Goal: Task Accomplishment & Management: Manage account settings

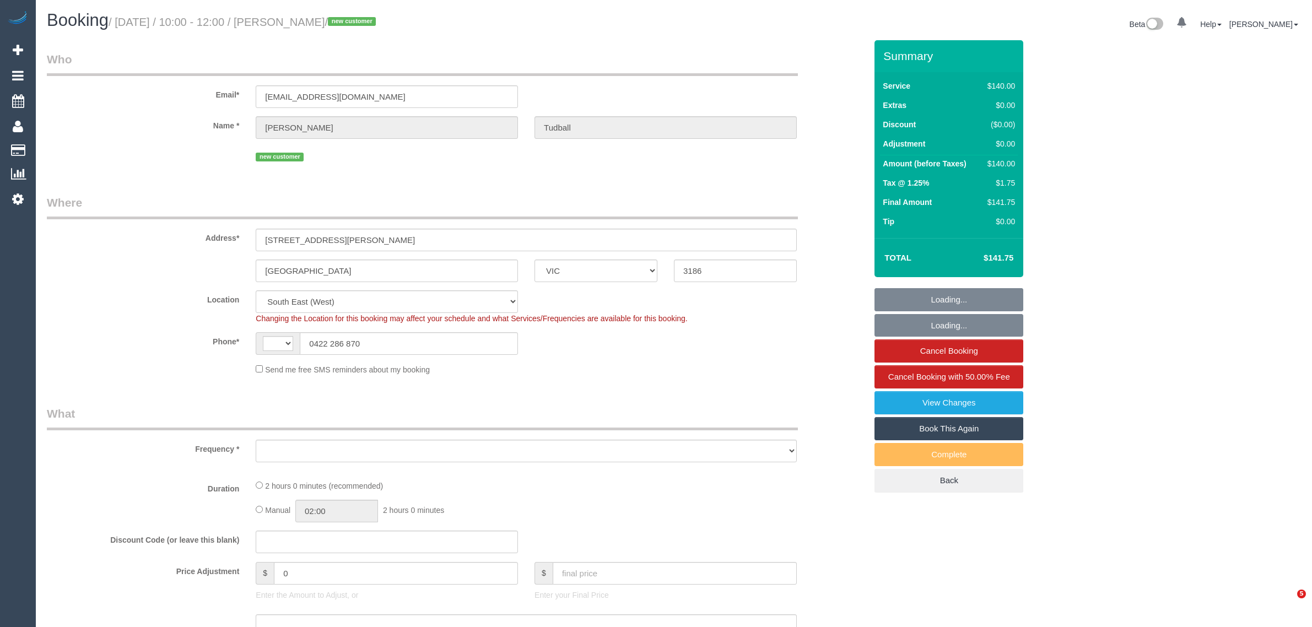
select select "VIC"
select select "string:AU"
select select "object:567"
select select "string:stripe-pm_1S7Q472GScqysDRVAqfnxMSx"
select select "number:28"
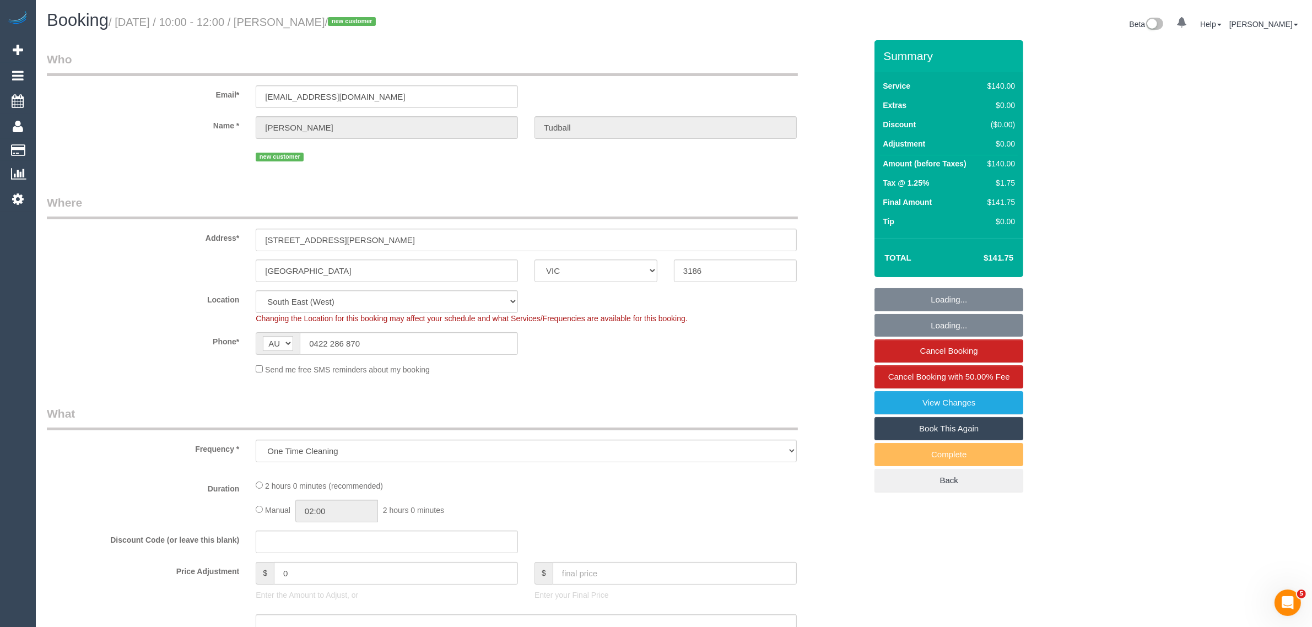
select select "number:14"
select select "number:19"
select select "number:22"
select select "number:35"
select select "number:12"
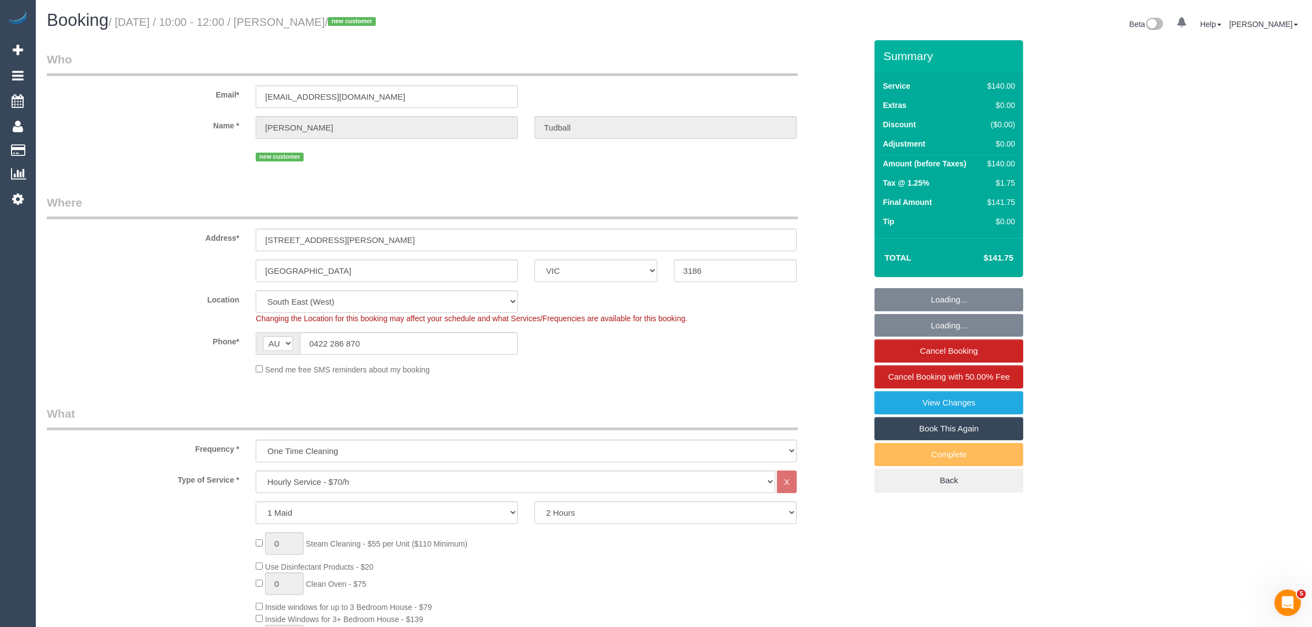
select select "object:882"
select select "spot1"
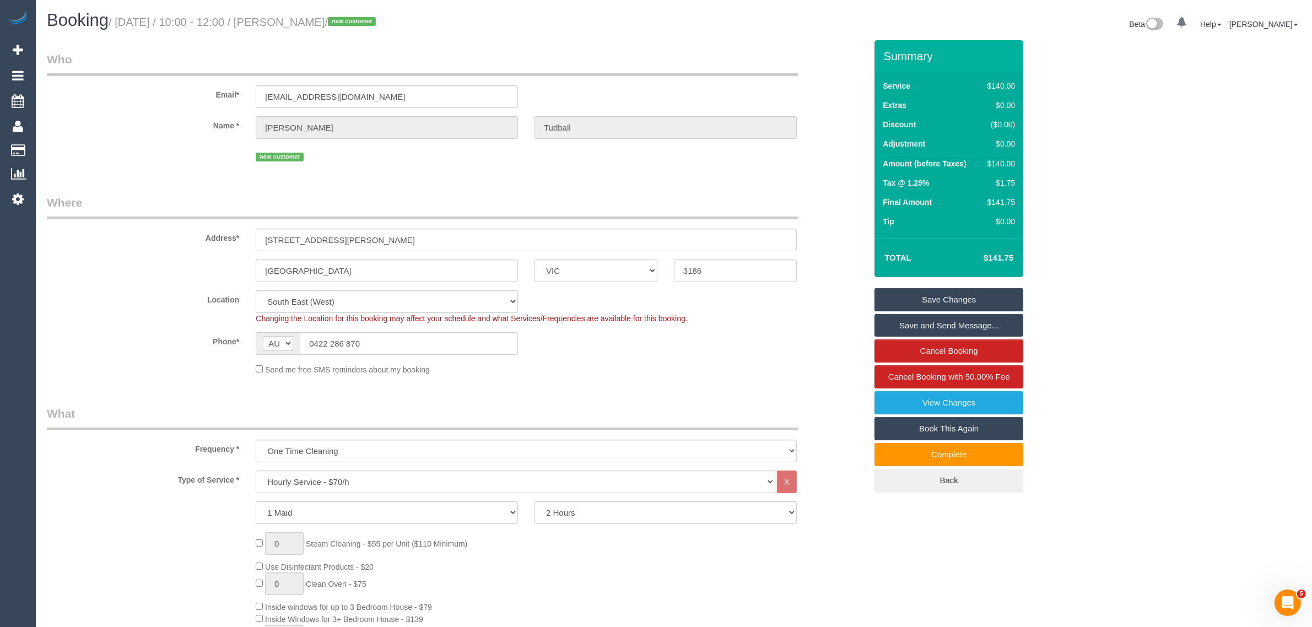
click at [620, 206] on legend "Where" at bounding box center [422, 207] width 751 height 25
click at [438, 345] on input "0422 286 870" at bounding box center [409, 343] width 218 height 23
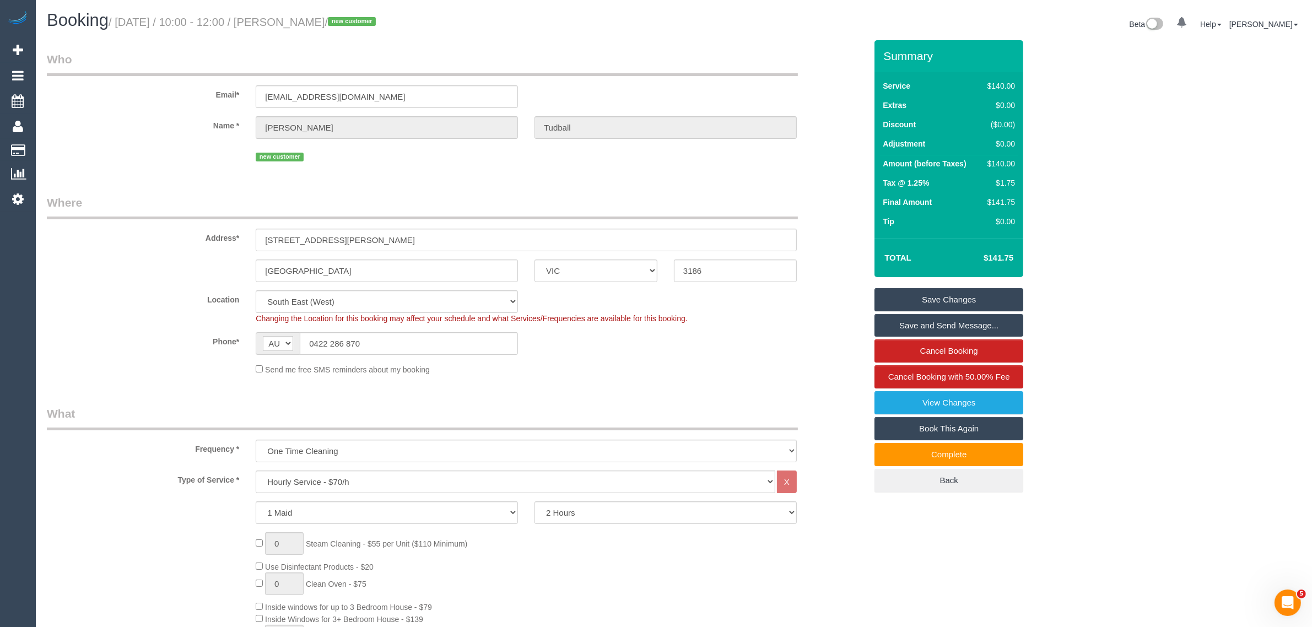
click at [659, 351] on div "Phone* AF AL DZ AD AO AI AQ AG AR AM AW AU AT AZ BS BH BD BB BY BE BZ BJ BM BT …" at bounding box center [457, 343] width 836 height 23
click at [778, 340] on div "Phone* AF AL DZ AD AO AI AQ AG AR AM AW AU AT AZ BS BH BD BB BY BE BZ BJ BM BT …" at bounding box center [457, 343] width 836 height 23
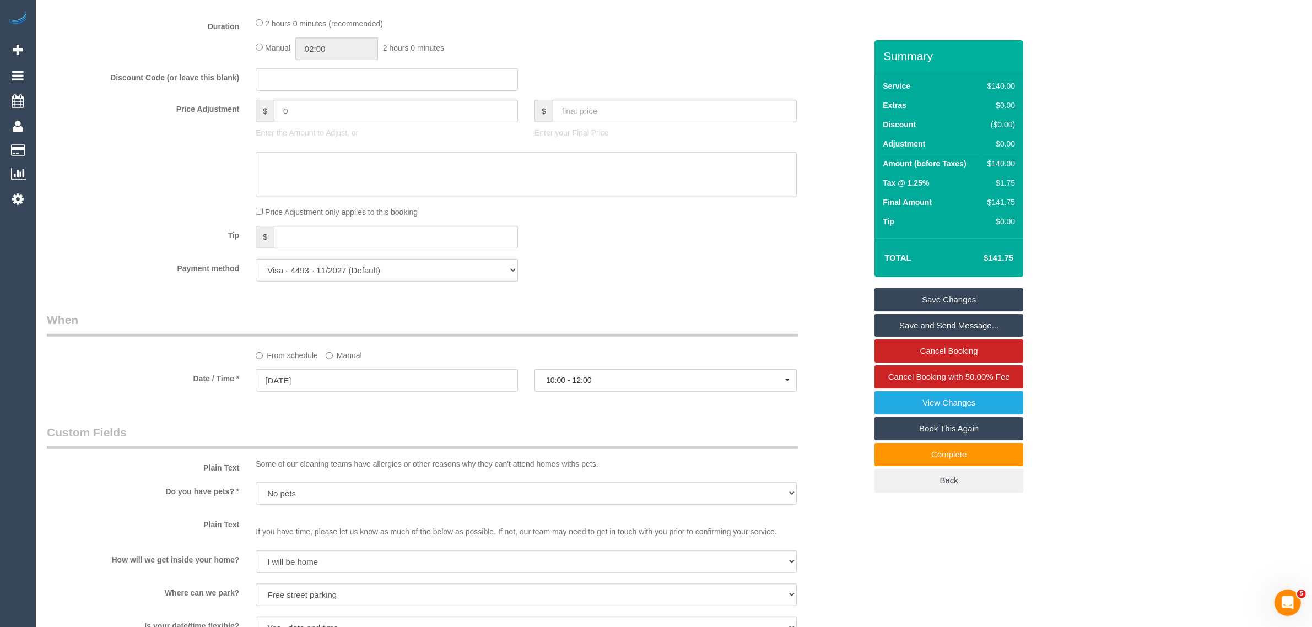
scroll to position [1563, 0]
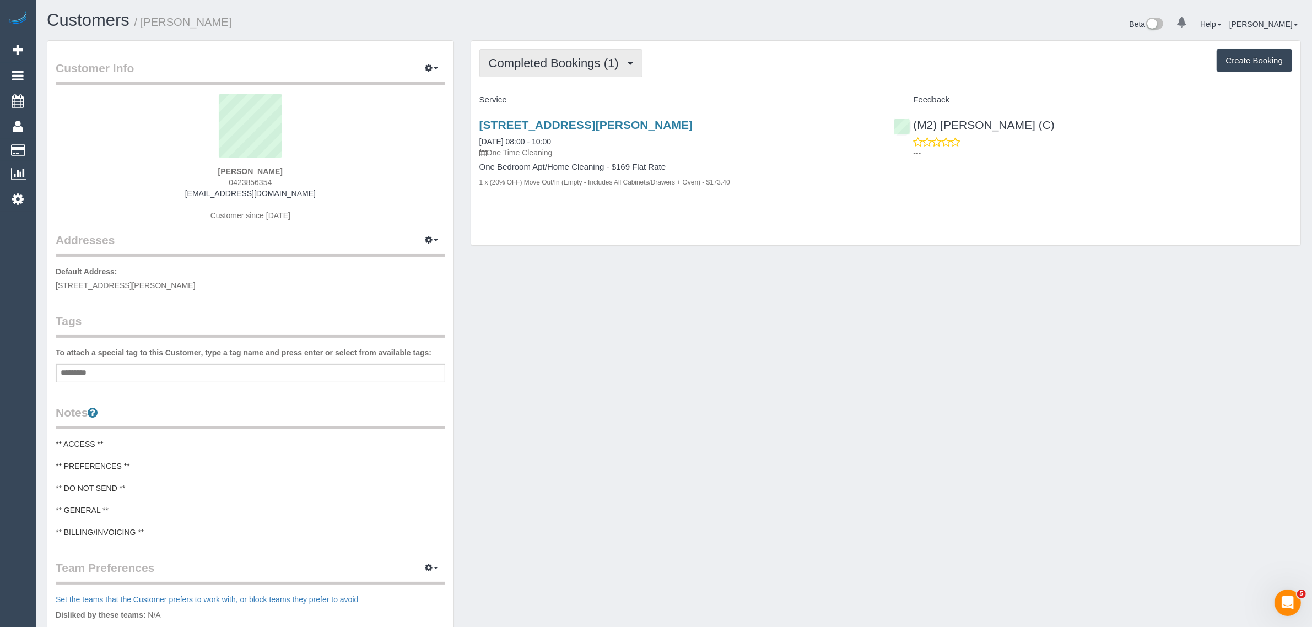
click at [568, 67] on span "Completed Bookings (1)" at bounding box center [557, 63] width 136 height 14
click at [747, 304] on div "Customer Info Edit Contact Info Send Message Email Preferences Special Sales Ta…" at bounding box center [674, 436] width 1271 height 793
drag, startPoint x: 576, startPoint y: 145, endPoint x: 477, endPoint y: 141, distance: 98.7
click at [477, 141] on div "8 Browne Avenue, 2, St Albans, VIC 3021 16/09/2025 08:00 - 10:00 One Time Clean…" at bounding box center [678, 159] width 415 height 100
copy link "16/09/2025 08:00 - 10:00"
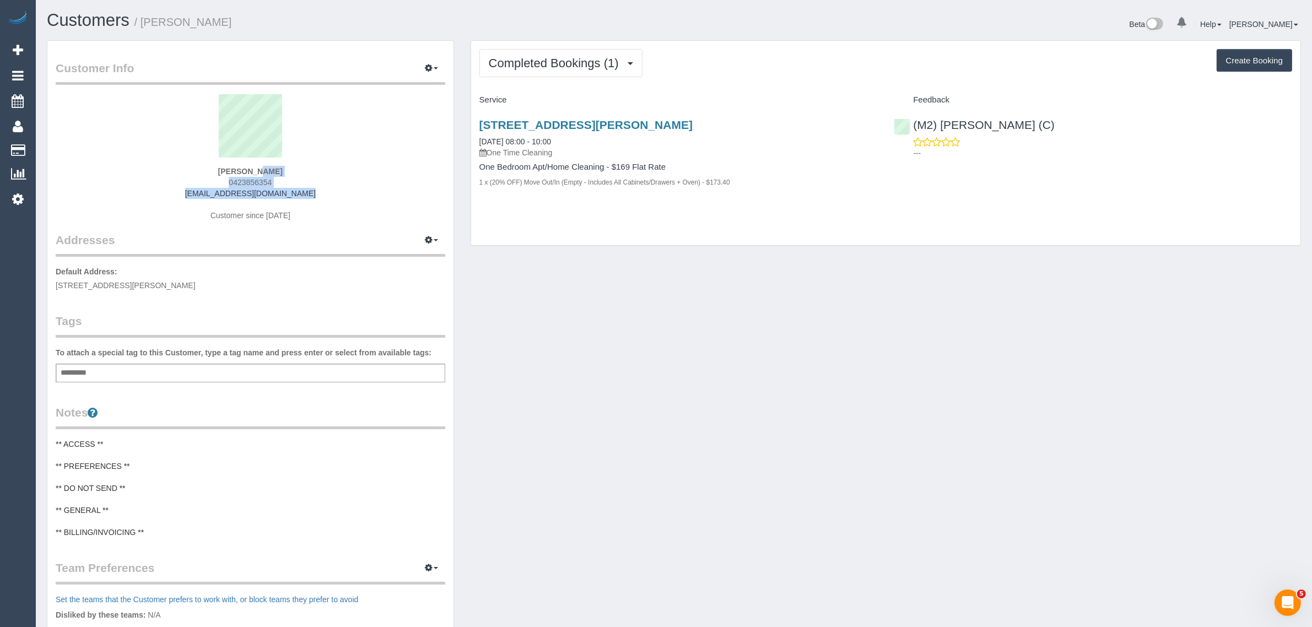
drag, startPoint x: 298, startPoint y: 190, endPoint x: 205, endPoint y: 171, distance: 94.4
click at [205, 171] on div "Rosemary Aharonian 0423856354 evette089@gmail.com Customer since 2025" at bounding box center [251, 163] width 390 height 138
copy div "Rosemary Aharonian 0423856354 evette089@gmail.com"
click at [599, 453] on div "Customer Info Edit Contact Info Send Message Email Preferences Special Sales Ta…" at bounding box center [674, 436] width 1271 height 793
click at [357, 367] on div "Add a tag" at bounding box center [251, 373] width 390 height 19
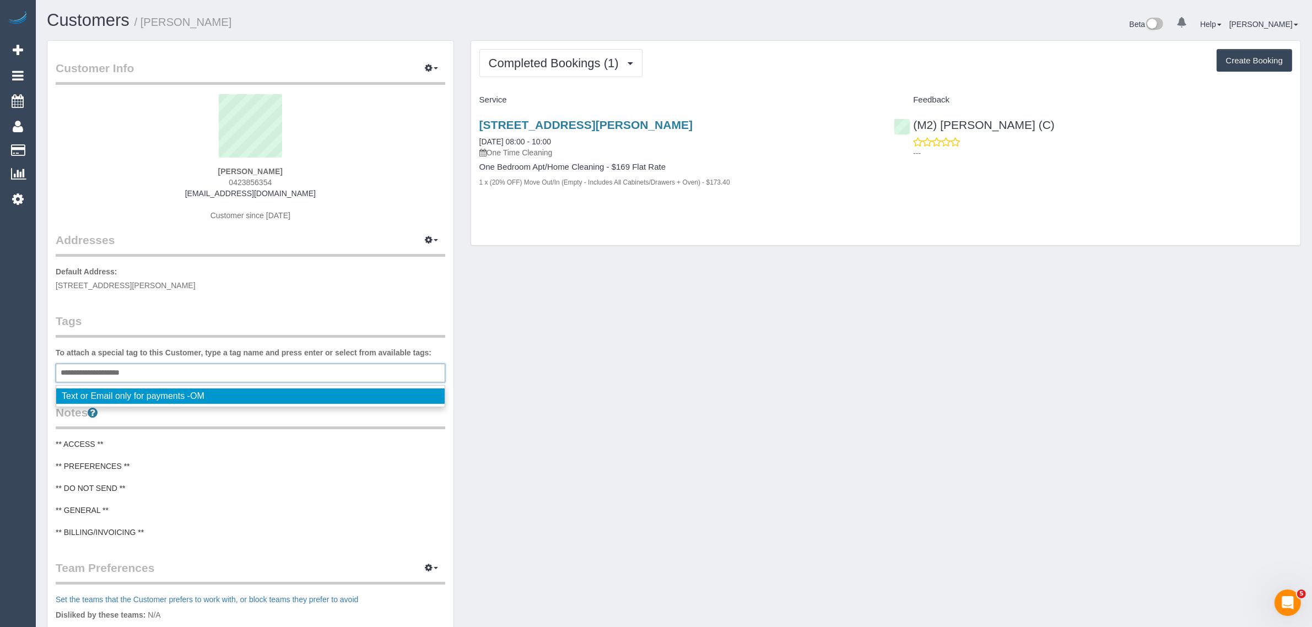
type input "**********"
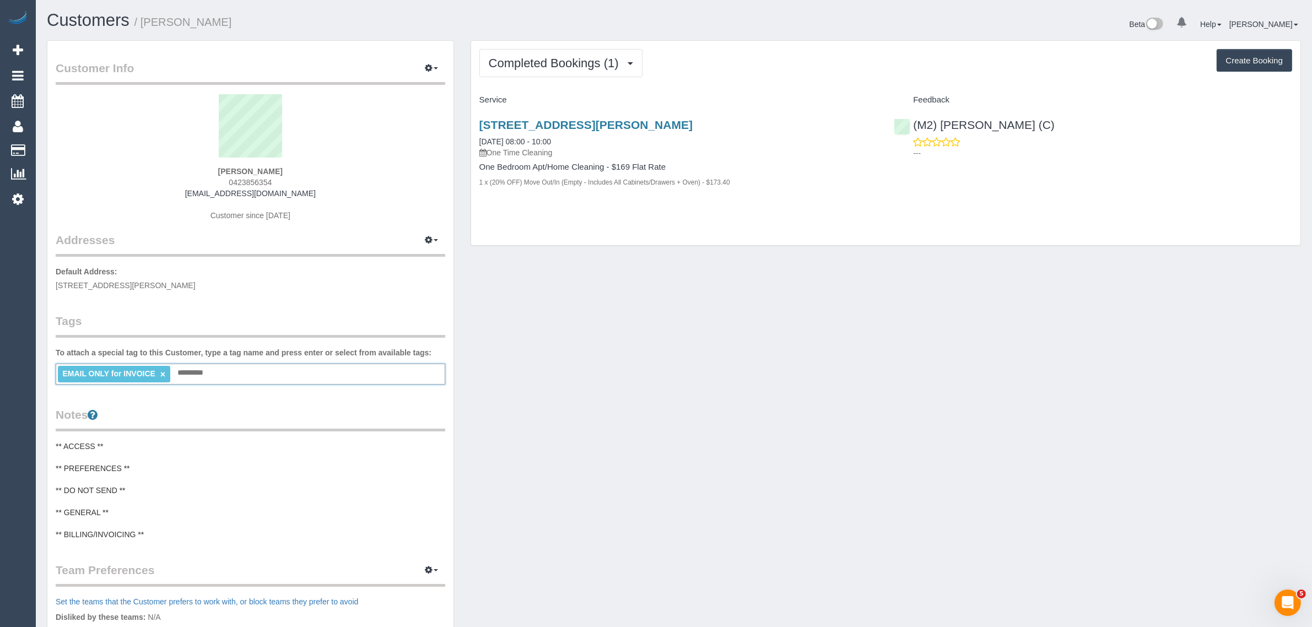
click at [821, 349] on div "Customer Info Edit Contact Info Send Message Email Preferences Special Sales Ta…" at bounding box center [674, 438] width 1271 height 796
click at [761, 402] on div "Customer Info Edit Contact Info Send Message Email Preferences Special Sales Ta…" at bounding box center [674, 438] width 1271 height 796
click at [77, 143] on link "Customers" at bounding box center [105, 150] width 138 height 22
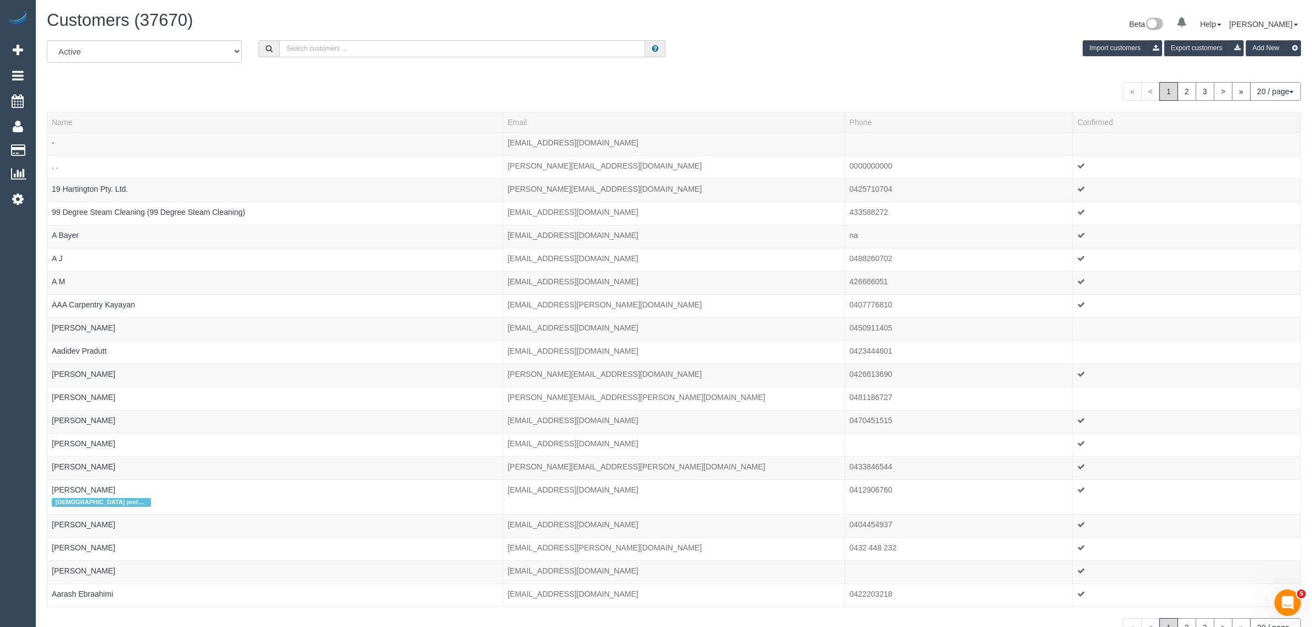
click at [342, 48] on input "text" at bounding box center [462, 48] width 366 height 17
paste input "0479 059 540"
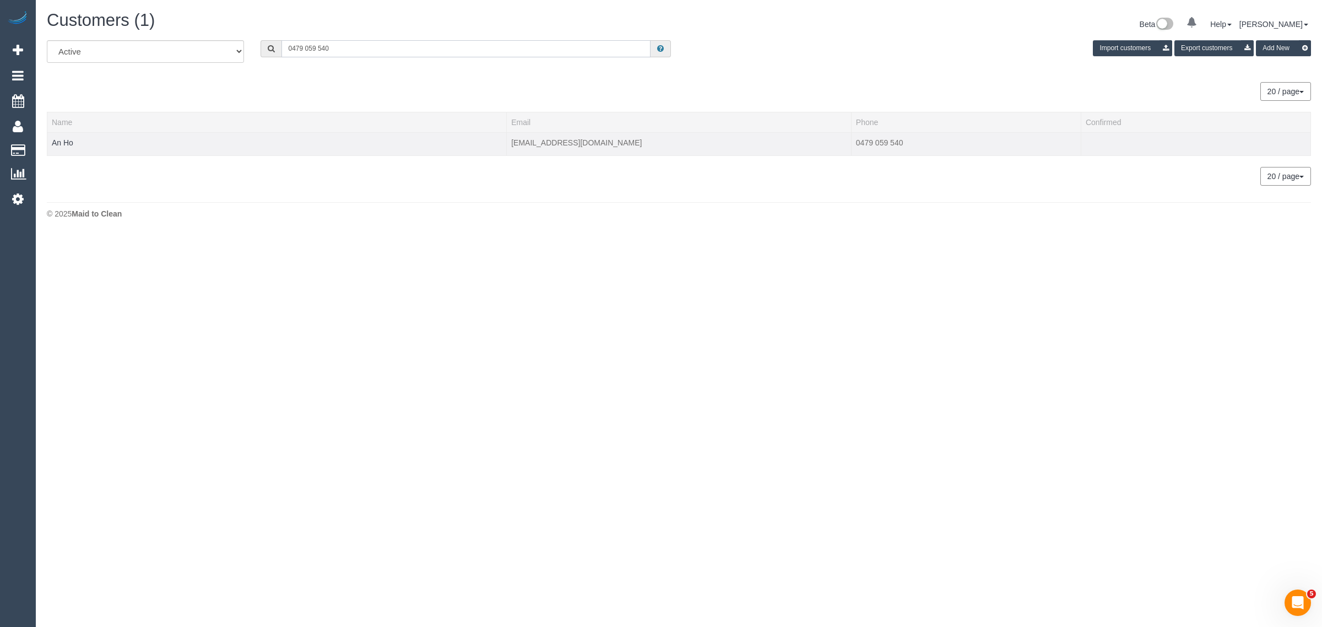
type input "0479 059 540"
click at [75, 141] on td "An Ho" at bounding box center [277, 143] width 460 height 23
click at [63, 144] on link "An Ho" at bounding box center [62, 142] width 21 height 9
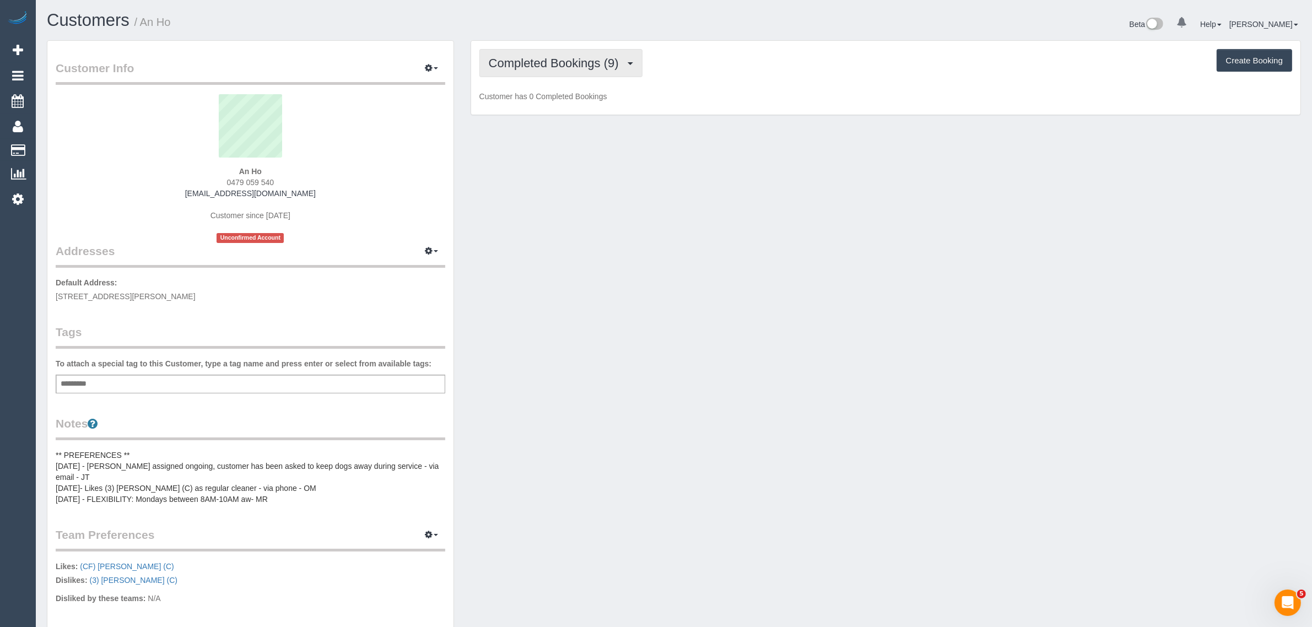
click at [545, 75] on button "Completed Bookings (9)" at bounding box center [560, 63] width 163 height 28
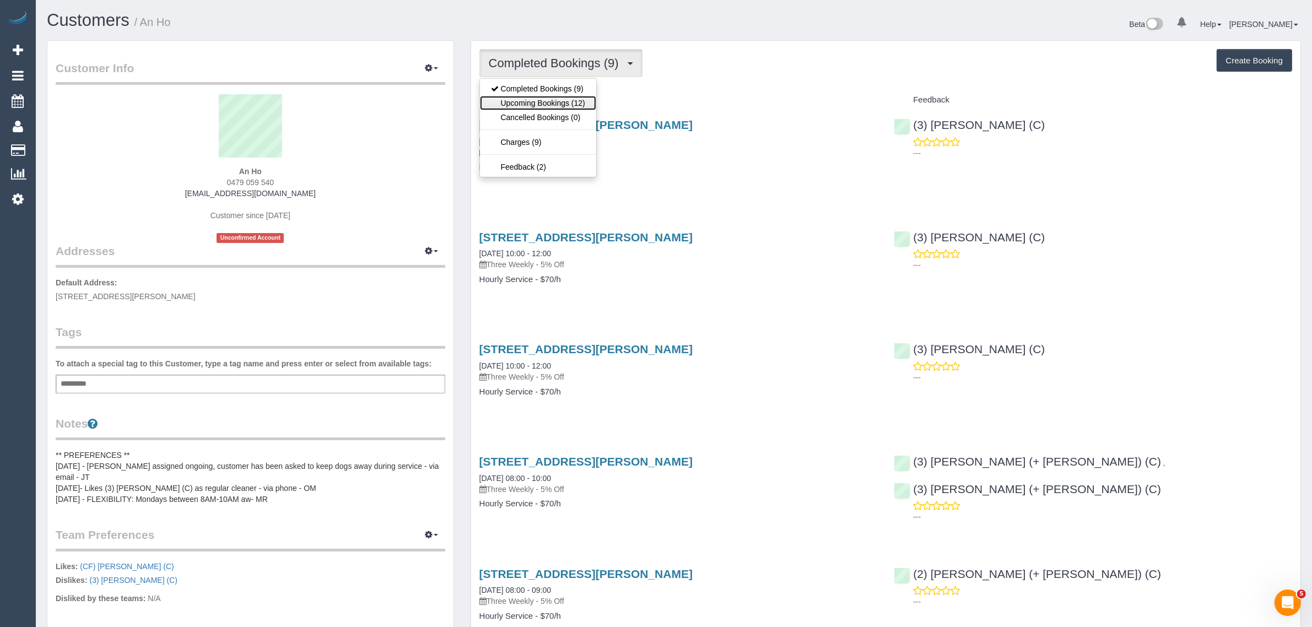
click at [536, 101] on link "Upcoming Bookings (12)" at bounding box center [538, 103] width 116 height 14
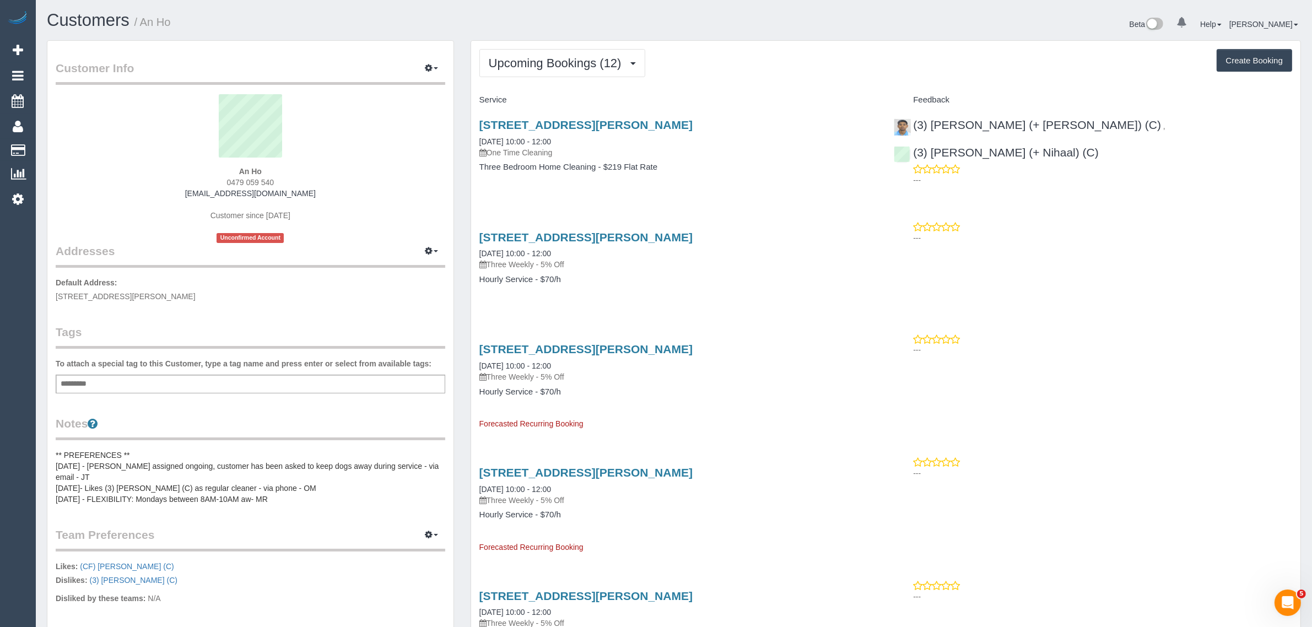
drag, startPoint x: 585, startPoint y: 145, endPoint x: 467, endPoint y: 138, distance: 118.1
copy link "19/09/2025 10:00 - 12:00"
click at [68, 146] on link "Customers" at bounding box center [105, 150] width 138 height 22
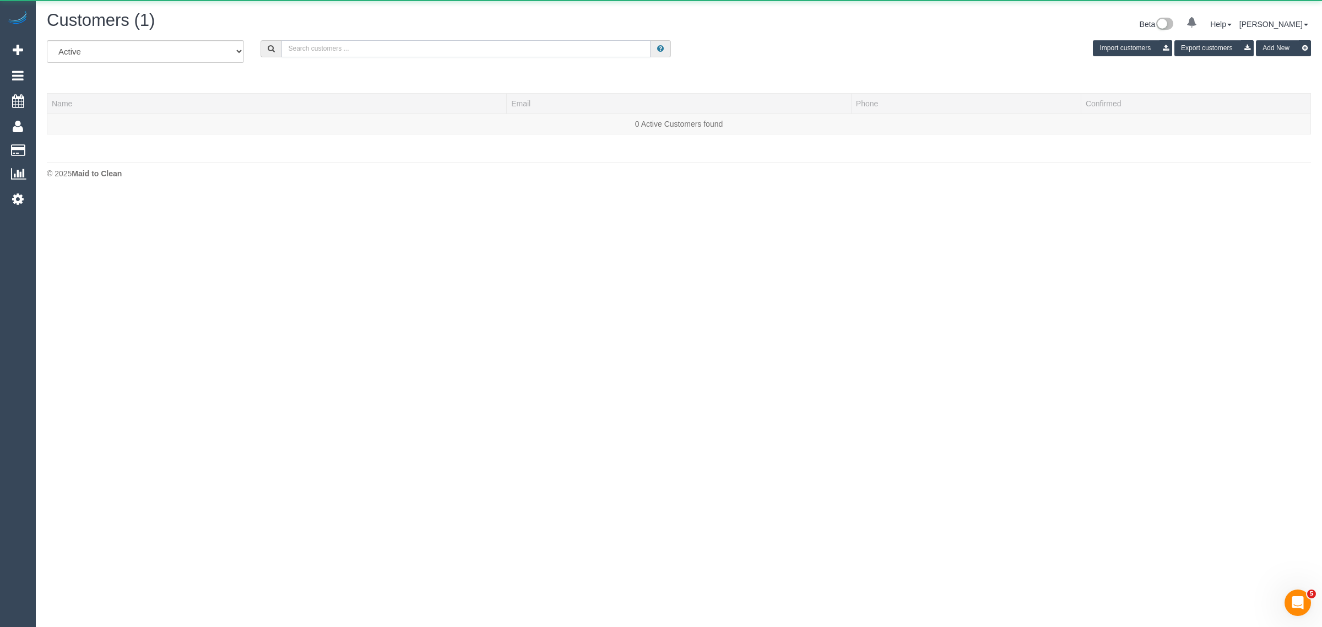
click at [455, 51] on input "text" at bounding box center [466, 48] width 369 height 17
paste input "Andrew McConnell"
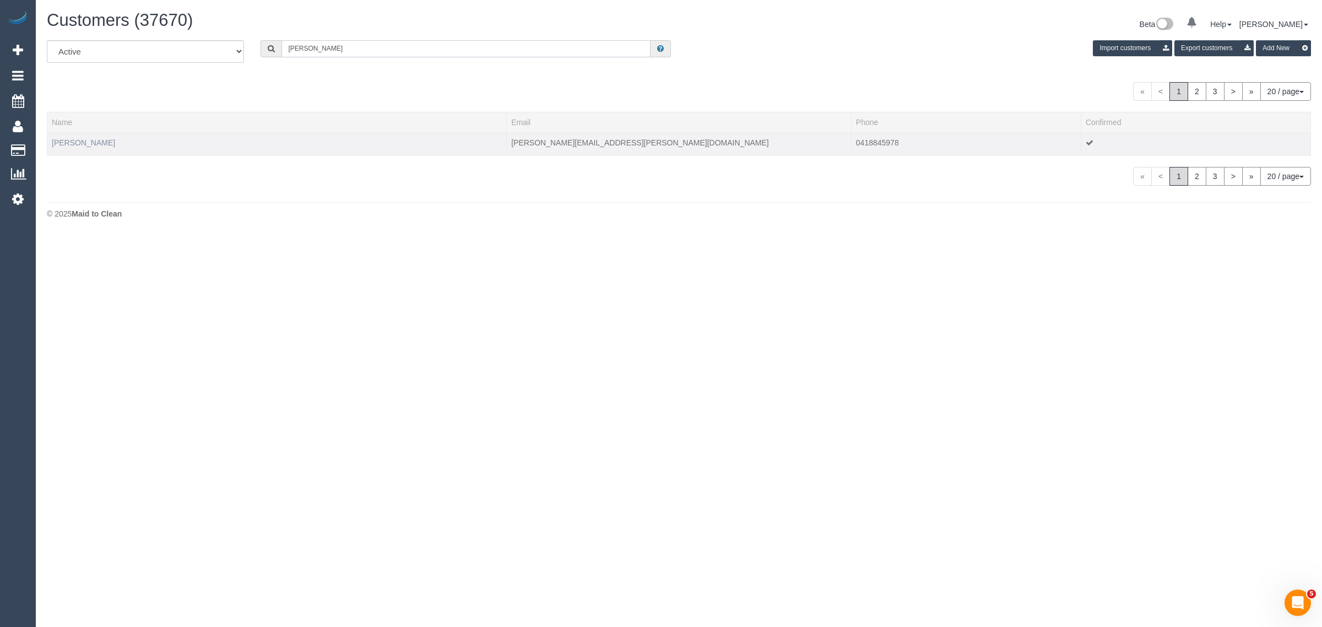
type input "Andrew McConnell"
click at [78, 144] on link "Andrew McConnell" at bounding box center [83, 142] width 63 height 9
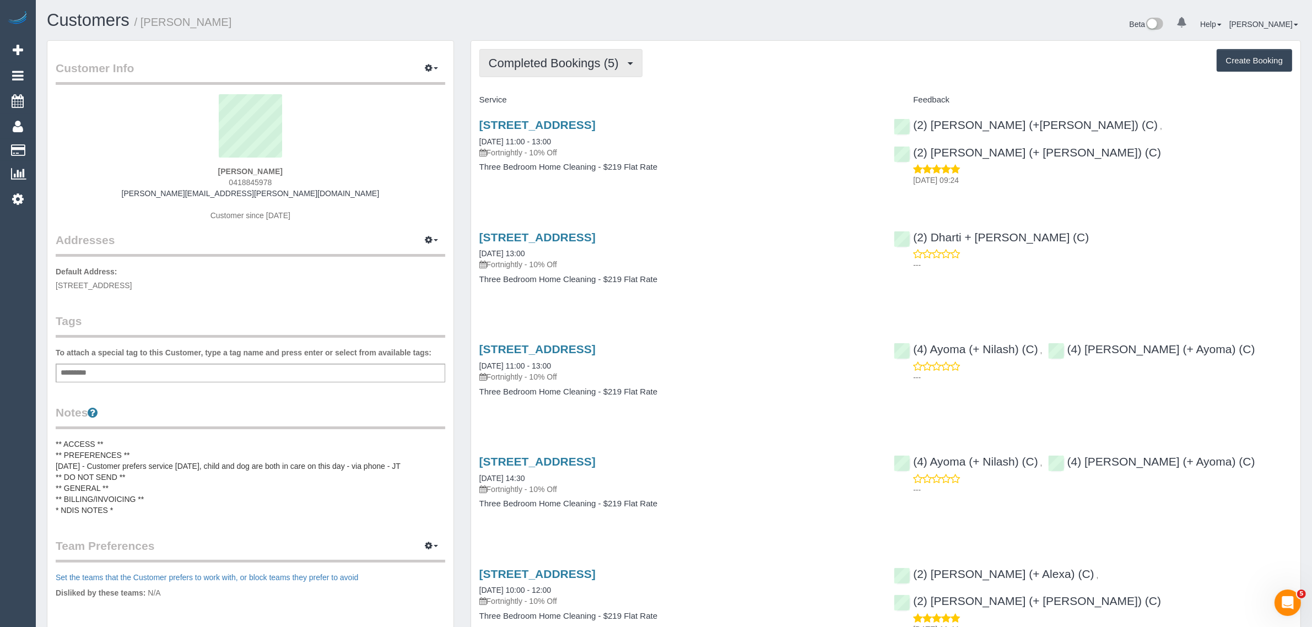
click at [533, 67] on span "Completed Bookings (5)" at bounding box center [557, 63] width 136 height 14
click at [526, 98] on link "Upcoming Bookings (11)" at bounding box center [538, 103] width 116 height 14
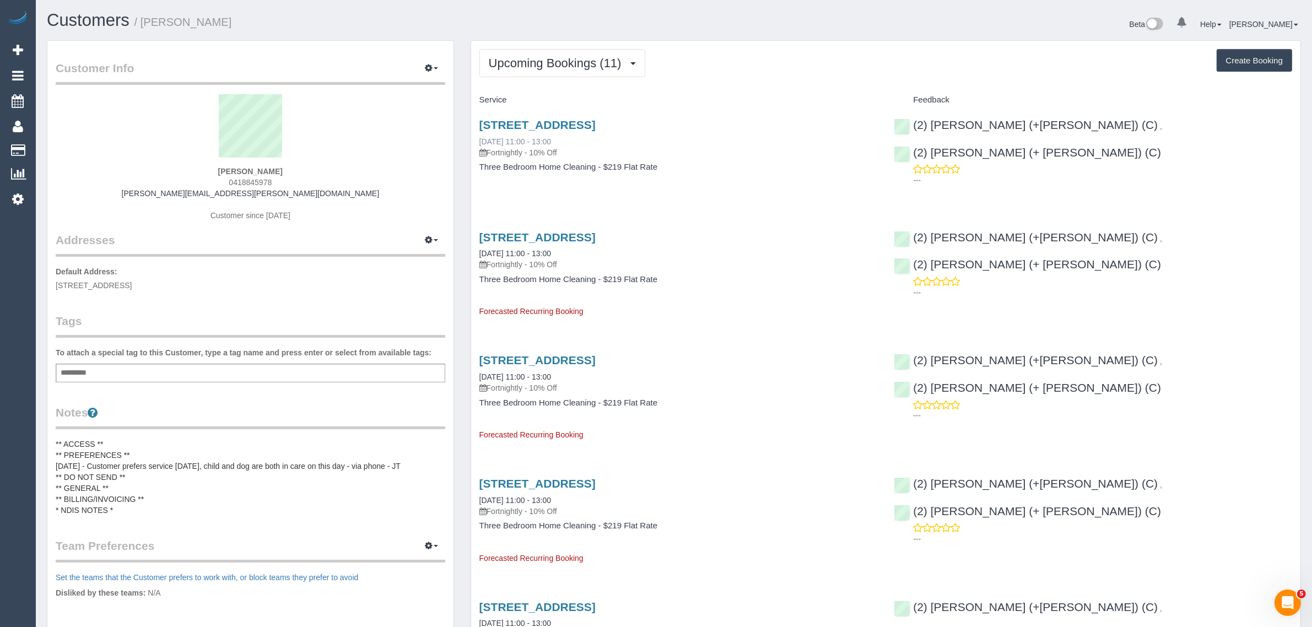
drag, startPoint x: 573, startPoint y: 137, endPoint x: 481, endPoint y: 137, distance: 92.0
click at [481, 137] on div "129a Beaconsfield Parade, Northcote, VIC 3070 19/09/2025 11:00 - 13:00 Fortnigh…" at bounding box center [678, 138] width 398 height 40
copy link "19/09/2025 11:00 - 13:00"
click at [1085, 185] on div "129a Beaconsfield Parade, Northcote, VIC 3070 19/09/2025 11:00 - 13:00 Fortnigh…" at bounding box center [885, 151] width 829 height 85
drag, startPoint x: 1232, startPoint y: 125, endPoint x: 1091, endPoint y: 130, distance: 141.1
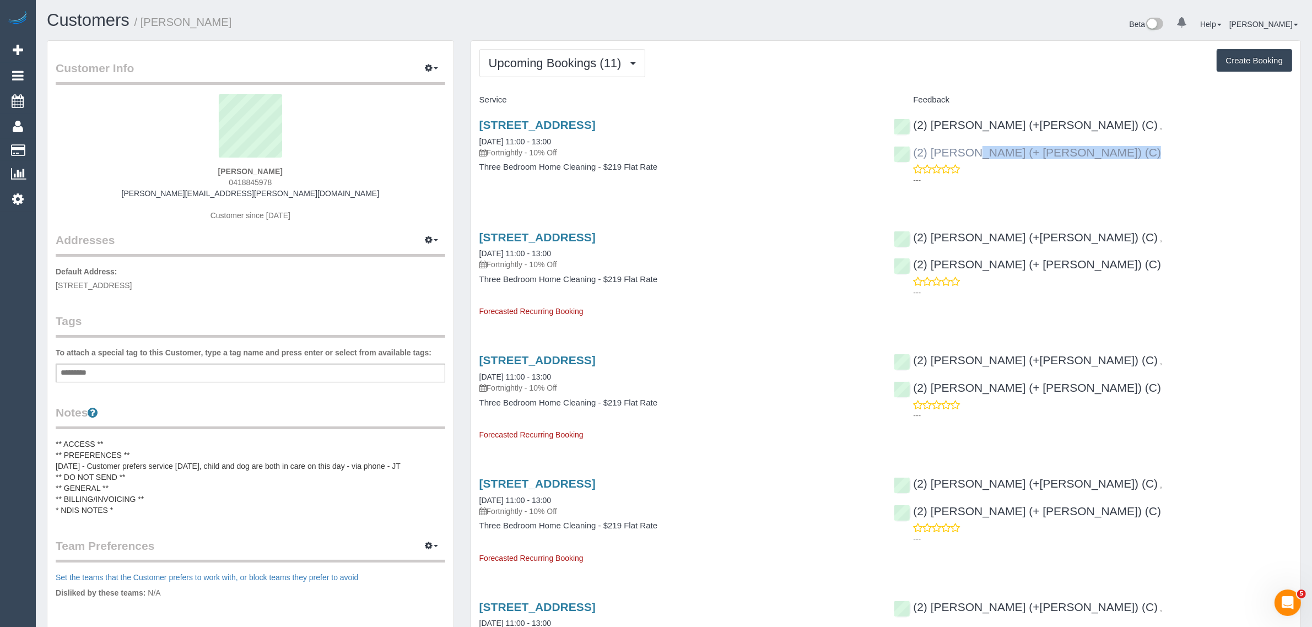
click at [1091, 130] on div "(2) Harpreet (+Jasmeen) (C) , (2) Jasmeen (+ Harpreet) (C) ---" at bounding box center [1092, 150] width 415 height 82
copy link "(2) Jasmeen (+ Harpreet) (C)"
click at [132, 282] on span "129A Beaconsfield parade, Northcote, VIC 3070" at bounding box center [94, 285] width 76 height 9
copy span "Northcote"
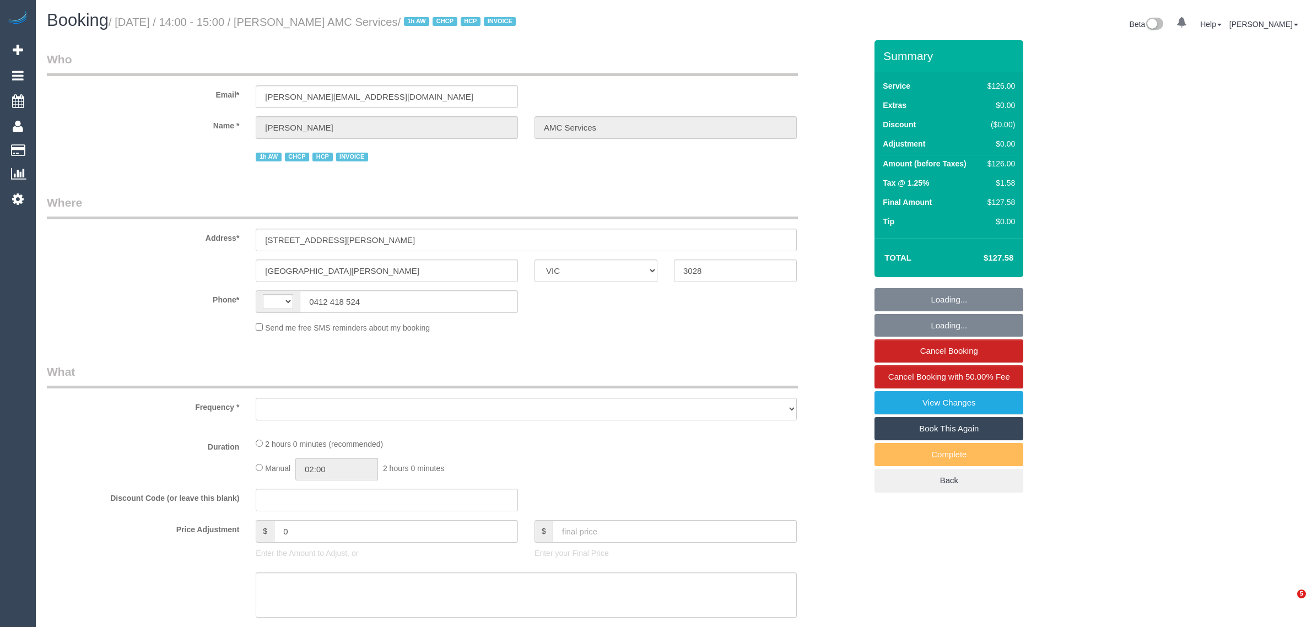
select select "VIC"
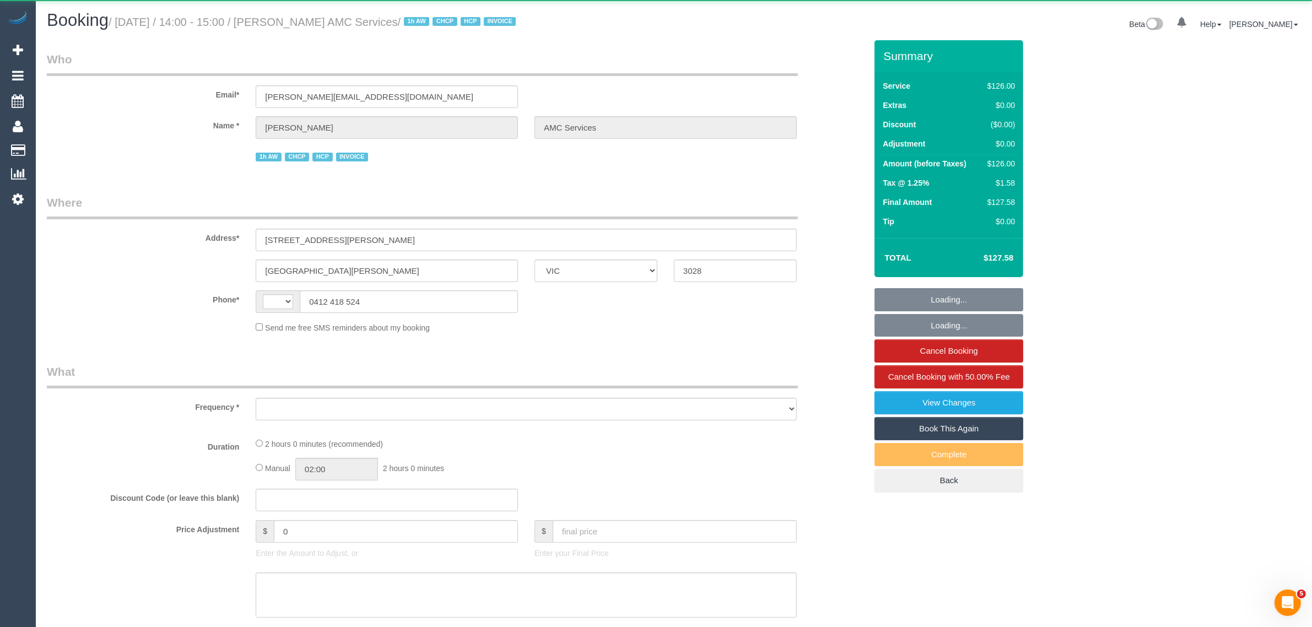
select select "string:AU"
select select "object:537"
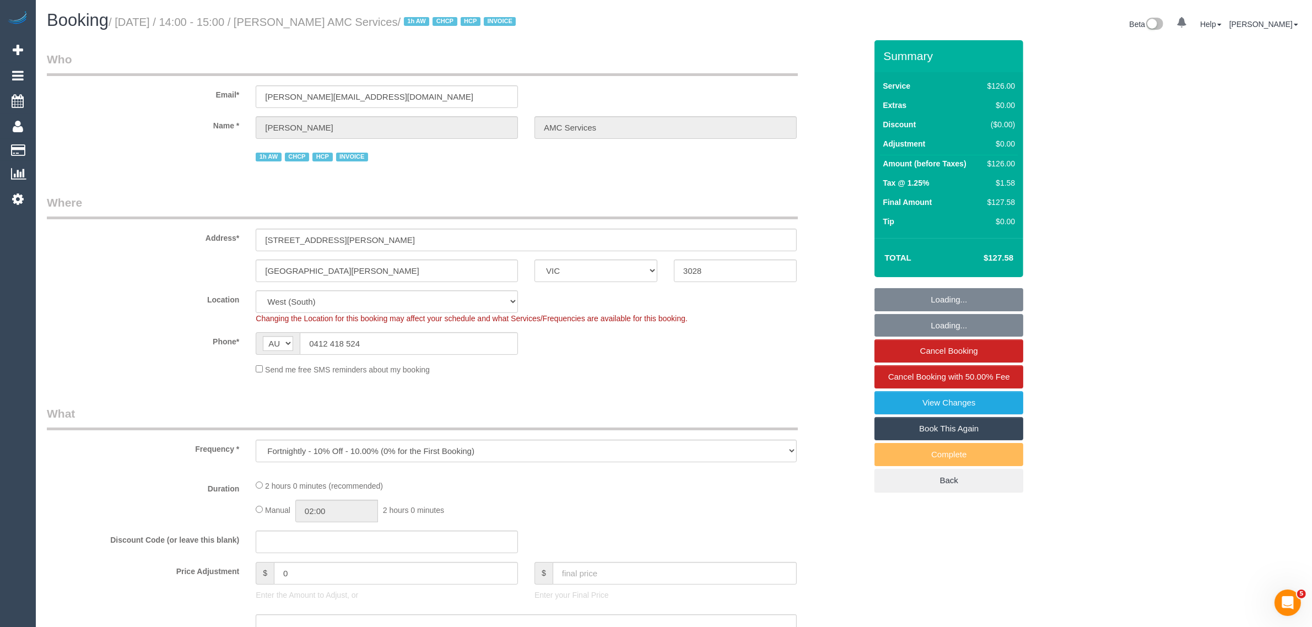
select select "120"
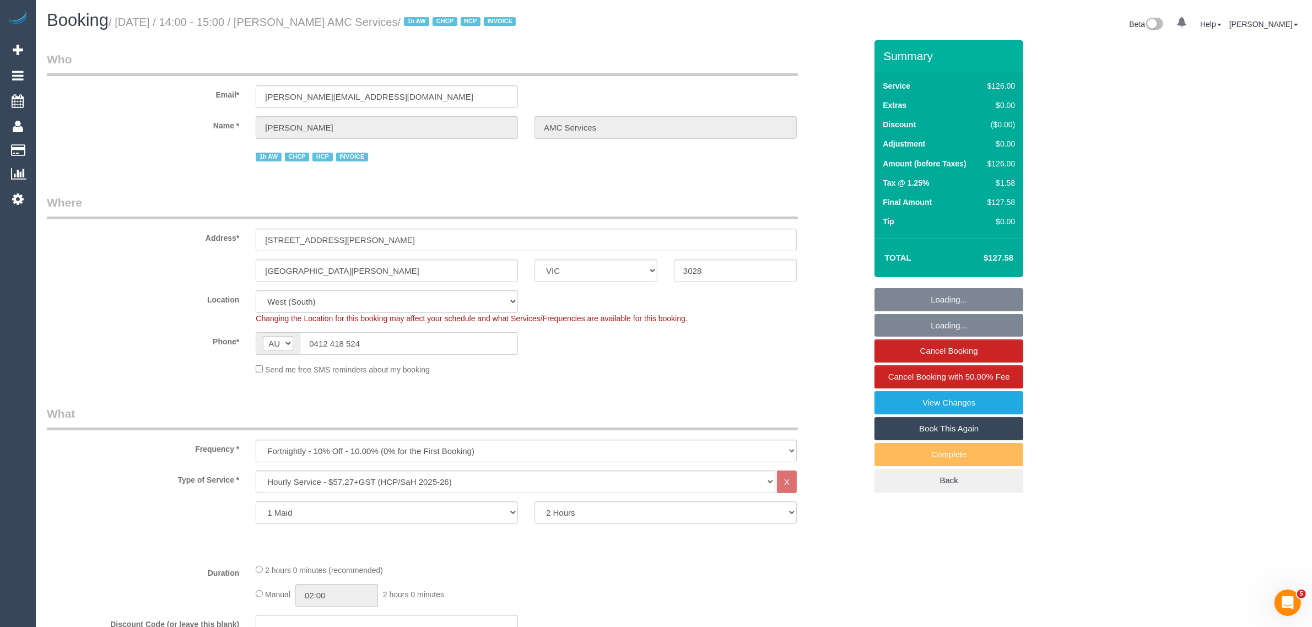
select select "object:1060"
click at [408, 353] on input "0412 418 524" at bounding box center [409, 343] width 218 height 23
select select "number:27"
select select "number:14"
select select "number:19"
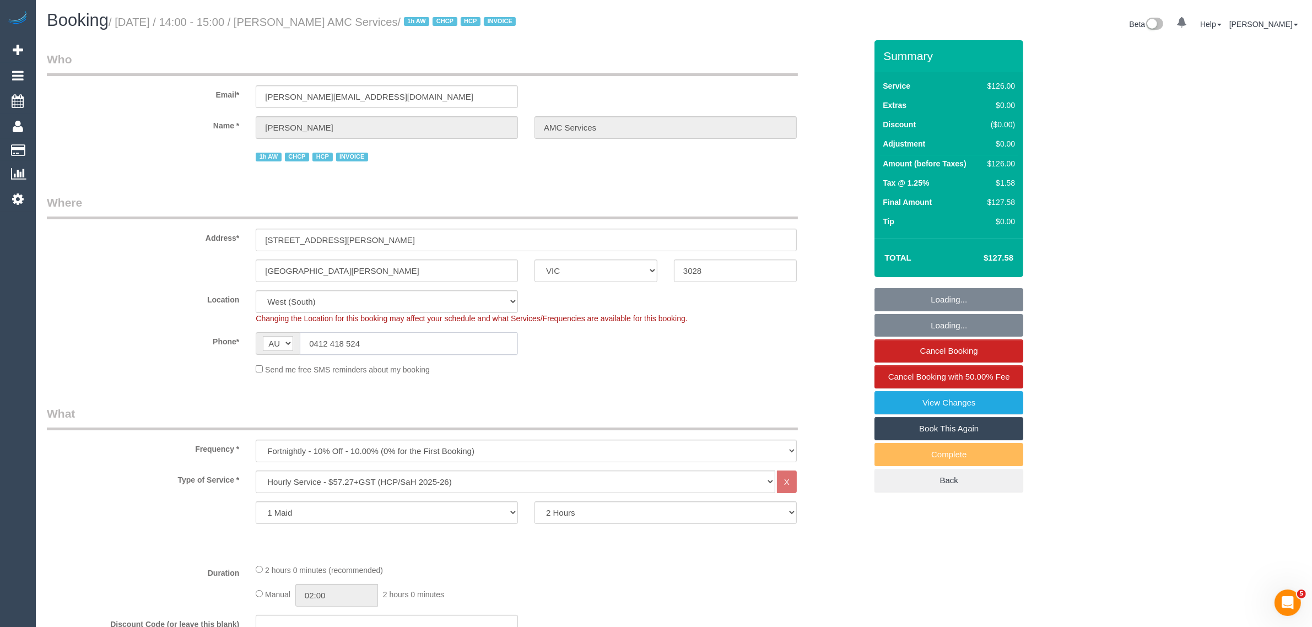
select select "number:25"
select select "number:35"
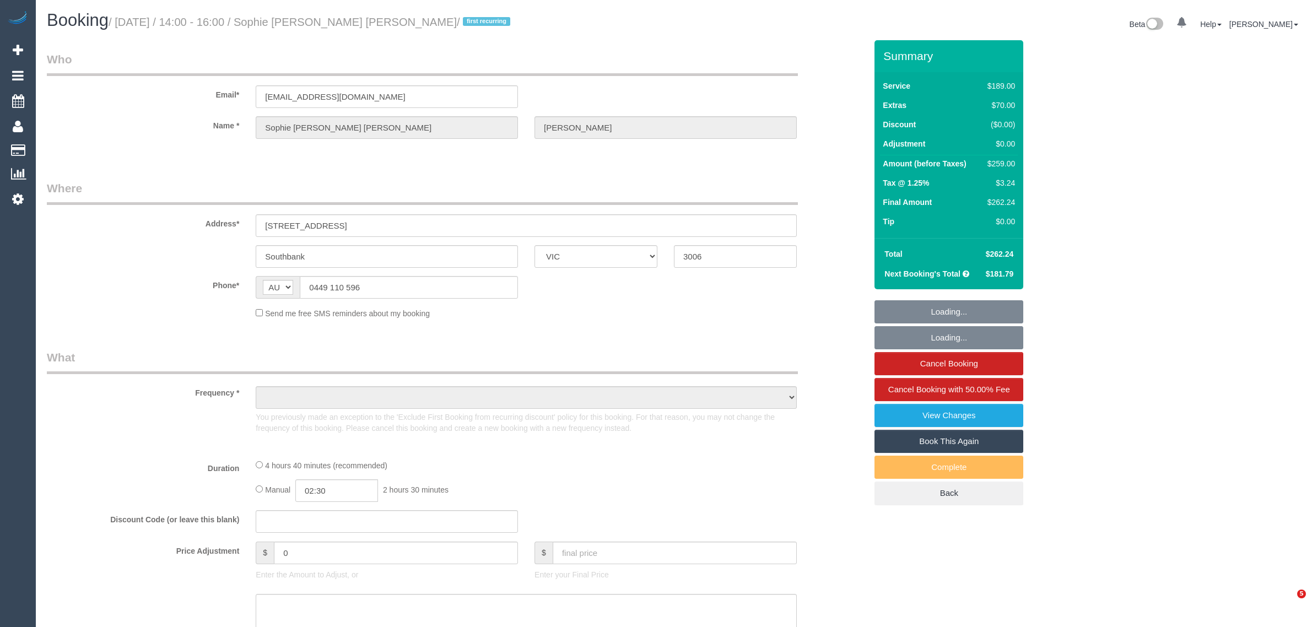
select select "VIC"
select select "number:28"
select select "number:14"
select select "number:20"
select select "number:22"
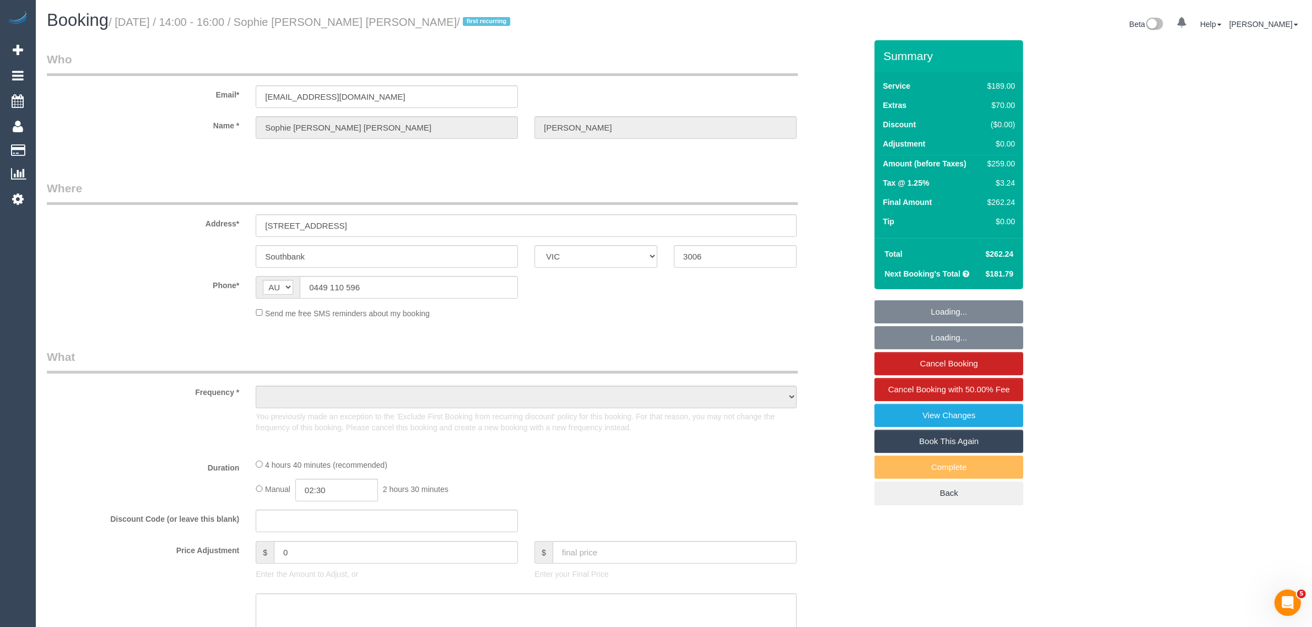
select select "number:33"
select select "number:12"
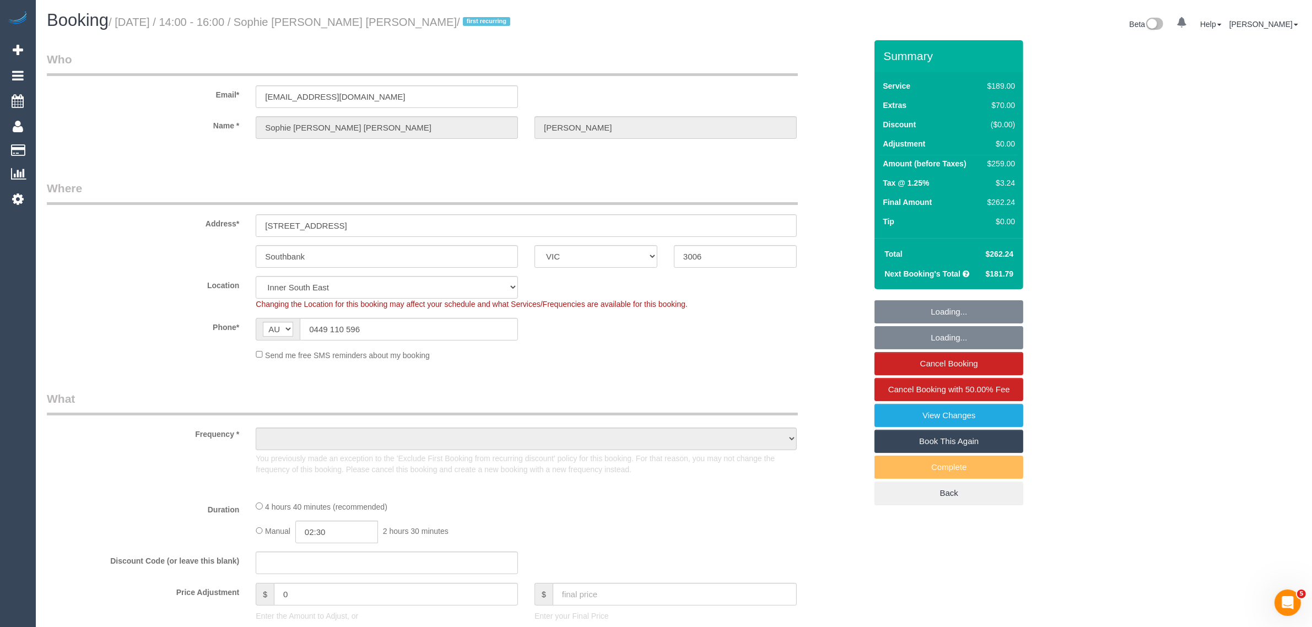
select select "object:696"
click at [456, 332] on input "0449 110 596" at bounding box center [409, 329] width 218 height 23
select select "string:stripe-pm_1Rg1Ar2GScqysDRVZfWaAwaX"
select select "object:1300"
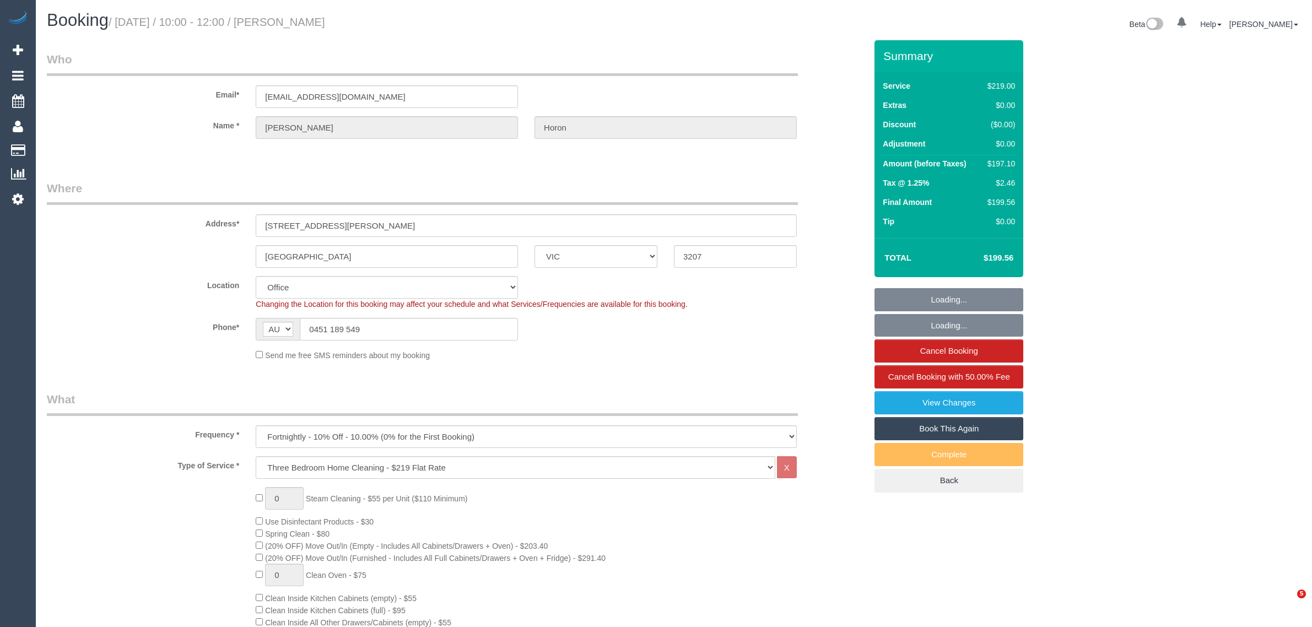
select select "VIC"
select select "number:28"
select select "number:14"
select select "number:19"
select select "number:24"
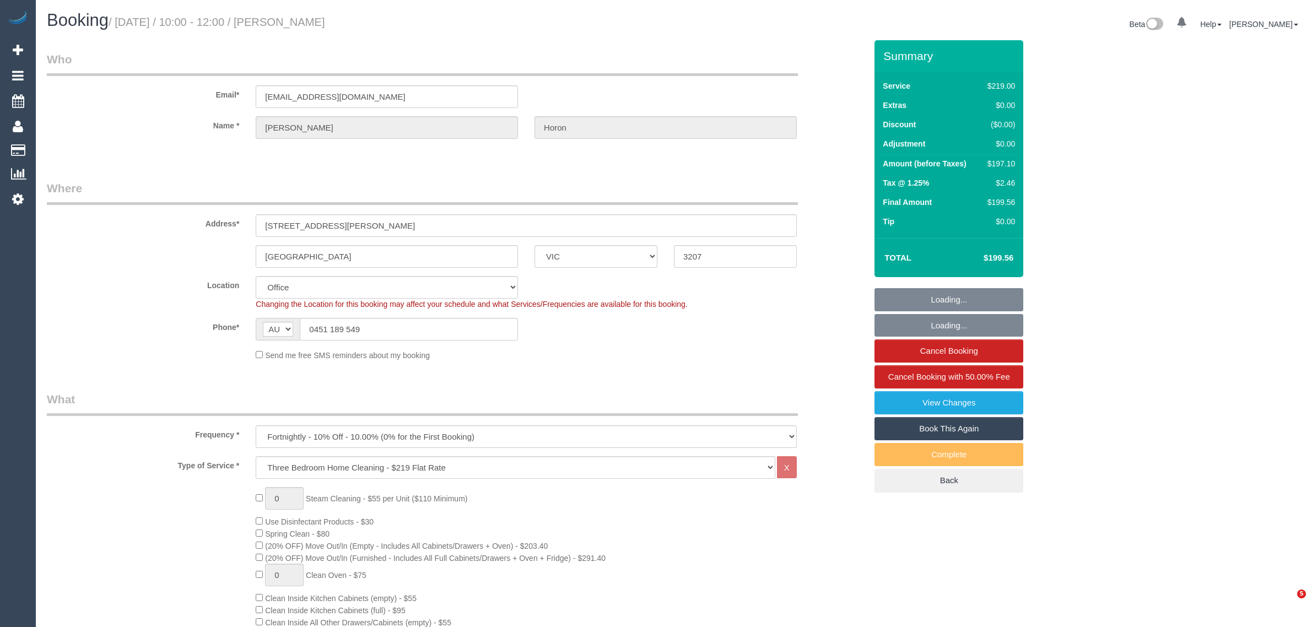
select select "number:34"
select select "number:11"
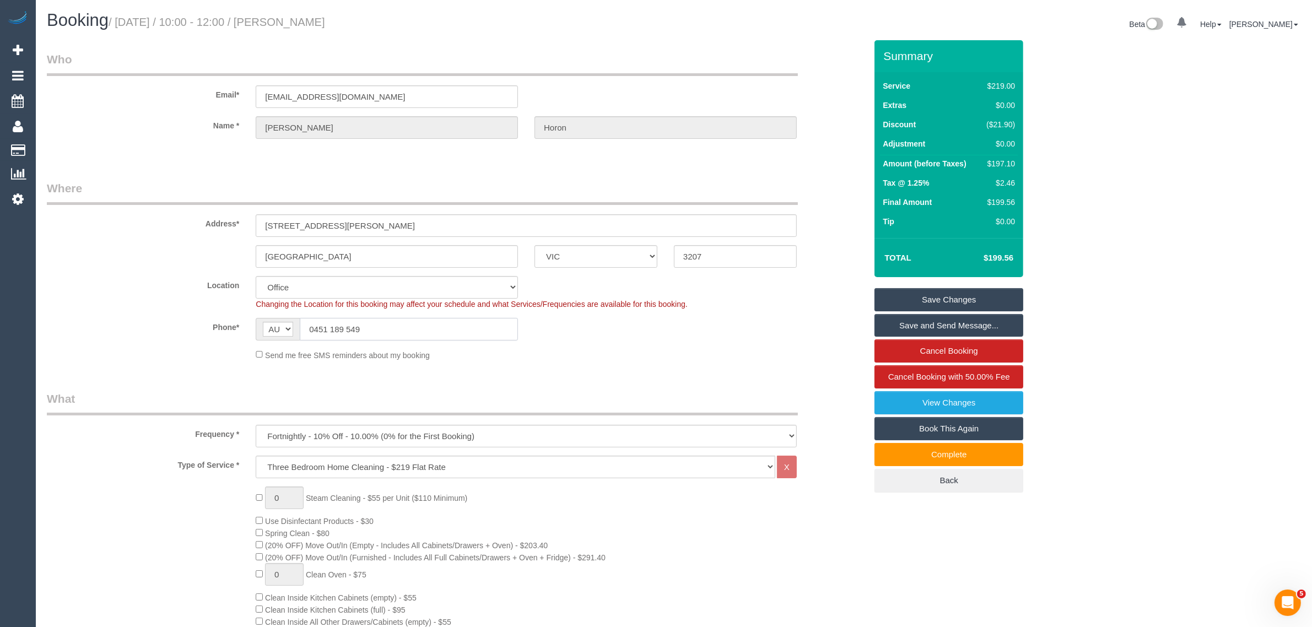
click at [435, 334] on input "0451 189 549" at bounding box center [409, 329] width 218 height 23
click at [641, 343] on sui-booking-location "Location Office City East (North) East (South) Inner East Inner North (East) In…" at bounding box center [456, 318] width 819 height 85
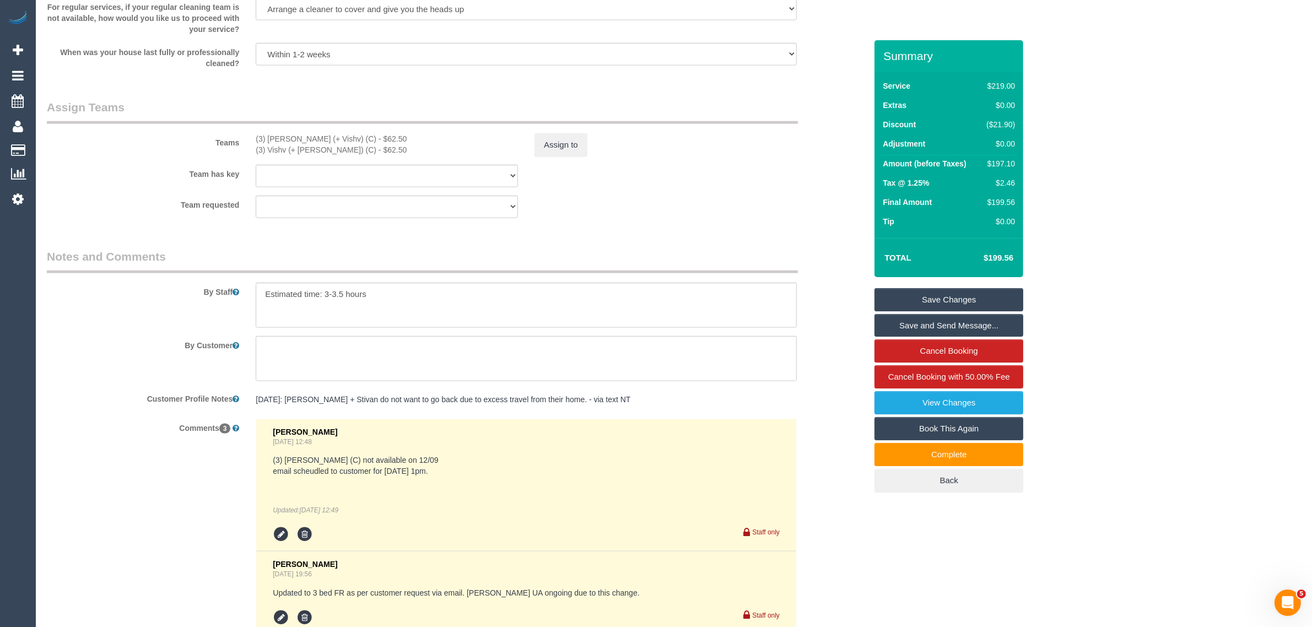
scroll to position [1348, 0]
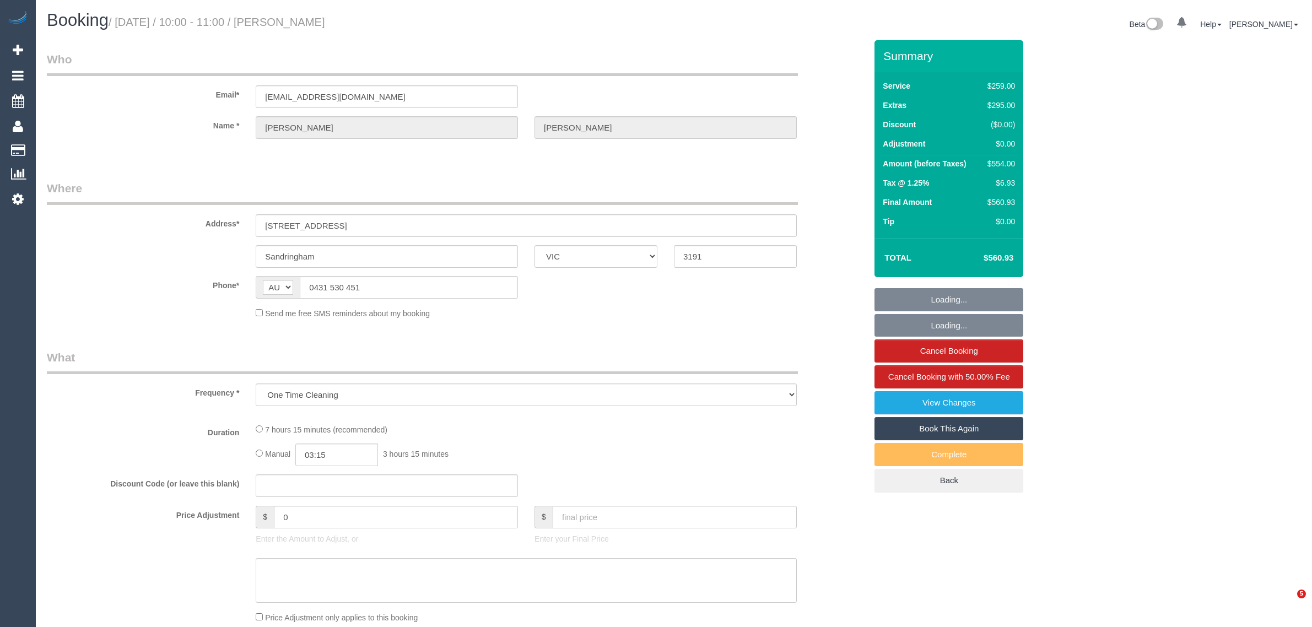
select select "VIC"
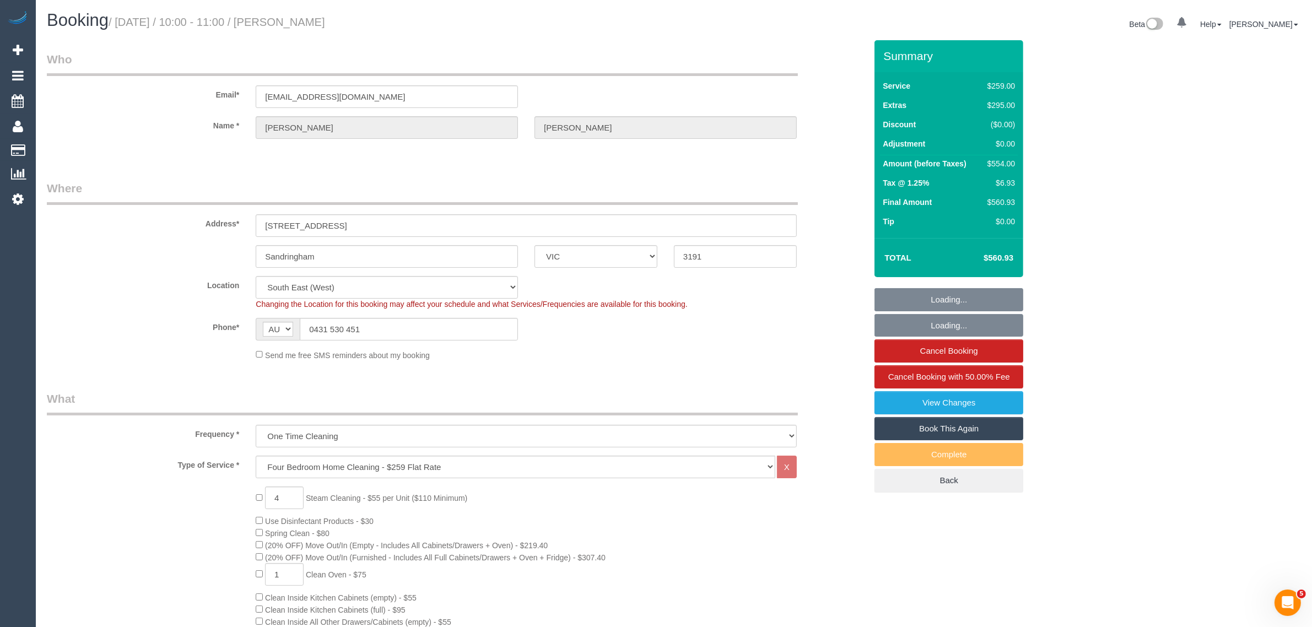
select select "object:849"
select select "string:stripe-pm_1QuiJU2GScqysDRVA8fU0KcC"
select select "number:28"
select select "number:14"
select select "number:19"
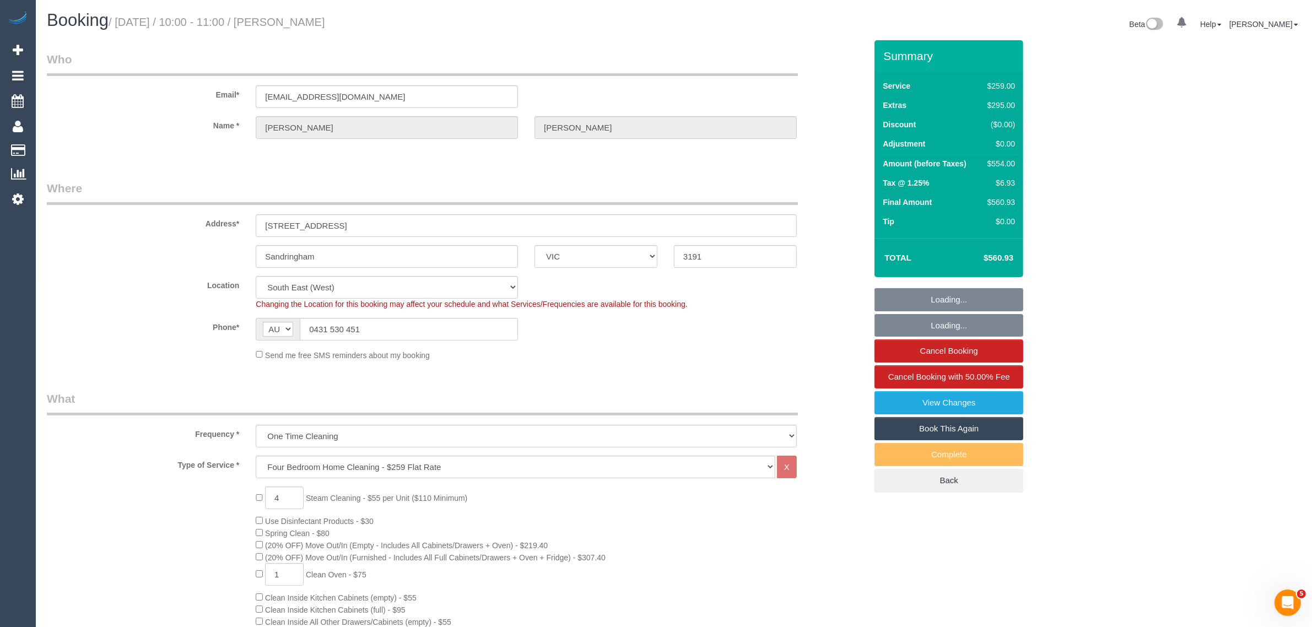
select select "number:36"
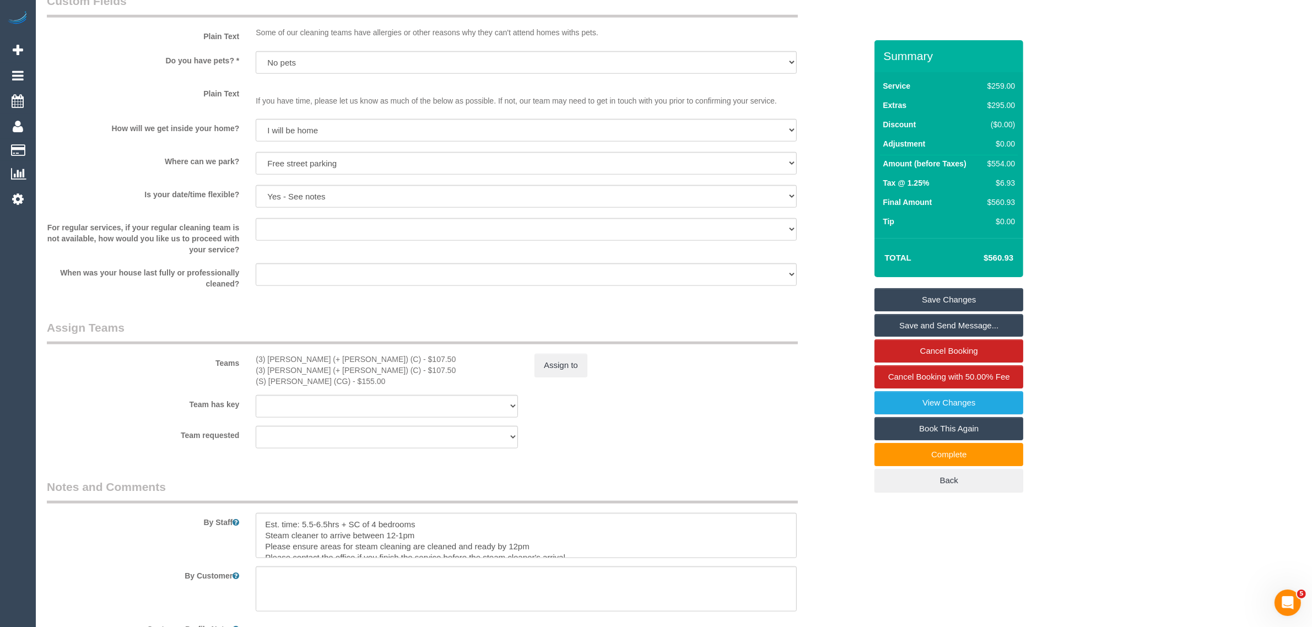
scroll to position [1653, 0]
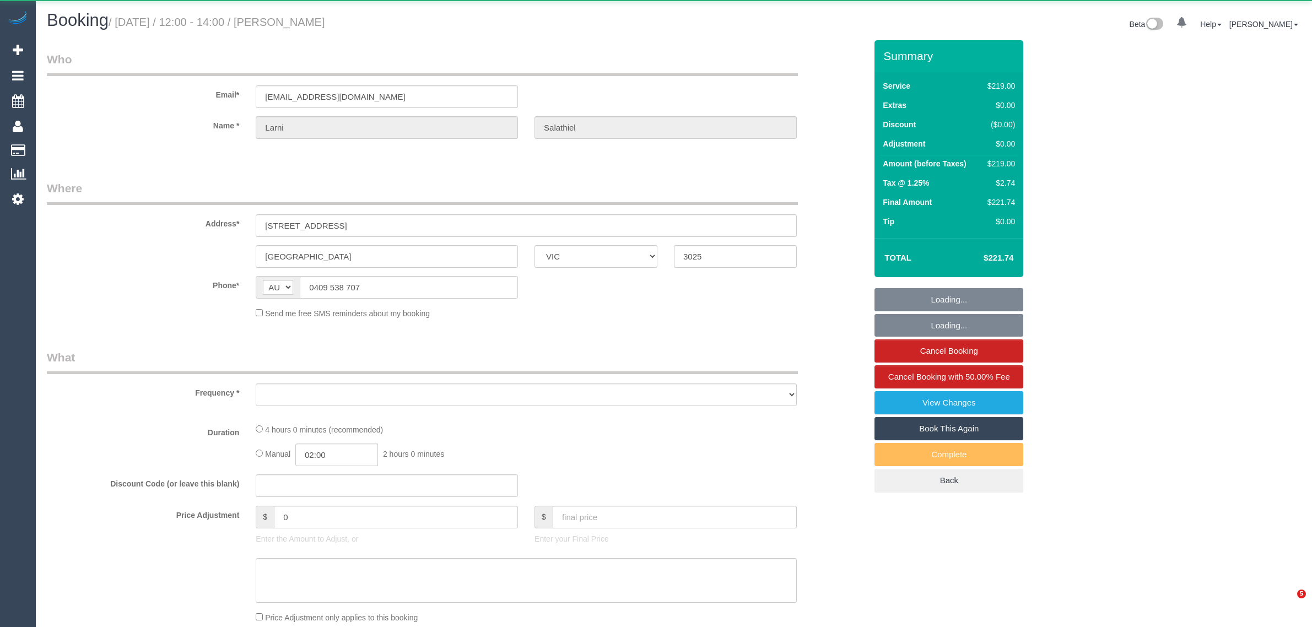
select select "VIC"
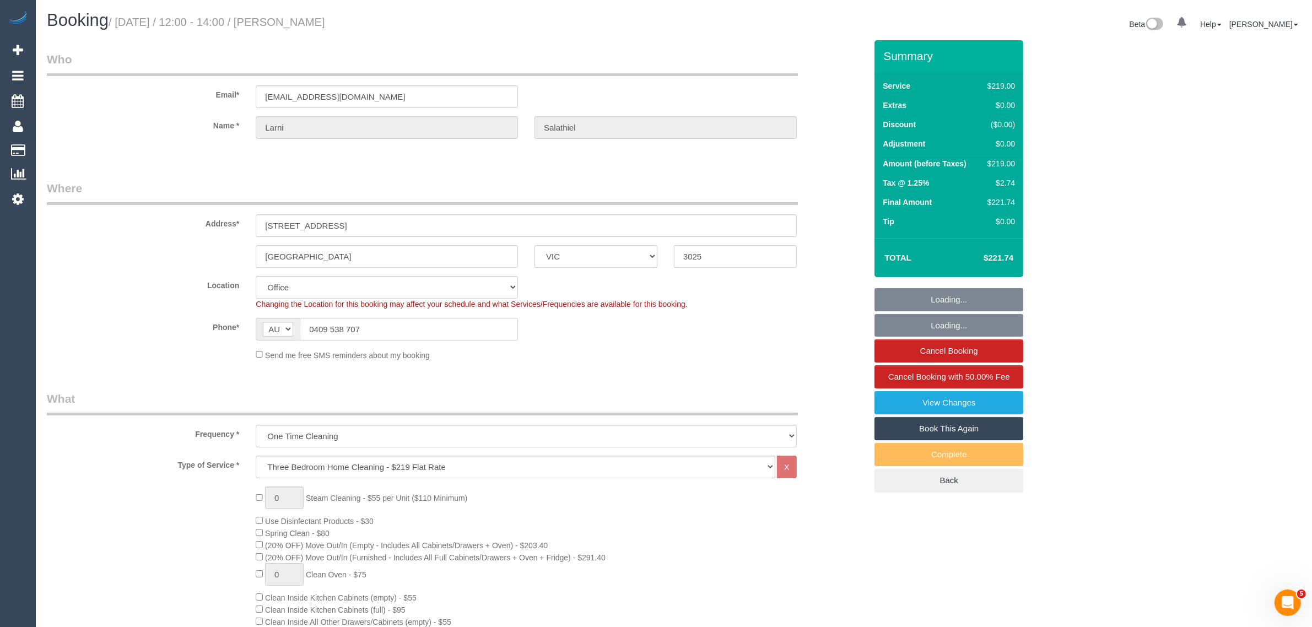
click at [418, 332] on input "0409 538 707" at bounding box center [409, 329] width 218 height 23
select select "object:663"
select select "string:stripe-pm_1RzqNZ2GScqysDRVrb6AJyMR"
select select "number:28"
select select "number:14"
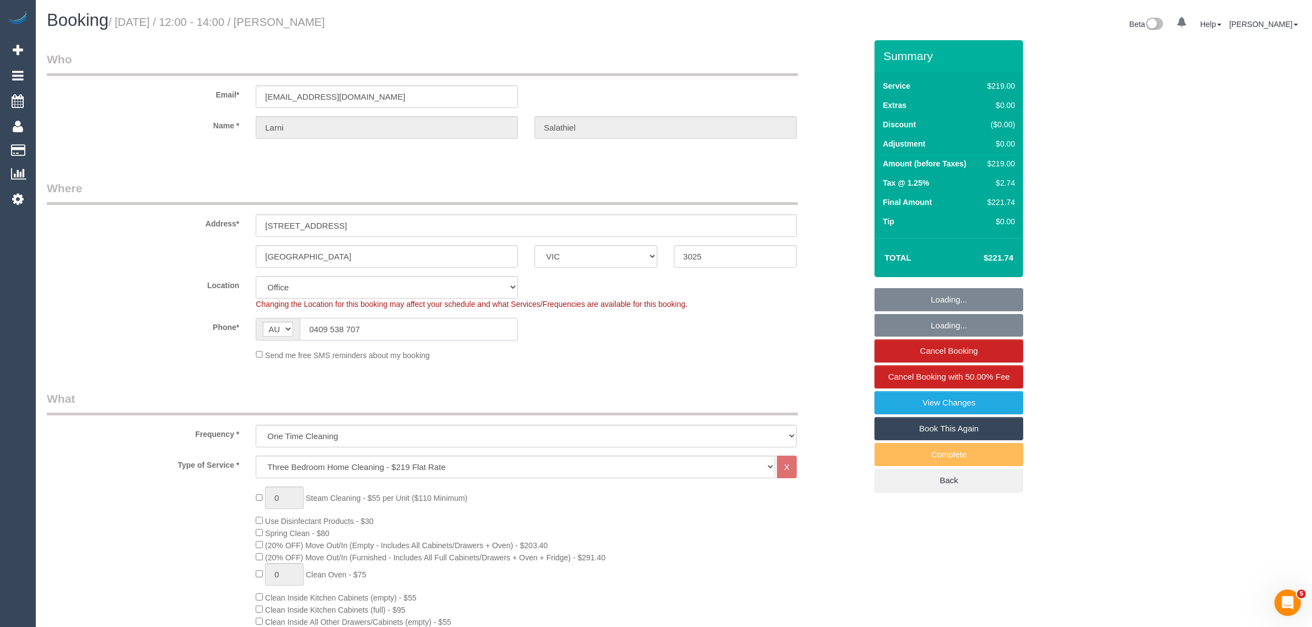
select select "number:19"
select select "number:24"
select select "number:13"
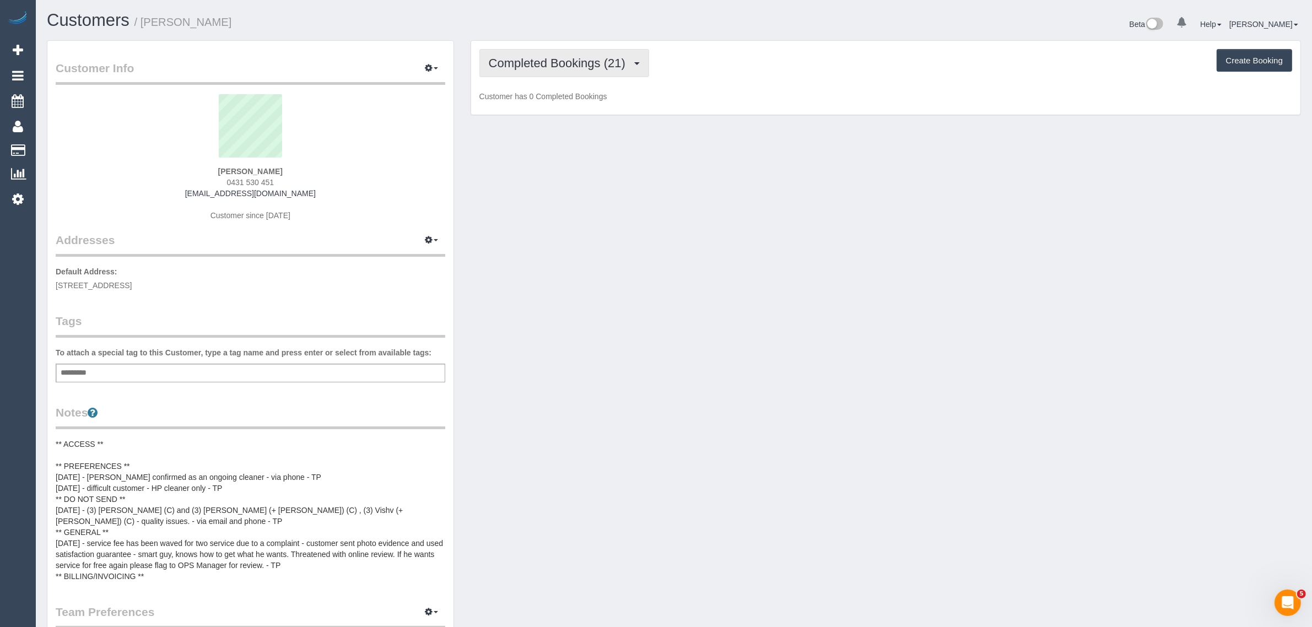
click at [506, 58] on span "Completed Bookings (21)" at bounding box center [560, 63] width 142 height 14
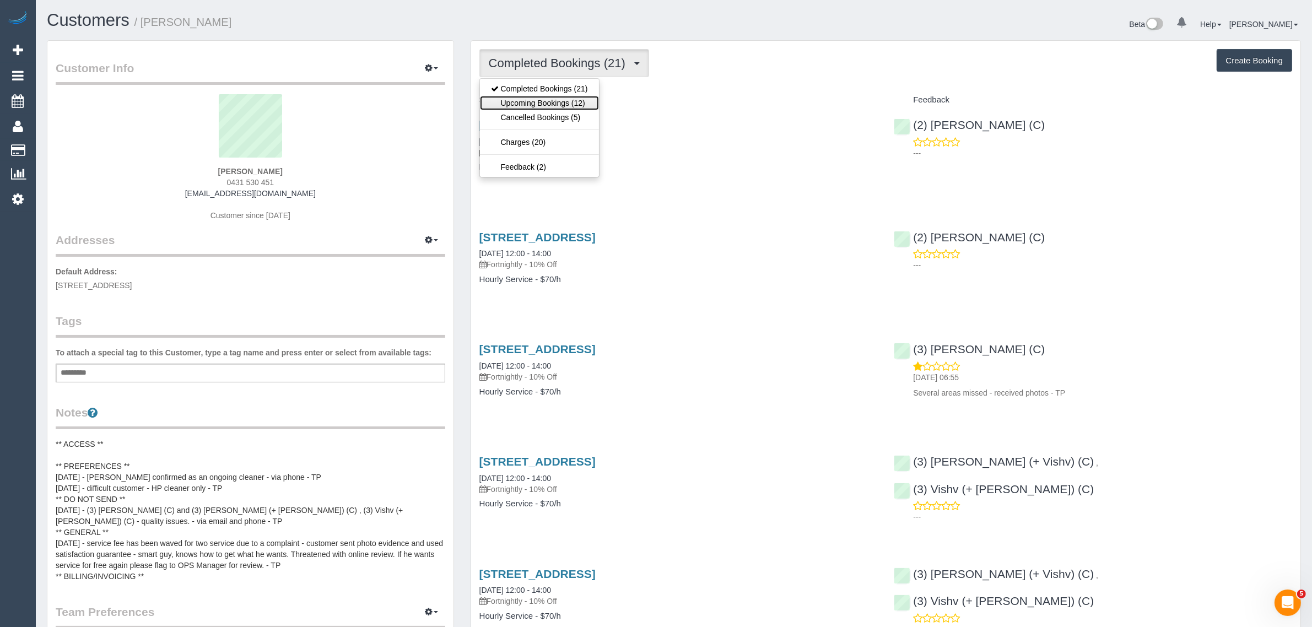
click at [500, 102] on link "Upcoming Bookings (12)" at bounding box center [539, 103] width 119 height 14
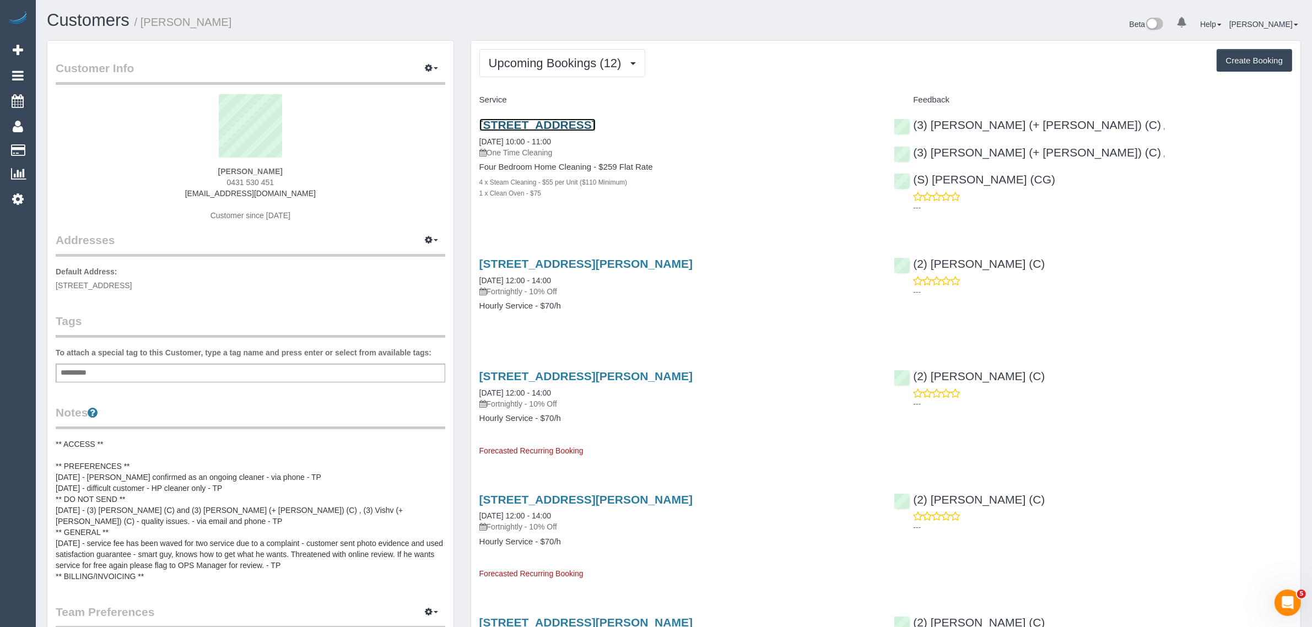
click at [551, 122] on link "8 Grange Rd, Sandringham, VIC 3191" at bounding box center [537, 124] width 116 height 13
click at [552, 66] on span "Upcoming Bookings (12)" at bounding box center [558, 63] width 138 height 14
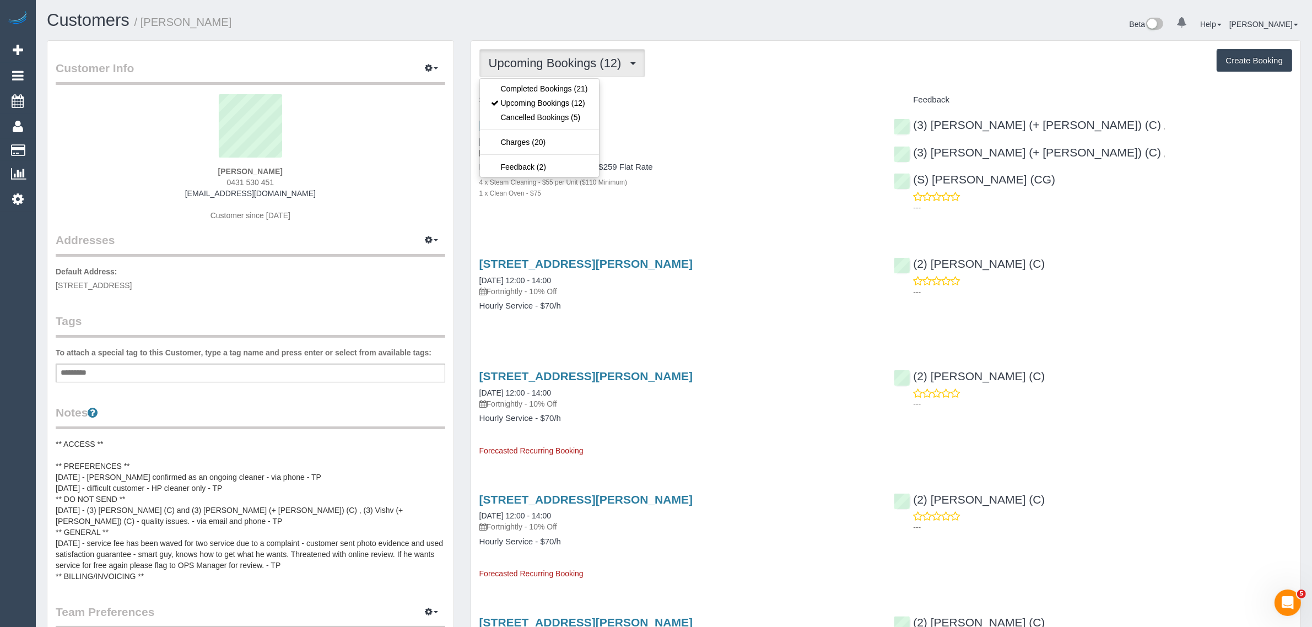
click at [825, 193] on div "1 x Clean Oven - $75" at bounding box center [678, 192] width 398 height 11
click at [582, 62] on span "Upcoming Bookings (12)" at bounding box center [558, 63] width 138 height 14
click at [563, 91] on link "Completed Bookings (21)" at bounding box center [539, 89] width 119 height 14
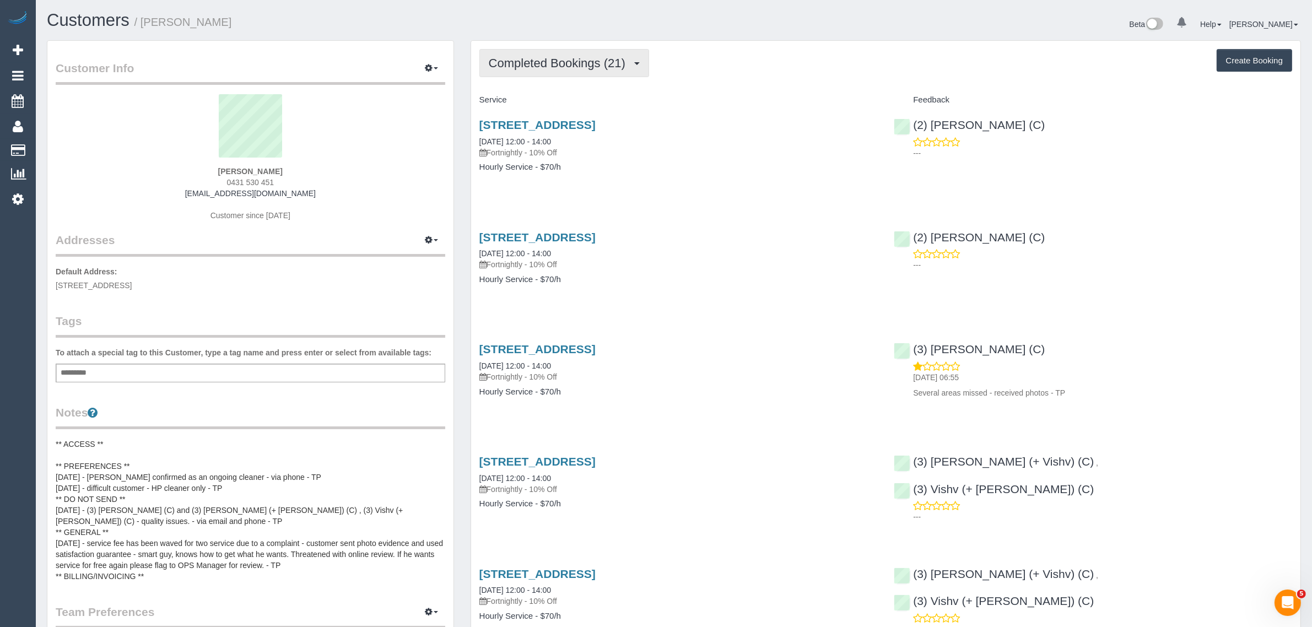
click at [570, 65] on span "Completed Bookings (21)" at bounding box center [560, 63] width 142 height 14
click at [562, 99] on link "Upcoming Bookings (12)" at bounding box center [539, 103] width 119 height 14
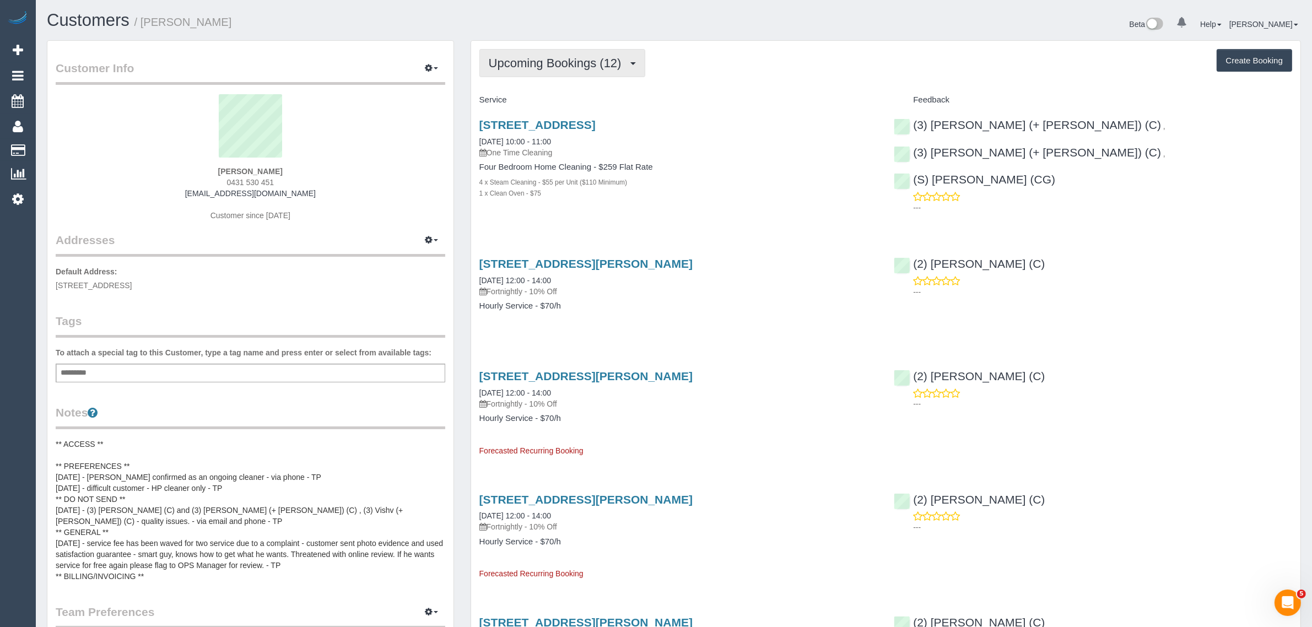
click at [547, 69] on button "Upcoming Bookings (12)" at bounding box center [562, 63] width 166 height 28
click at [542, 88] on link "Completed Bookings (21)" at bounding box center [539, 89] width 119 height 14
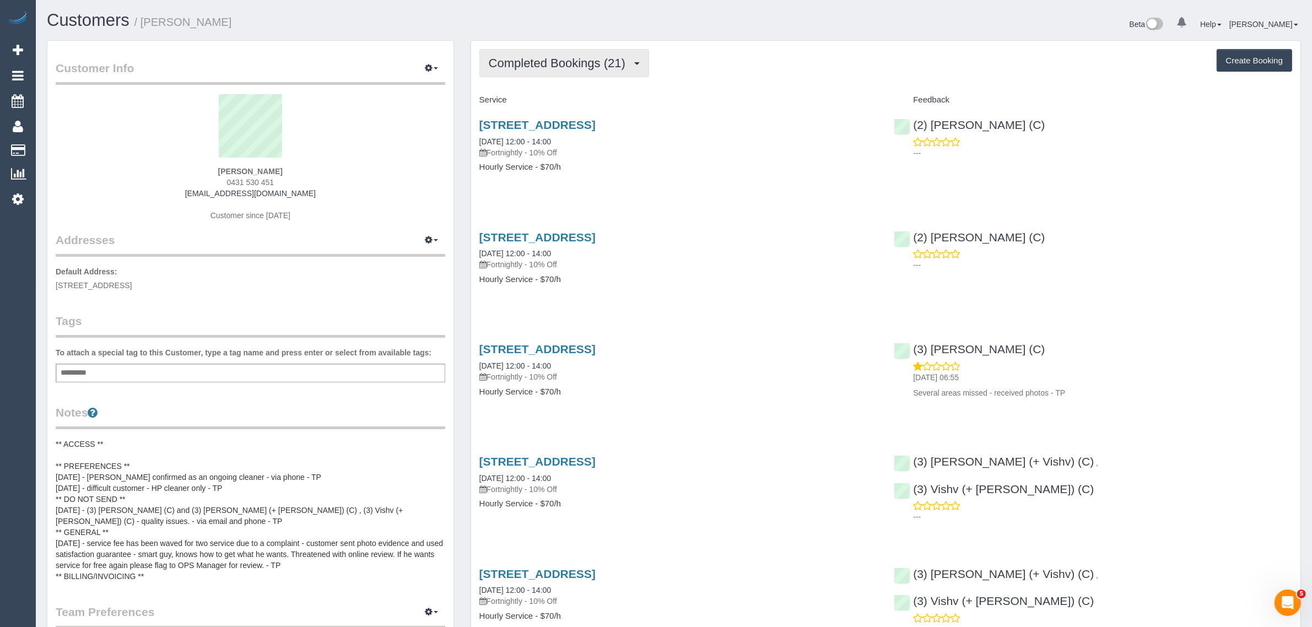
click at [582, 53] on button "Completed Bookings (21)" at bounding box center [564, 63] width 170 height 28
click at [562, 100] on link "Upcoming Bookings (12)" at bounding box center [539, 103] width 119 height 14
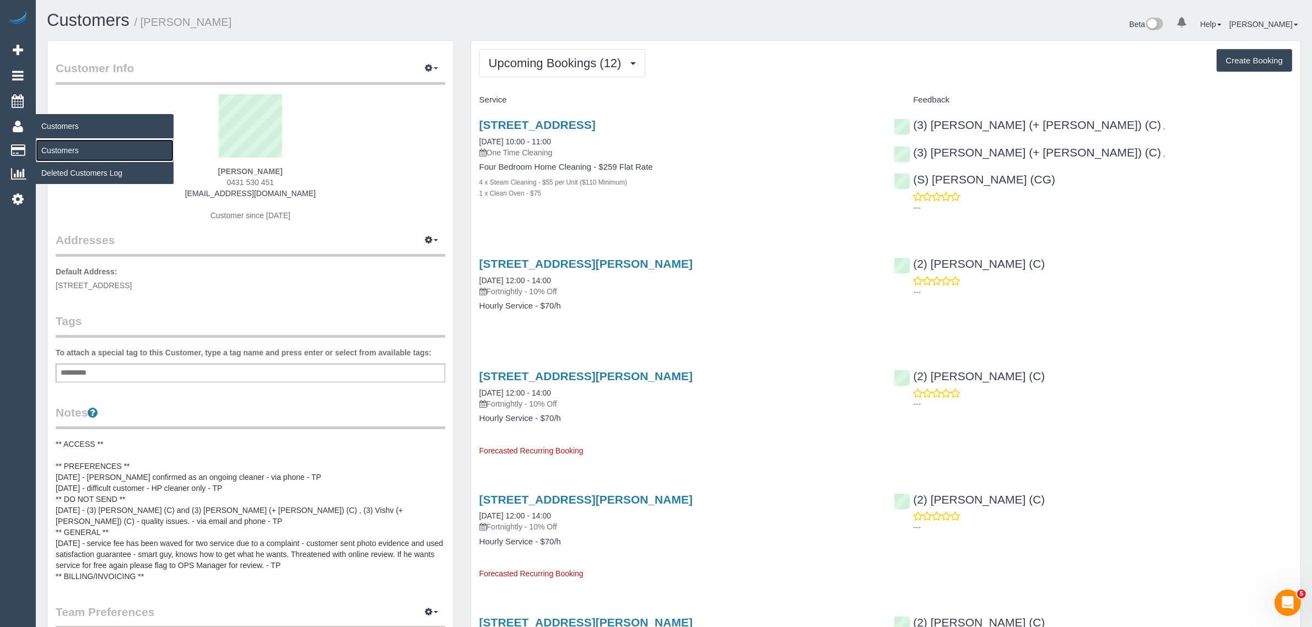
click at [54, 142] on link "Customers" at bounding box center [105, 150] width 138 height 22
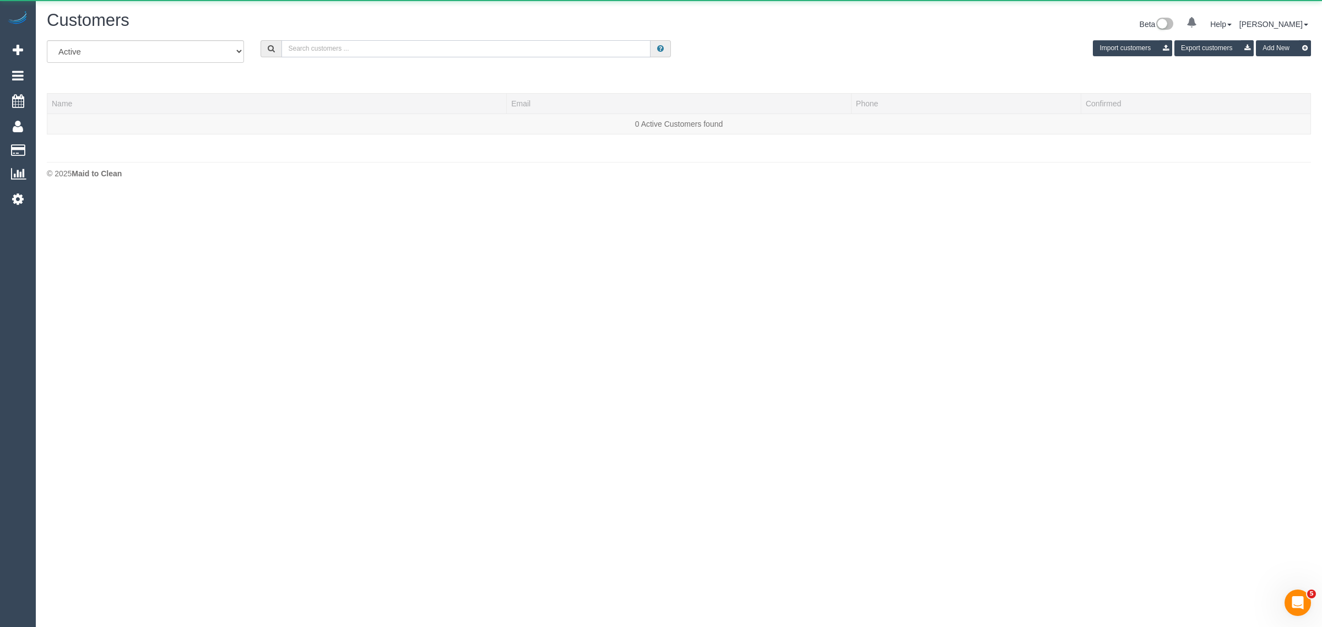
click at [350, 53] on input "text" at bounding box center [466, 48] width 369 height 17
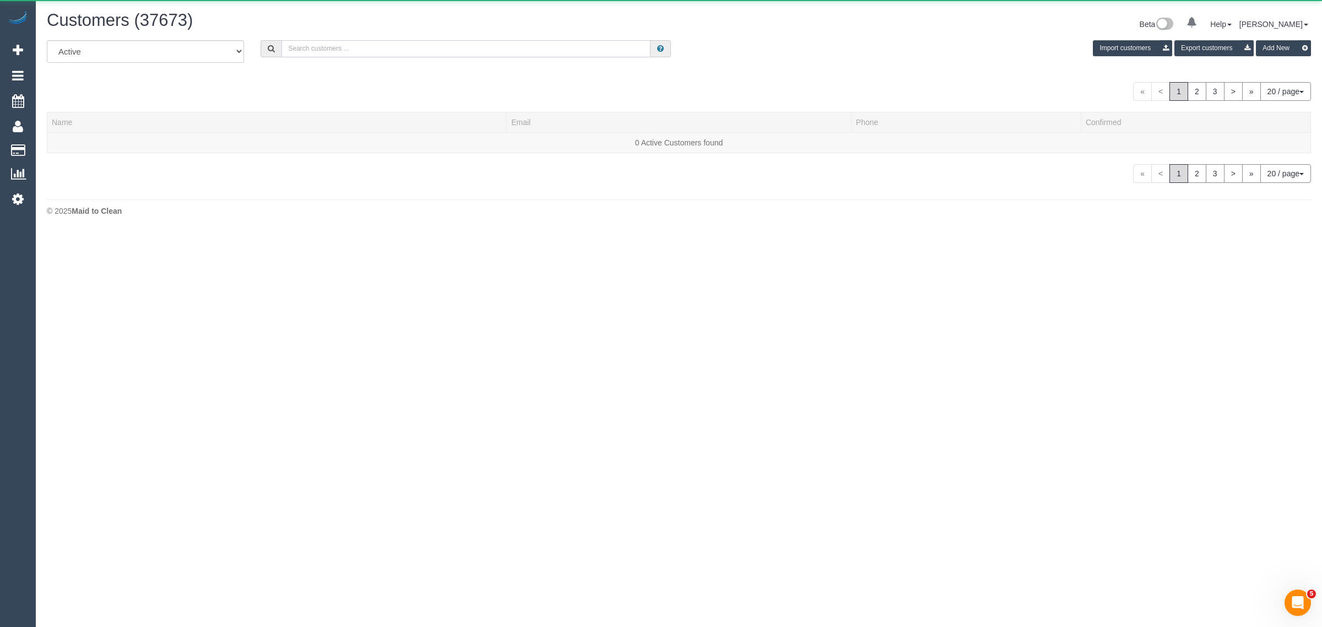
paste input "Vanessa Sewak"
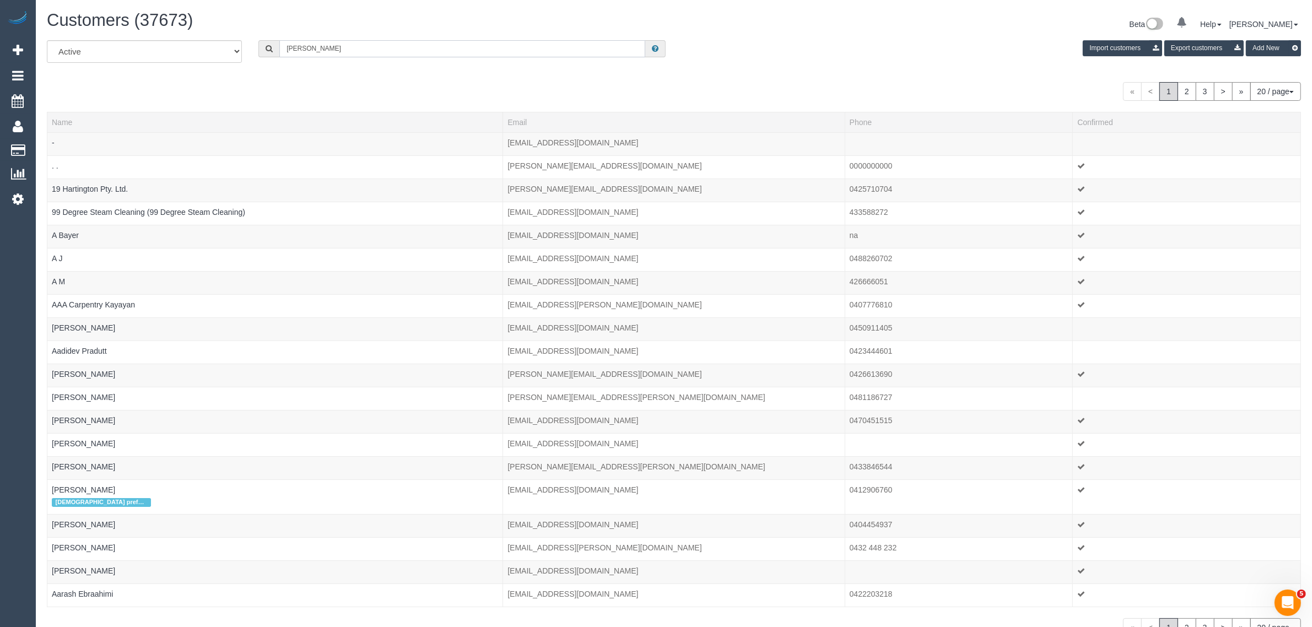
type input "Vanessa Sewak"
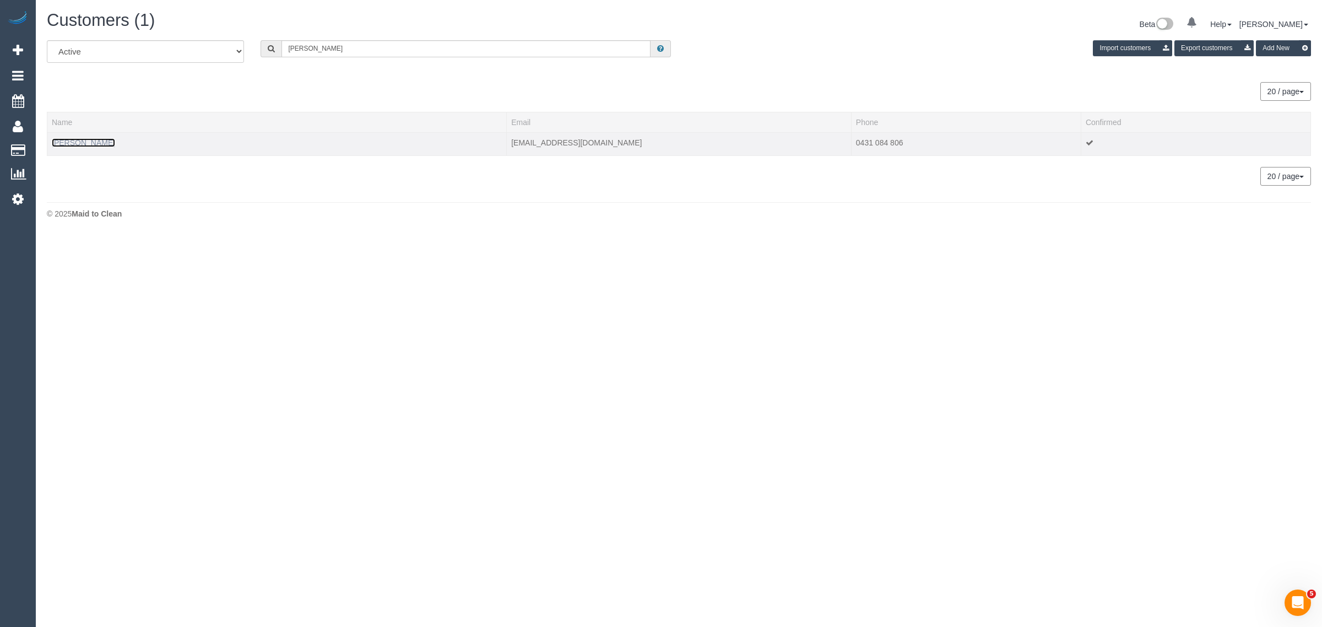
click at [90, 144] on link "Vanessa Sewak" at bounding box center [83, 142] width 63 height 9
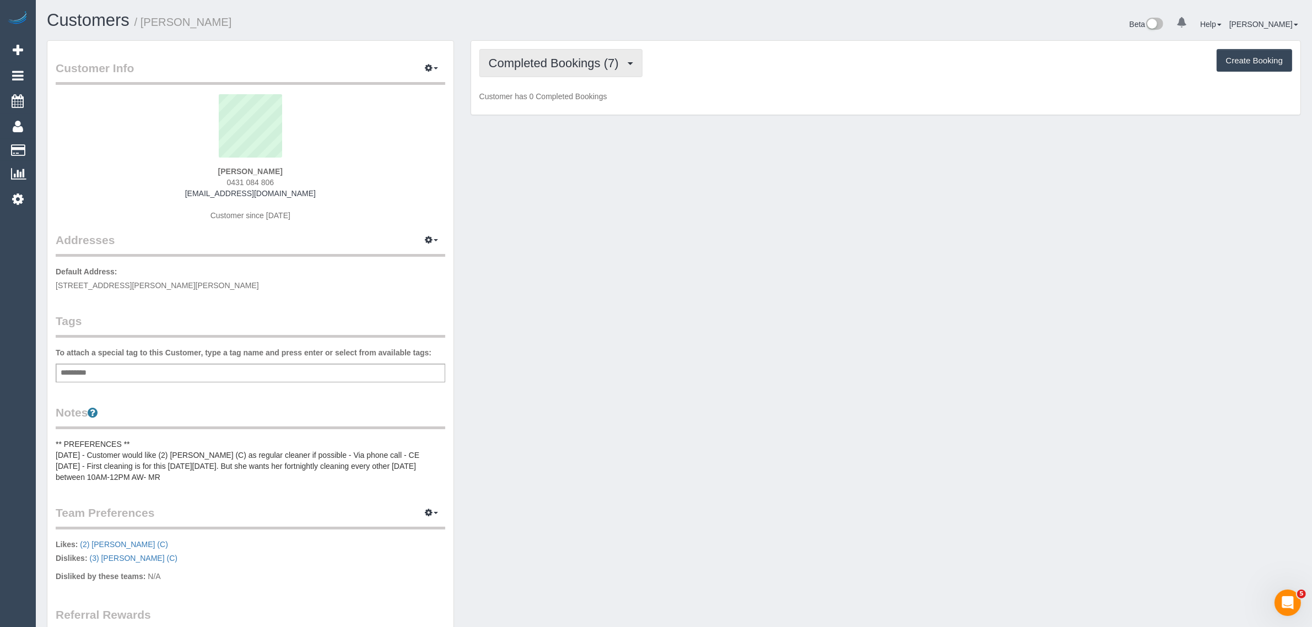
click at [598, 53] on button "Completed Bookings (7)" at bounding box center [560, 63] width 163 height 28
click at [563, 100] on link "Upcoming Bookings (11)" at bounding box center [538, 103] width 116 height 14
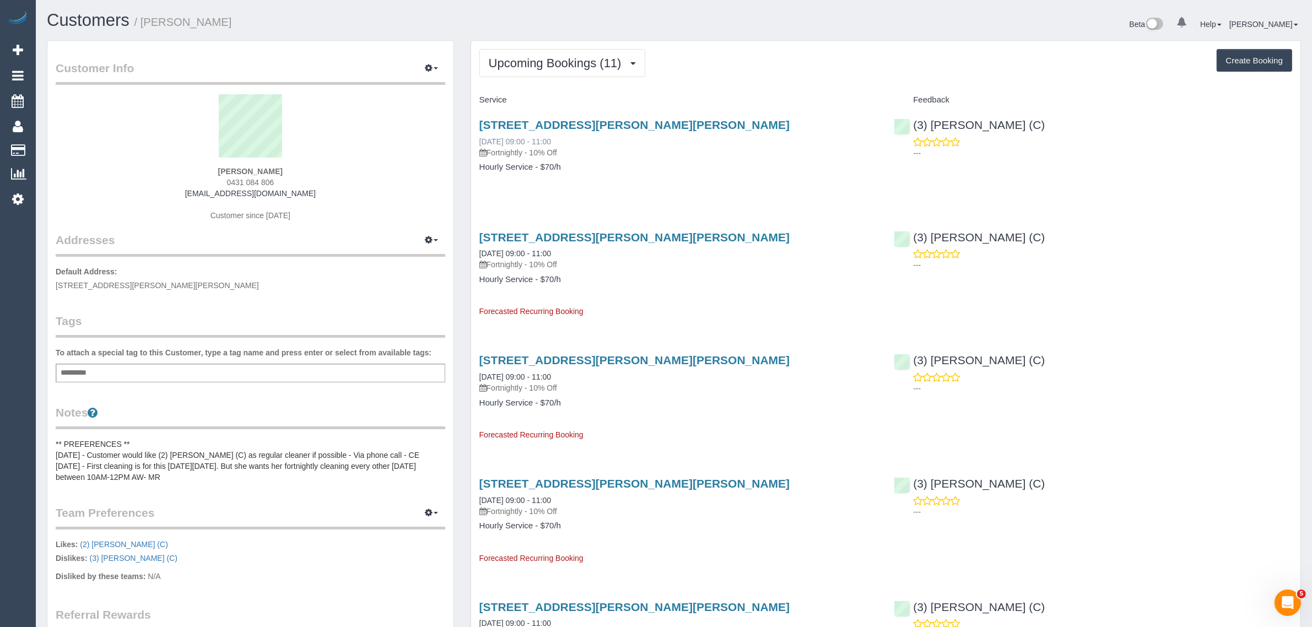
drag, startPoint x: 473, startPoint y: 139, endPoint x: 519, endPoint y: 138, distance: 46.3
click at [519, 138] on div "16 Eckersley Ct, Blackburn South, VIC 3130 22/09/2025 09:00 - 11:00 Fortnightly…" at bounding box center [678, 151] width 415 height 85
copy link "22/09/2025"
click at [594, 124] on link "16 Eckersley Ct, Blackburn South, VIC 3130" at bounding box center [634, 124] width 311 height 13
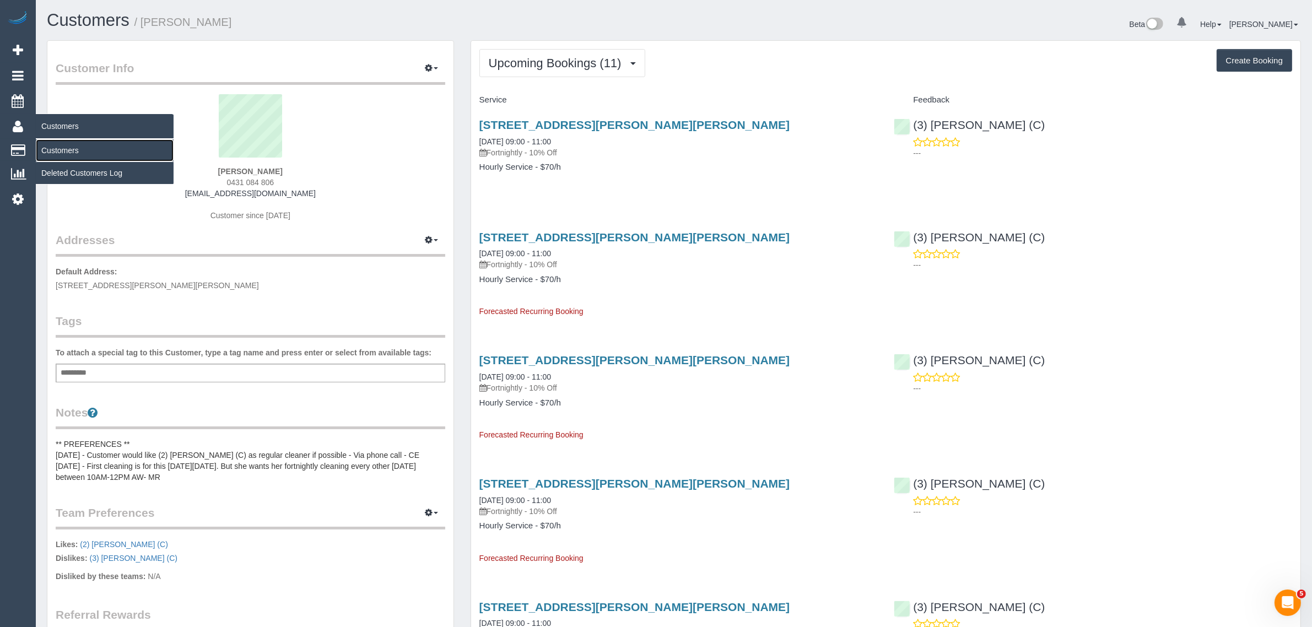
click at [59, 142] on link "Customers" at bounding box center [105, 150] width 138 height 22
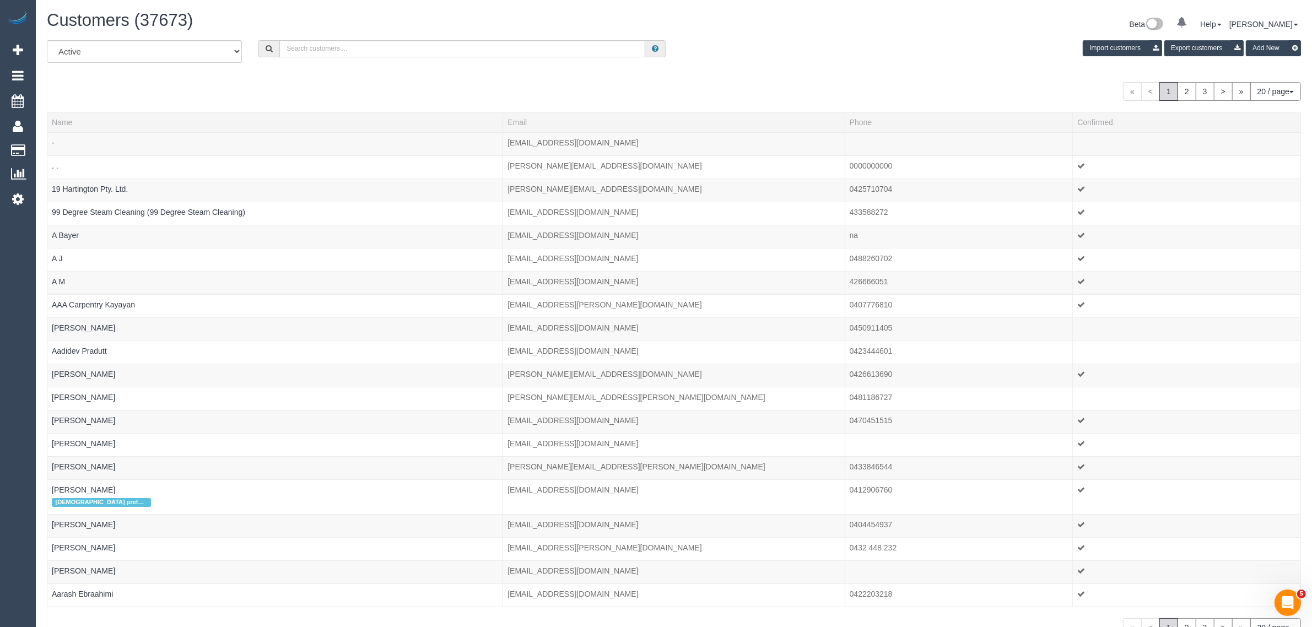
click at [411, 39] on div "Customers (37673) Beta 0 Your Notifications You have 0 alerts Help Help Docs Ta…" at bounding box center [674, 343] width 1276 height 687
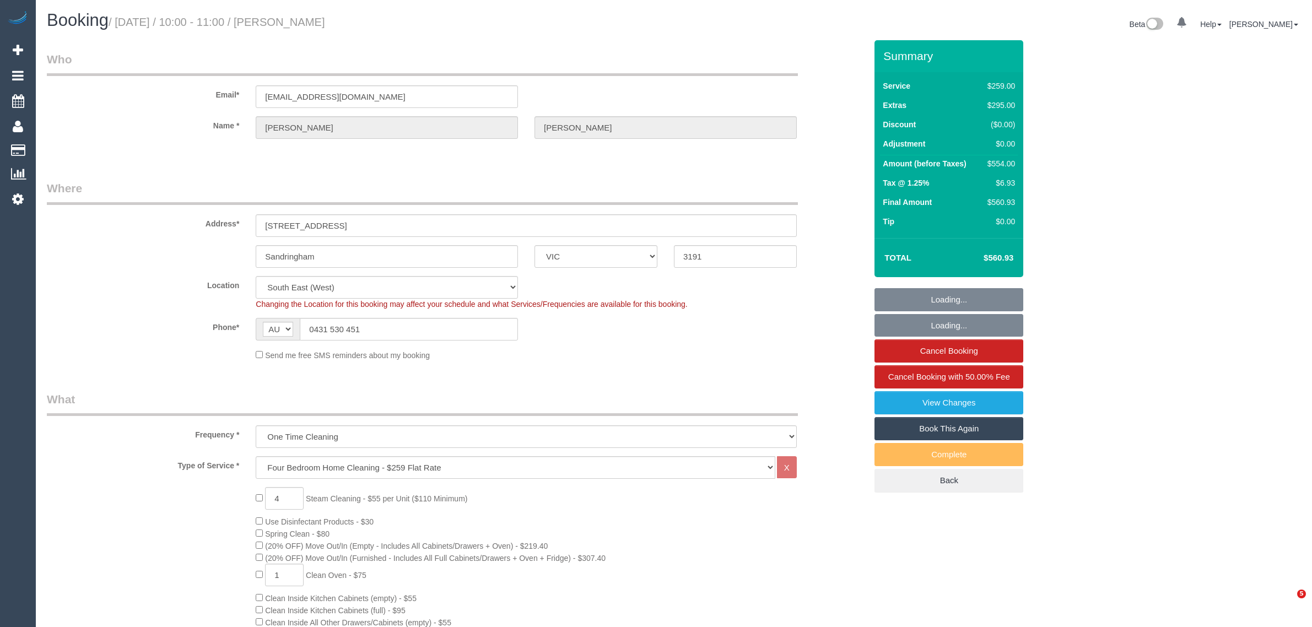
select select "VIC"
select select "string:stripe-pm_1QuiJU2GScqysDRVA8fU0KcC"
select select "number:28"
select select "number:14"
select select "number:19"
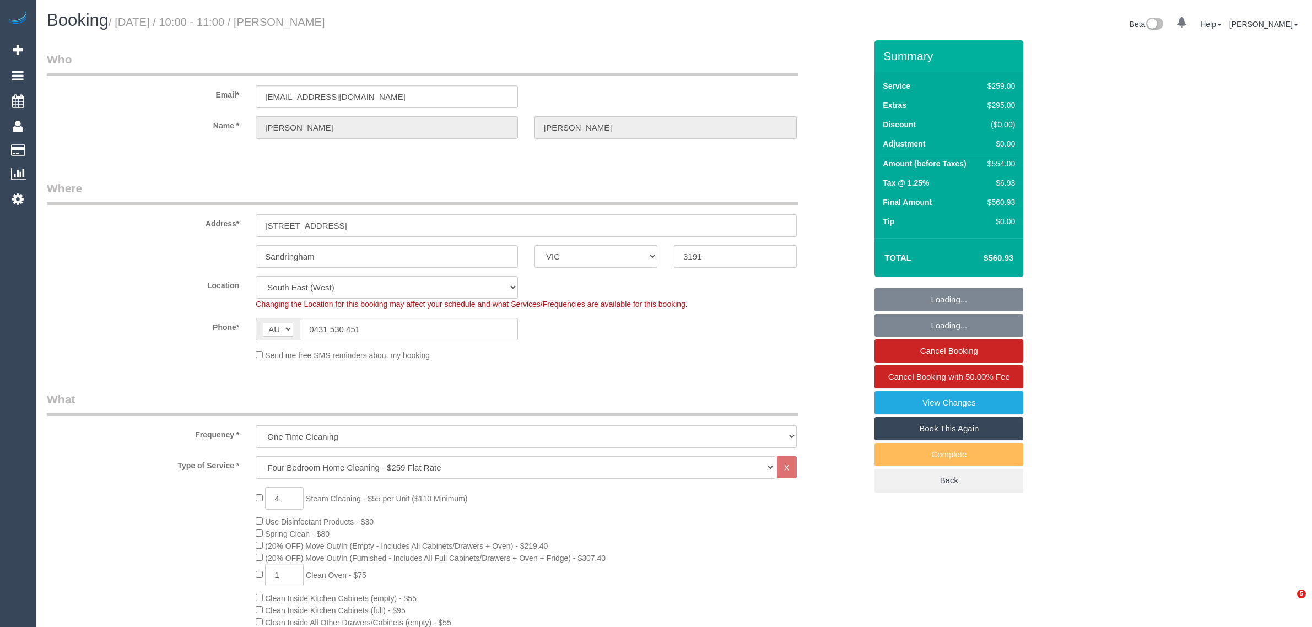
select select "number:36"
select select "object:1390"
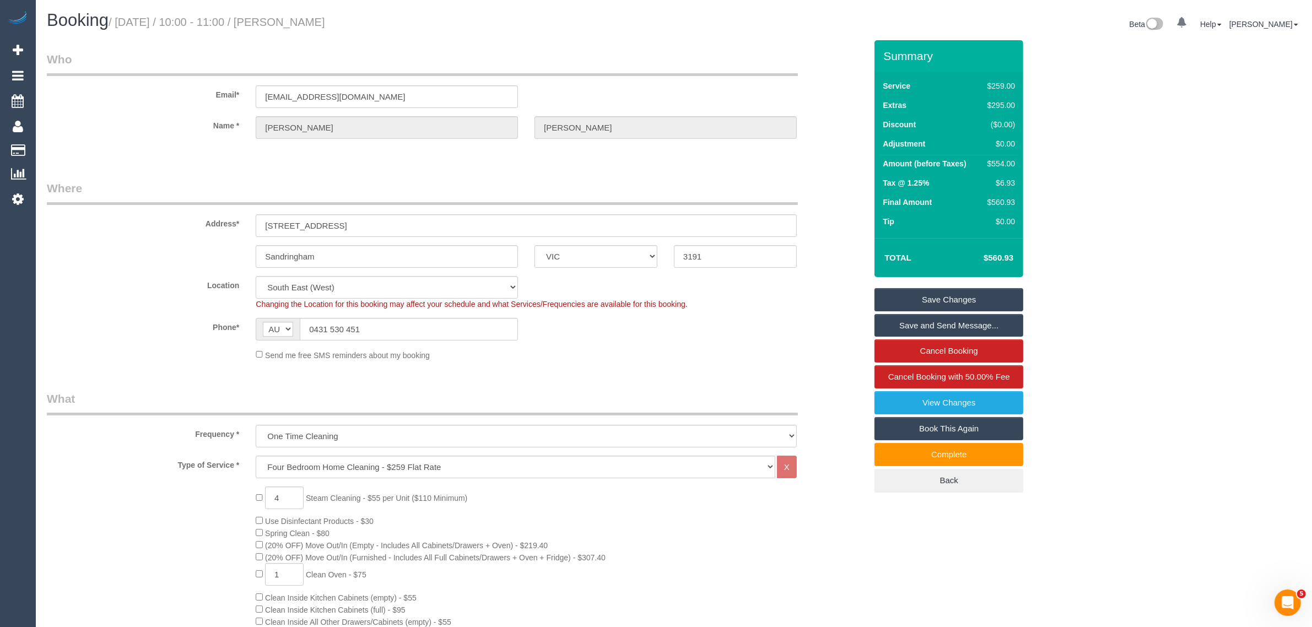
click at [133, 285] on label "Location" at bounding box center [143, 283] width 209 height 15
click at [430, 329] on input "0431 530 451" at bounding box center [409, 329] width 218 height 23
click at [657, 365] on fieldset "Where Address* [STREET_ADDRESS] [GEOGRAPHIC_DATA] ACT [GEOGRAPHIC_DATA] NT [GEO…" at bounding box center [456, 274] width 819 height 189
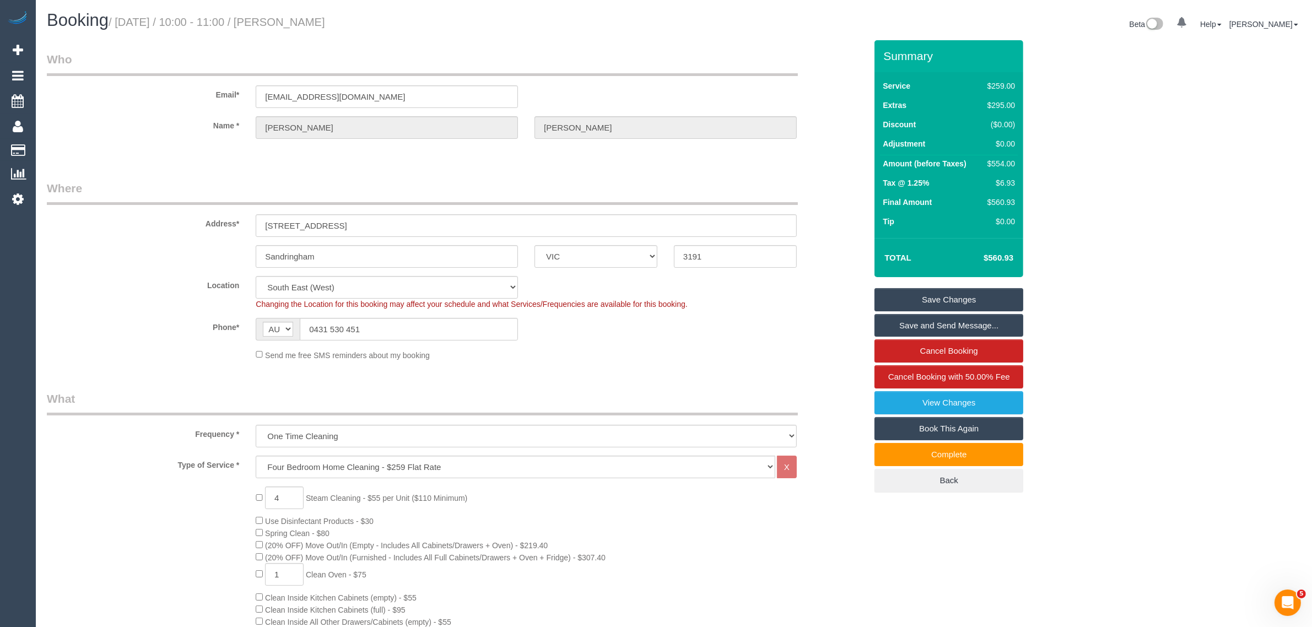
click at [766, 392] on legend "What" at bounding box center [422, 403] width 751 height 25
click at [435, 331] on input "0431 530 451" at bounding box center [409, 329] width 218 height 23
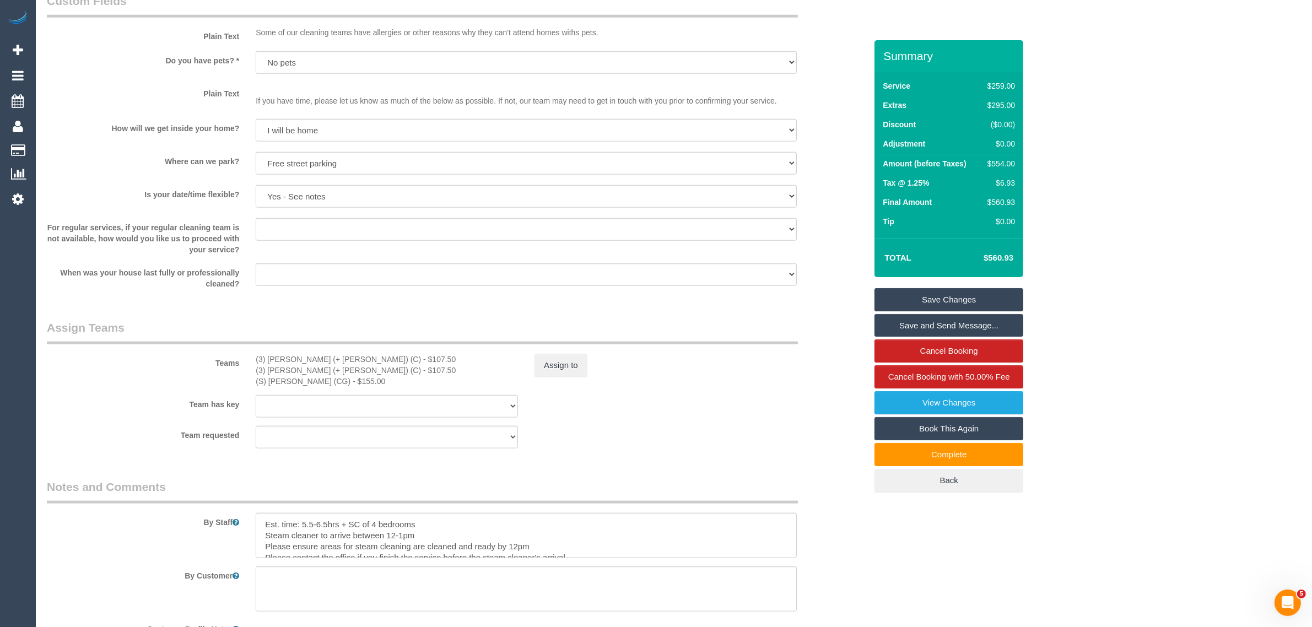
scroll to position [1984, 0]
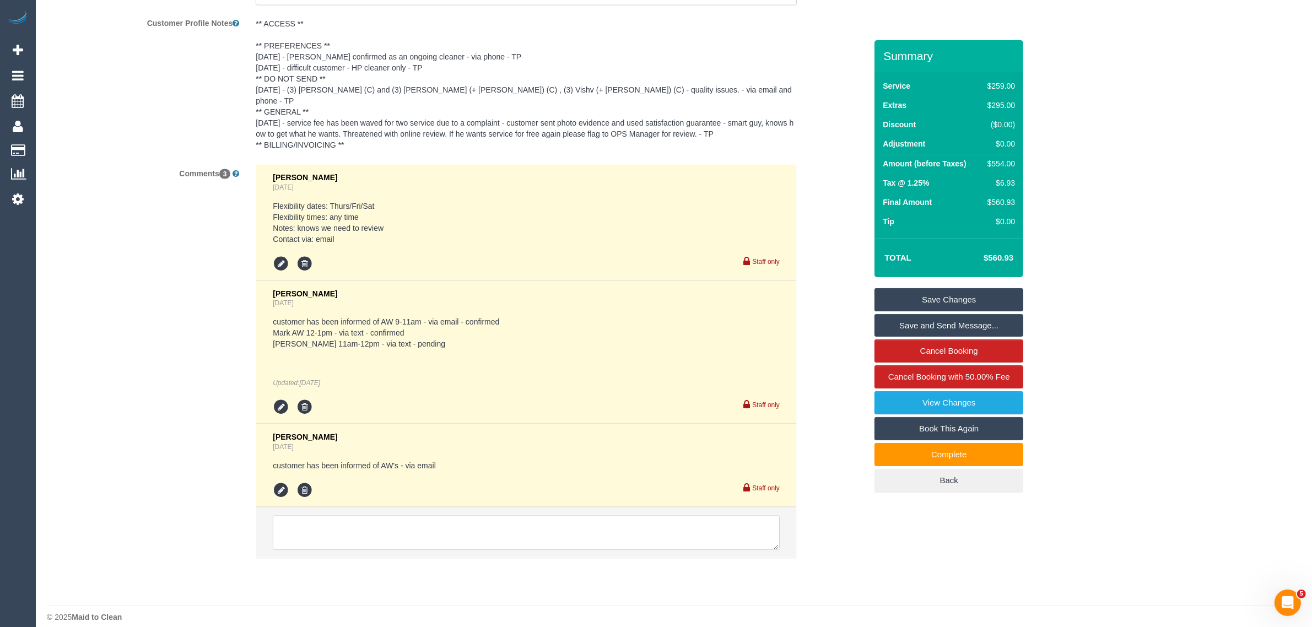
click at [571, 516] on textarea at bounding box center [526, 533] width 507 height 34
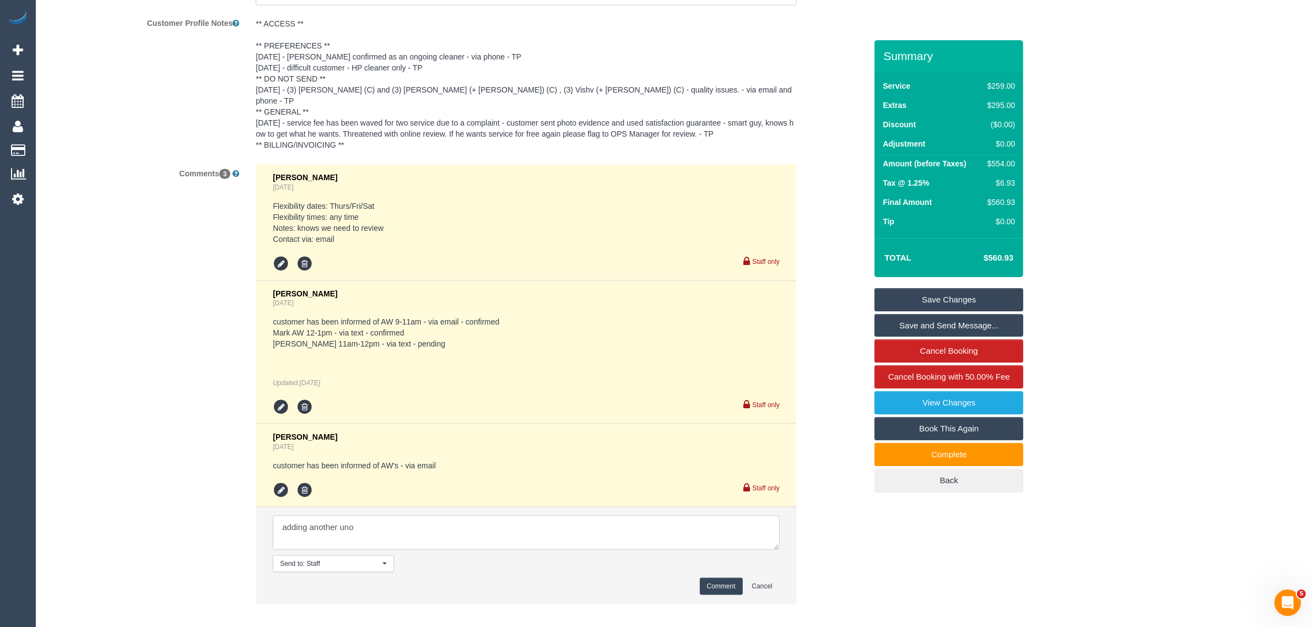
type textarea "adding another un"
click at [282, 530] on textarea at bounding box center [526, 533] width 507 height 34
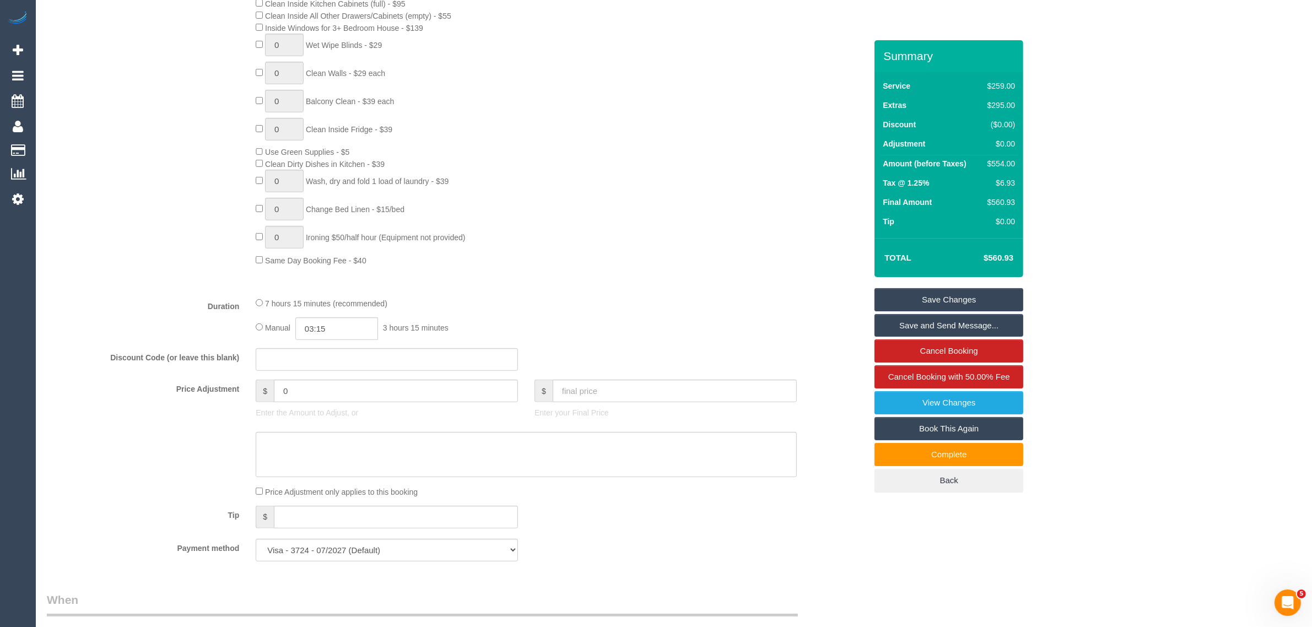
scroll to position [331, 0]
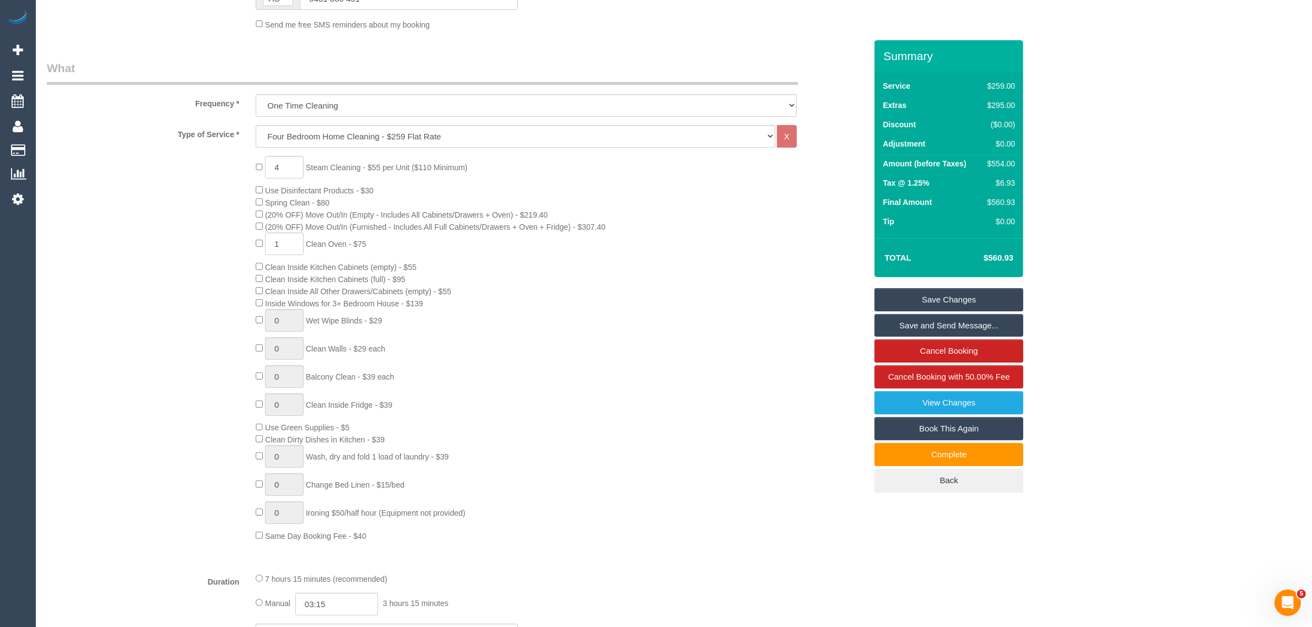
type textarea "added 1 unit for the other room Stairs and Hallway $165 in total - via txt Adju…"
click at [293, 164] on input "4" at bounding box center [284, 167] width 39 height 23
type input "5"
click at [109, 287] on div "5 Steam Cleaning - $55 per Unit ($110 Minimum) Use Disinfectant Products - $30 …" at bounding box center [457, 349] width 836 height 386
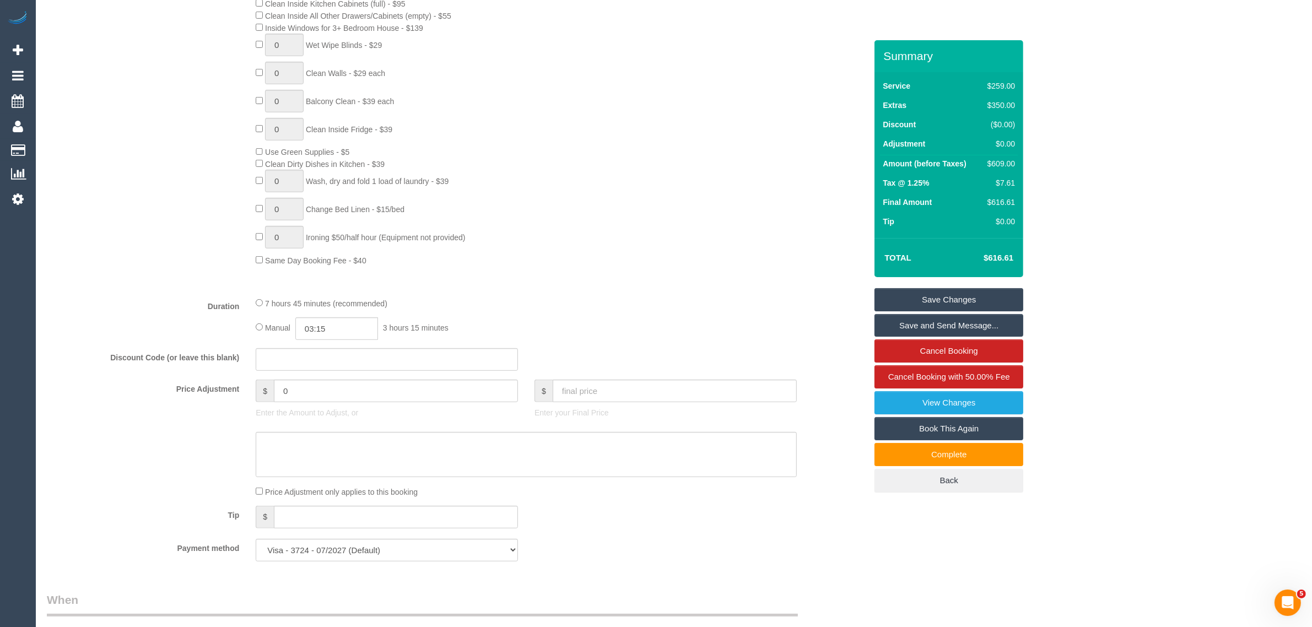
scroll to position [882, 0]
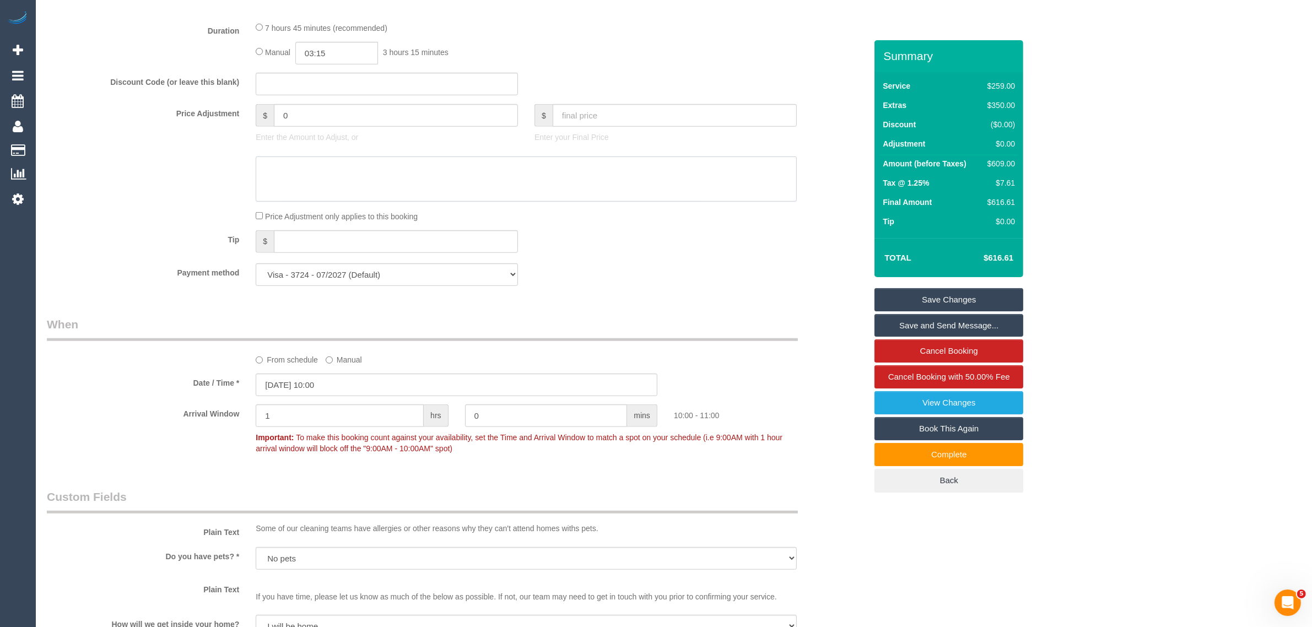
click at [389, 177] on textarea at bounding box center [526, 178] width 541 height 45
type textarea "Added Stairs and Hallway $82.50 and $27.50 via txt - KA"
click at [376, 114] on input "0" at bounding box center [396, 115] width 244 height 23
type input "110"
click at [149, 202] on div at bounding box center [457, 178] width 836 height 45
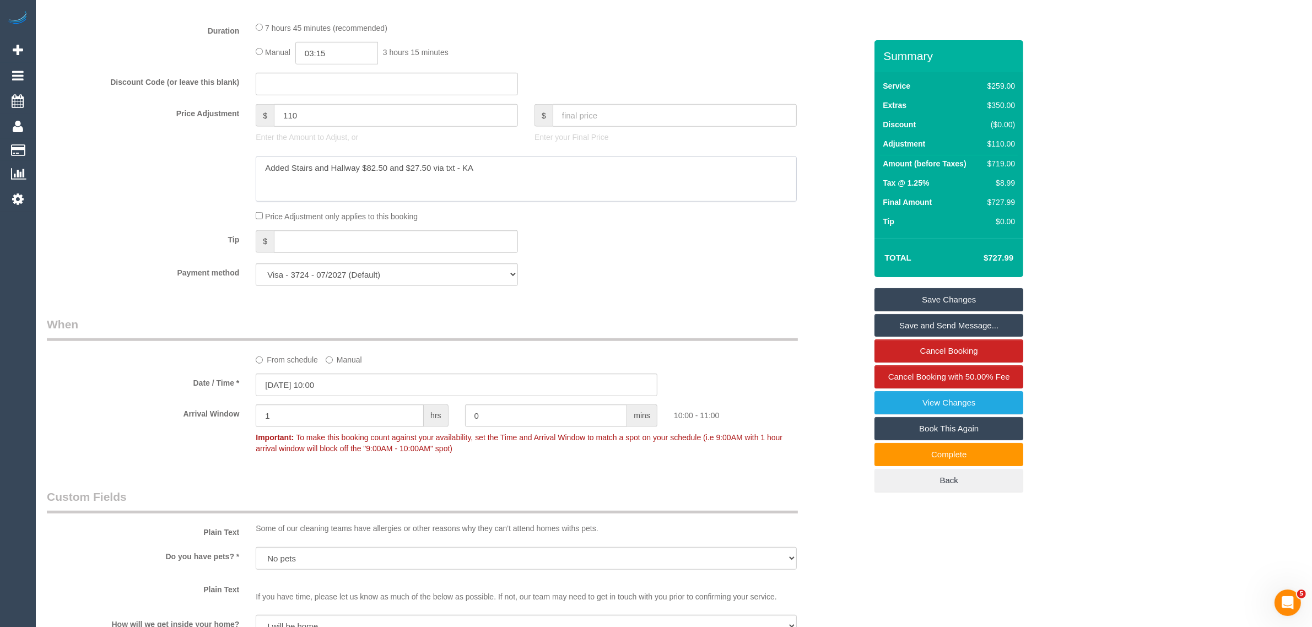
drag, startPoint x: 550, startPoint y: 171, endPoint x: 249, endPoint y: 165, distance: 300.9
click at [249, 165] on div at bounding box center [526, 178] width 558 height 45
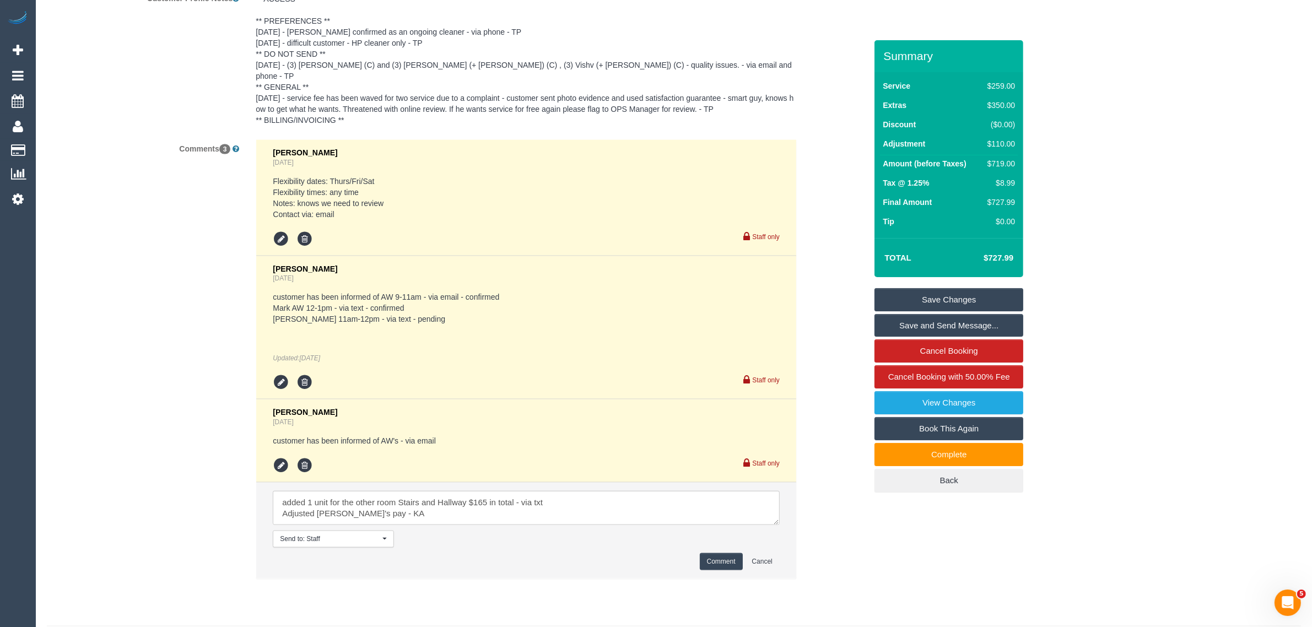
scroll to position [2029, 0]
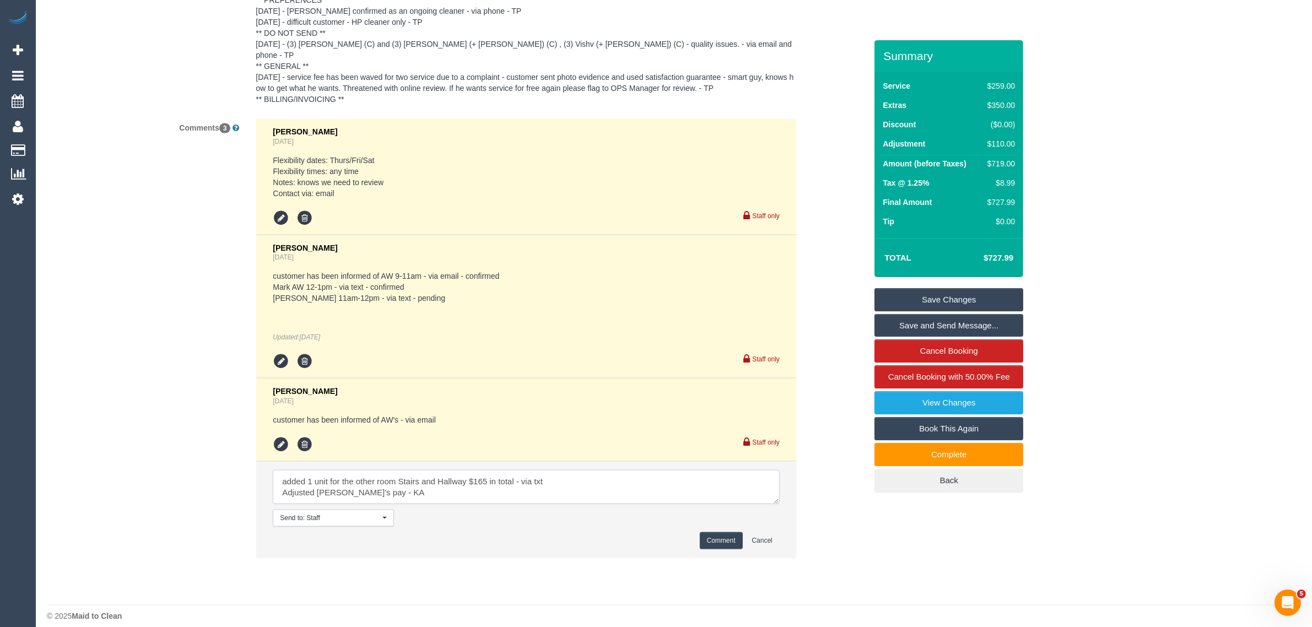
click at [419, 477] on textarea at bounding box center [526, 487] width 507 height 34
click at [634, 472] on textarea at bounding box center [526, 487] width 507 height 34
click at [566, 470] on textarea at bounding box center [526, 487] width 507 height 34
paste textarea "Added Stairs and Hallway $82.50 and $27.50 via txt - KA"
type textarea "added 1 unit for the other room Stairs and Hallway $165 in total - via txt Adju…"
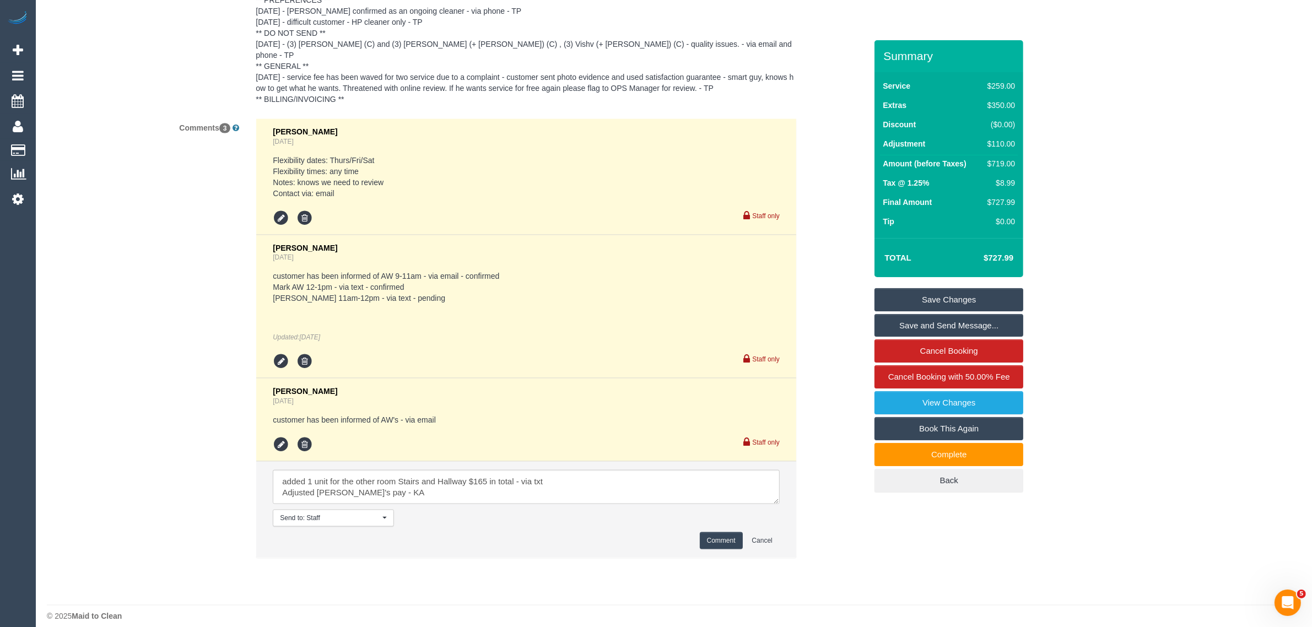
click at [723, 533] on button "Comment" at bounding box center [721, 540] width 43 height 17
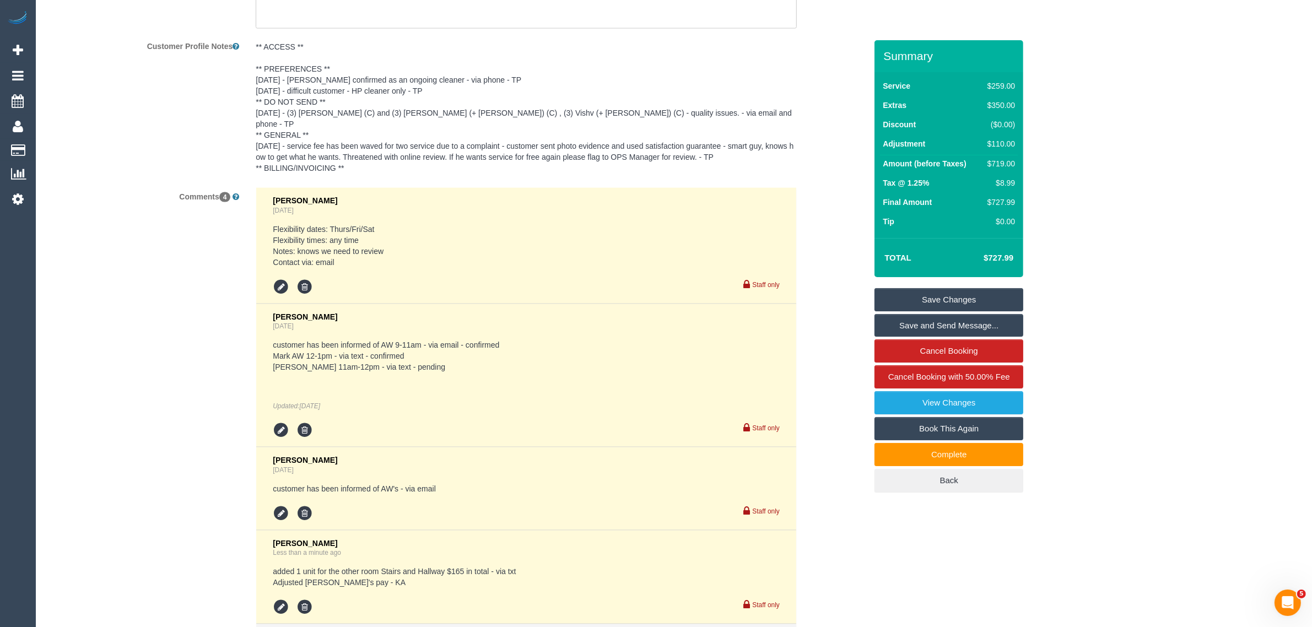
scroll to position [2077, 0]
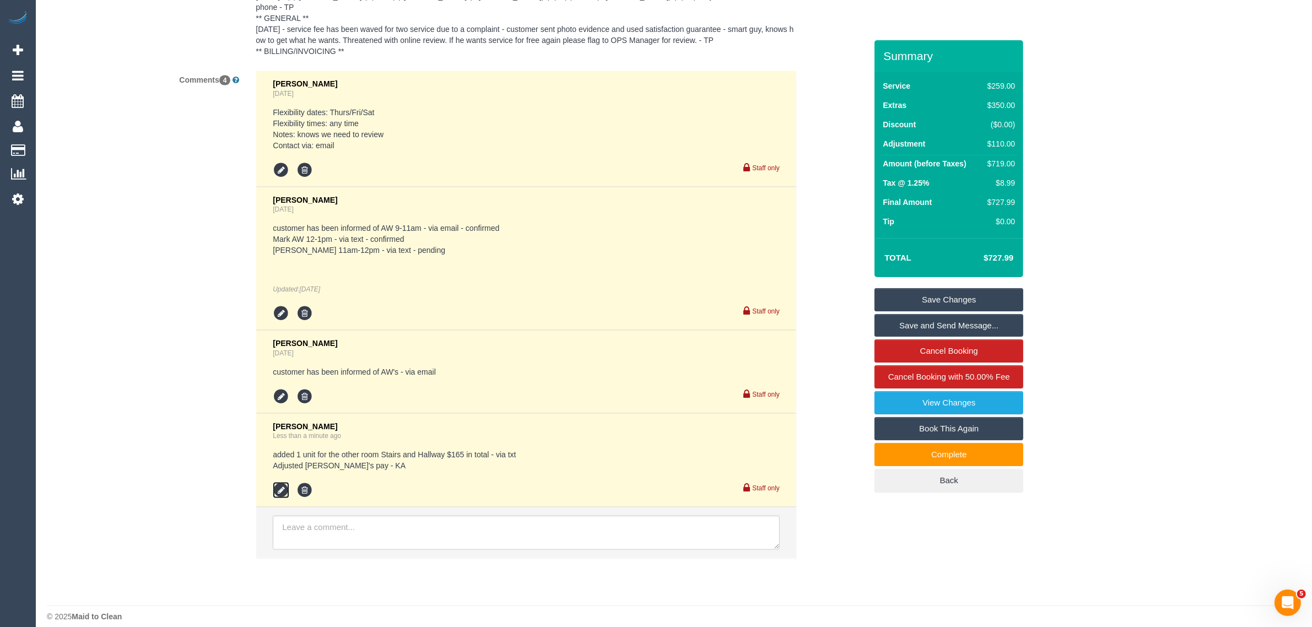
click at [281, 482] on icon at bounding box center [281, 490] width 17 height 17
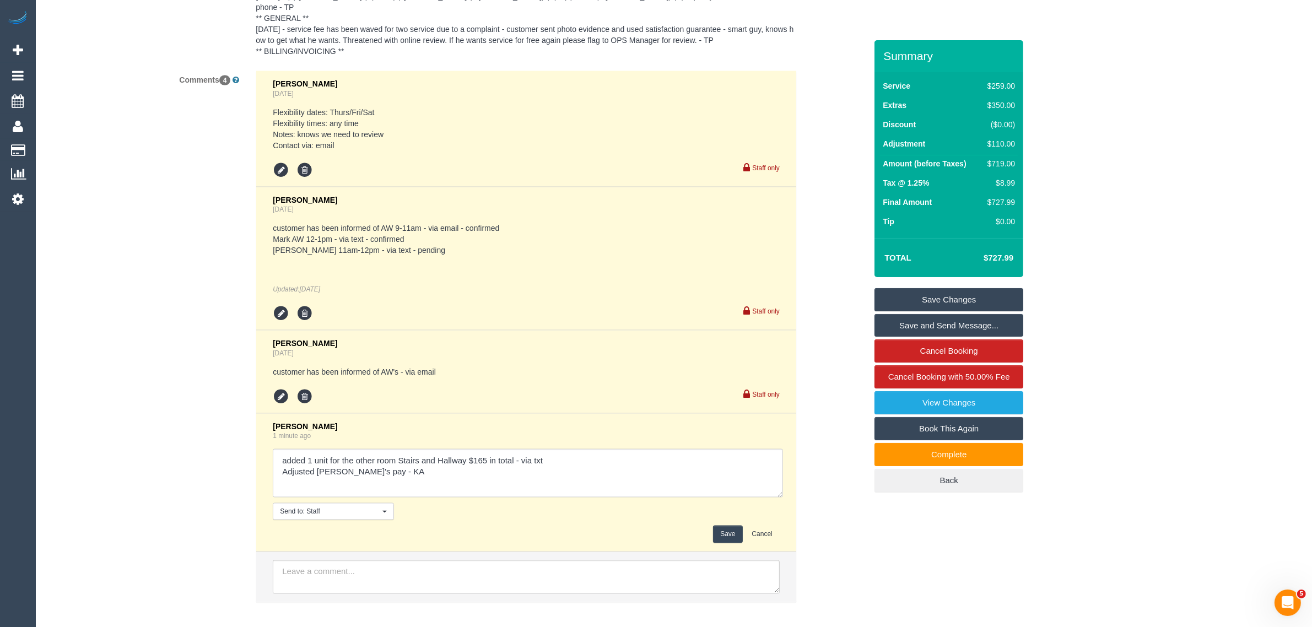
drag, startPoint x: 772, startPoint y: 468, endPoint x: 777, endPoint y: 491, distance: 23.6
click at [777, 491] on textarea at bounding box center [528, 473] width 510 height 48
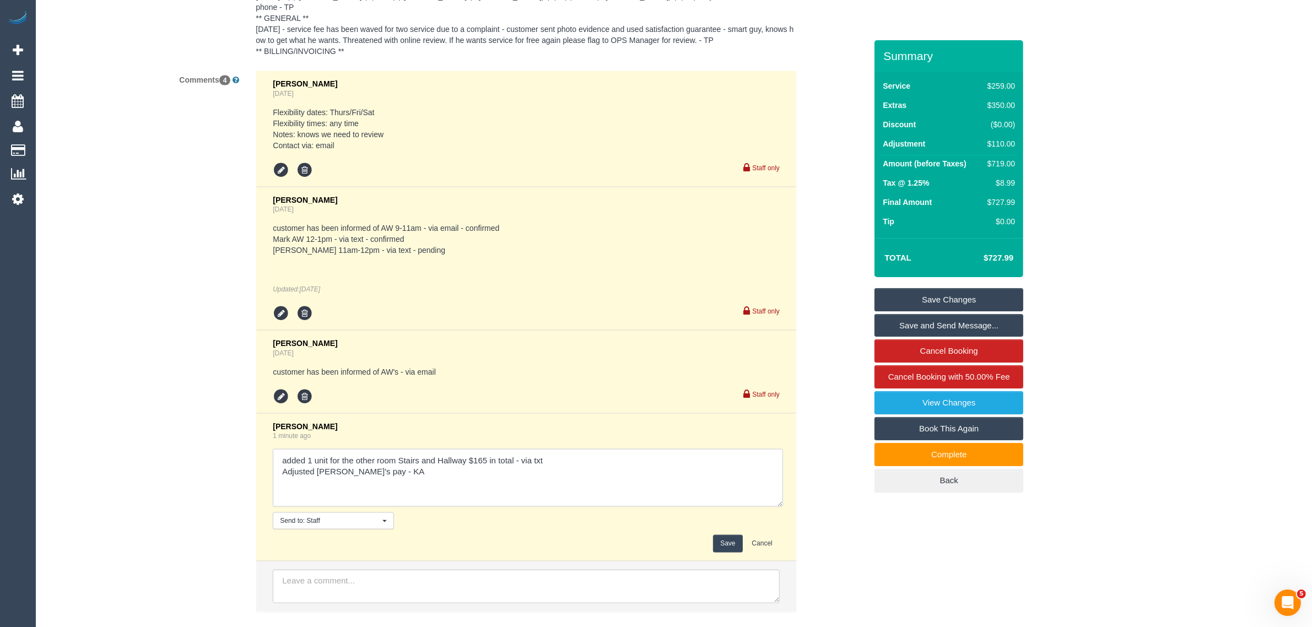
click at [363, 458] on textarea at bounding box center [528, 478] width 510 height 58
type textarea "added 1 unit for the other room Stairs and Hallway $165 in total - via txt Adju…"
click at [720, 535] on button "Save" at bounding box center [727, 543] width 29 height 17
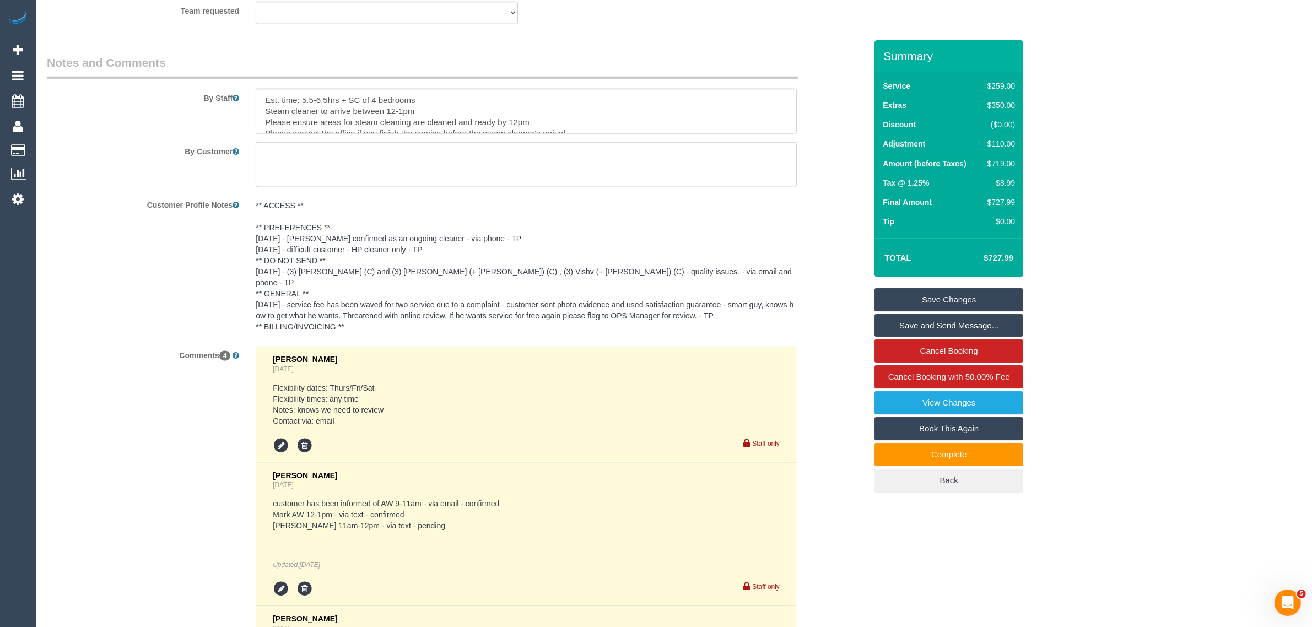
scroll to position [1526, 0]
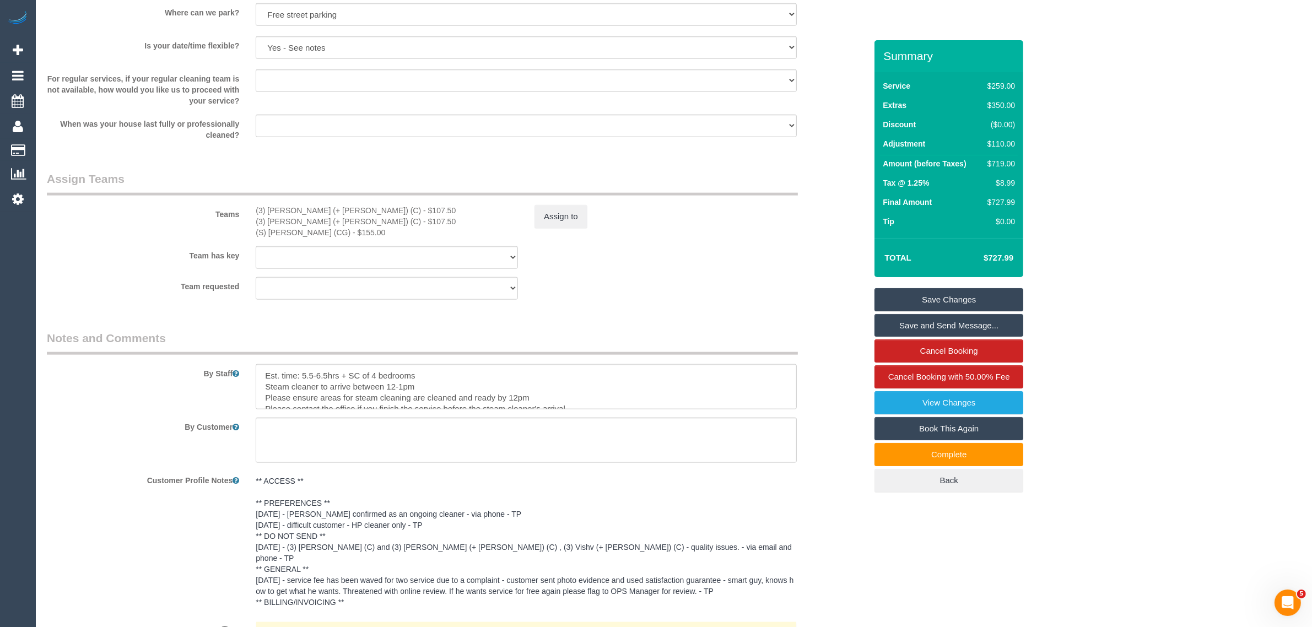
click at [660, 237] on div "Teams (3) Rayhan (+ Shahida) (C) - $107.50 (3) Shahida (+ Rayhan) (C) - $107.50…" at bounding box center [457, 204] width 836 height 67
click at [585, 218] on button "Assign to" at bounding box center [560, 216] width 53 height 23
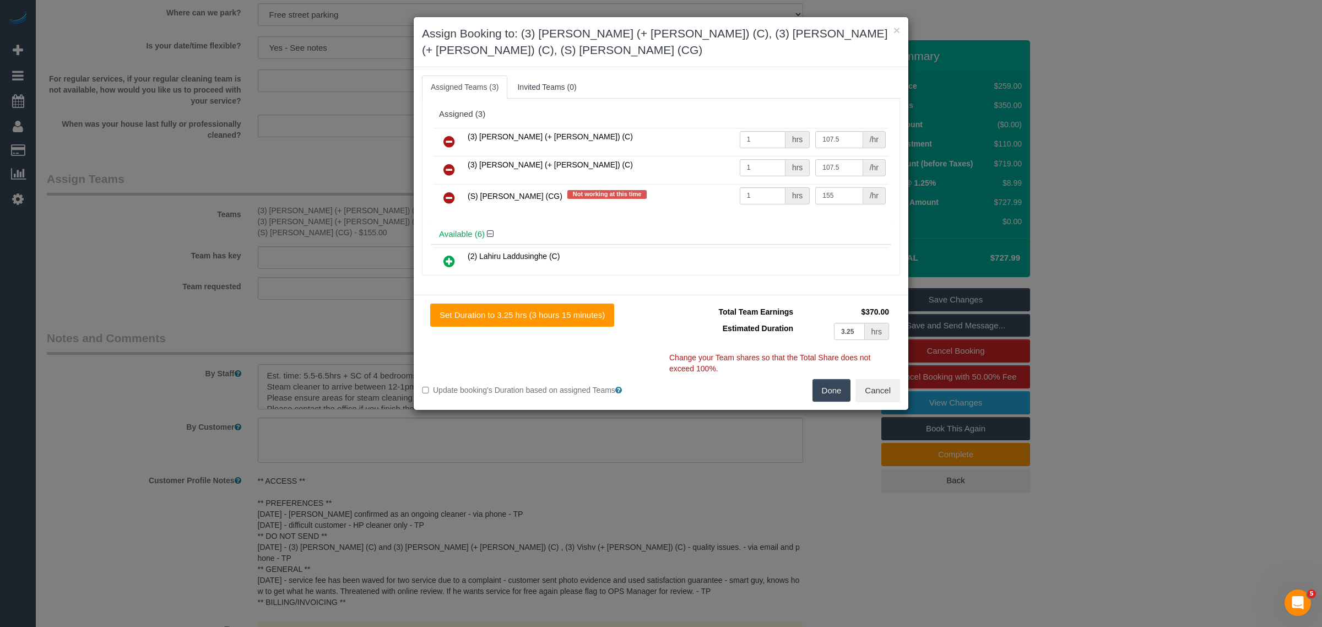
click at [835, 198] on input "155" at bounding box center [838, 195] width 47 height 17
type input "1"
type input "270"
click at [814, 387] on button "Done" at bounding box center [832, 390] width 39 height 23
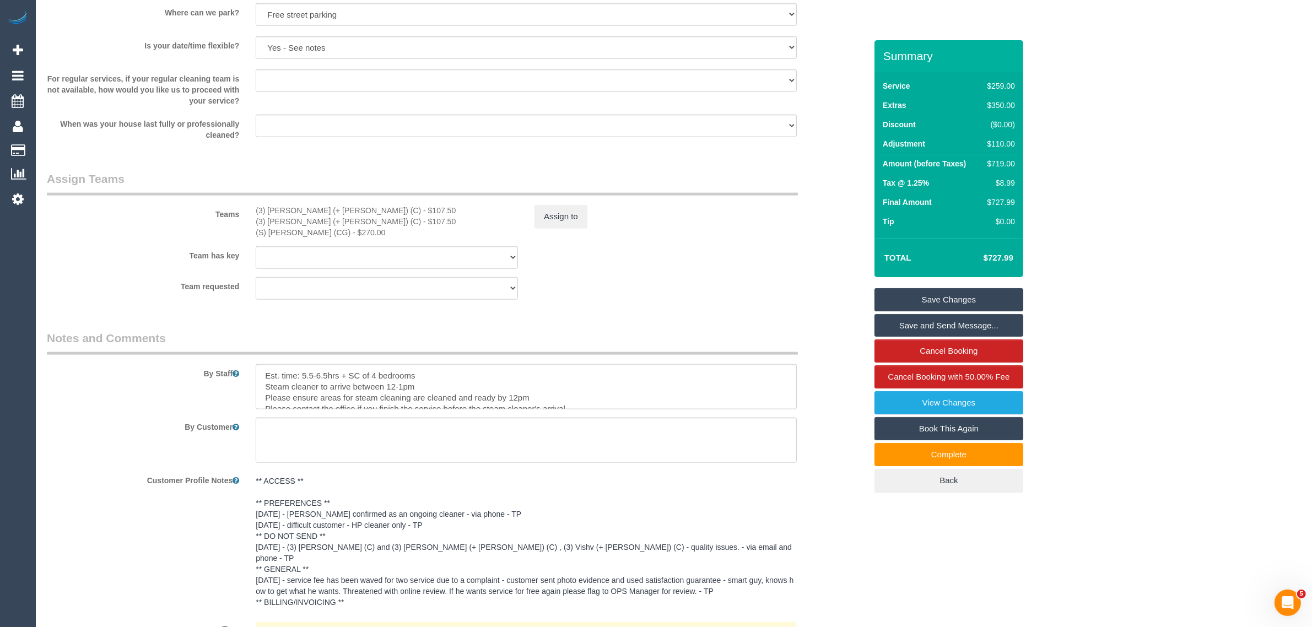
click at [970, 294] on link "Save Changes" at bounding box center [948, 299] width 149 height 23
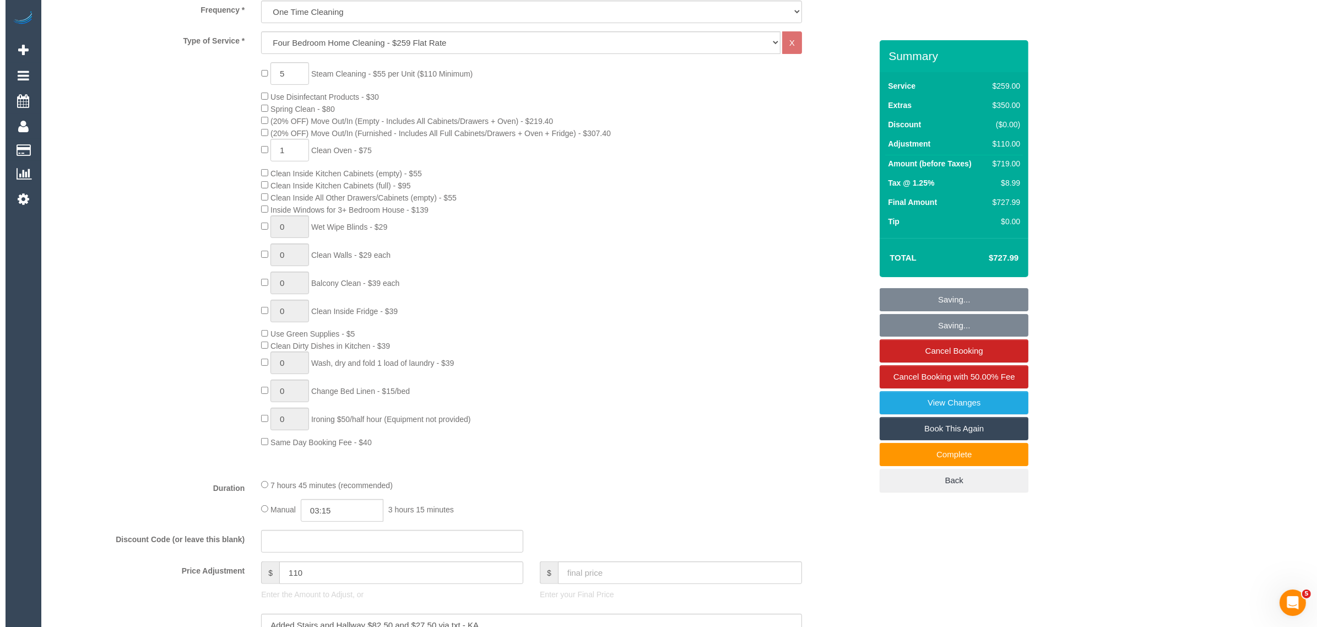
scroll to position [0, 0]
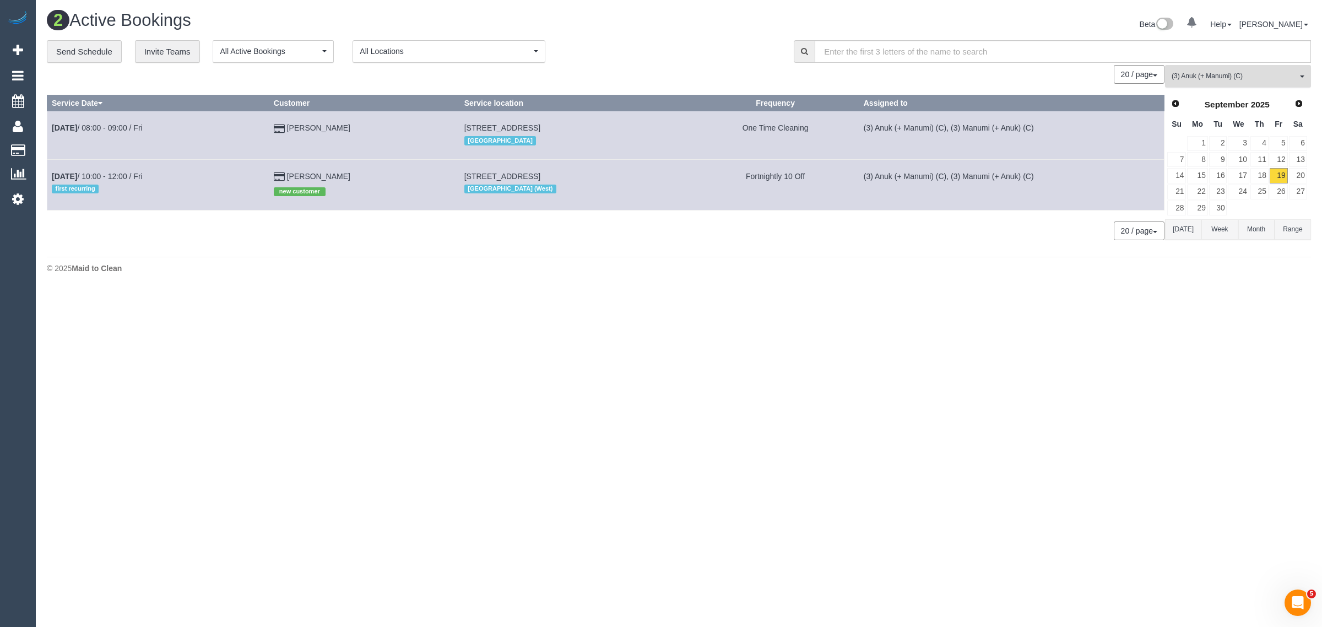
click at [1224, 72] on span "(3) Anuk (+ Manumi) (C)" at bounding box center [1235, 76] width 126 height 9
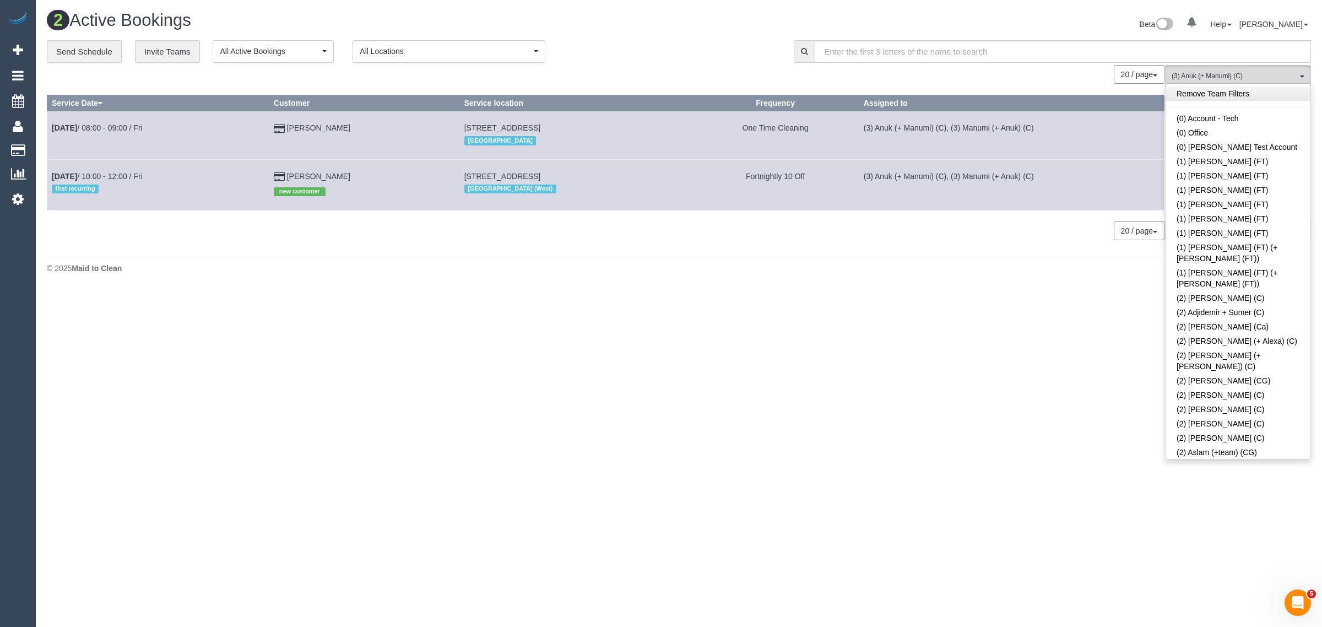
click at [1245, 91] on link "Remove Team Filters" at bounding box center [1238, 94] width 145 height 14
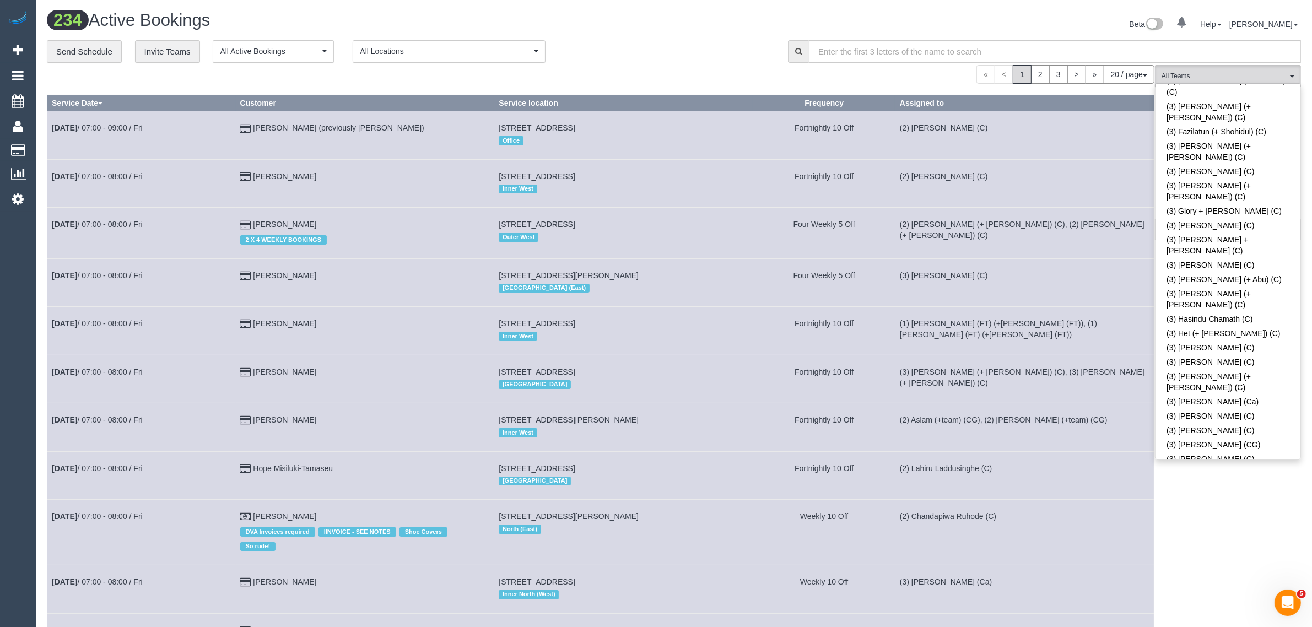
click at [675, 59] on div "**********" at bounding box center [409, 51] width 725 height 23
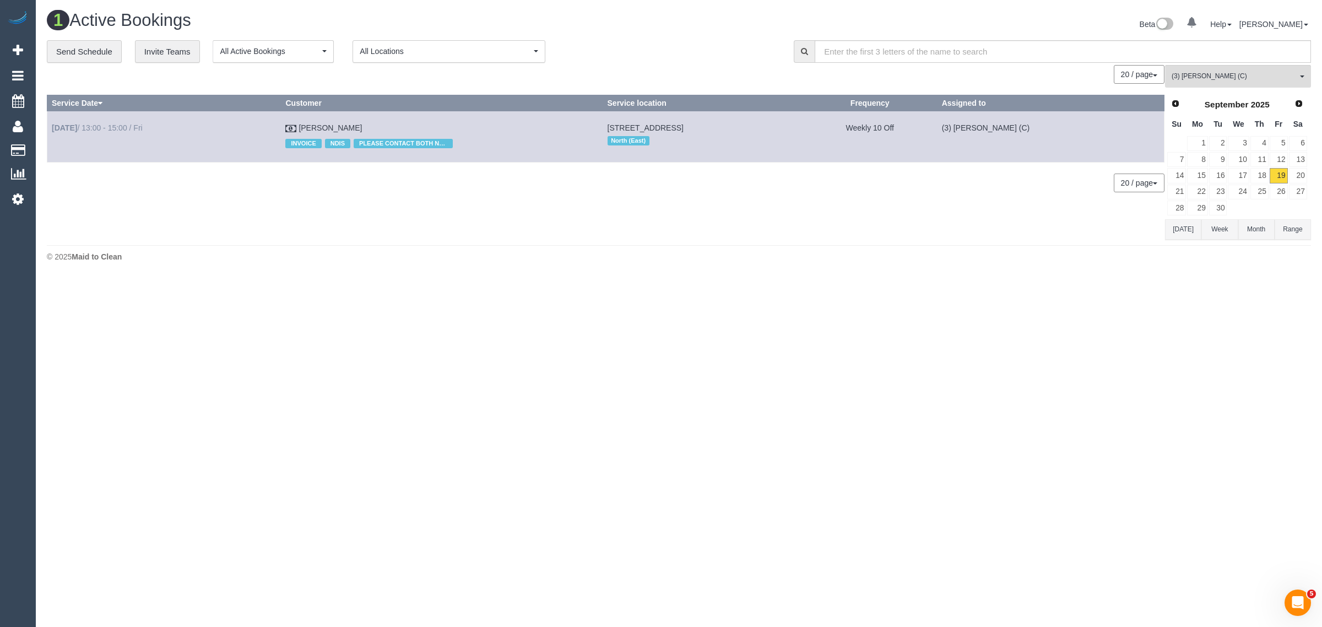
drag, startPoint x: 332, startPoint y: 128, endPoint x: 52, endPoint y: 131, distance: 279.4
click at [52, 131] on tr "Sep 19th / 13:00 - 15:00 / Fri Patricia Helen Croft INVOICE NDIS PLEASE CONTACT…" at bounding box center [605, 136] width 1117 height 51
copy tr "Sep 19th / 13:00 - 15:00 / Fri Patricia Helen Croft"
click at [1304, 178] on link "20" at bounding box center [1298, 175] width 18 height 15
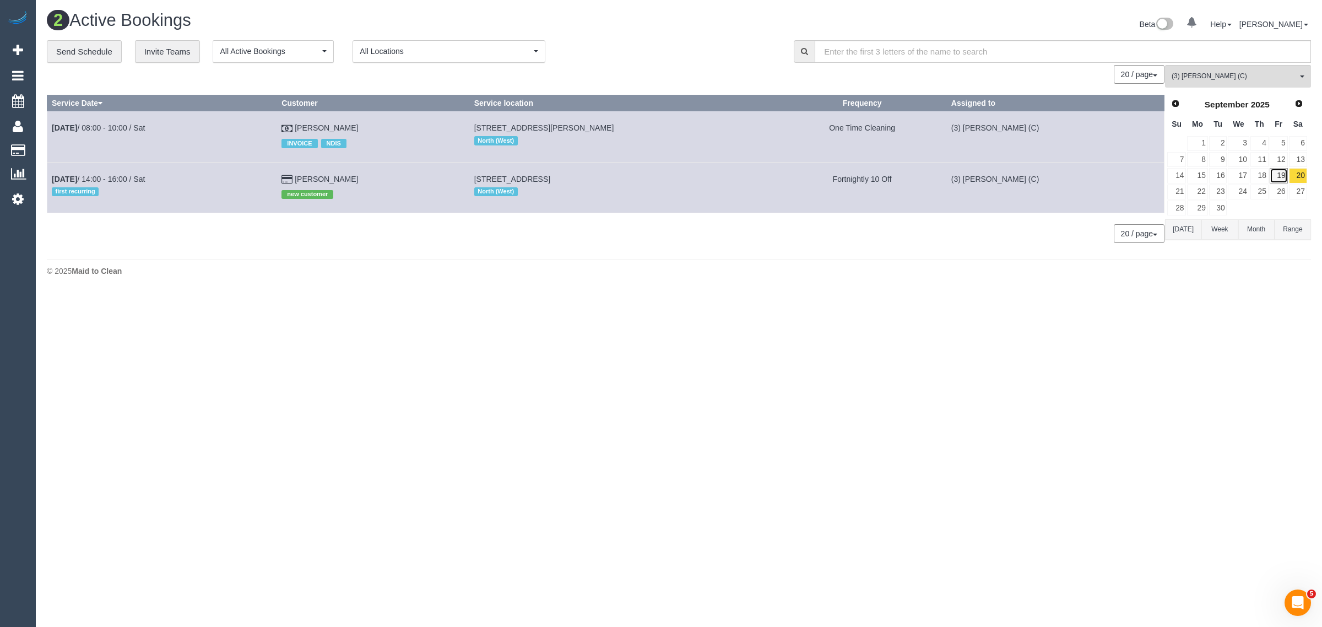
click at [1277, 174] on link "19" at bounding box center [1279, 175] width 18 height 15
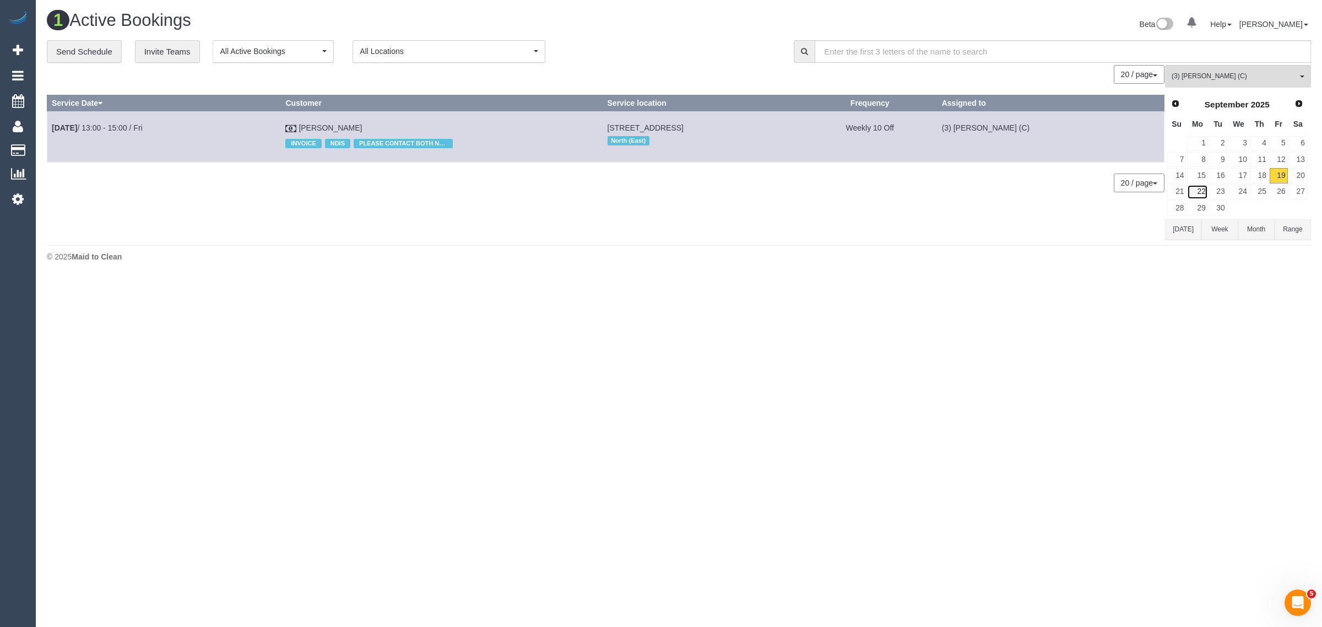
click at [1202, 195] on link "22" at bounding box center [1197, 192] width 20 height 15
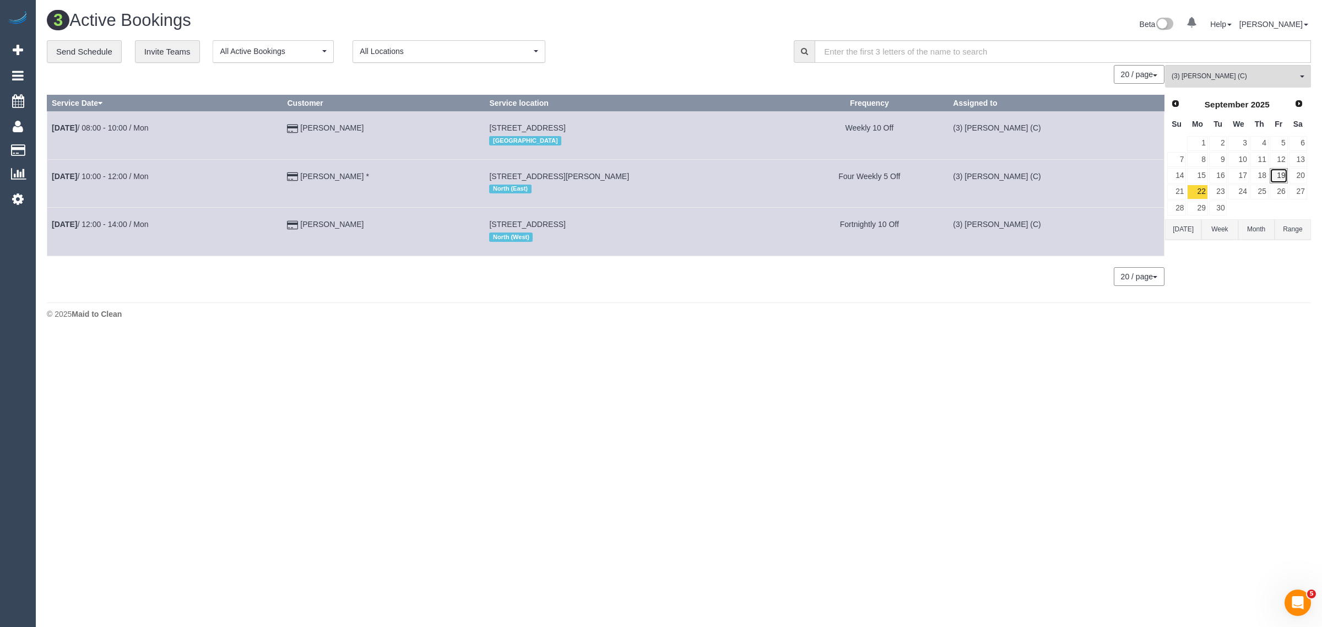
click at [1276, 175] on link "19" at bounding box center [1279, 175] width 18 height 15
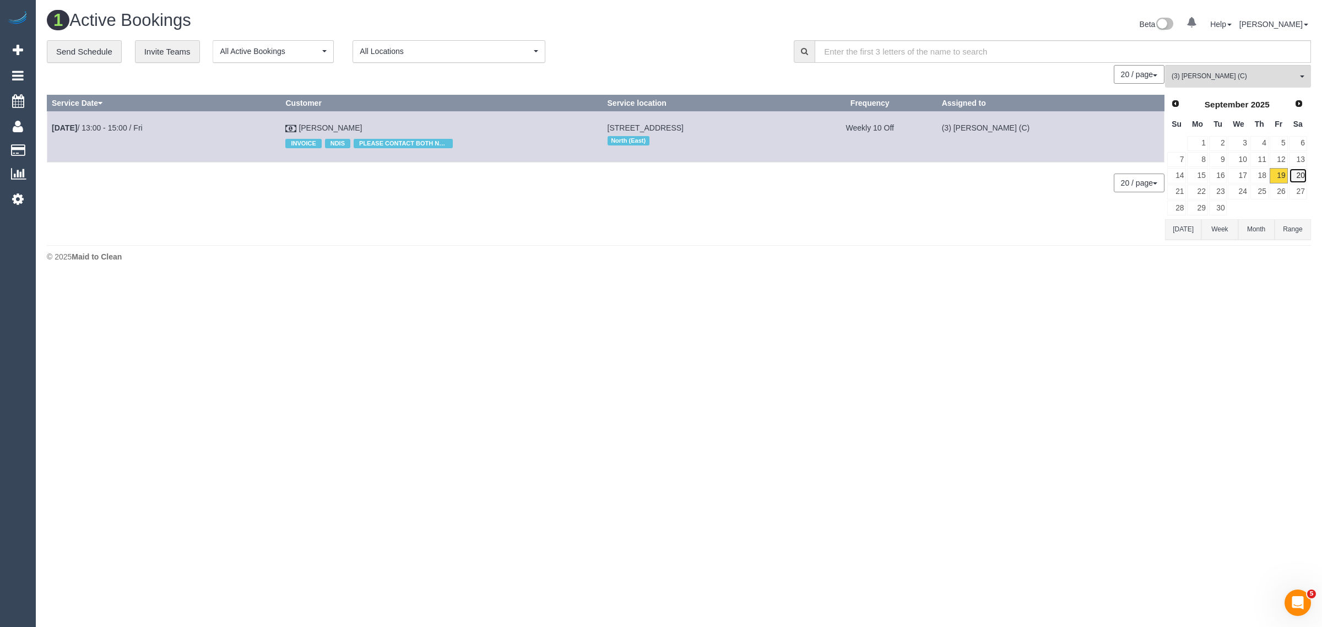
click at [1293, 174] on link "20" at bounding box center [1298, 175] width 18 height 15
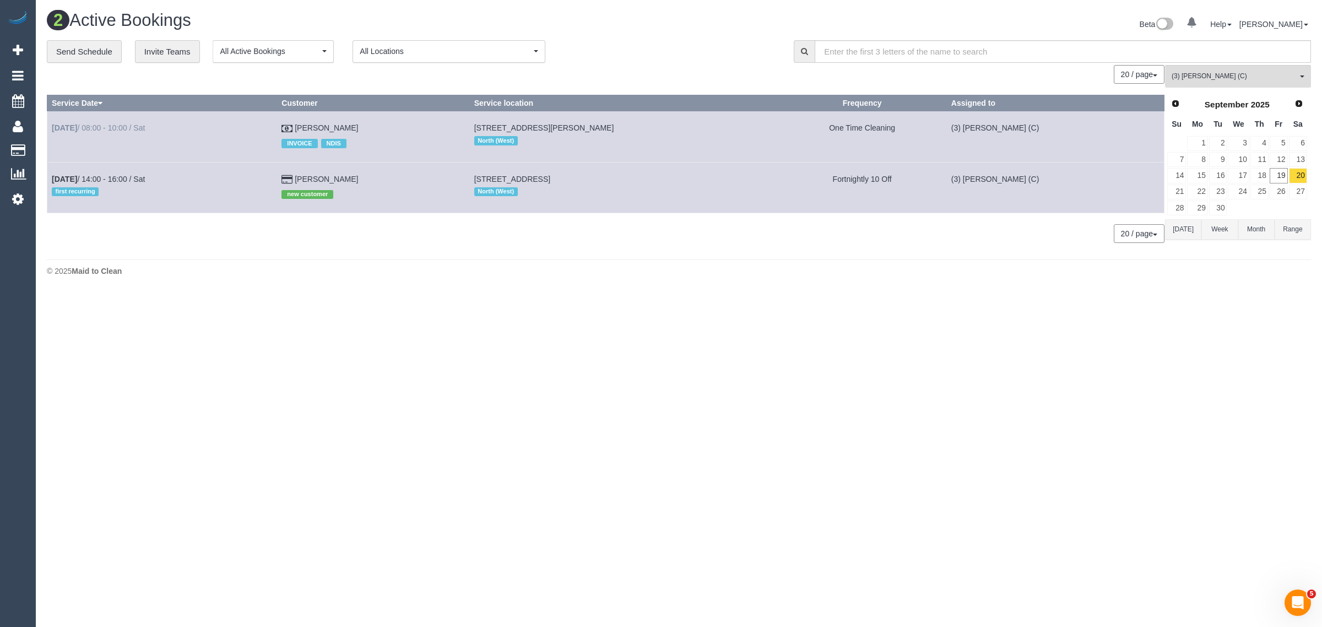
drag, startPoint x: 397, startPoint y: 130, endPoint x: 52, endPoint y: 130, distance: 344.4
click at [52, 130] on tr "Sep 20th / 08:00 - 10:00 / Sat Tristan Sinclair INVOICE NDIS 1 Peterson Ave, Co…" at bounding box center [605, 136] width 1117 height 51
copy tr "Sep 20th / 08:00 - 10:00 / Sat Tristan Sinclair"
drag, startPoint x: 359, startPoint y: 172, endPoint x: 54, endPoint y: 175, distance: 305.3
click at [54, 175] on tr "Sep 20th / 14:00 - 16:00 / Sat first recurring Rachel Thomson new customer 549 …" at bounding box center [605, 187] width 1117 height 51
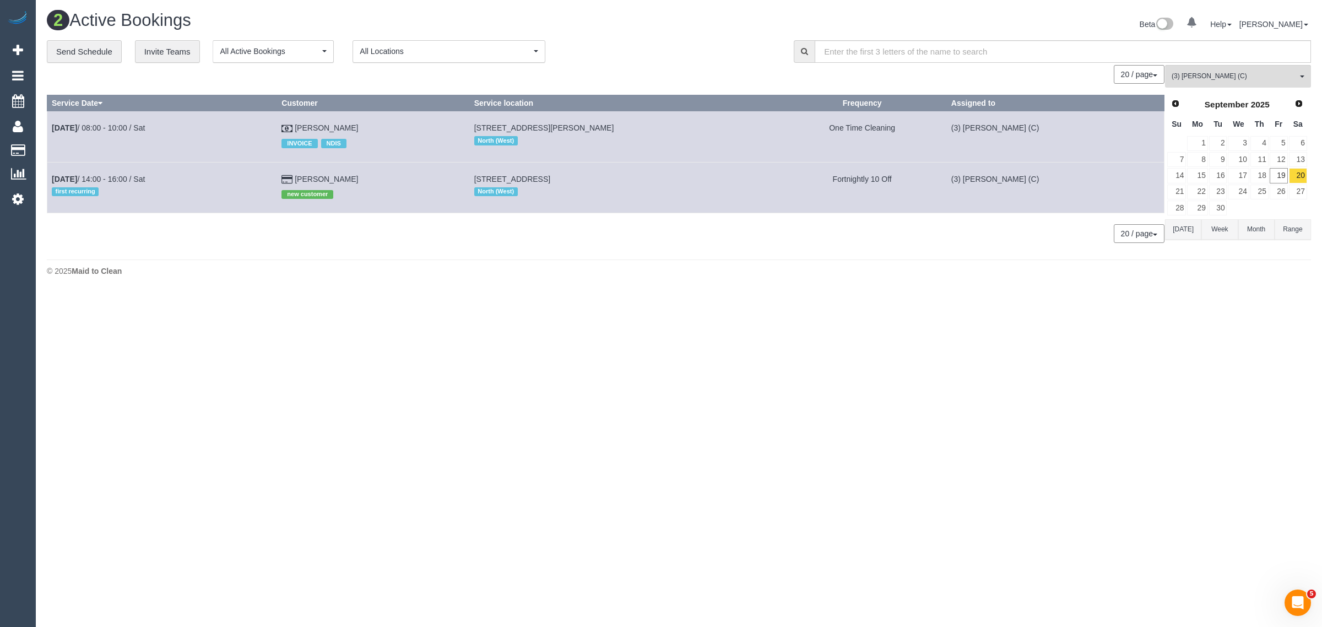
copy tr "Sep 20th / 14:00 - 16:00 / Sat first recurring Rachel Thomson"
click at [1217, 79] on span "(3) [PERSON_NAME] (C)" at bounding box center [1235, 76] width 126 height 9
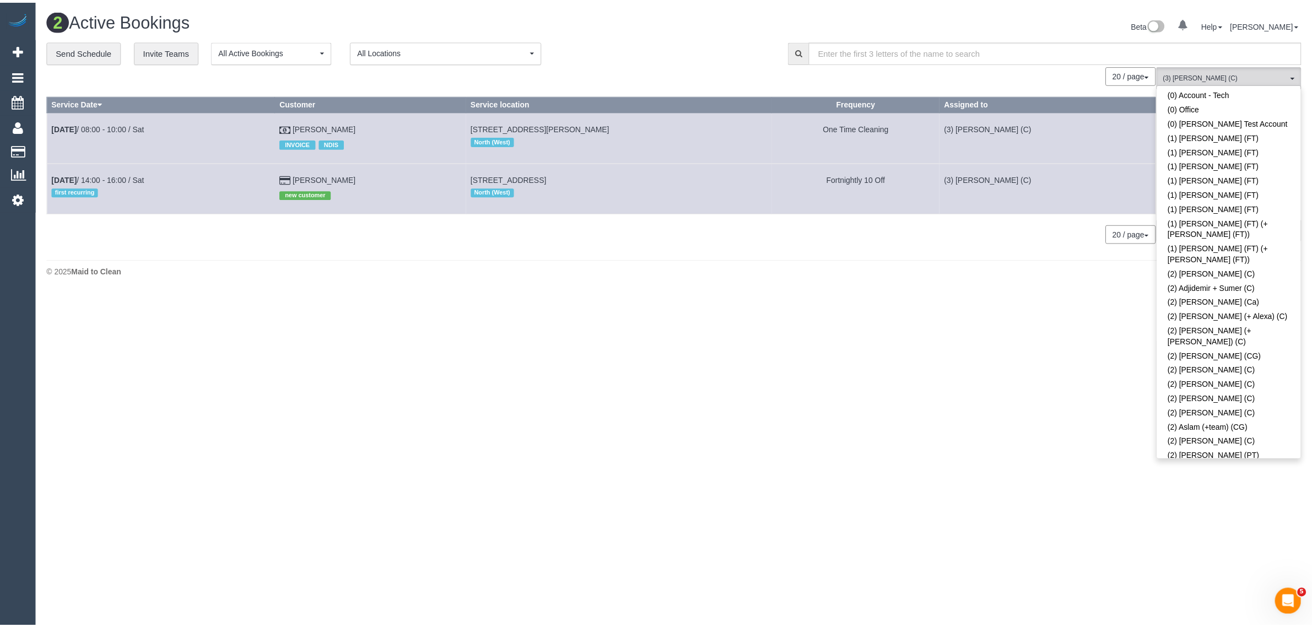
scroll to position [0, 0]
click at [1254, 92] on link "Remove Team Filters" at bounding box center [1238, 94] width 145 height 14
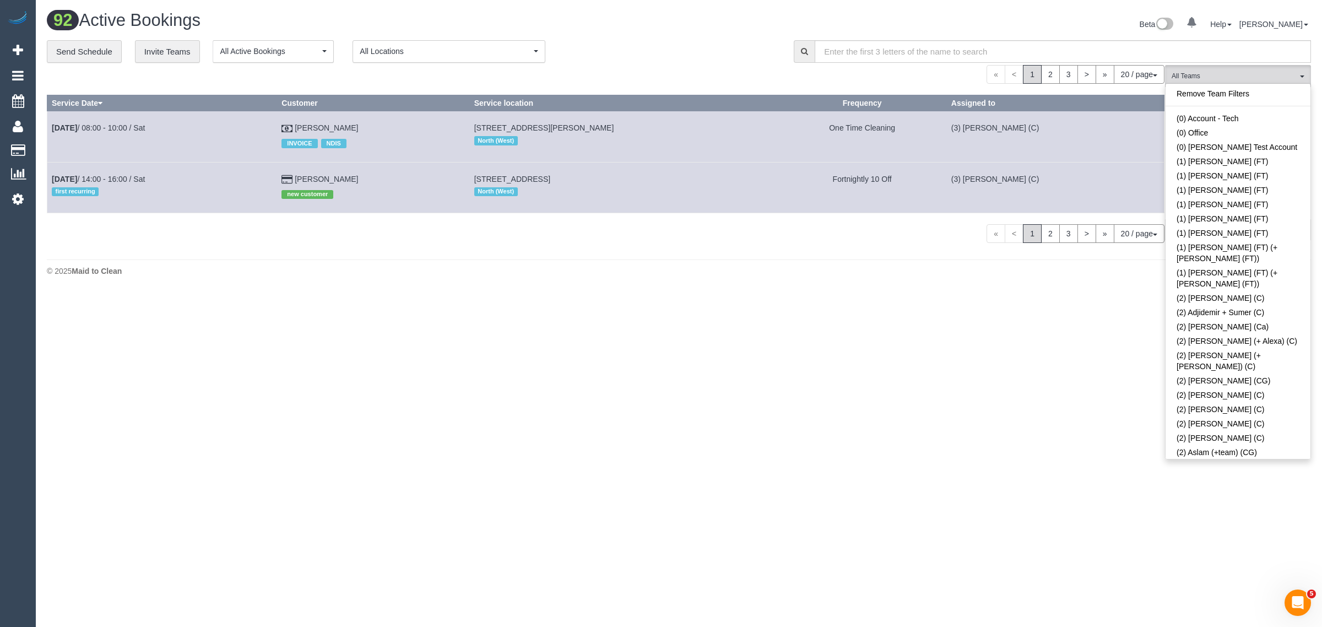
drag, startPoint x: 671, startPoint y: 40, endPoint x: 1047, endPoint y: 125, distance: 386.2
click at [671, 40] on div "**********" at bounding box center [412, 51] width 731 height 23
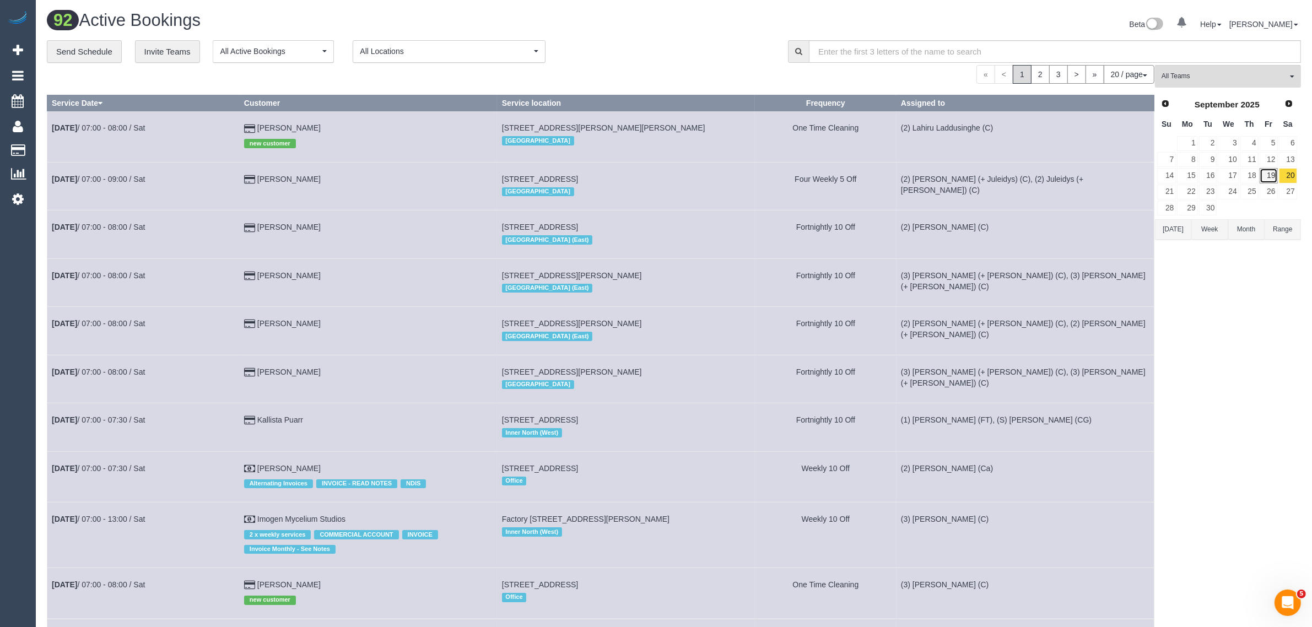
click at [1269, 171] on link "19" at bounding box center [1269, 175] width 18 height 15
click at [1228, 57] on input "text" at bounding box center [1055, 51] width 492 height 23
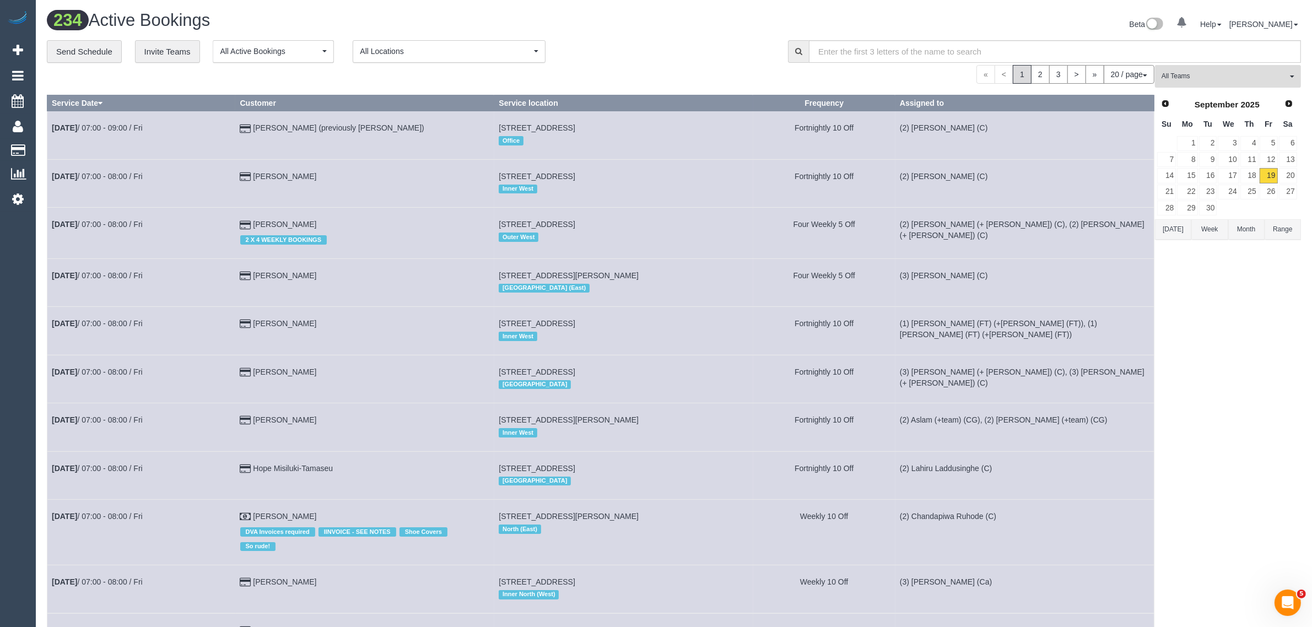
click at [1230, 82] on button "All Teams" at bounding box center [1228, 76] width 146 height 23
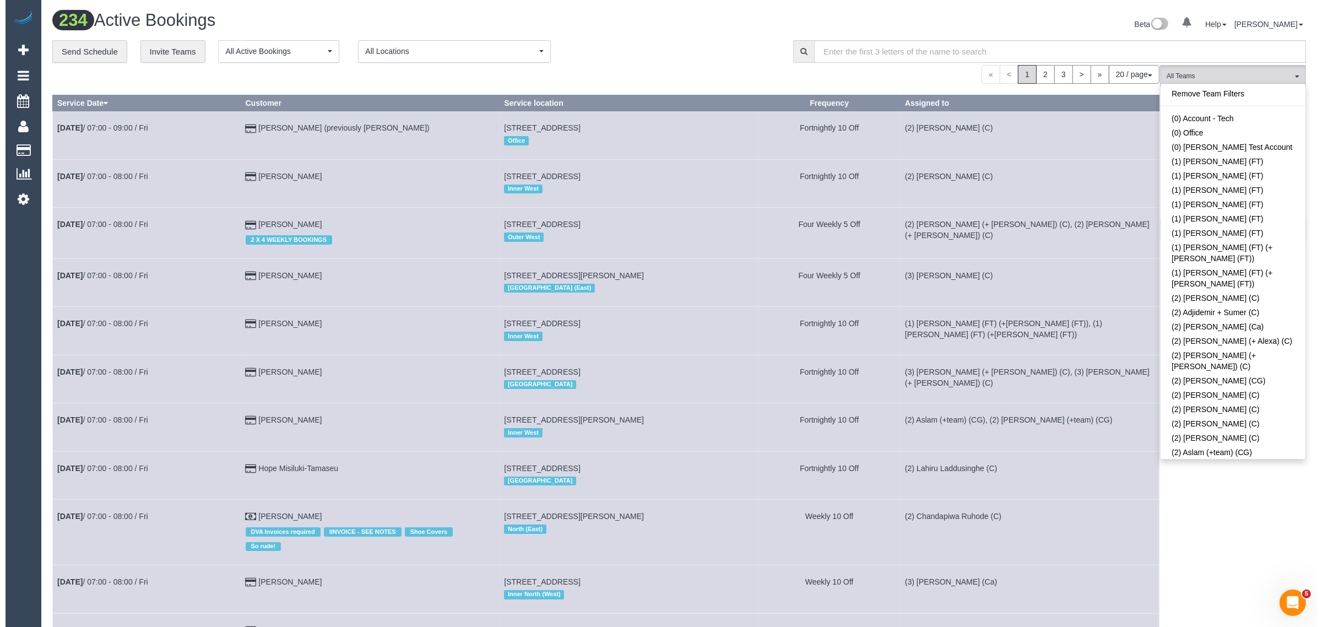
scroll to position [2062, 0]
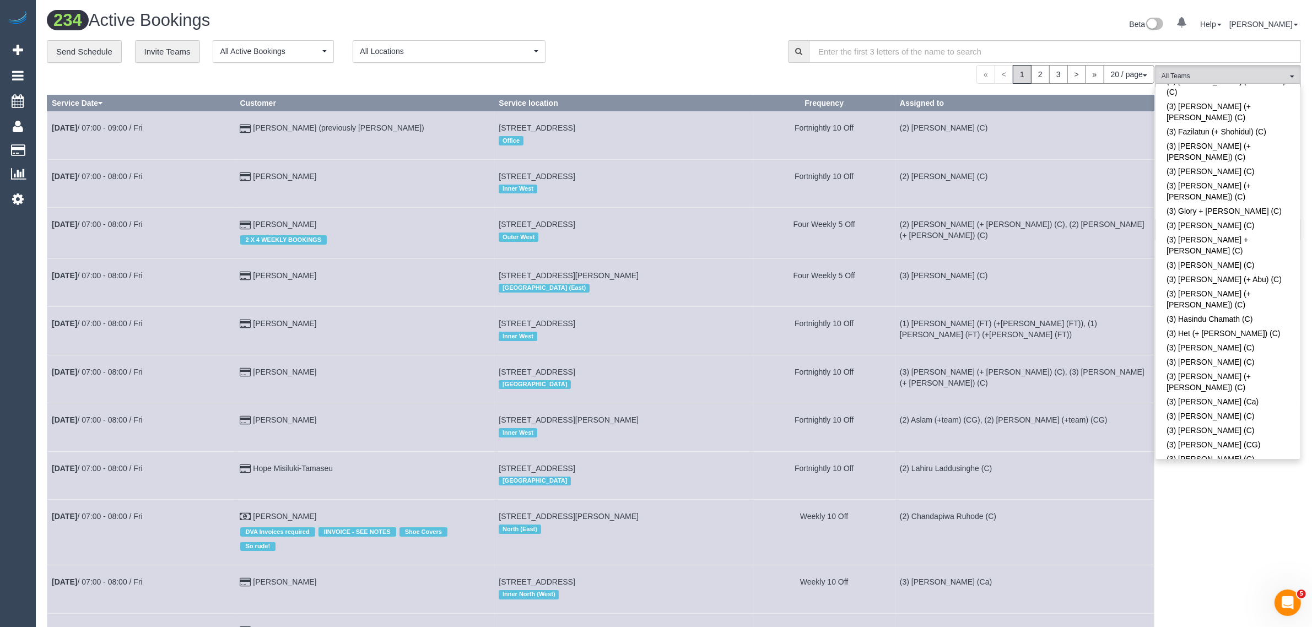
click at [695, 24] on div "Beta 0 Your Notifications You have 0 alerts Help Help Docs Take a Tour Contact …" at bounding box center [991, 25] width 635 height 29
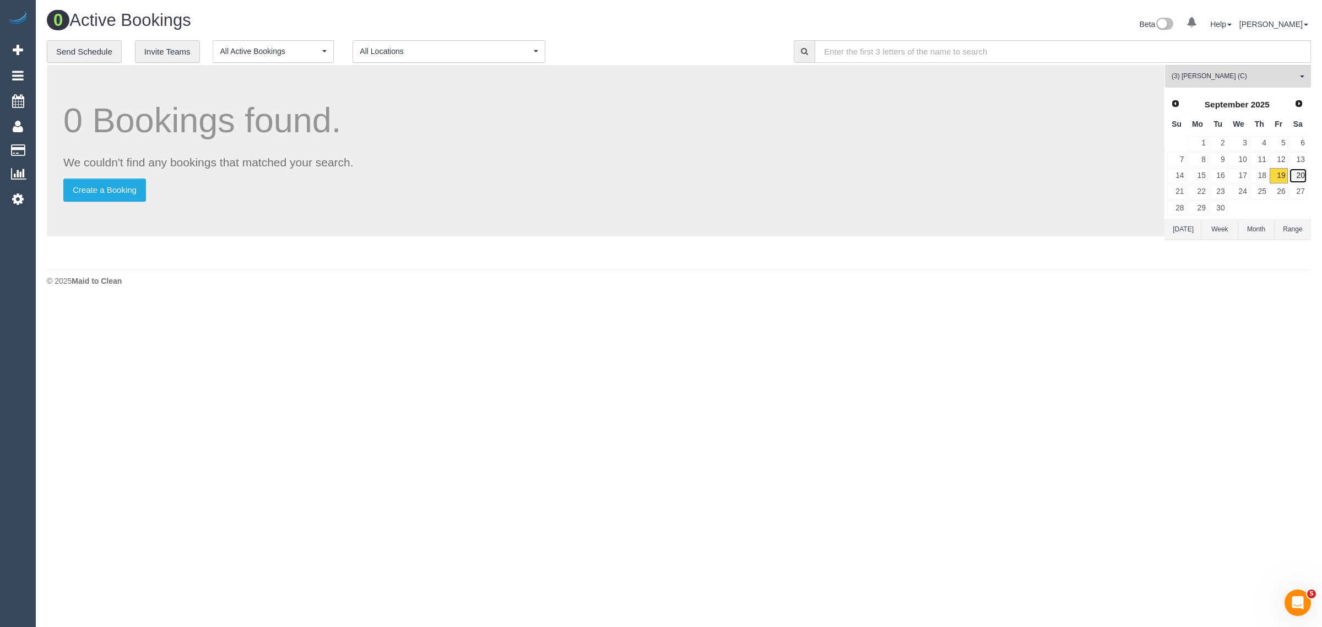
click at [1296, 180] on link "20" at bounding box center [1298, 175] width 18 height 15
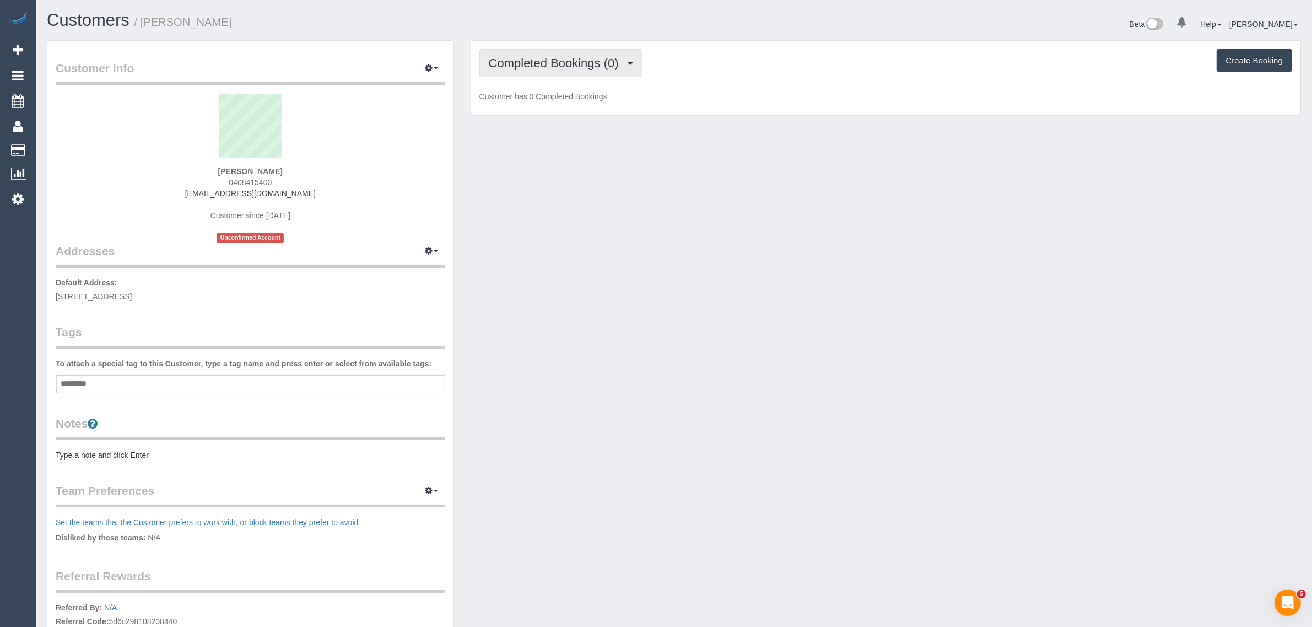
click at [563, 64] on span "Completed Bookings (0)" at bounding box center [557, 63] width 136 height 14
click at [543, 103] on link "Upcoming Bookings (12)" at bounding box center [538, 103] width 116 height 14
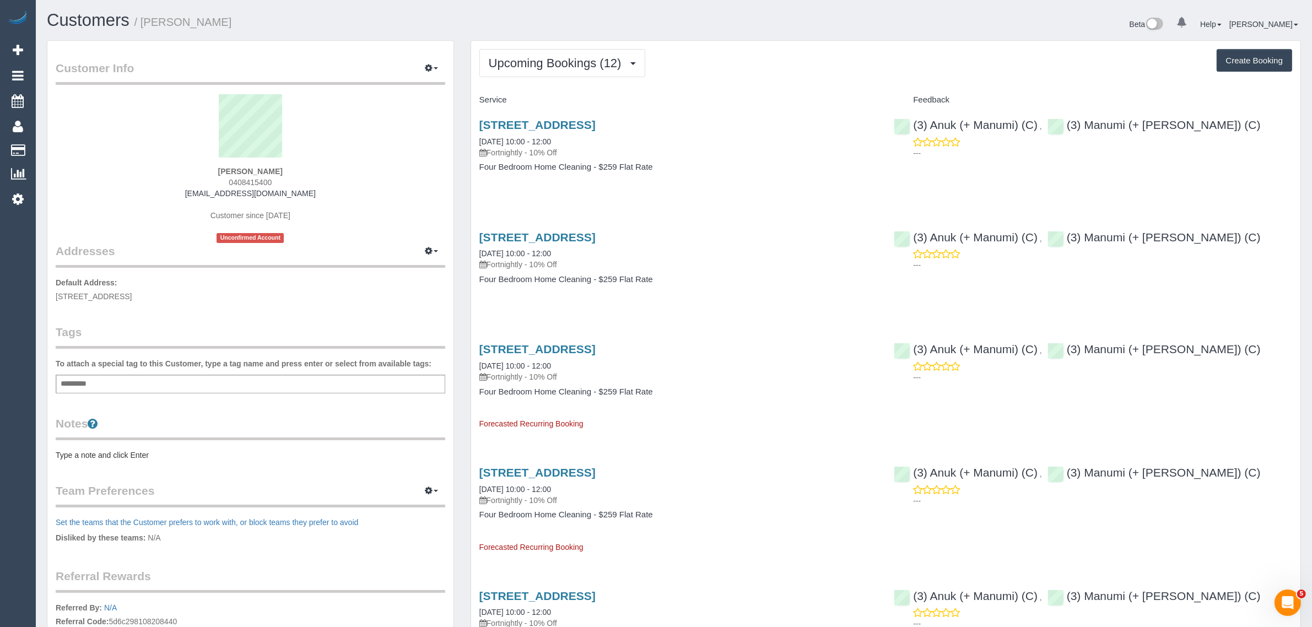
click at [264, 178] on span "0408415400" at bounding box center [250, 182] width 43 height 9
copy span "0408415400"
click at [527, 139] on link "[DATE] 10:00 - 12:00" at bounding box center [515, 141] width 72 height 9
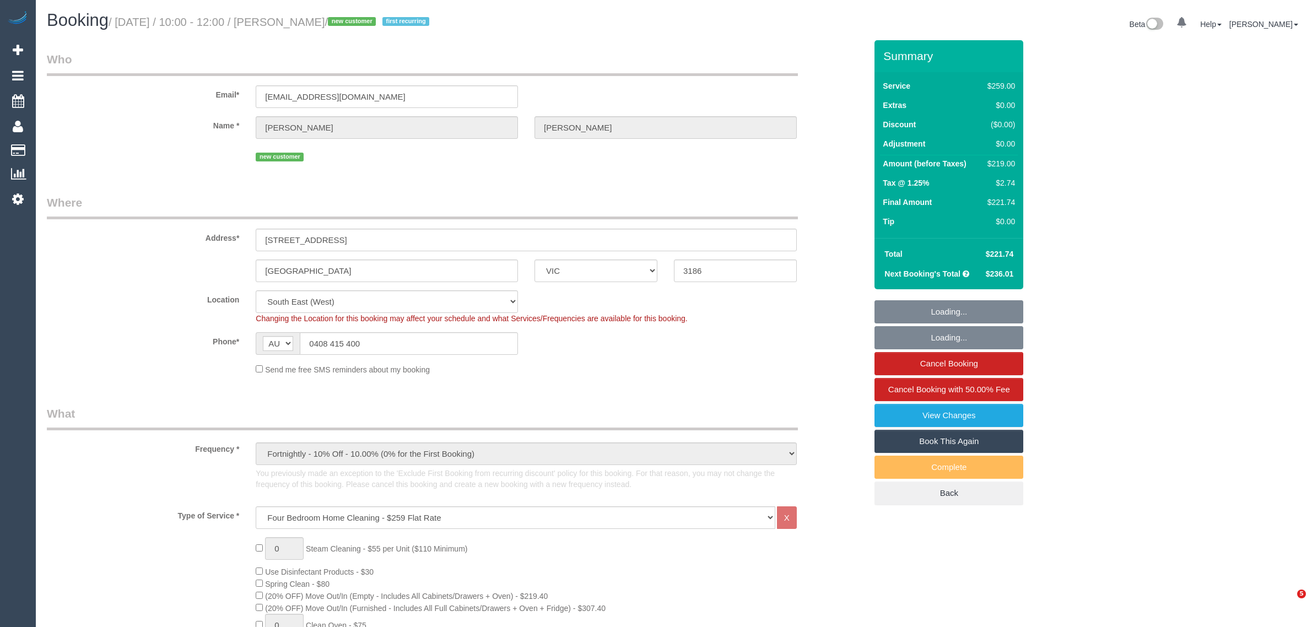
select select "VIC"
select select "number:28"
select select "number:14"
select select "number:19"
select select "number:35"
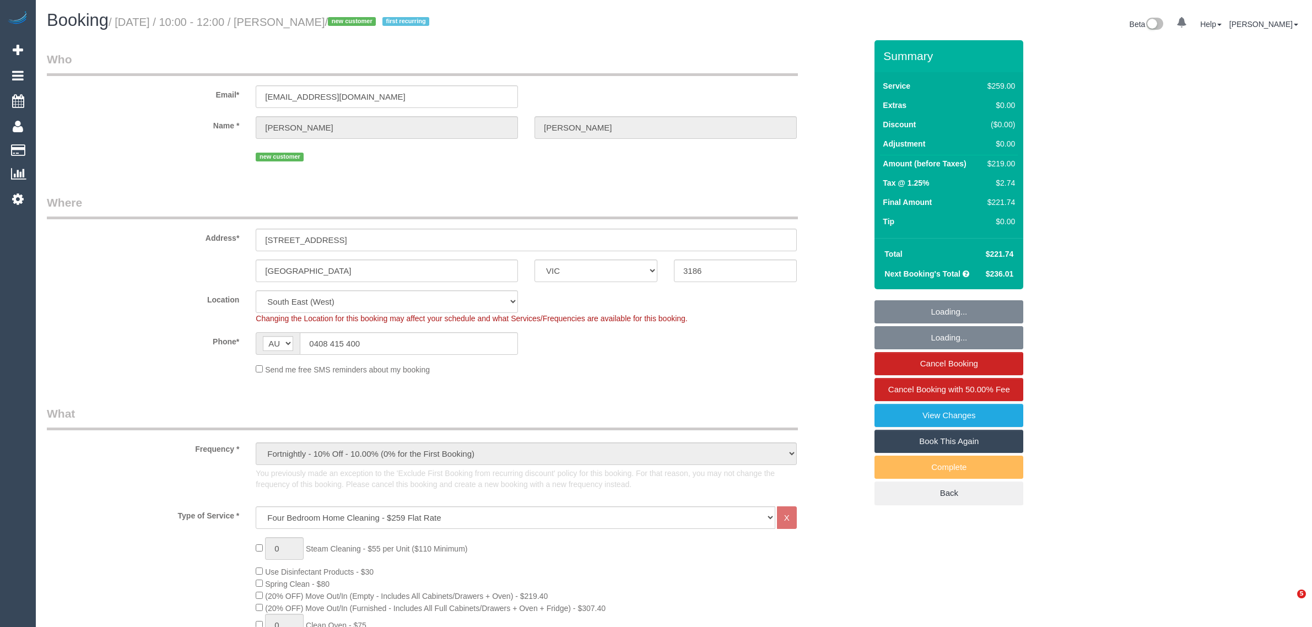
select select "number:11"
select select "spot1"
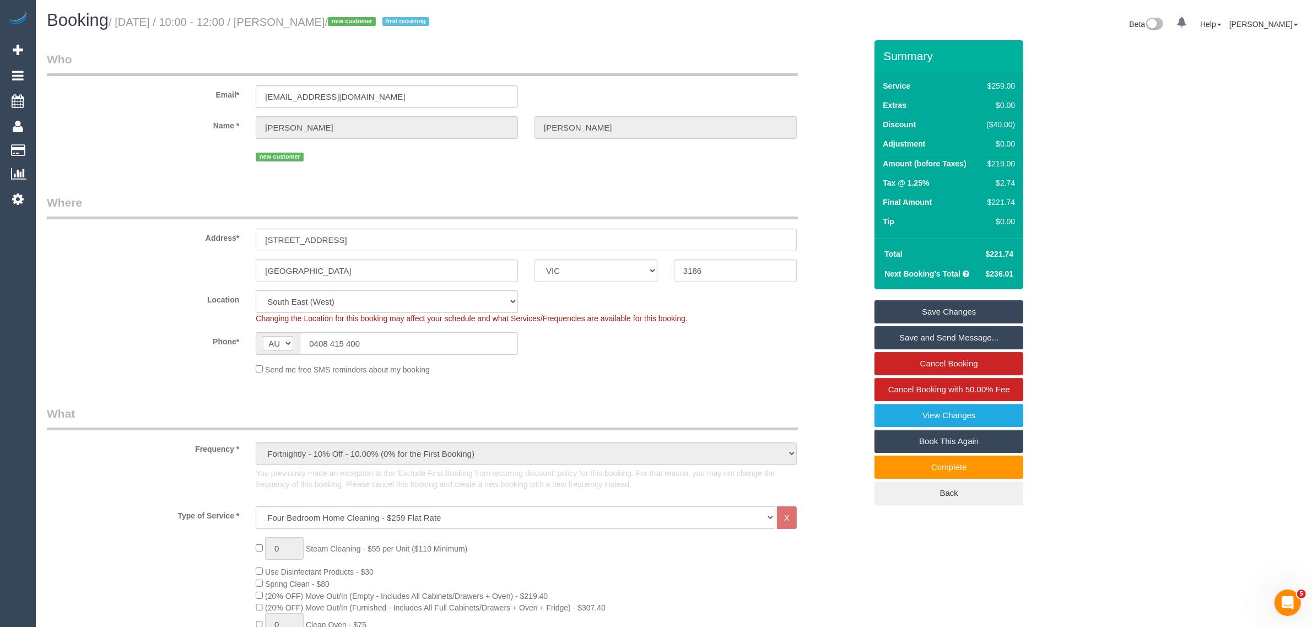
click at [613, 20] on h1 "Booking / September 19, 2025 / 10:00 - 12:00 / Richard Everett / new customer f…" at bounding box center [356, 20] width 619 height 19
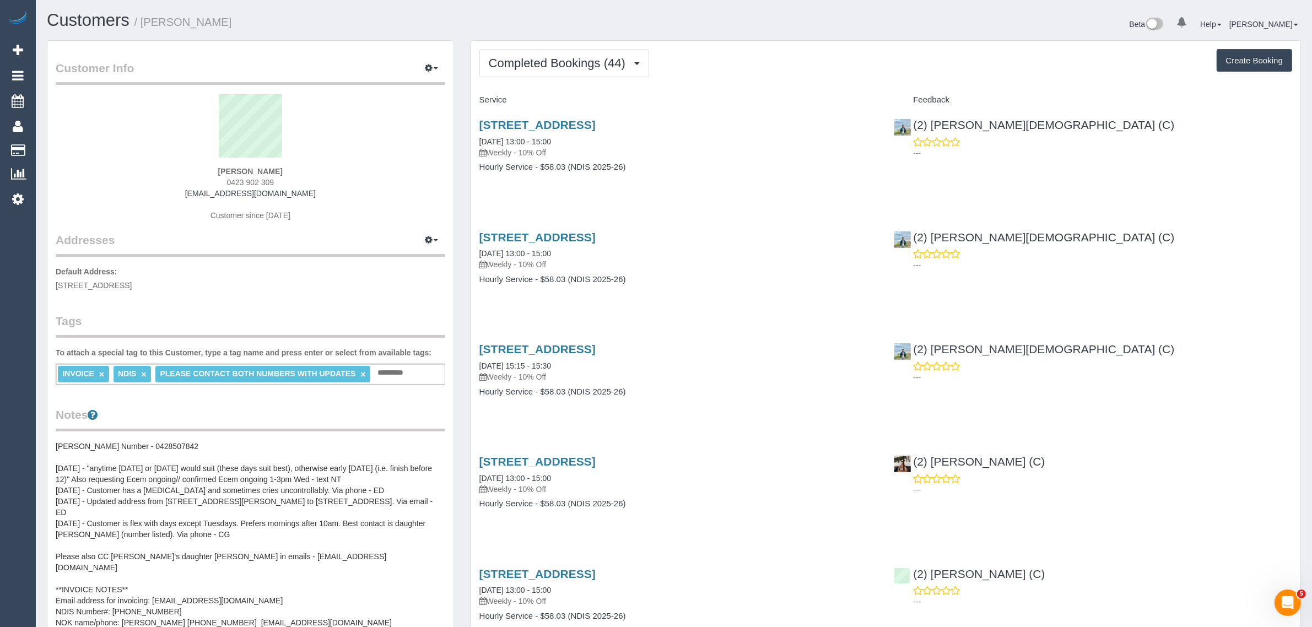
click at [522, 53] on button "Completed Bookings (44)" at bounding box center [564, 63] width 170 height 28
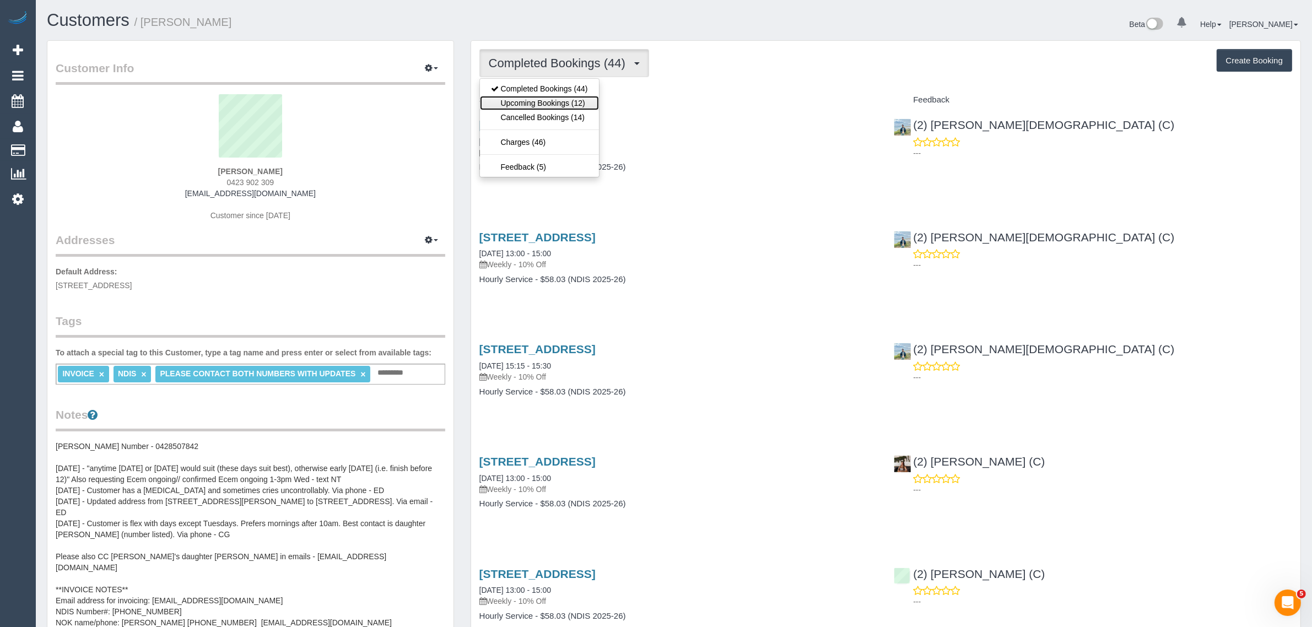
click at [539, 102] on link "Upcoming Bookings (12)" at bounding box center [539, 103] width 119 height 14
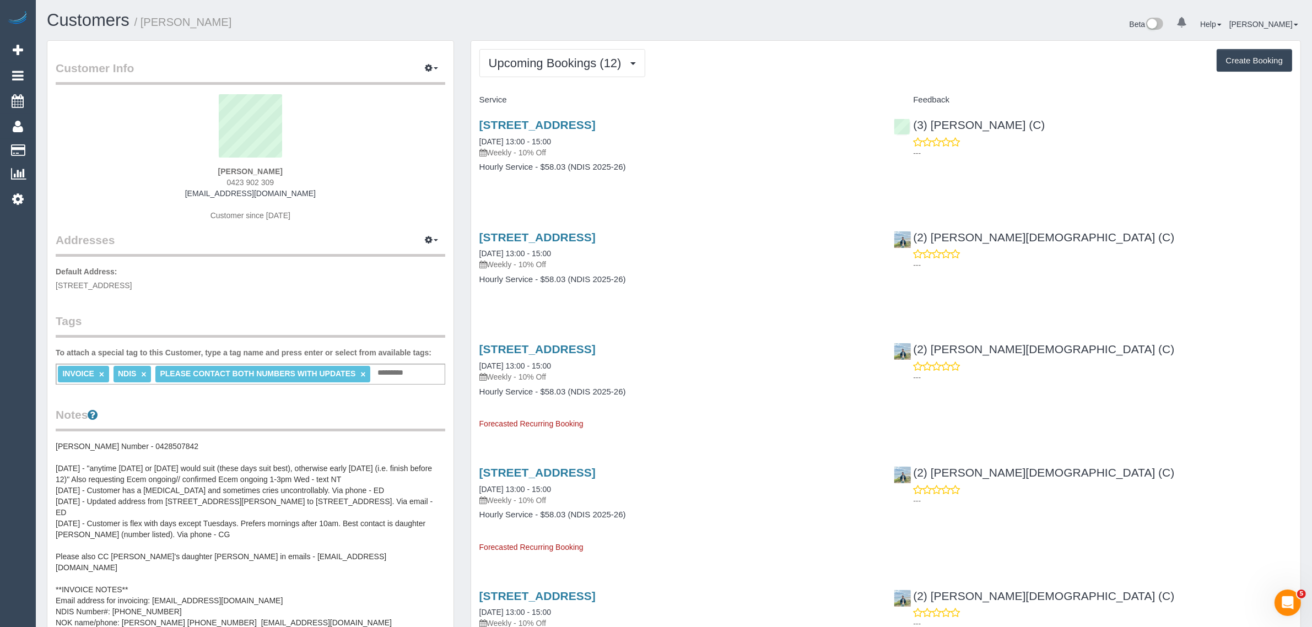
drag, startPoint x: 584, startPoint y: 138, endPoint x: 471, endPoint y: 133, distance: 113.0
click at [471, 133] on div "Unit 2/187 Edwardes St, Reservoir, VIC 3073 19/09/2025 13:00 - 15:00 Weekly - 1…" at bounding box center [678, 151] width 415 height 85
copy link "[DATE] 13:00 - 15:00"
click at [255, 182] on span "0423 902 309" at bounding box center [250, 182] width 47 height 9
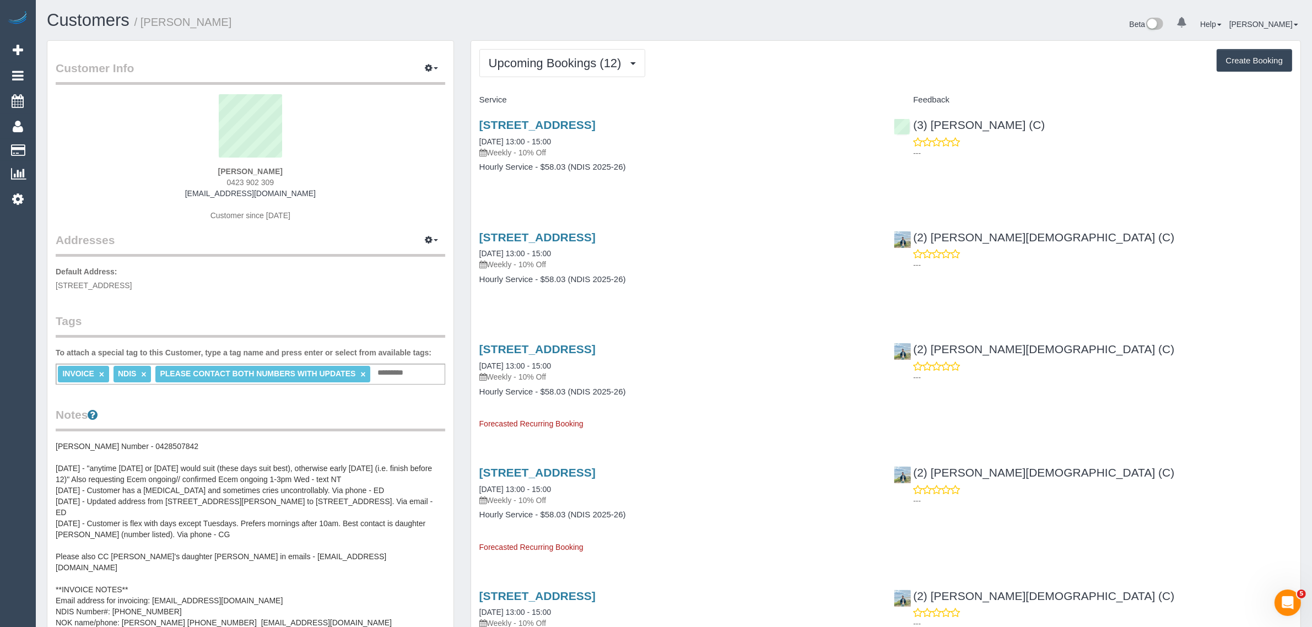
click at [255, 182] on span "0423 902 309" at bounding box center [250, 182] width 47 height 9
click at [576, 66] on span "Upcoming Bookings (12)" at bounding box center [558, 63] width 138 height 14
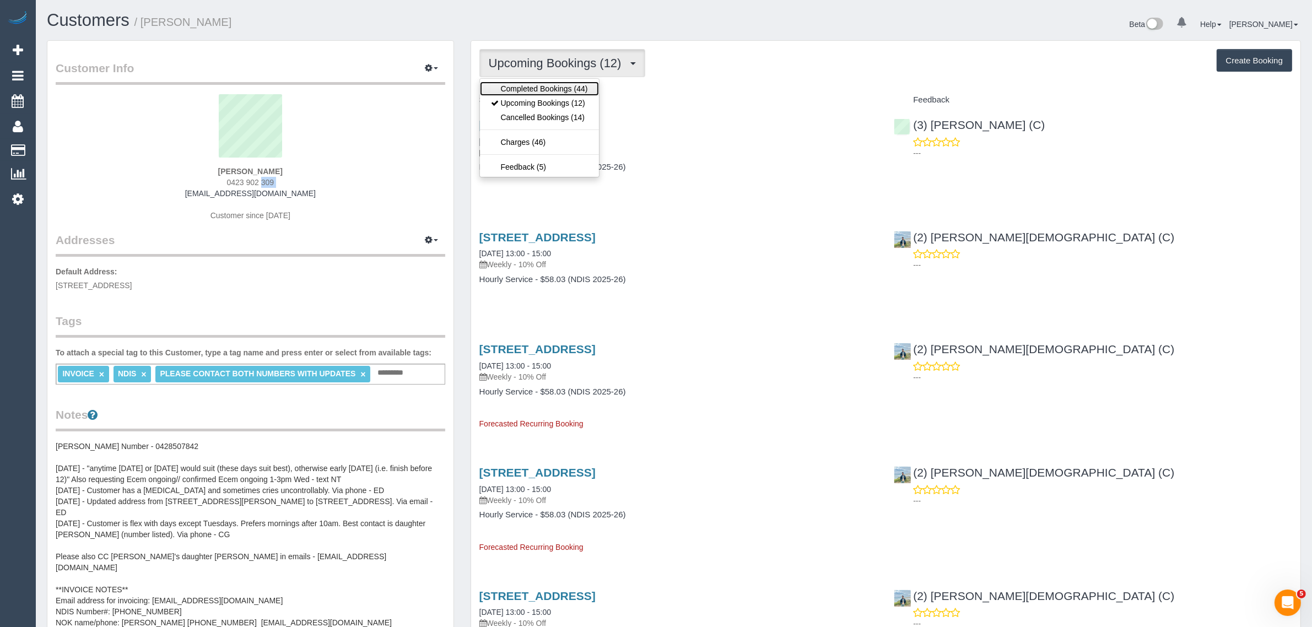
click at [565, 94] on link "Completed Bookings (44)" at bounding box center [539, 89] width 119 height 14
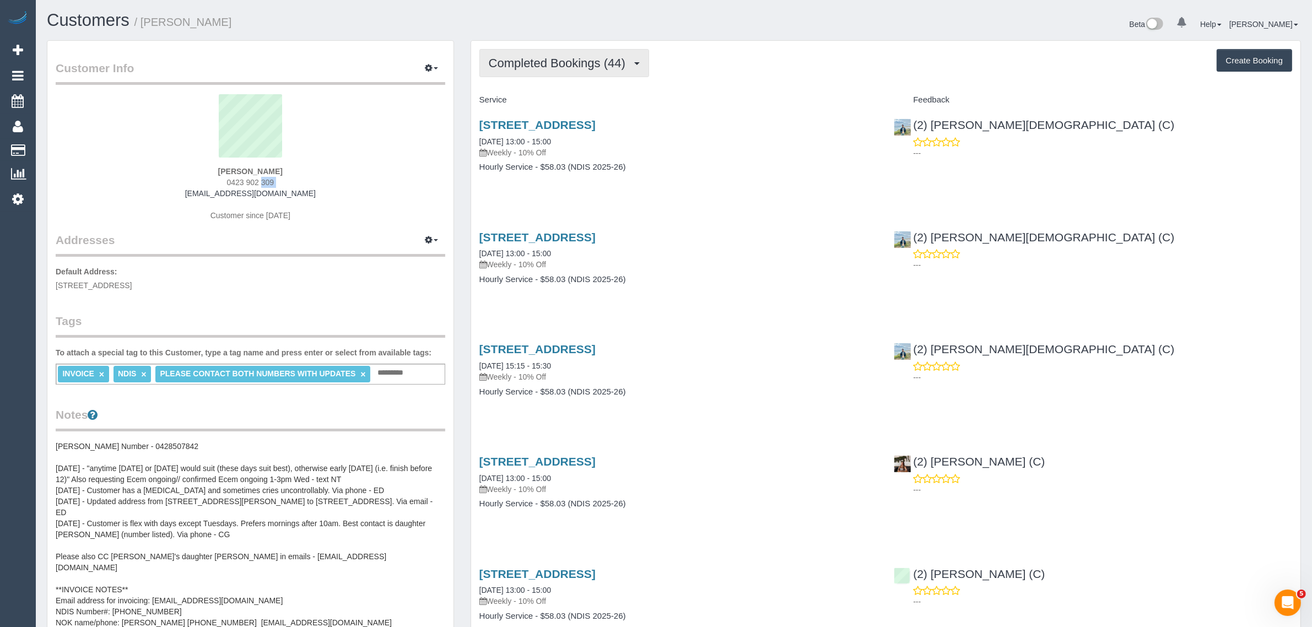
click at [588, 62] on span "Completed Bookings (44)" at bounding box center [560, 63] width 142 height 14
click at [569, 101] on link "Upcoming Bookings (12)" at bounding box center [539, 103] width 119 height 14
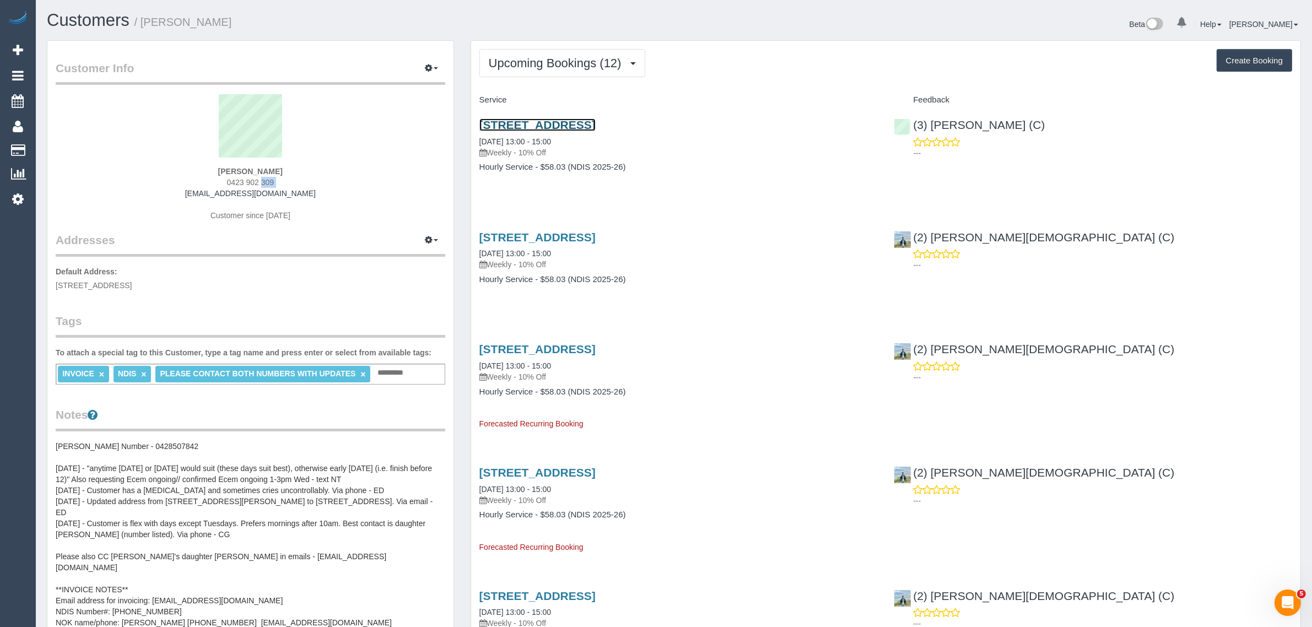
click at [552, 126] on link "Unit 2/187 Edwardes St, Reservoir, VIC 3073" at bounding box center [537, 124] width 116 height 13
click at [595, 67] on span "Upcoming Bookings (12)" at bounding box center [558, 63] width 138 height 14
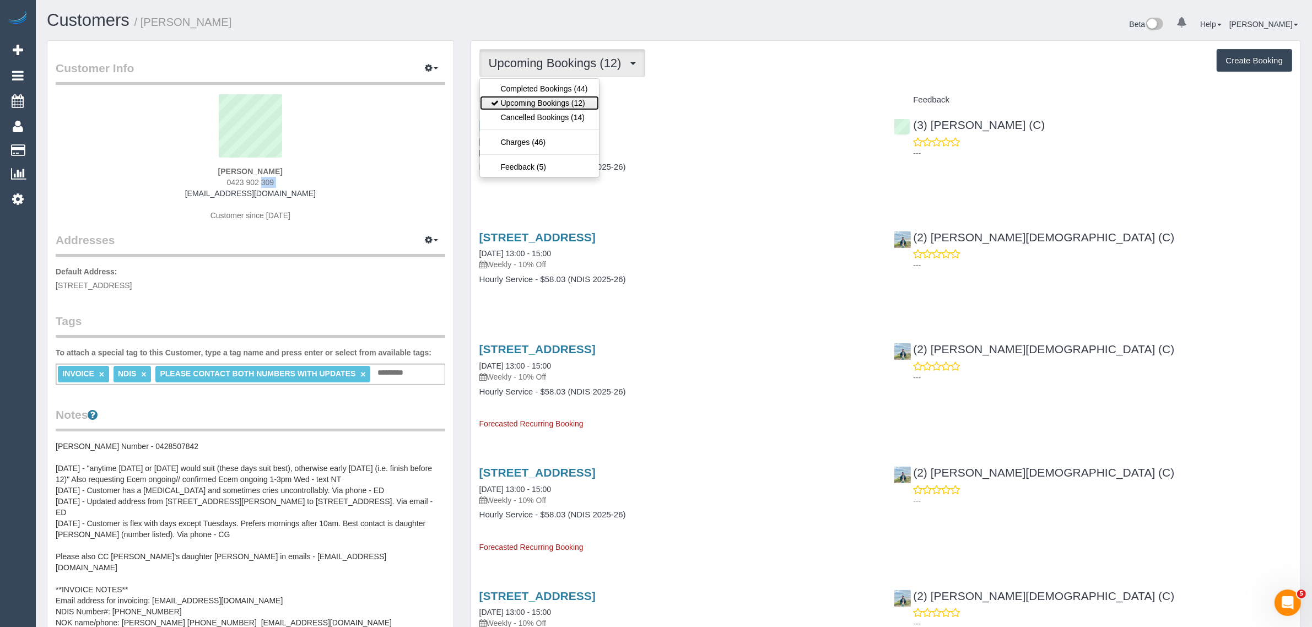
click at [575, 97] on link "Upcoming Bookings (12)" at bounding box center [539, 103] width 119 height 14
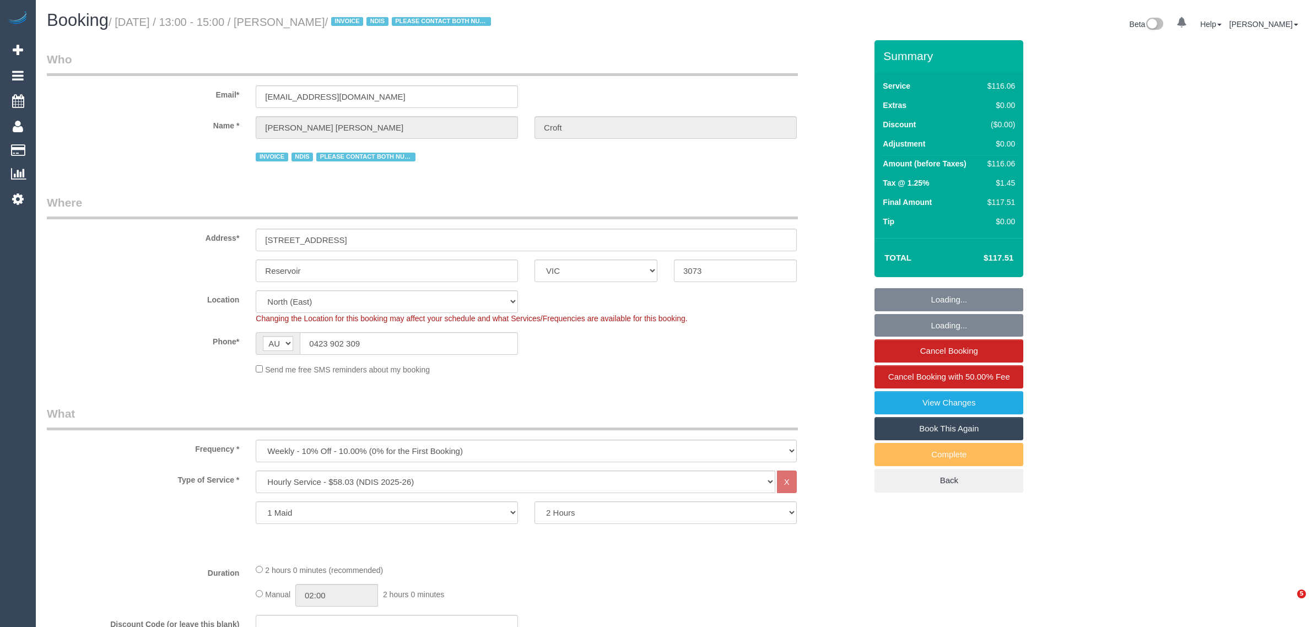
select select "VIC"
select select "number:29"
select select "number:14"
select select "number:19"
select select "number:36"
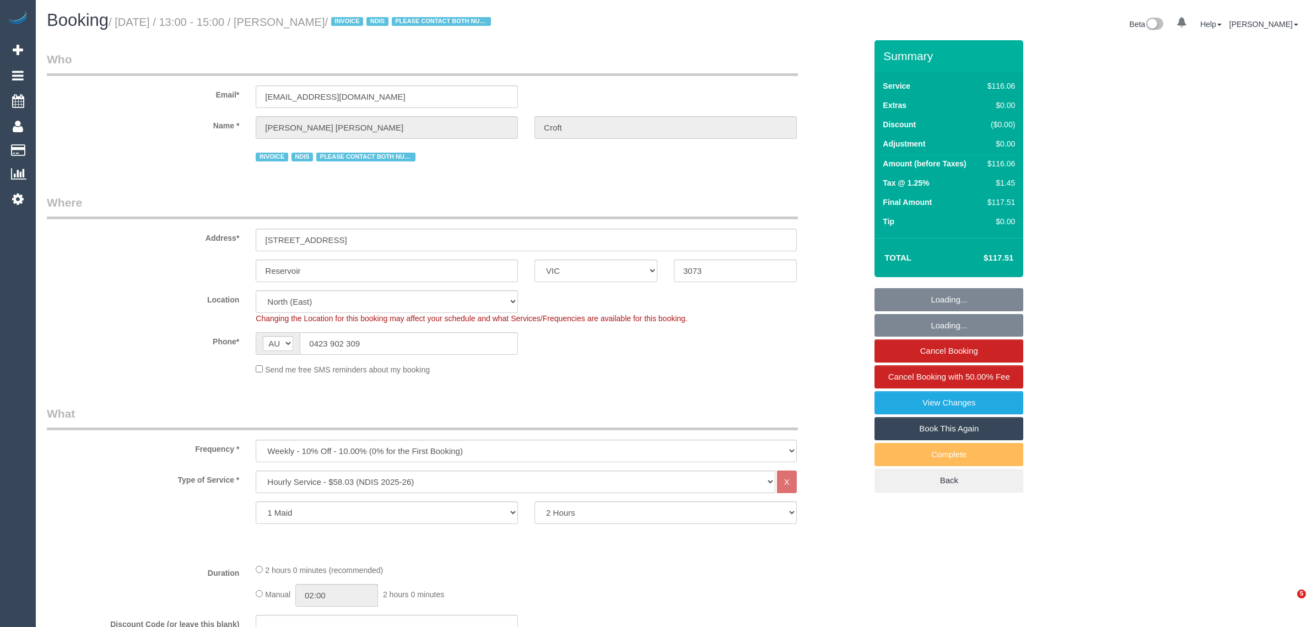
select select "number:35"
select select "number:12"
click at [760, 317] on div "Changing the Location for this booking may affect your schedule and what Servic…" at bounding box center [526, 318] width 558 height 11
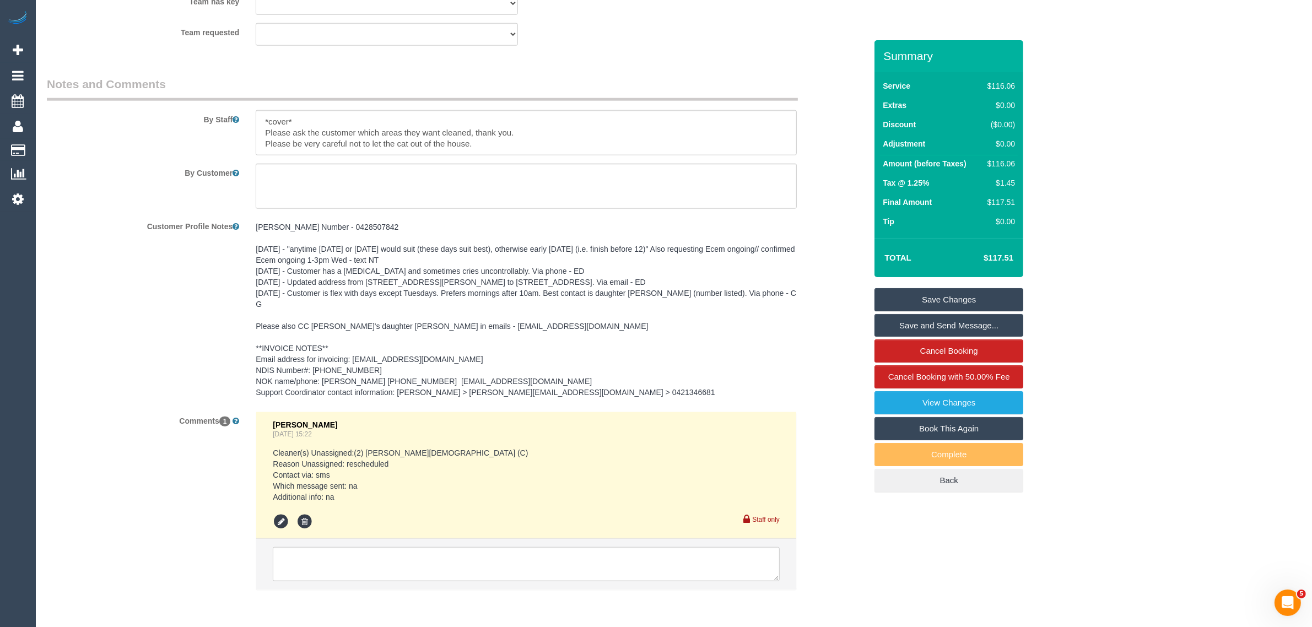
scroll to position [1483, 0]
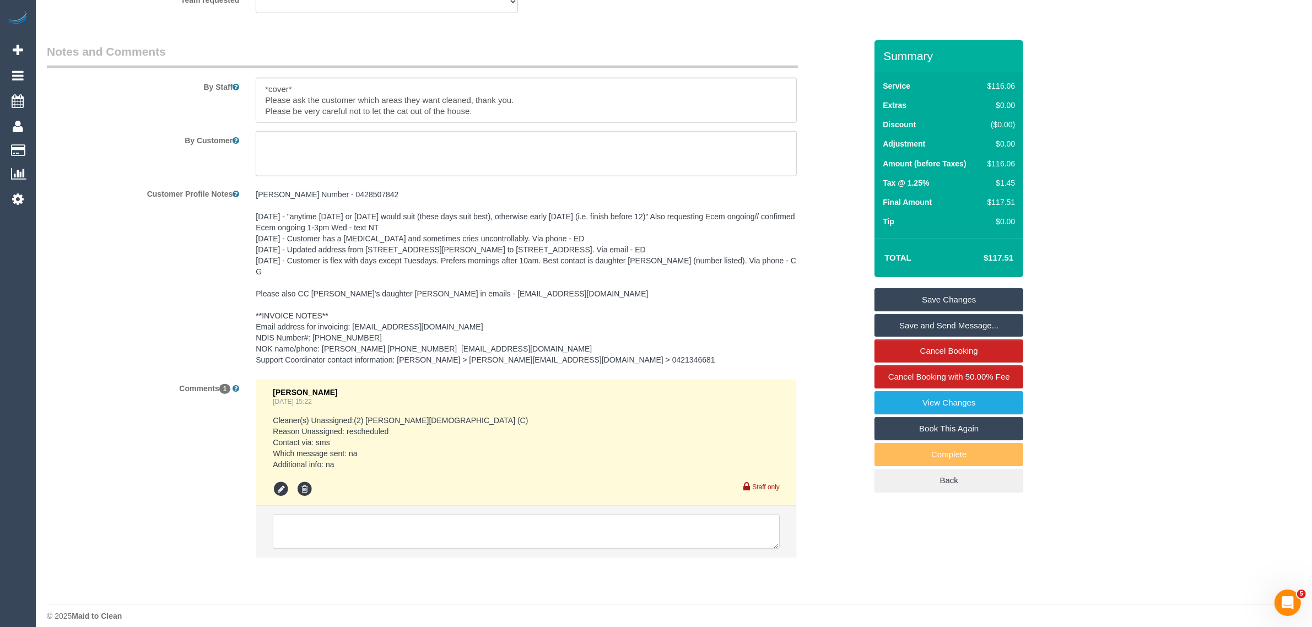
click at [604, 520] on textarea at bounding box center [526, 532] width 507 height 34
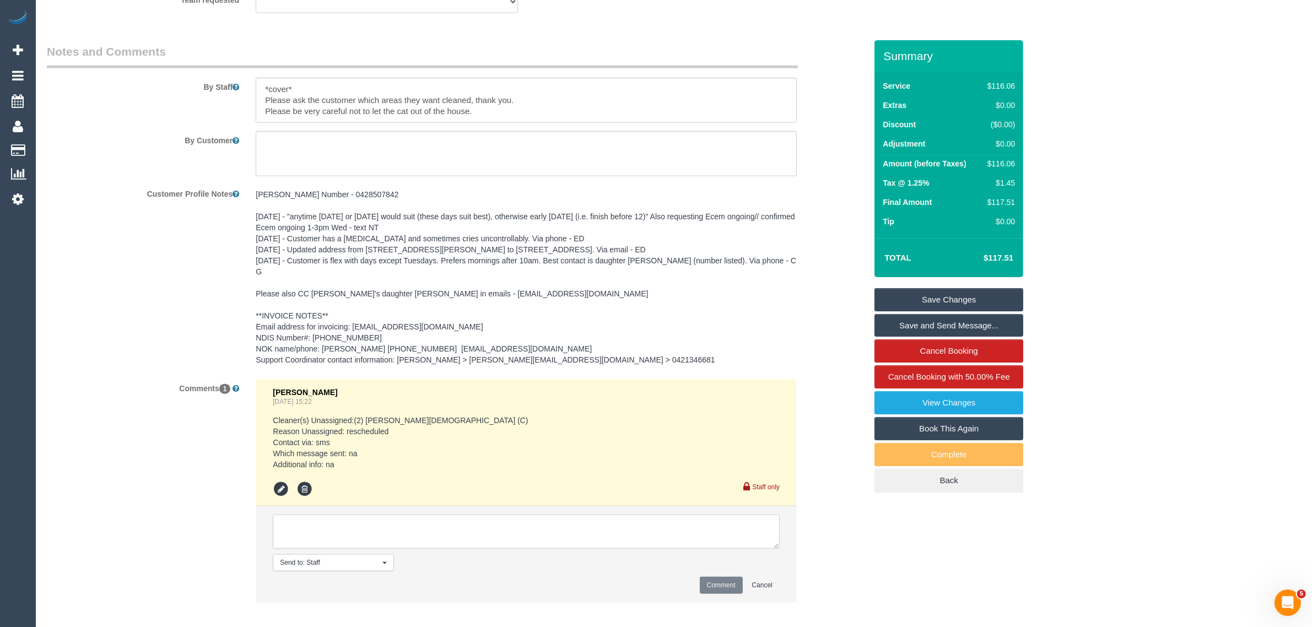
paste textarea "Cleaner(s) Unassigned: Reason Unassigned: Contact via: Which message sent: Addi…"
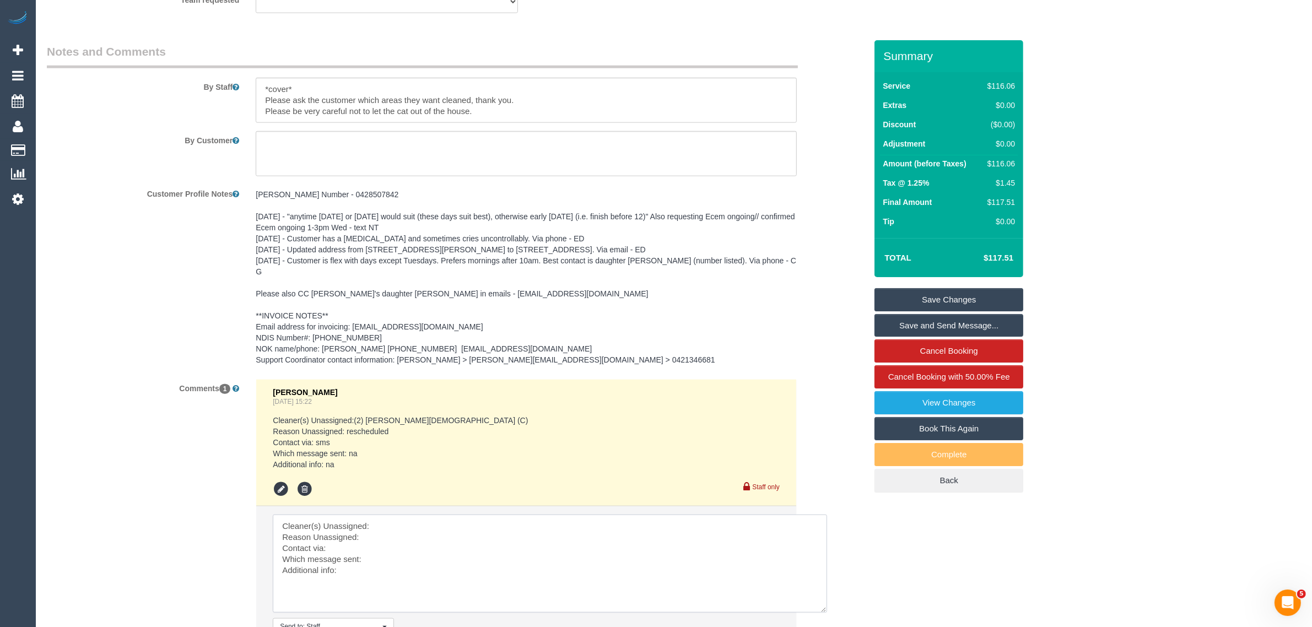
drag, startPoint x: 775, startPoint y: 533, endPoint x: 819, endPoint y: 596, distance: 77.5
click at [825, 602] on textarea at bounding box center [550, 564] width 554 height 98
click at [620, 515] on textarea at bounding box center [551, 566] width 557 height 103
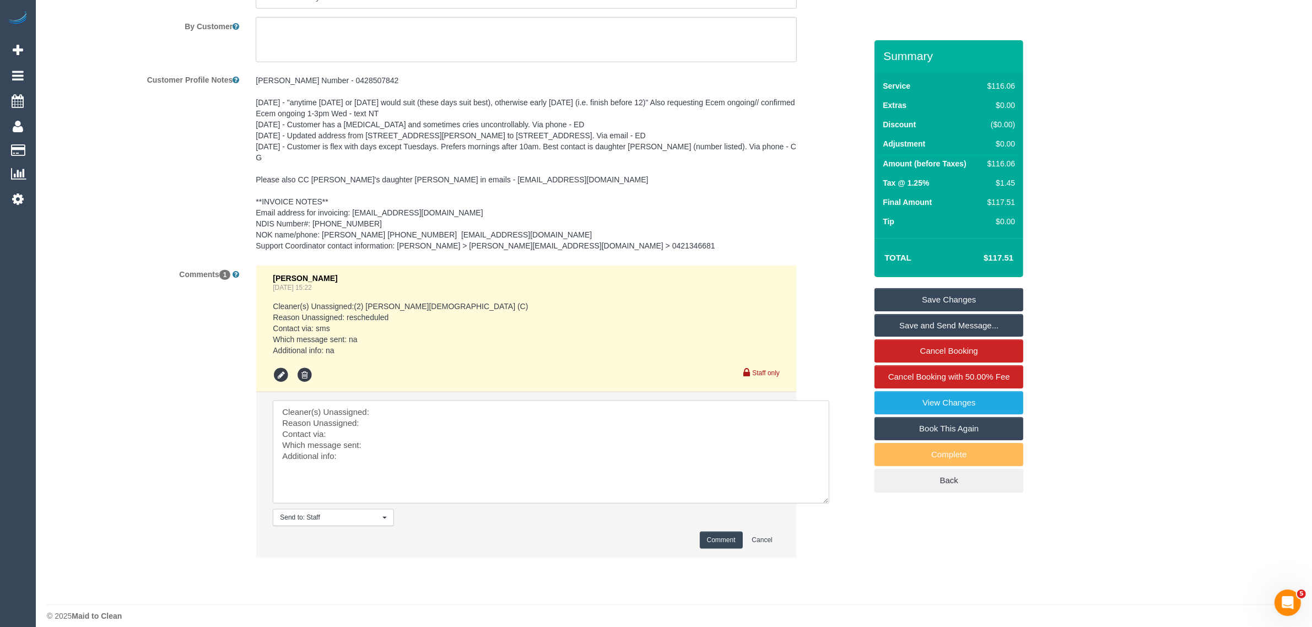
click at [442, 455] on textarea at bounding box center [551, 452] width 557 height 103
click at [441, 447] on textarea at bounding box center [551, 452] width 557 height 103
paste textarea "for [PERSON_NAME], [PERSON_NAME] on the phone - [DATE] 9AM arrival complete the…"
drag, startPoint x: 339, startPoint y: 447, endPoint x: 383, endPoint y: 448, distance: 43.5
click at [383, 448] on textarea at bounding box center [551, 452] width 557 height 103
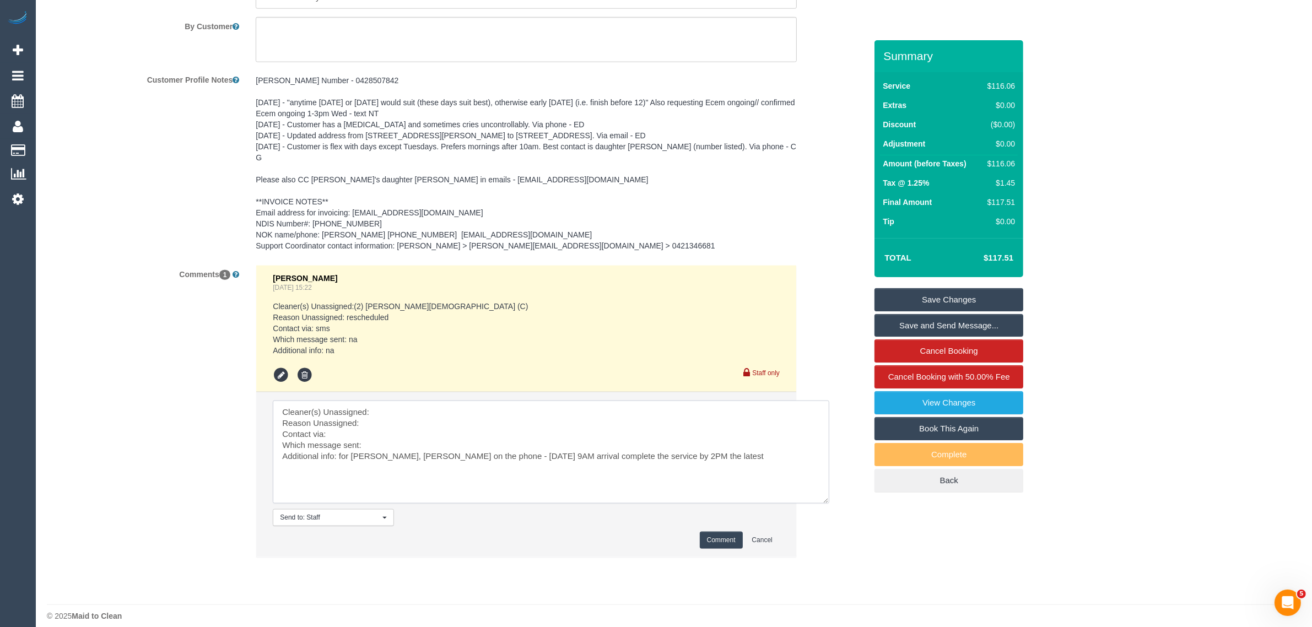
click at [460, 467] on textarea at bounding box center [551, 452] width 557 height 103
click at [737, 441] on textarea at bounding box center [551, 452] width 557 height 103
click at [437, 428] on textarea at bounding box center [551, 452] width 557 height 103
click at [444, 430] on textarea at bounding box center [551, 452] width 557 height 103
click at [528, 444] on textarea at bounding box center [551, 452] width 557 height 103
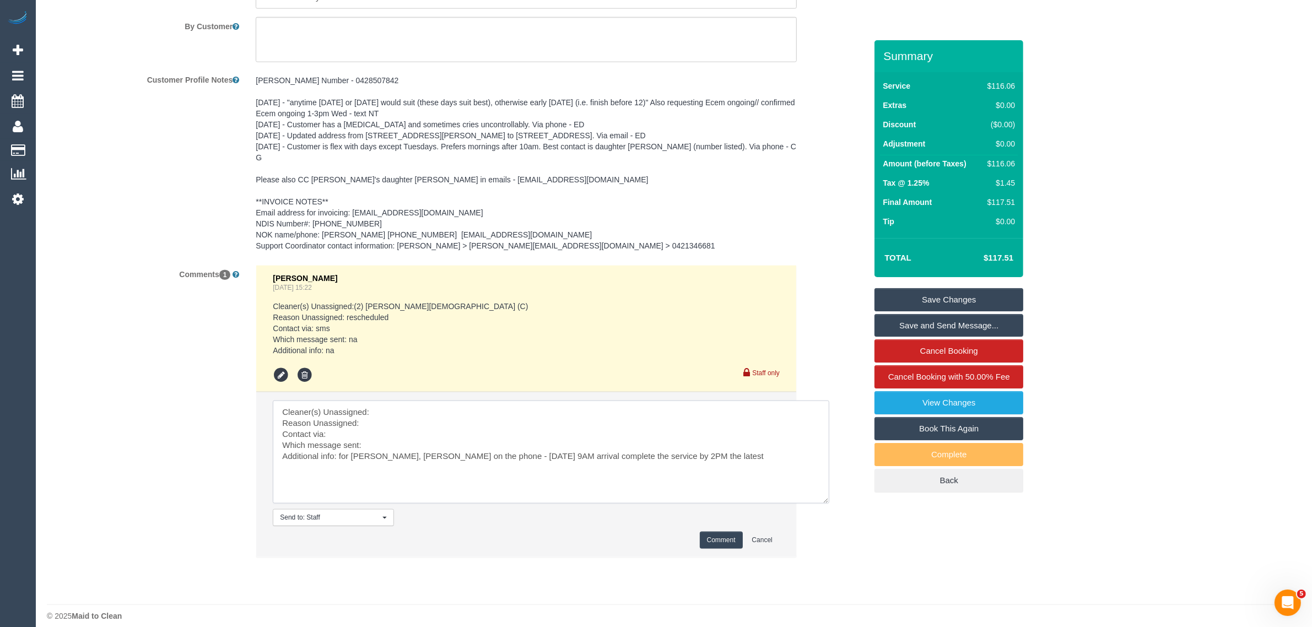
click at [511, 446] on textarea at bounding box center [551, 452] width 557 height 103
click at [530, 446] on textarea at bounding box center [551, 452] width 557 height 103
click at [577, 411] on textarea at bounding box center [551, 452] width 557 height 103
click at [512, 428] on textarea at bounding box center [551, 452] width 557 height 103
click at [511, 433] on textarea at bounding box center [551, 452] width 557 height 103
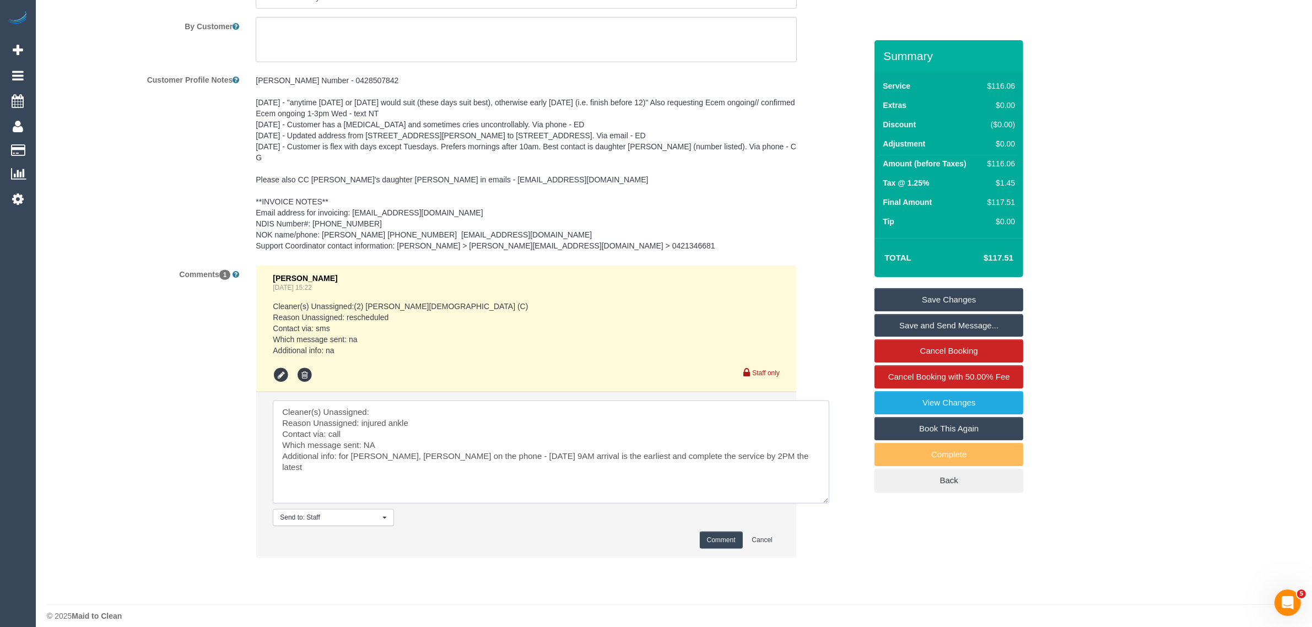
scroll to position [1046, 0]
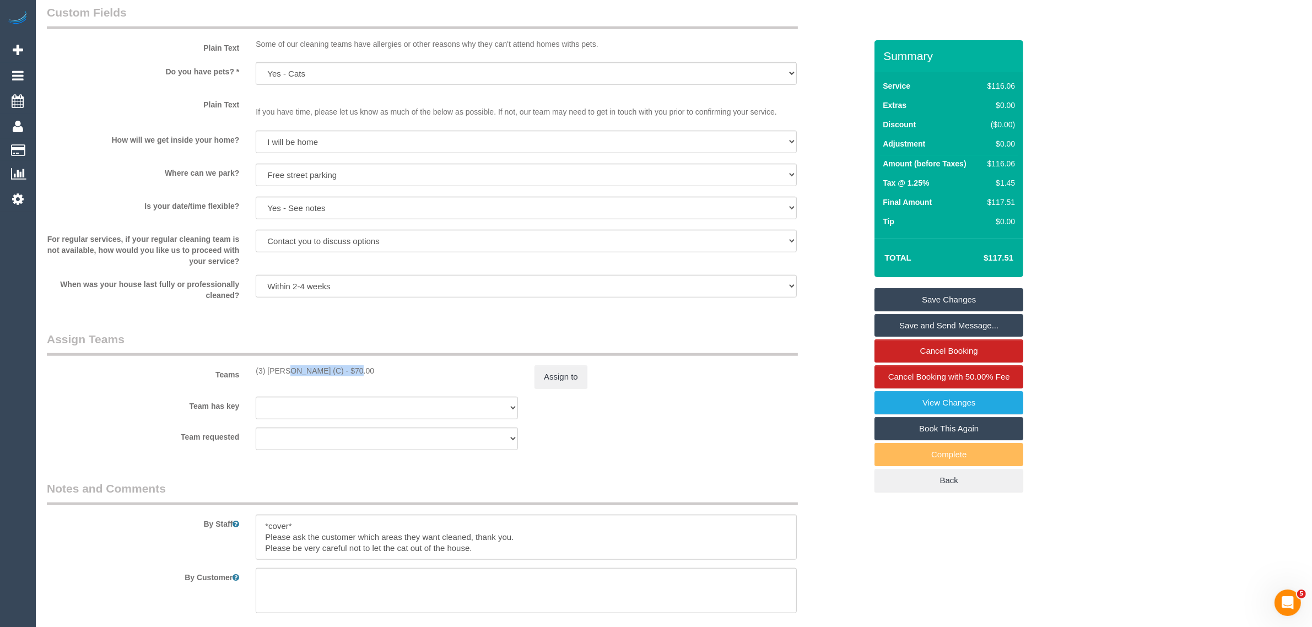
drag, startPoint x: 247, startPoint y: 368, endPoint x: 317, endPoint y: 368, distance: 70.5
click at [317, 368] on div "(3) [PERSON_NAME] (C) - $70.00" at bounding box center [386, 370] width 279 height 11
copy div "(3) [PERSON_NAME] (C) -"
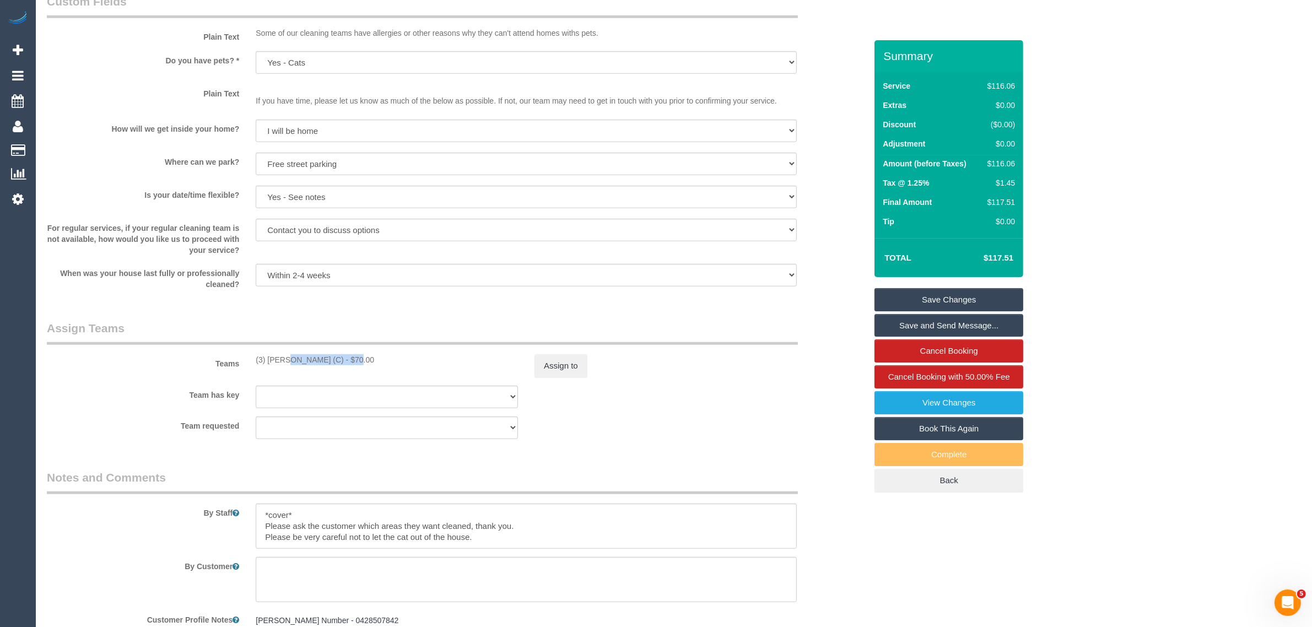
scroll to position [1597, 0]
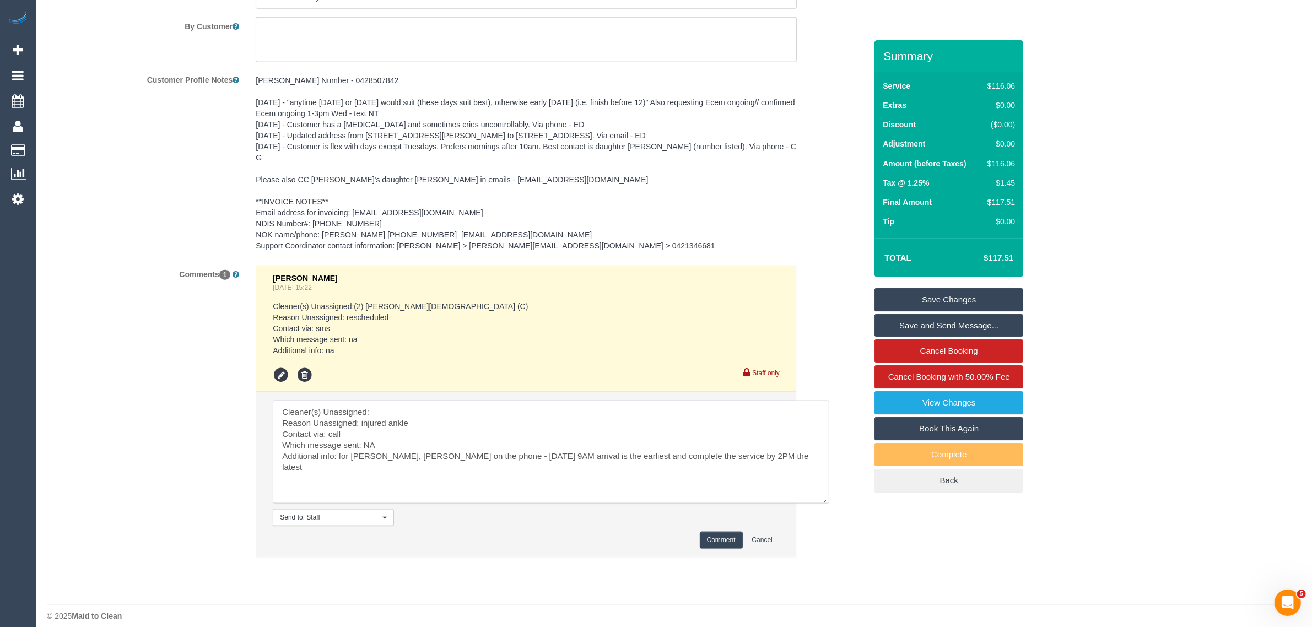
click at [439, 401] on textarea at bounding box center [551, 452] width 557 height 103
paste textarea "(3) [PERSON_NAME] (C) -"
type textarea "Cleaner(s) Unassigned: (3) [PERSON_NAME] (C) - Reason Unassigned: injured ankle…"
click at [716, 532] on button "Comment" at bounding box center [721, 540] width 43 height 17
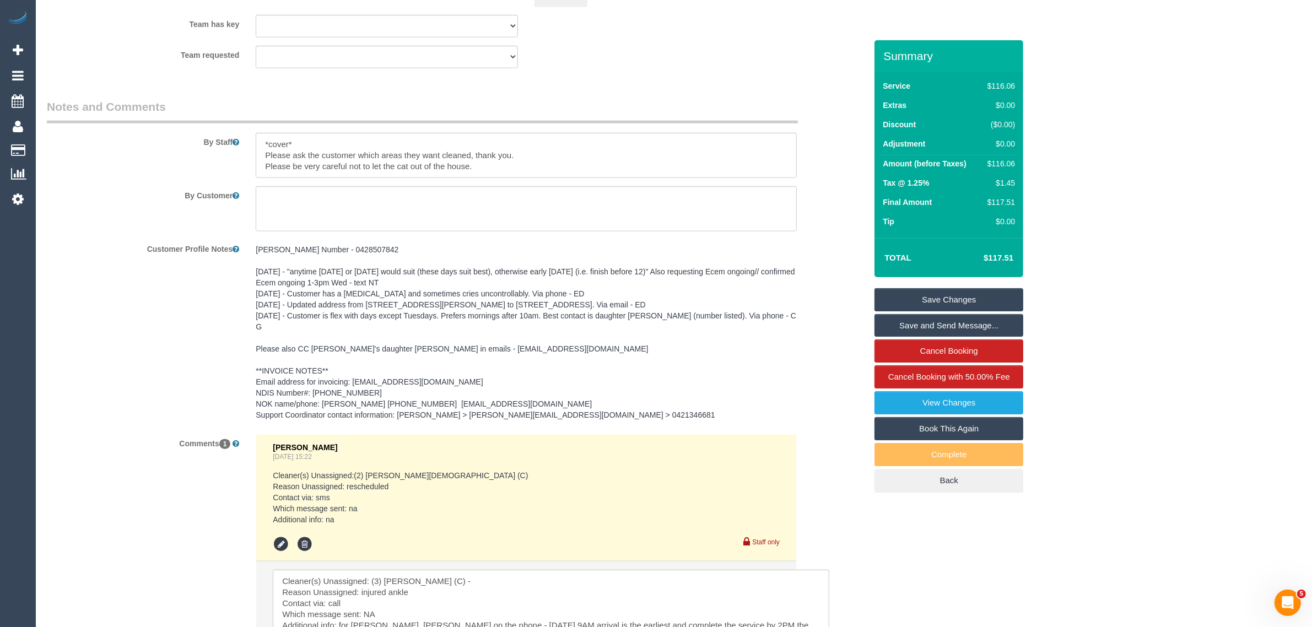
scroll to position [1321, 0]
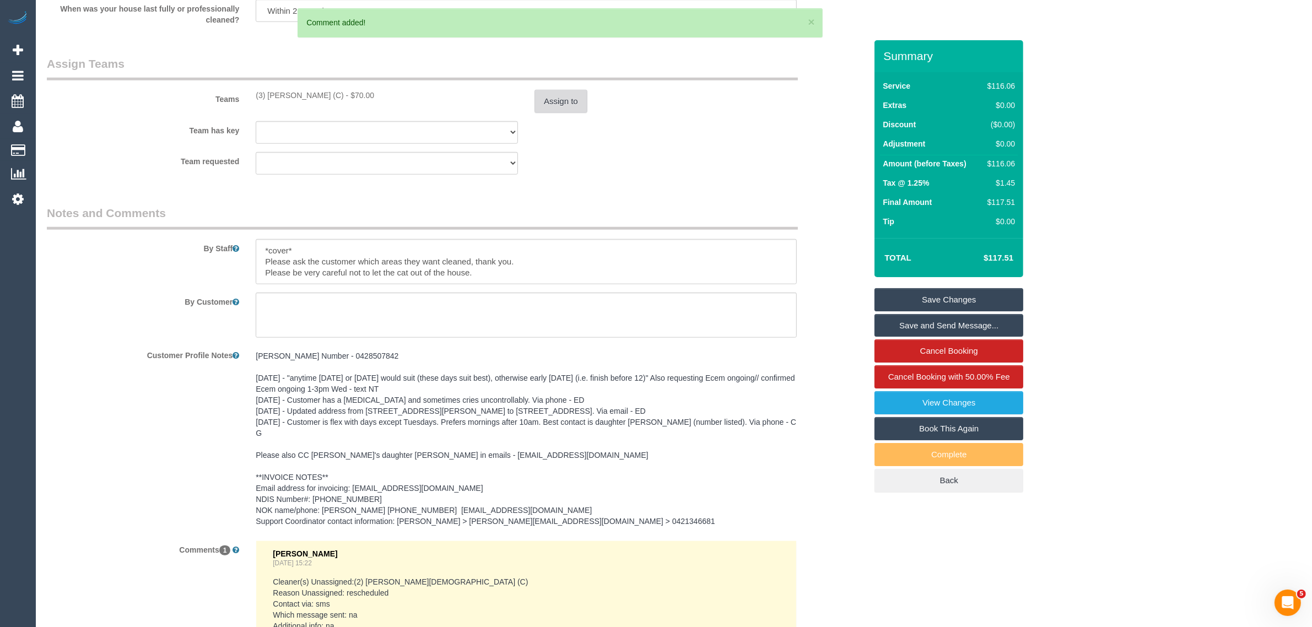
click at [565, 103] on button "Assign to" at bounding box center [560, 101] width 53 height 23
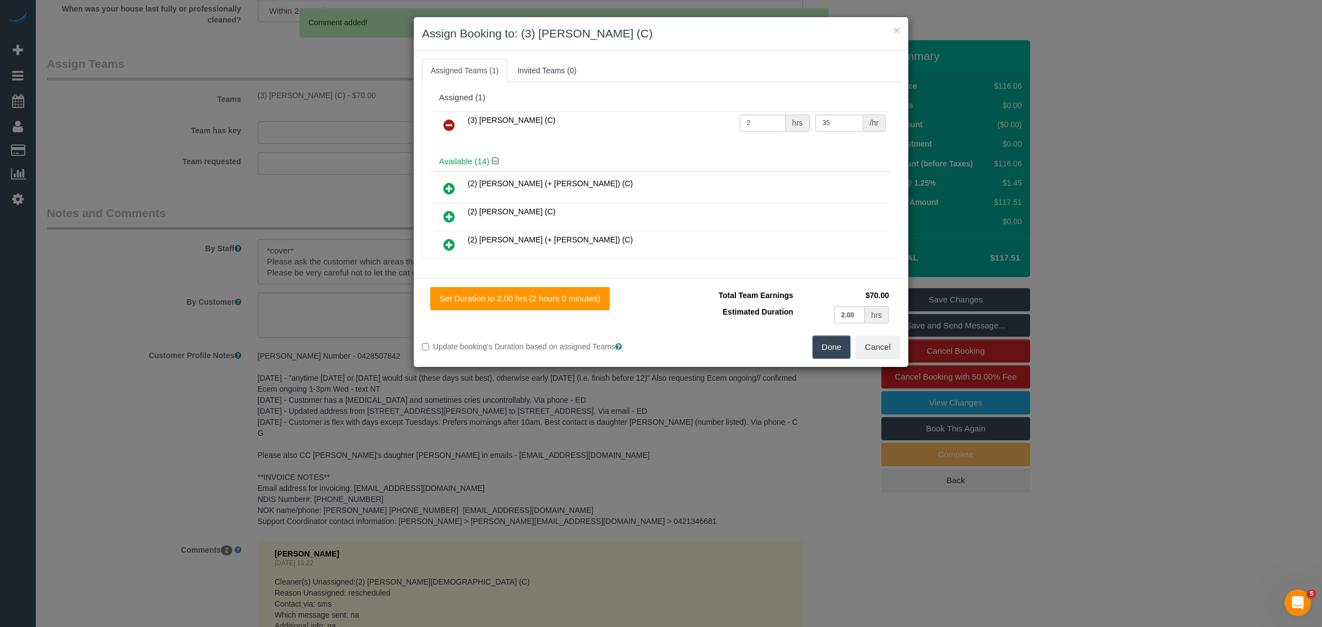
click at [445, 127] on icon at bounding box center [450, 124] width 12 height 13
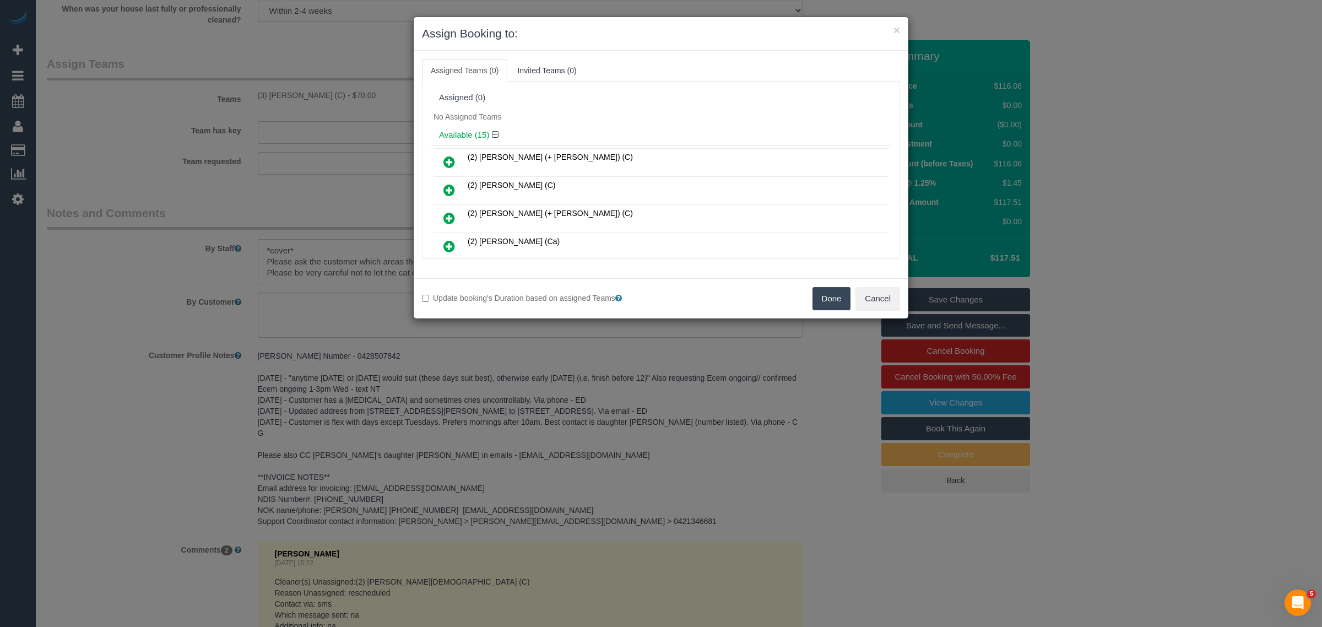
click at [824, 304] on button "Done" at bounding box center [832, 298] width 39 height 23
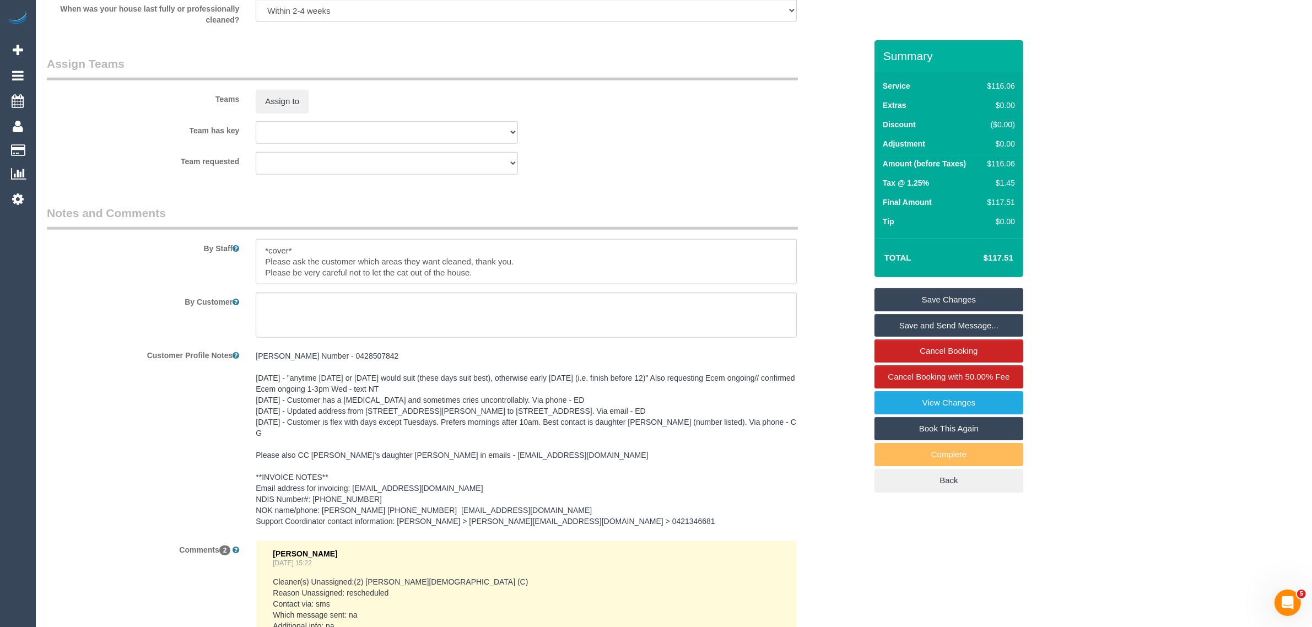
drag, startPoint x: 956, startPoint y: 296, endPoint x: 946, endPoint y: 300, distance: 10.9
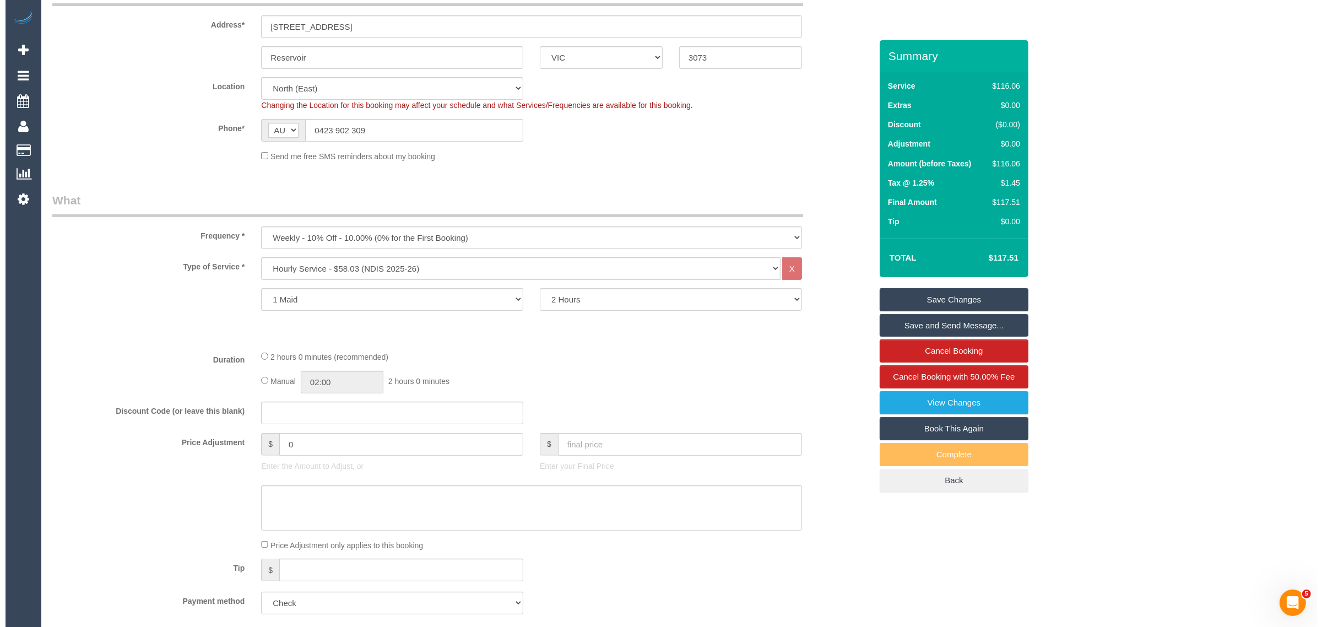
scroll to position [0, 0]
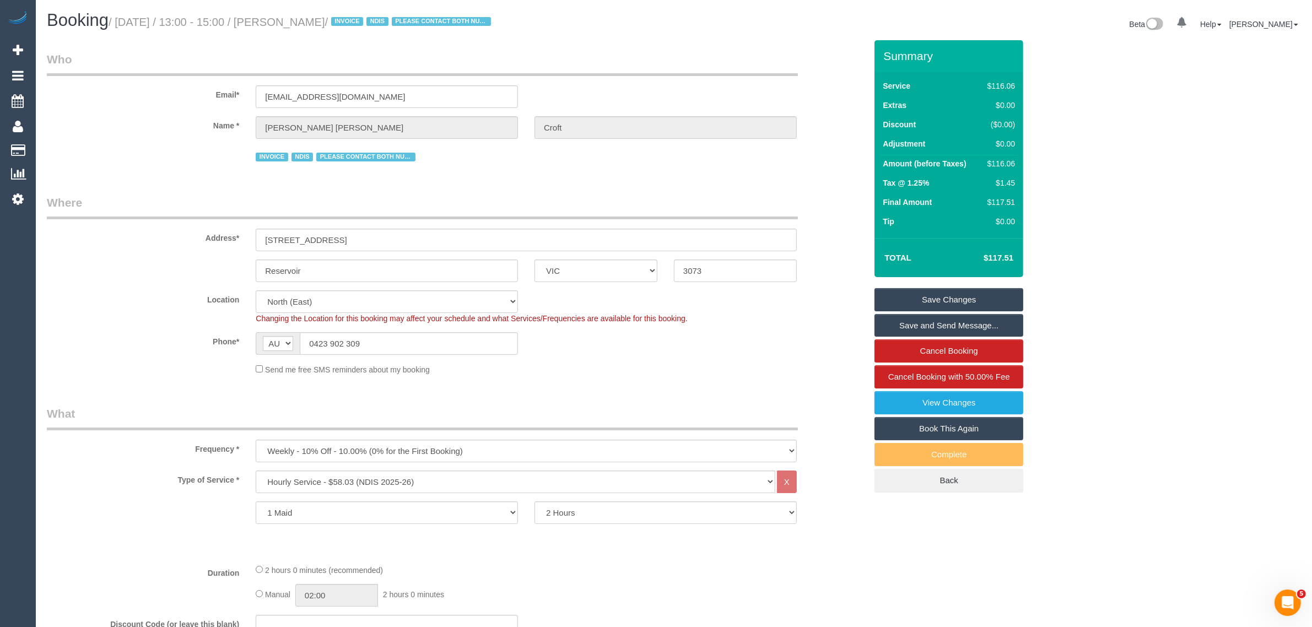
click at [946, 298] on link "Save Changes" at bounding box center [948, 299] width 149 height 23
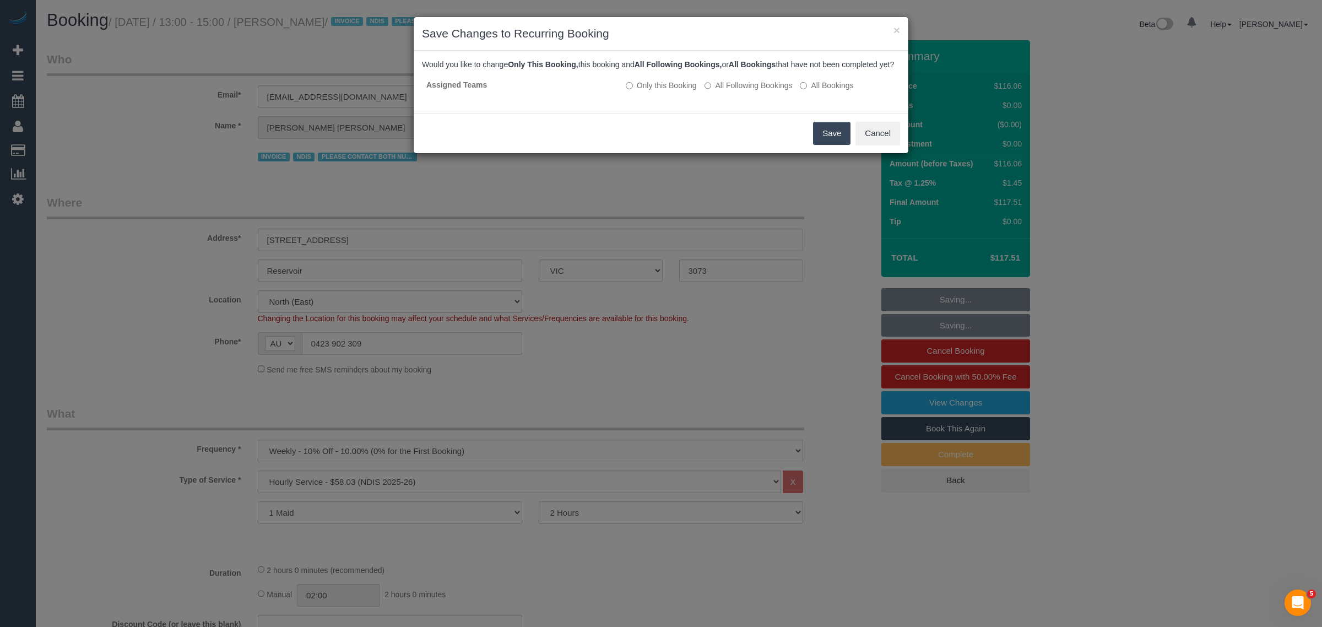
click at [824, 144] on button "Save" at bounding box center [831, 133] width 37 height 23
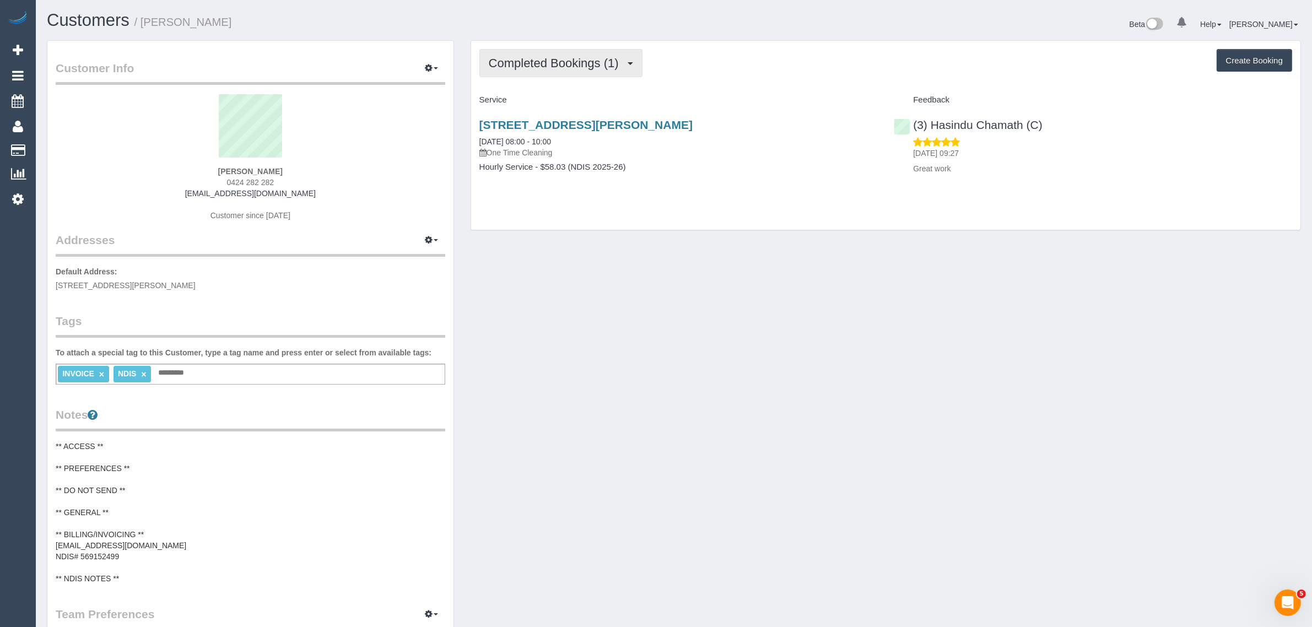
click at [565, 69] on button "Completed Bookings (1)" at bounding box center [560, 63] width 163 height 28
click at [547, 98] on link "Upcoming Bookings (1)" at bounding box center [537, 103] width 115 height 14
click at [541, 118] on link "[STREET_ADDRESS][PERSON_NAME]" at bounding box center [585, 124] width 213 height 13
click at [586, 63] on span "Upcoming Bookings (1)" at bounding box center [555, 63] width 132 height 14
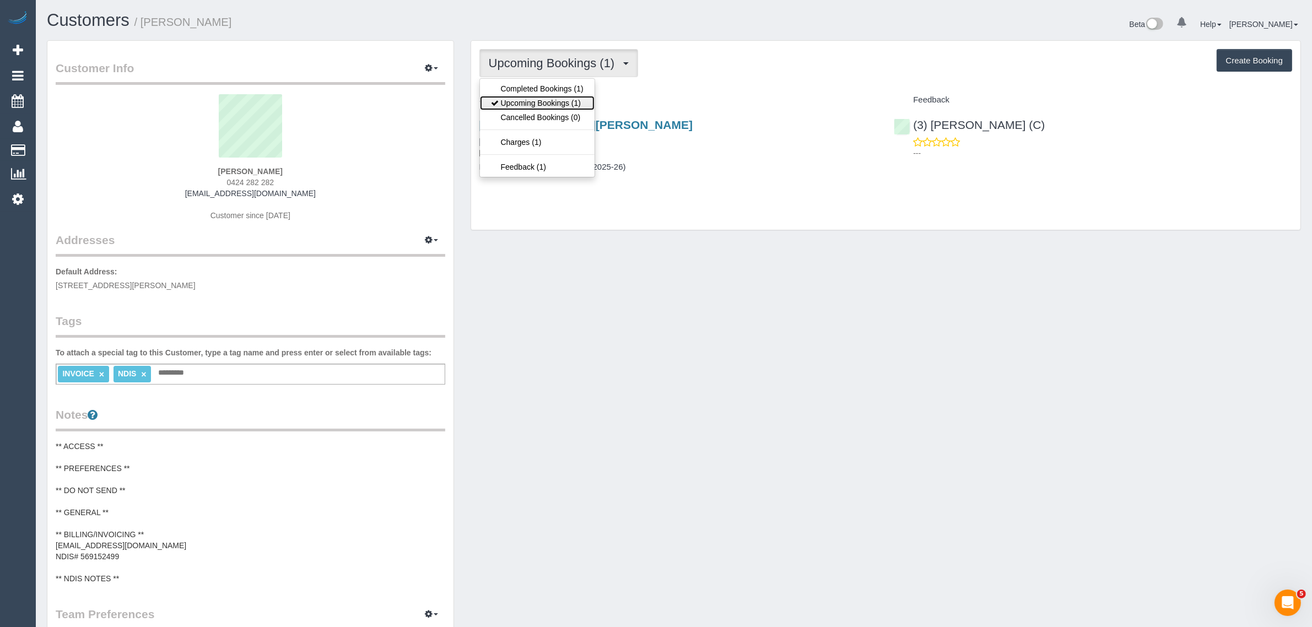
click at [565, 97] on link "Upcoming Bookings (1)" at bounding box center [537, 103] width 115 height 14
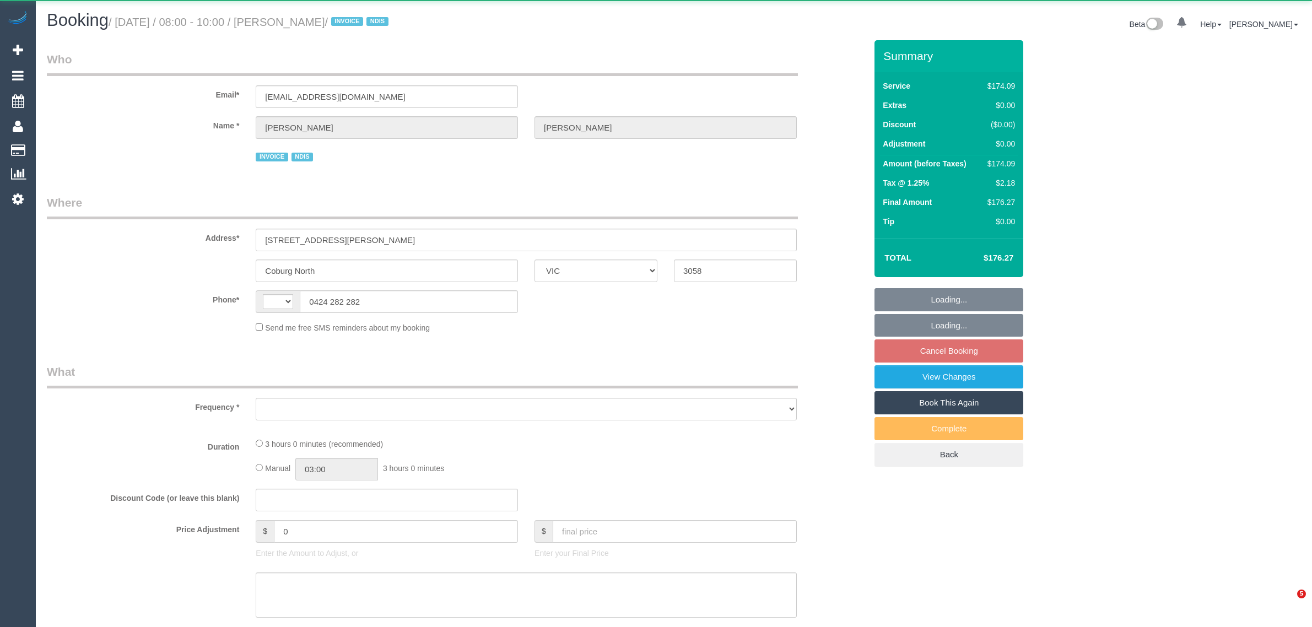
select select "VIC"
select select "string:AU"
select select "object:525"
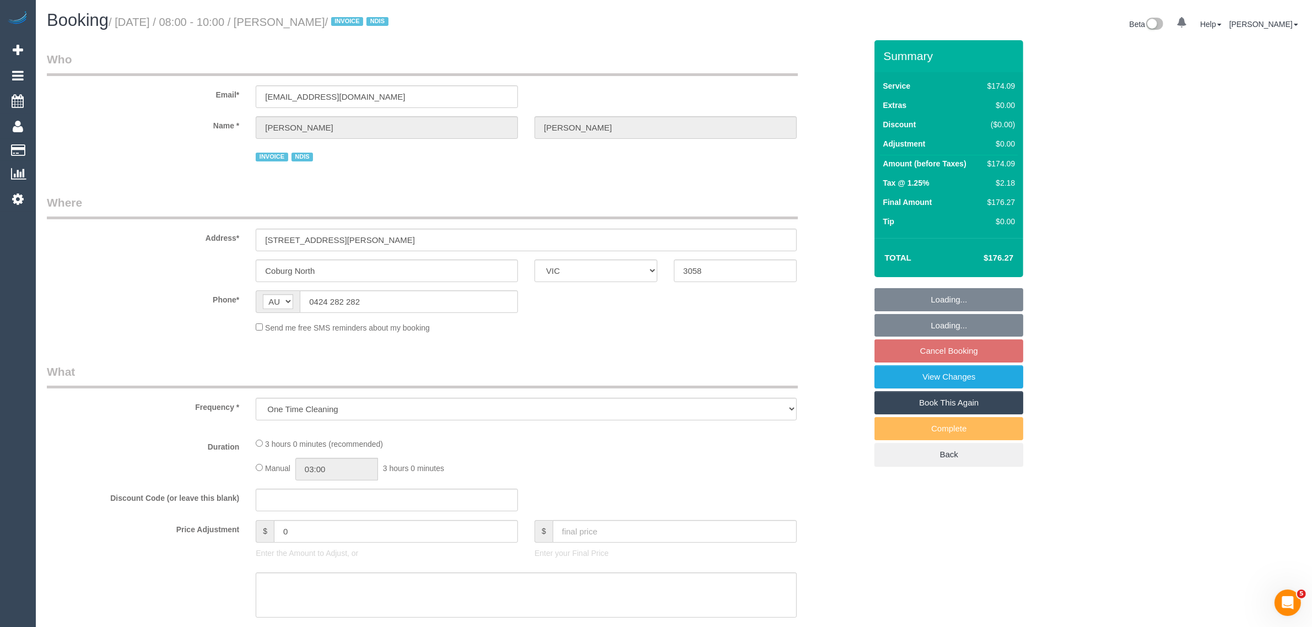
select select "180"
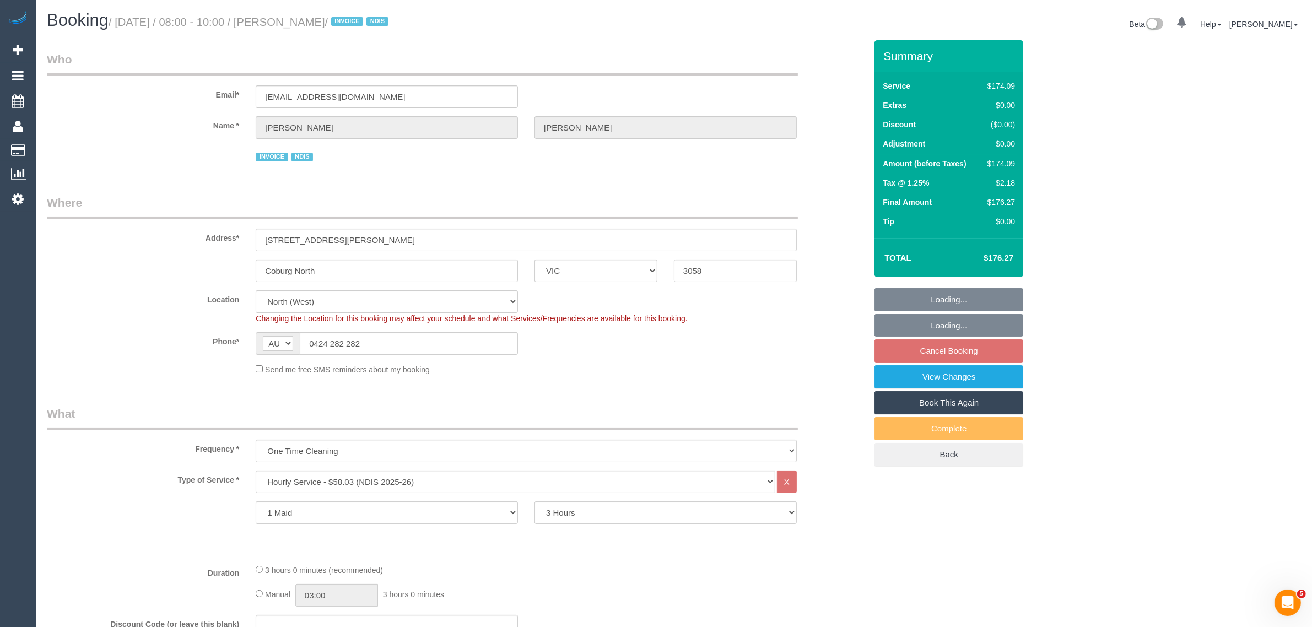
select select "spot1"
select select "number:28"
select select "number:14"
select select "number:19"
select select "number:36"
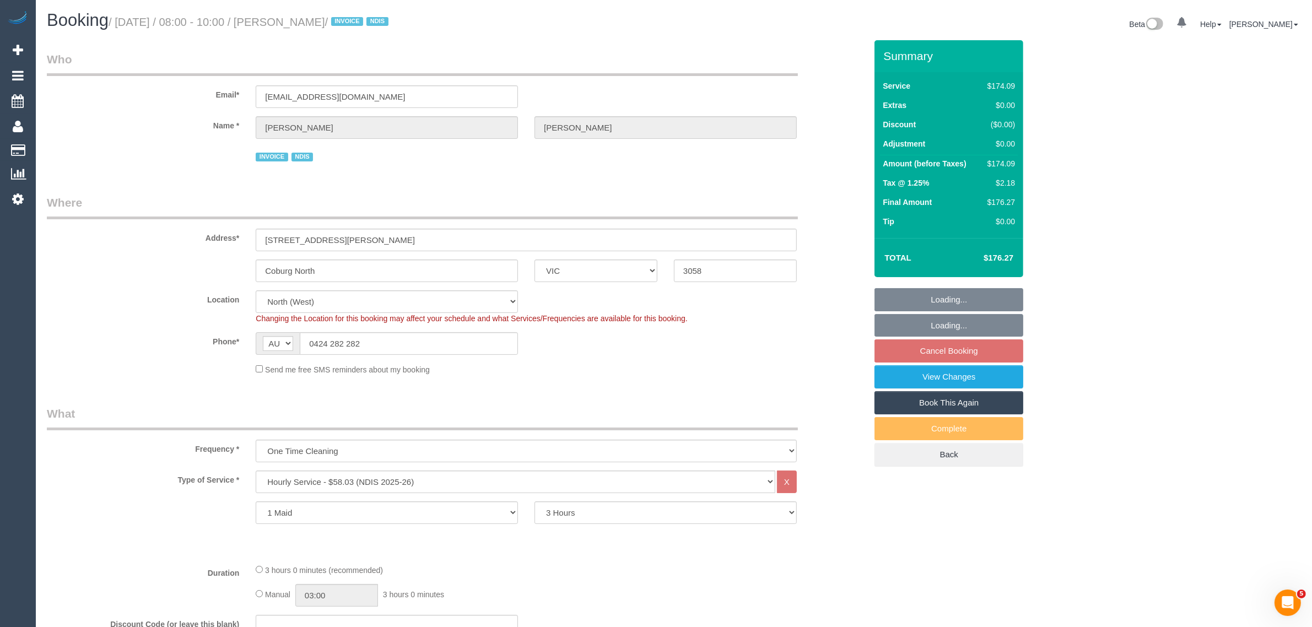
select select "object:1504"
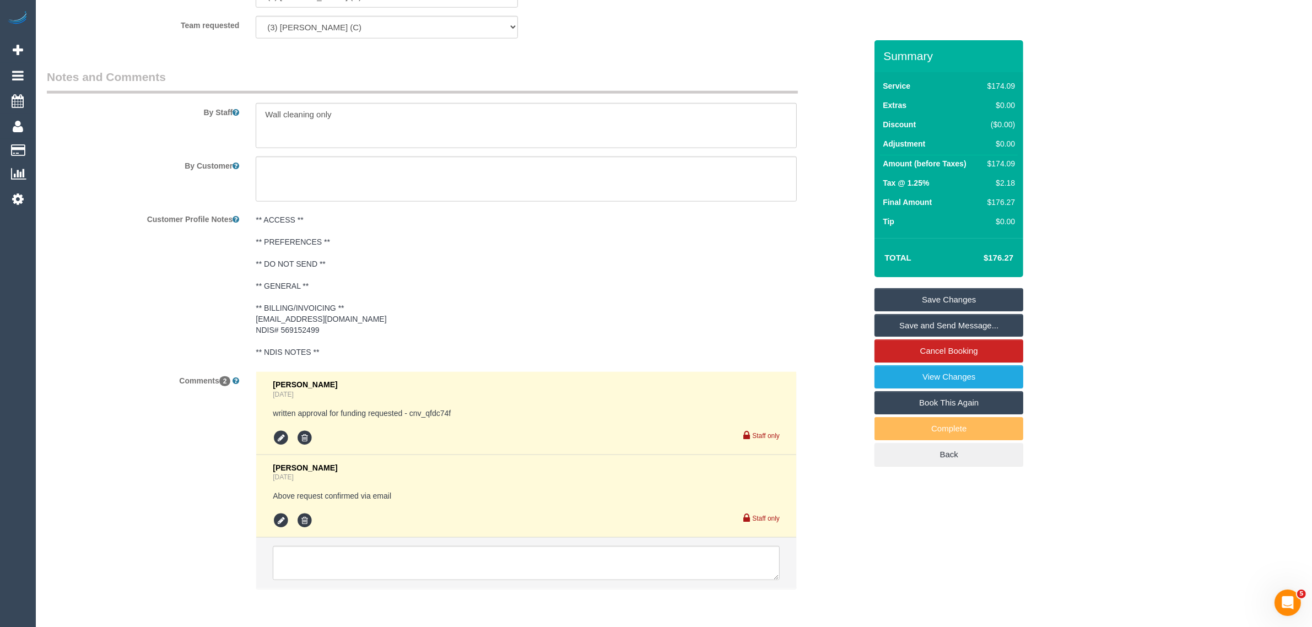
scroll to position [1419, 0]
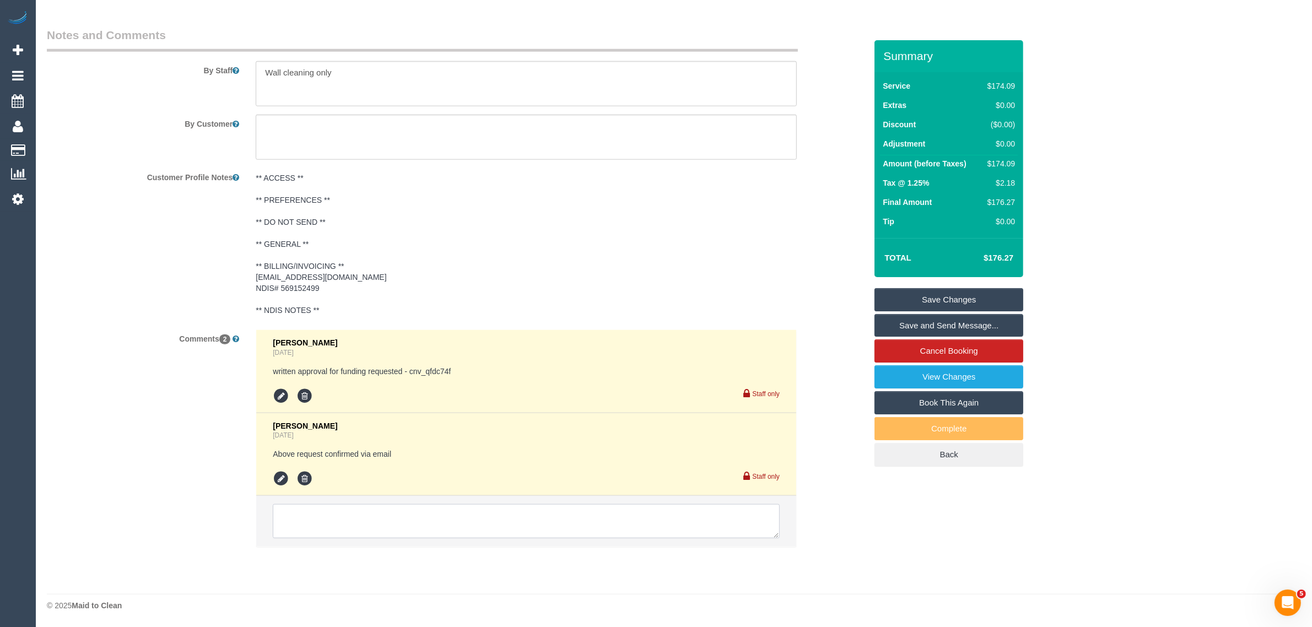
click at [557, 535] on textarea at bounding box center [526, 521] width 507 height 34
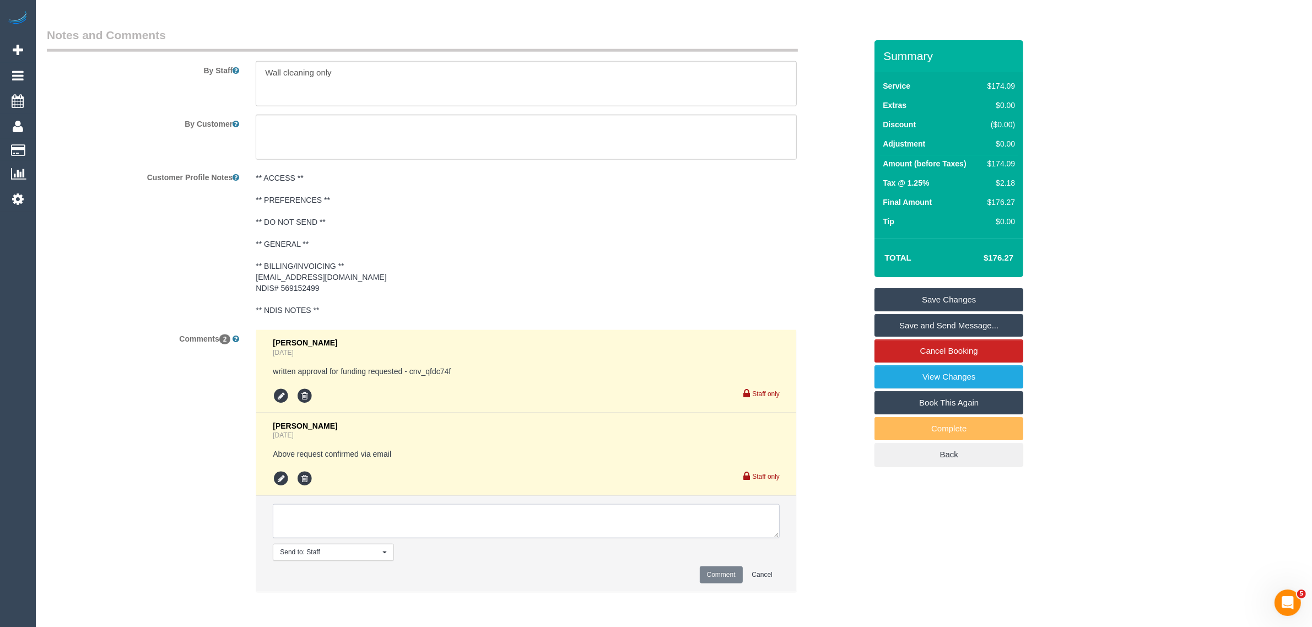
paste textarea "Cleaner(s) Unassigned: Reason Unassigned: Contact via: Which message sent: Addi…"
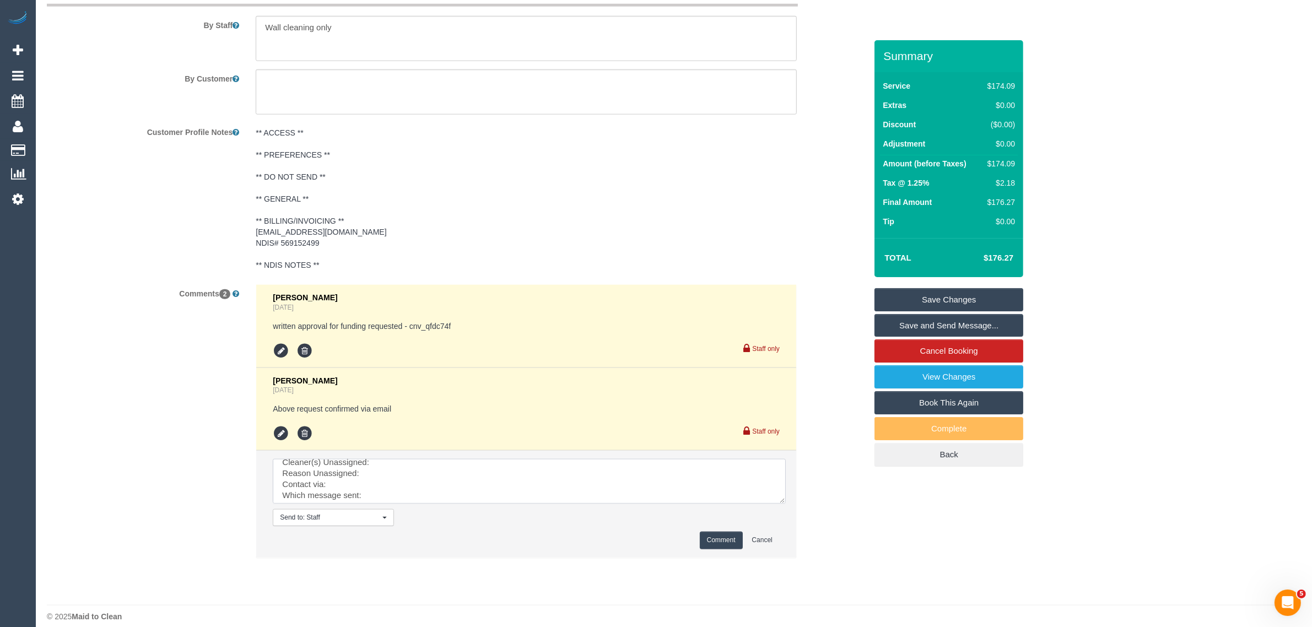
scroll to position [0, 0]
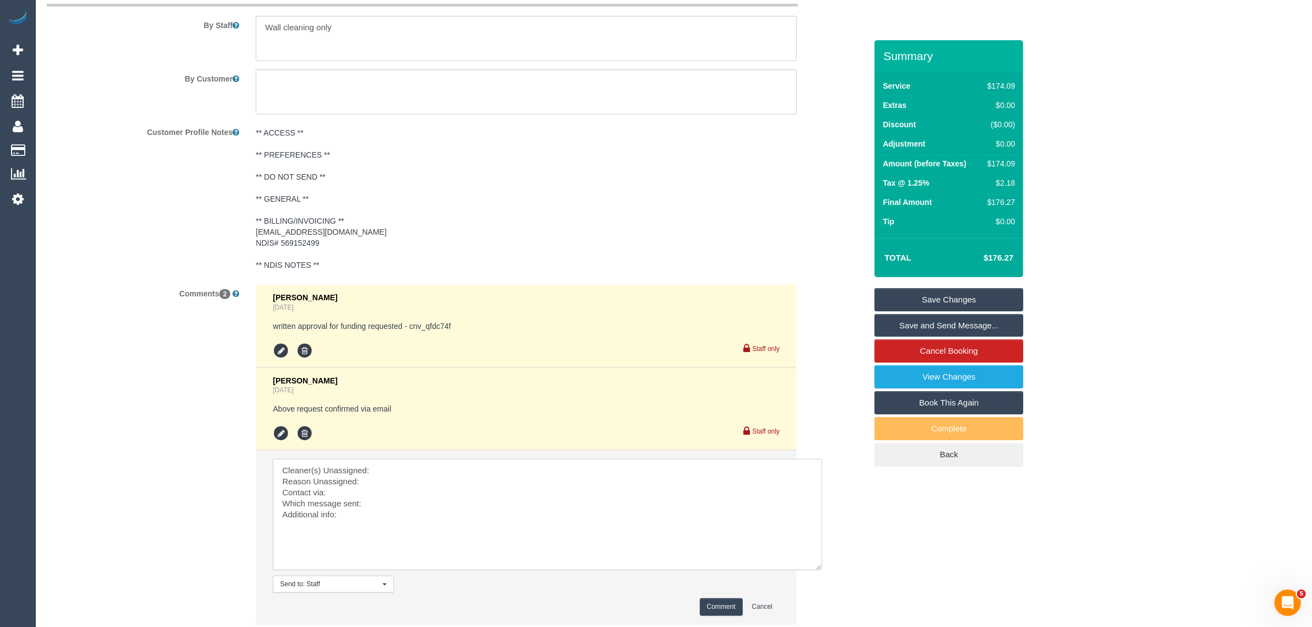
drag, startPoint x: 774, startPoint y: 489, endPoint x: 817, endPoint y: 566, distance: 88.3
click at [817, 566] on textarea at bounding box center [547, 514] width 549 height 111
click at [607, 495] on textarea at bounding box center [547, 514] width 549 height 111
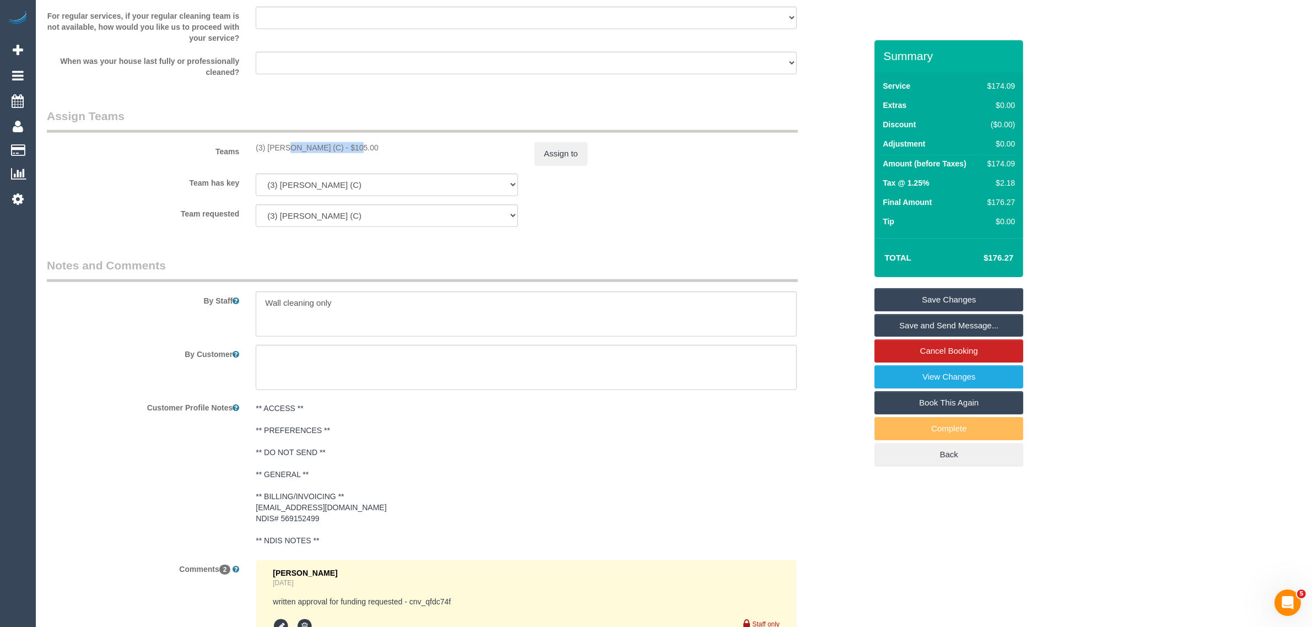
drag, startPoint x: 251, startPoint y: 139, endPoint x: 315, endPoint y: 150, distance: 64.9
click at [315, 150] on div "Teams (3) Luke HJ (C) - $105.00 Assign to" at bounding box center [457, 136] width 836 height 57
copy div "(3) Luke HJ (C) -"
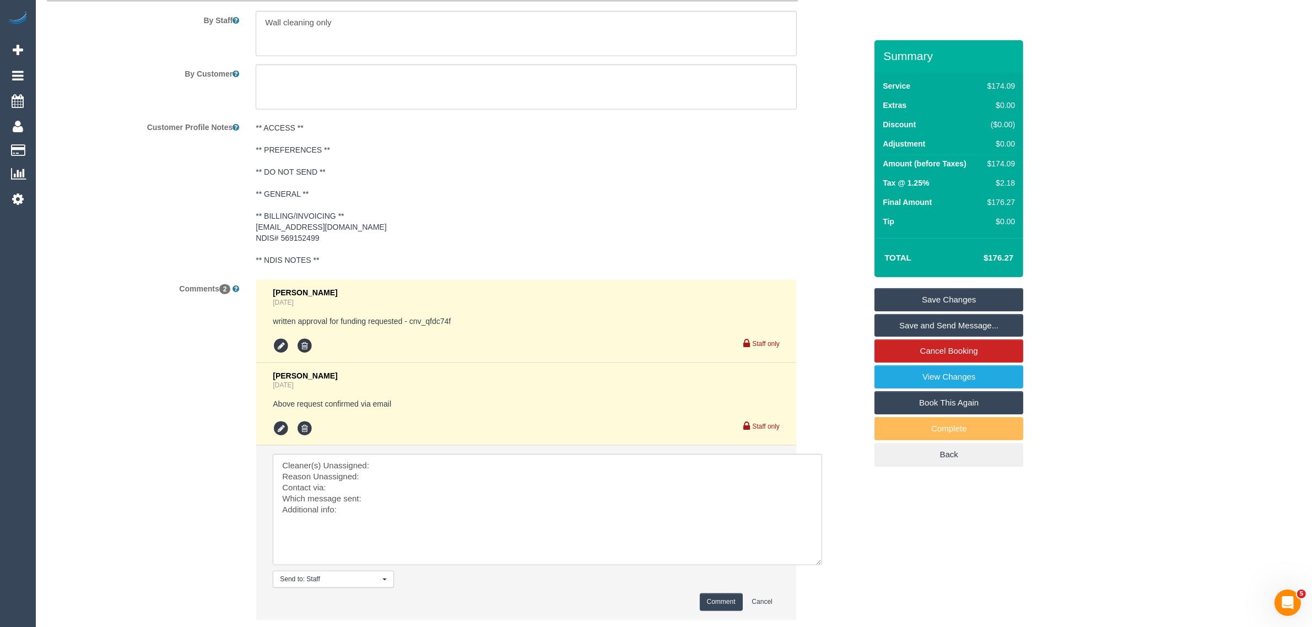
scroll to position [1542, 0]
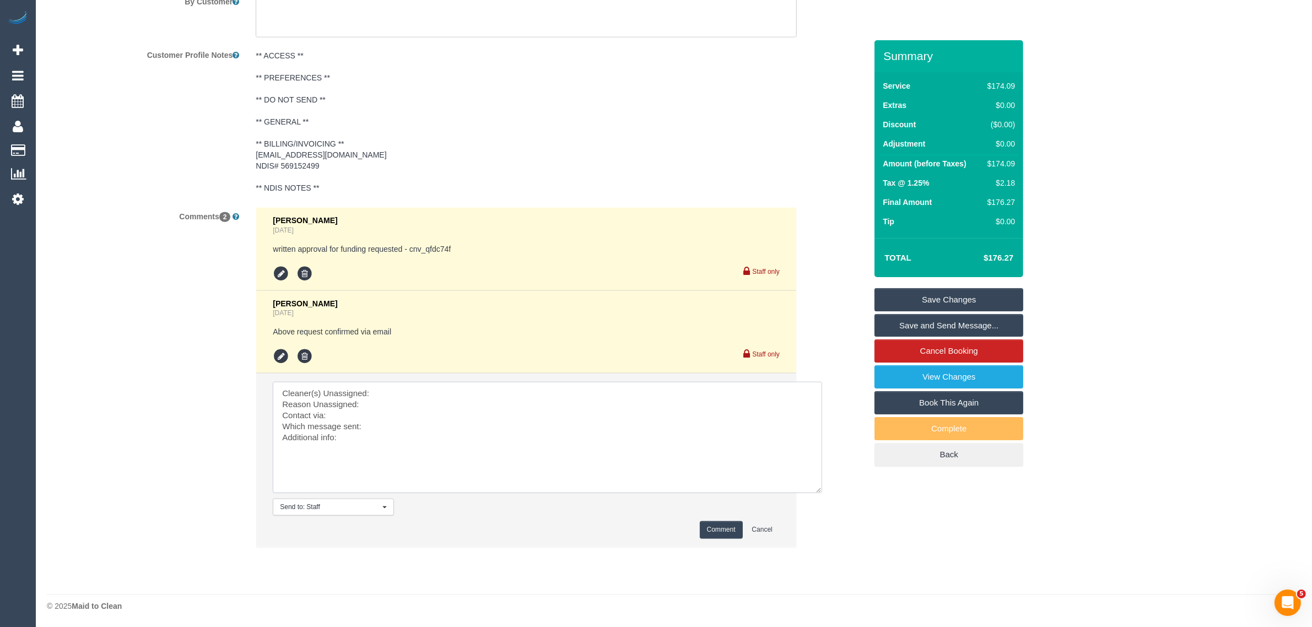
click at [448, 405] on textarea at bounding box center [547, 437] width 549 height 111
paste textarea "(3) Luke HJ (C) -"
click at [415, 416] on textarea at bounding box center [547, 437] width 549 height 111
click at [463, 428] on textarea at bounding box center [547, 437] width 549 height 111
click at [461, 436] on textarea at bounding box center [547, 437] width 549 height 111
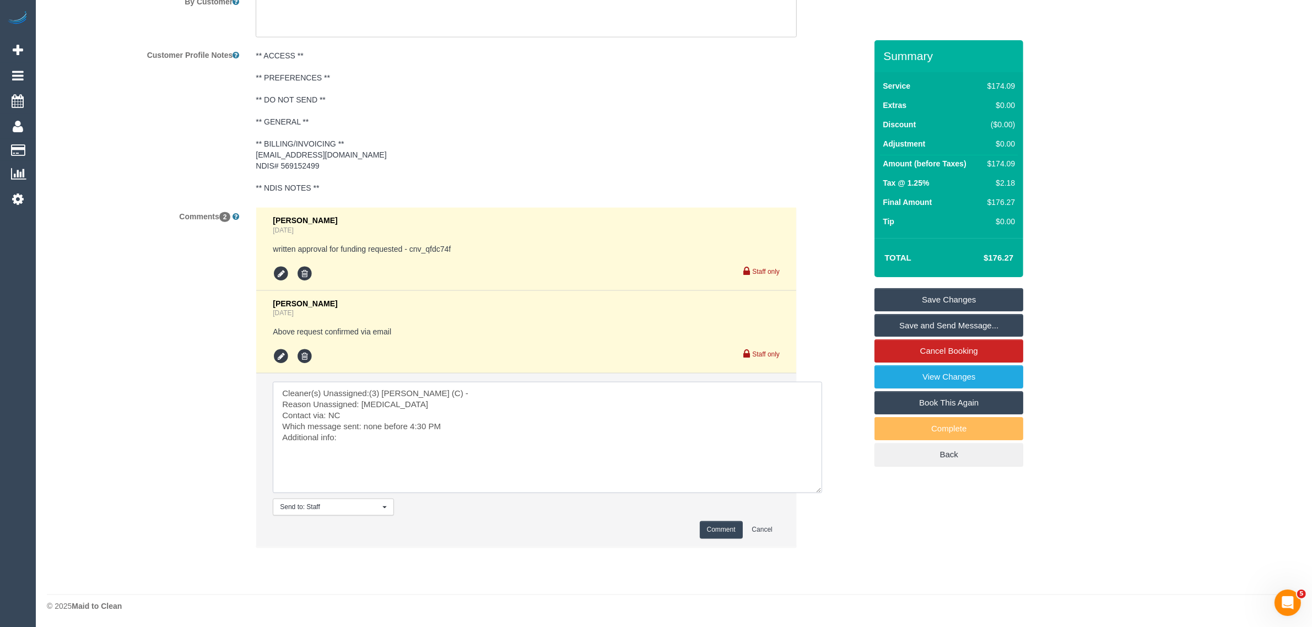
type textarea "Cleaner(s) Unassigned:(3) Luke HJ (C) - Reason Unassigned: sprained ankle Conta…"
click at [709, 525] on button "Comment" at bounding box center [721, 529] width 43 height 17
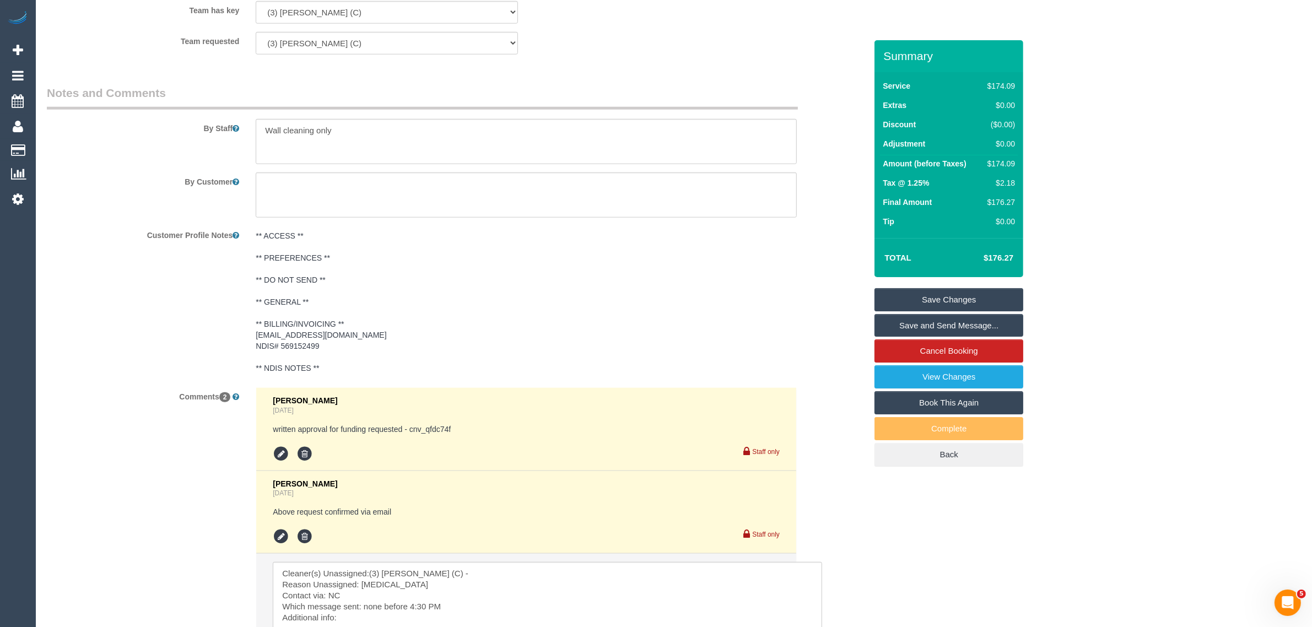
scroll to position [991, 0]
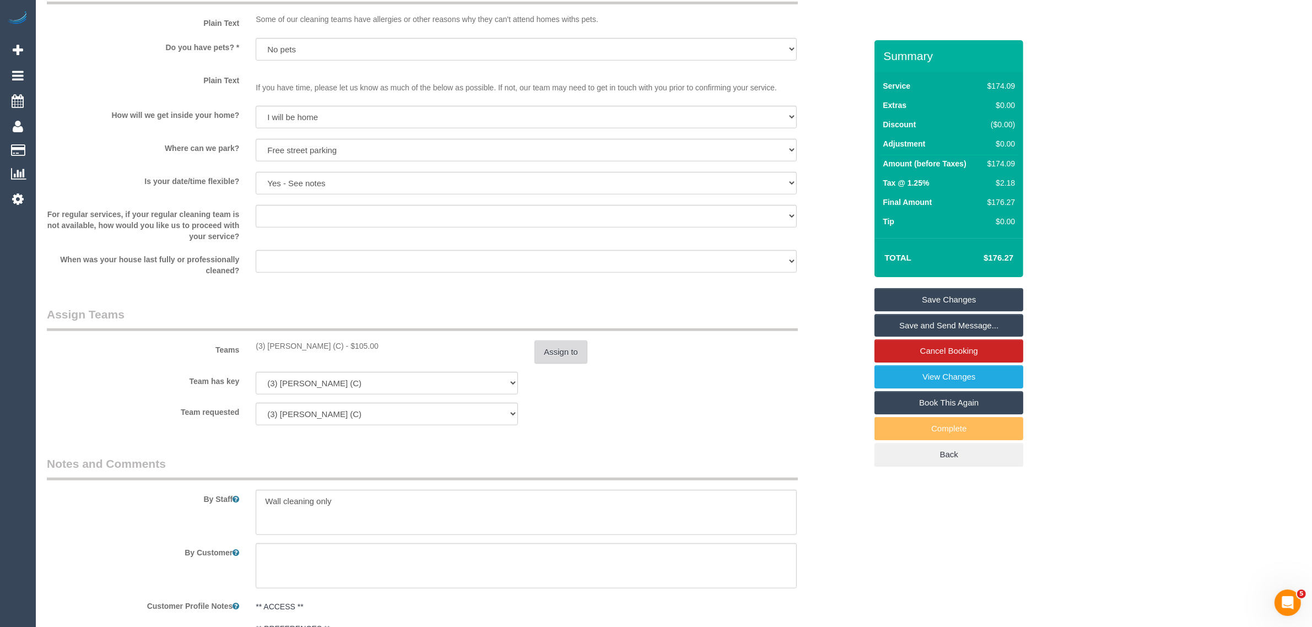
click at [565, 352] on button "Assign to" at bounding box center [560, 352] width 53 height 23
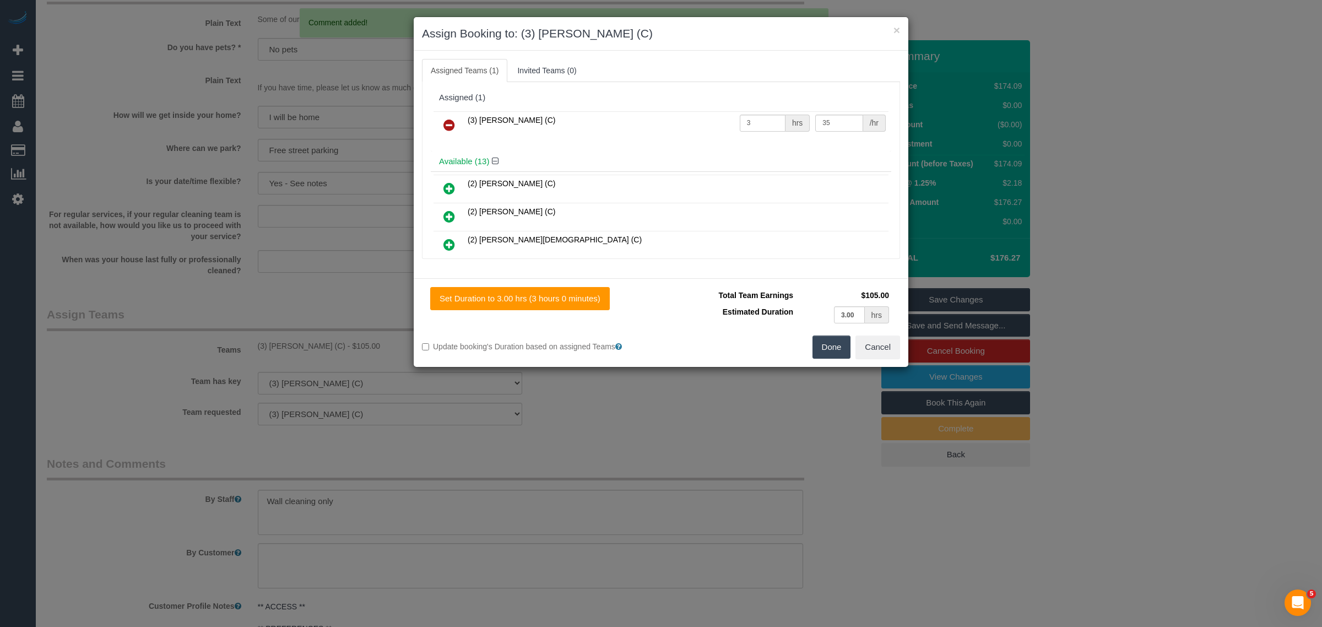
drag, startPoint x: 458, startPoint y: 119, endPoint x: 486, endPoint y: 136, distance: 32.4
click at [458, 119] on link at bounding box center [449, 126] width 26 height 22
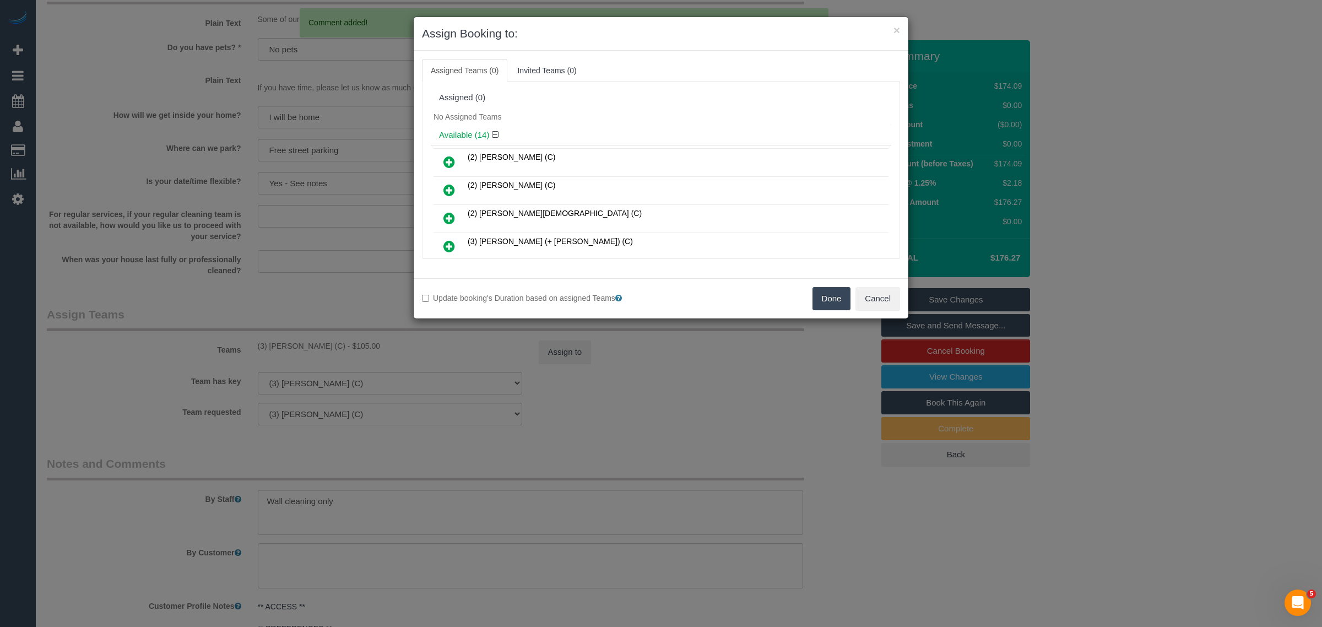
click at [830, 304] on button "Done" at bounding box center [832, 298] width 39 height 23
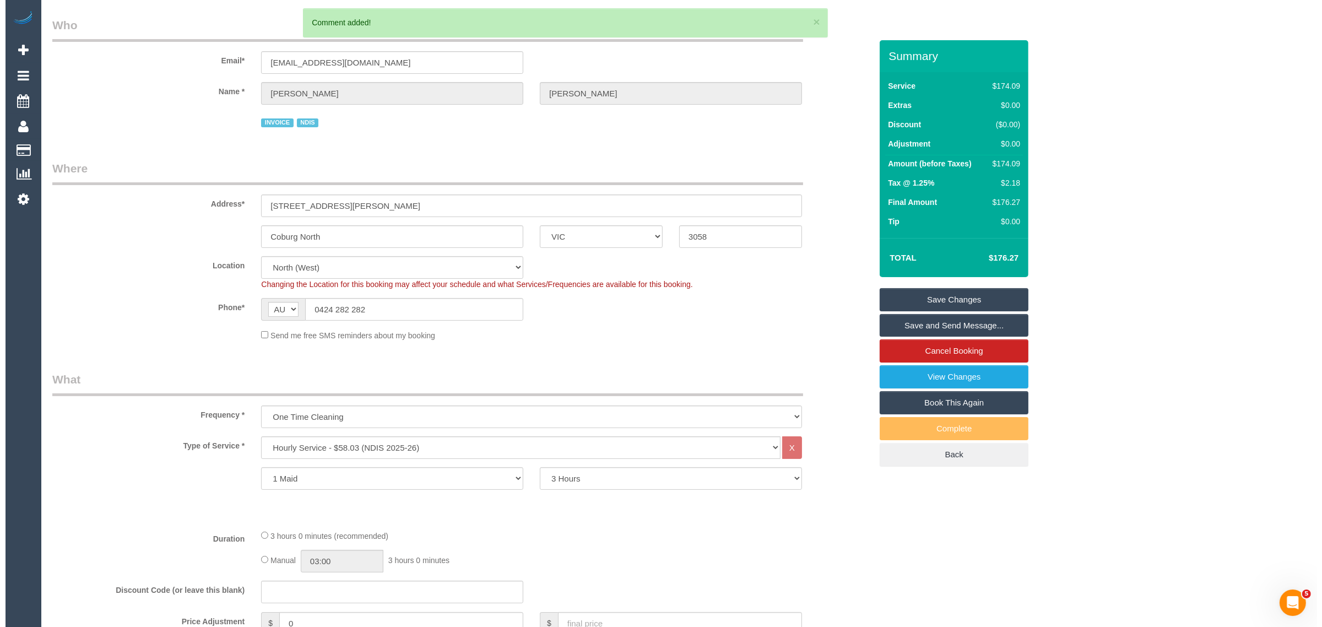
scroll to position [0, 0]
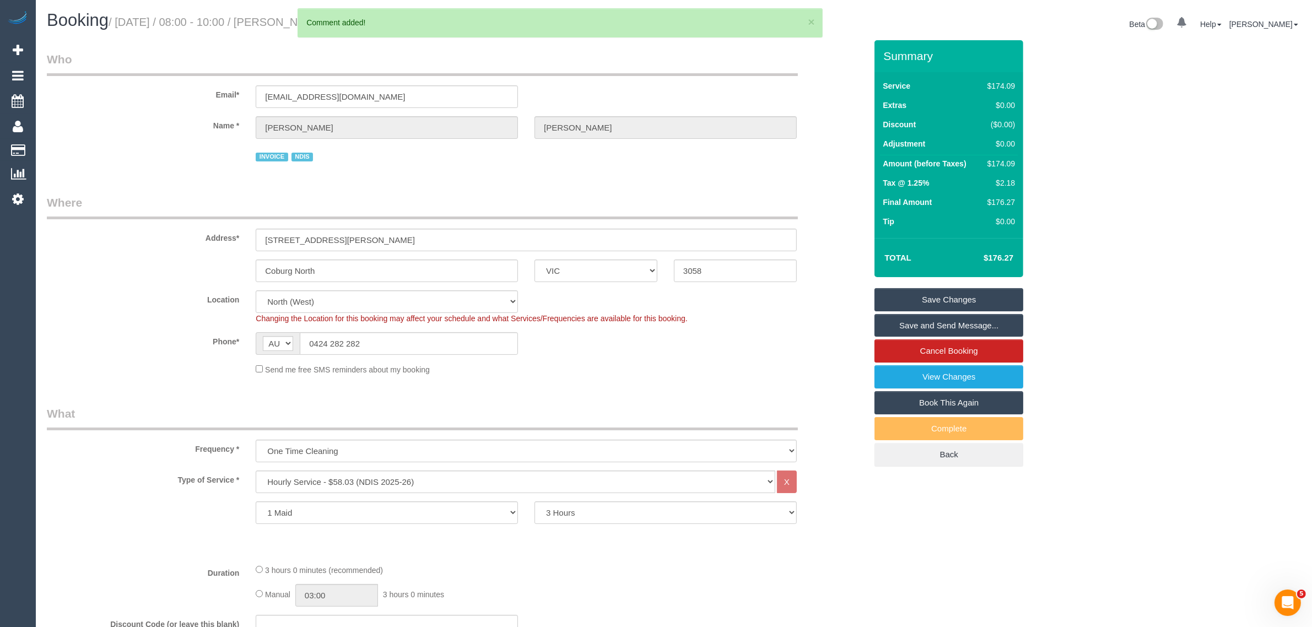
click at [987, 287] on div "Summary Service $174.09 Extras $0.00 Discount ($0.00) Adjustment $0.00 Amount (…" at bounding box center [948, 264] width 149 height 449
click at [982, 293] on link "Save Changes" at bounding box center [948, 299] width 149 height 23
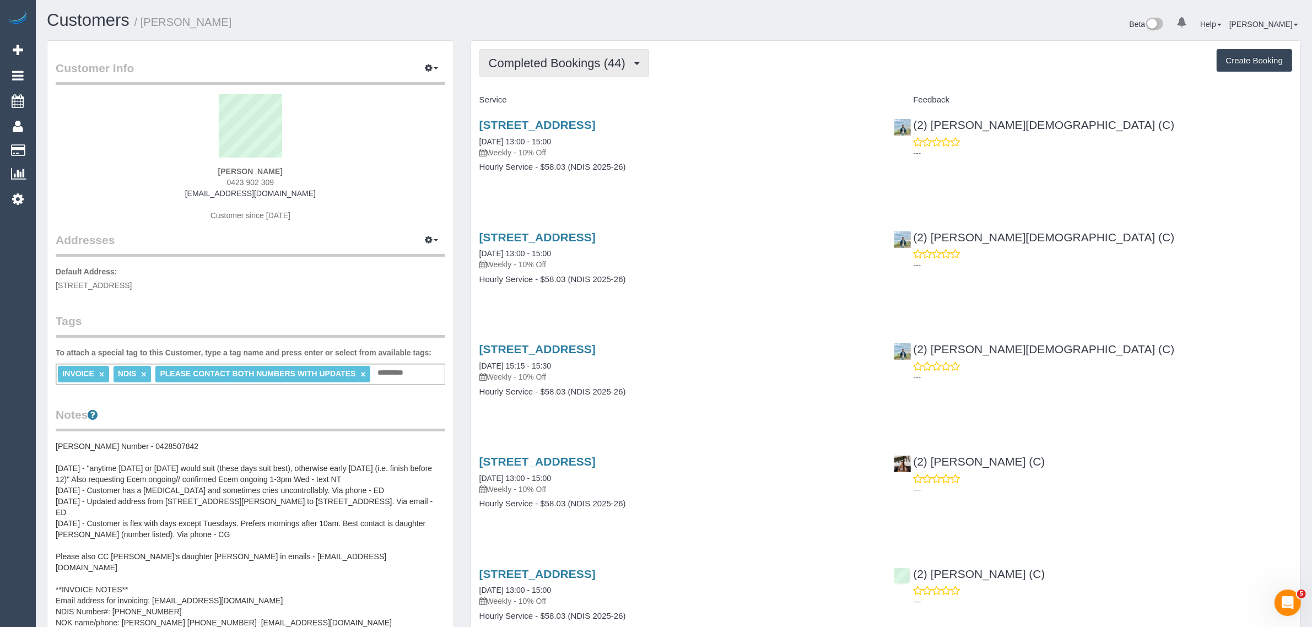
click at [574, 56] on span "Completed Bookings (44)" at bounding box center [560, 63] width 142 height 14
click at [551, 100] on link "Upcoming Bookings (12)" at bounding box center [539, 103] width 119 height 14
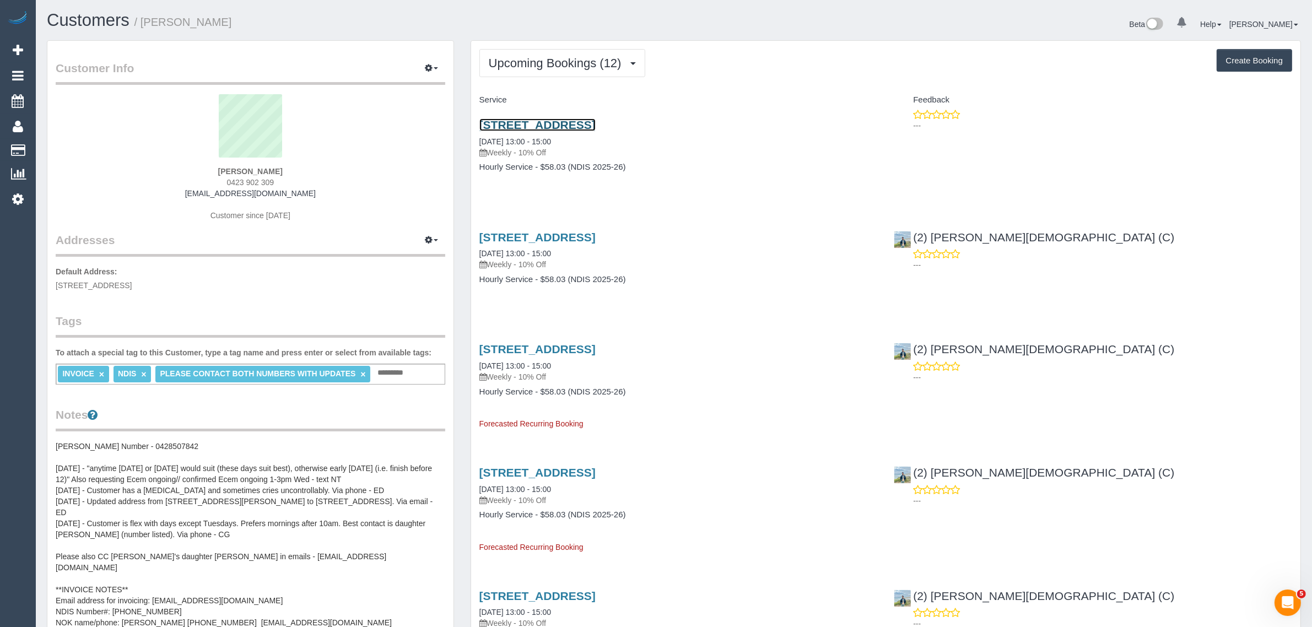
click at [544, 118] on link "[STREET_ADDRESS]" at bounding box center [537, 124] width 116 height 13
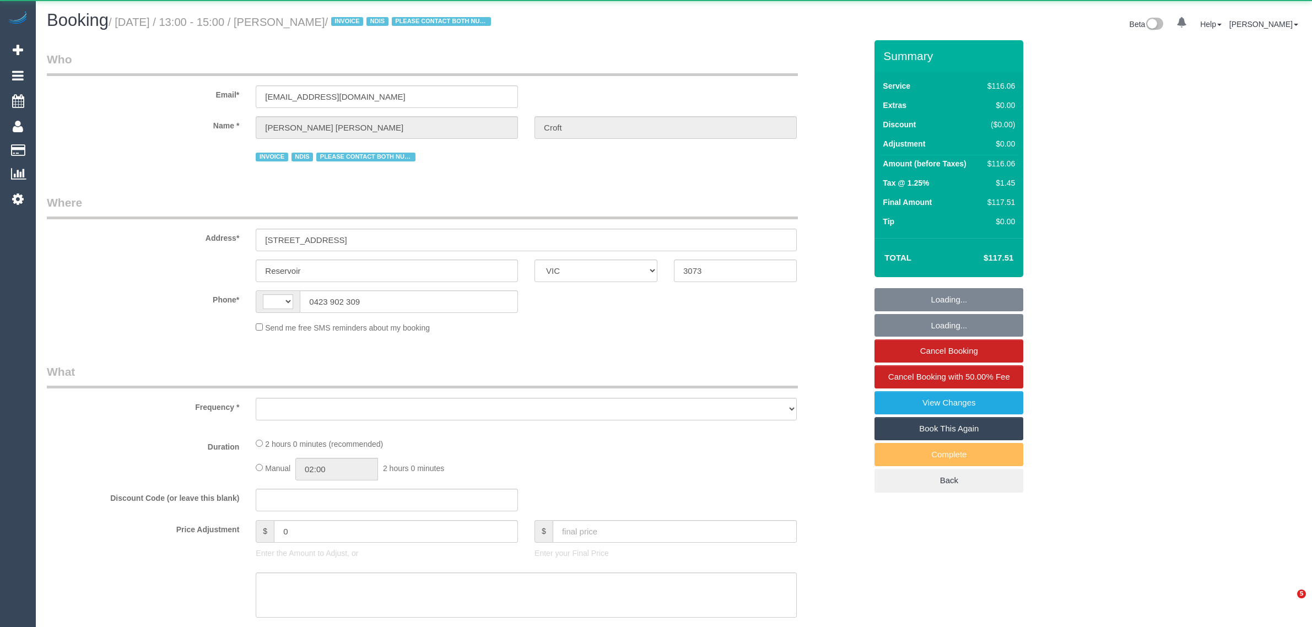
select select "VIC"
select select "string:AU"
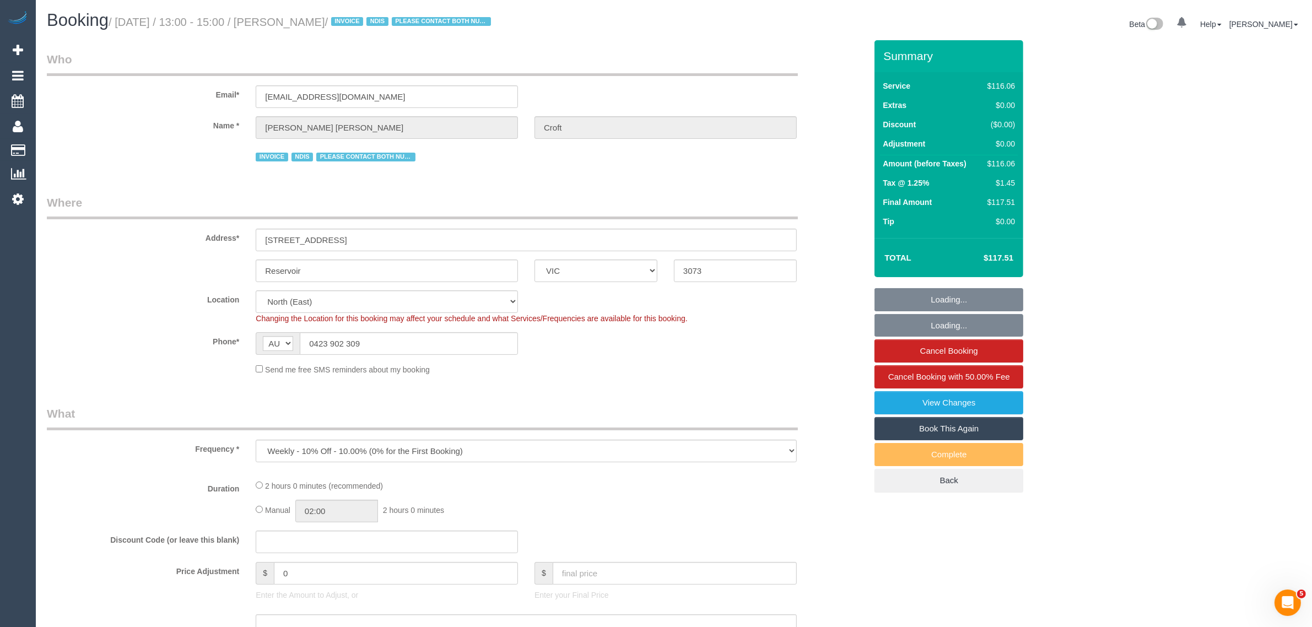
select select "object:1411"
select select "number:29"
select select "number:14"
select select "number:19"
select select "number:36"
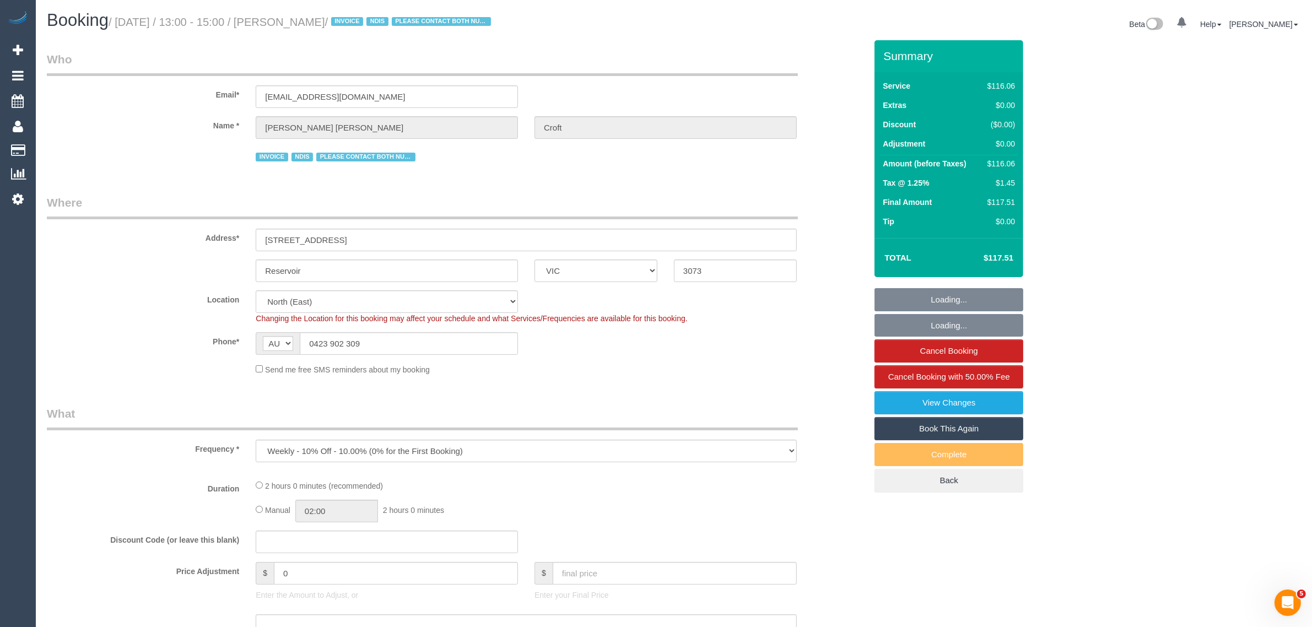
select select "number:35"
select select "number:12"
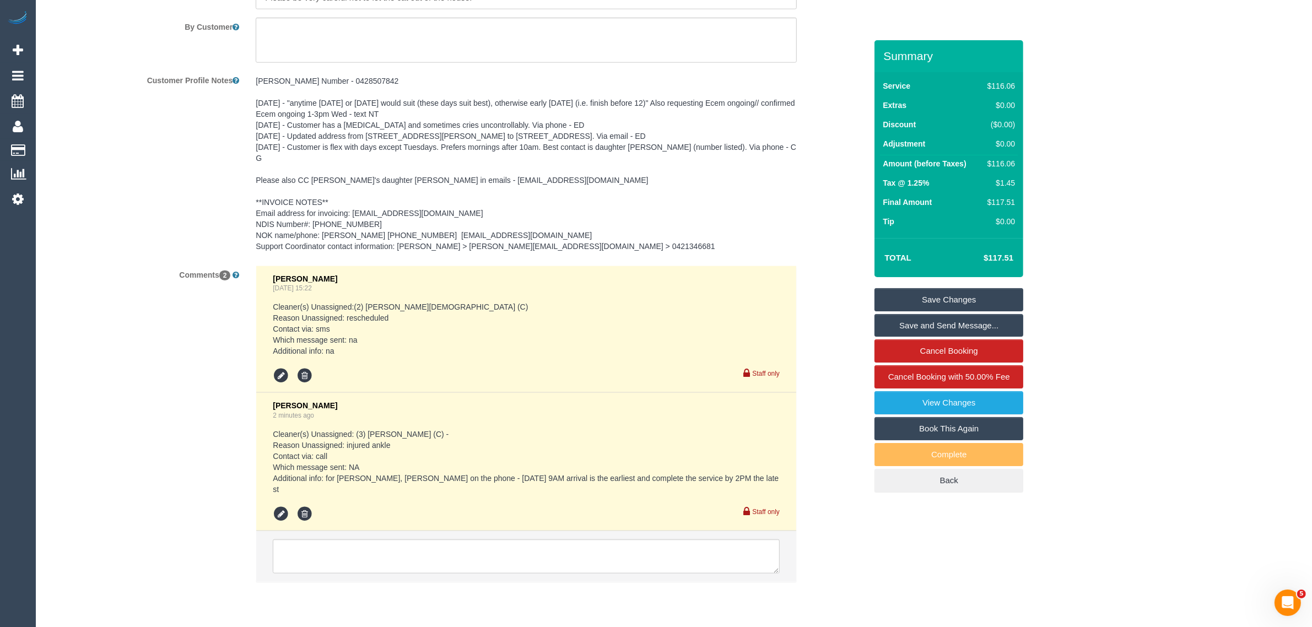
scroll to position [1609, 0]
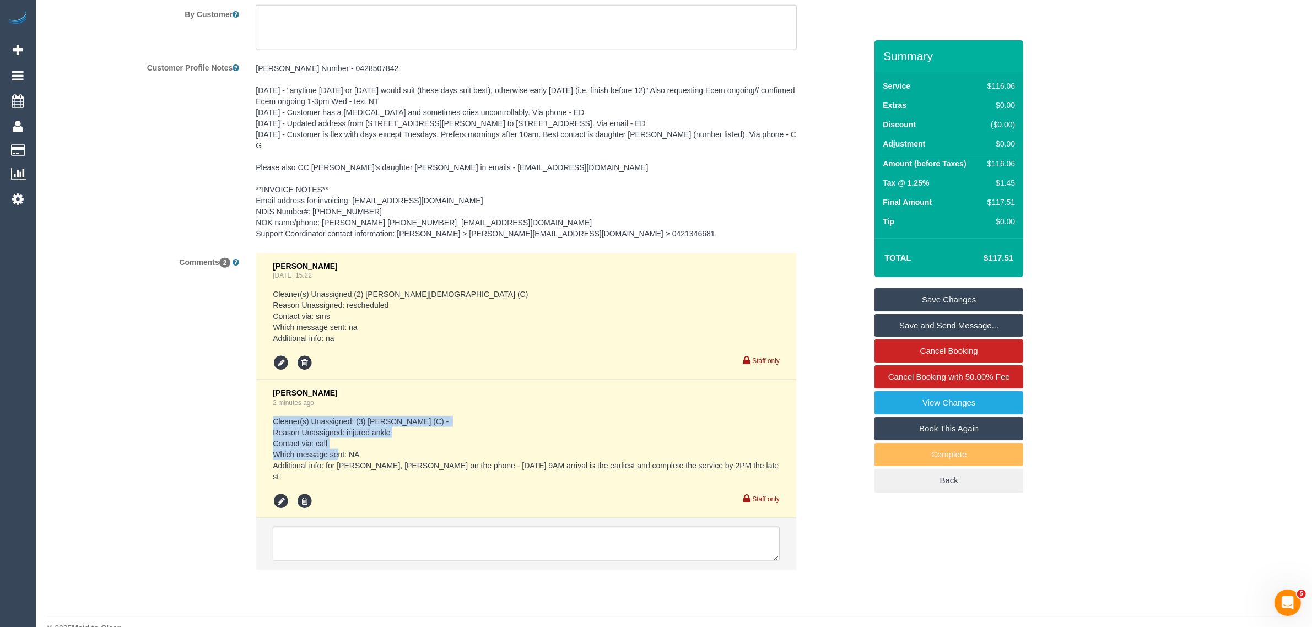
drag, startPoint x: 276, startPoint y: 408, endPoint x: 354, endPoint y: 429, distance: 81.0
click at [361, 441] on li "[PERSON_NAME] 2 minutes ago Cleaner(s) Unassigned: (3) [PERSON_NAME] (C) - Reas…" at bounding box center [526, 449] width 540 height 138
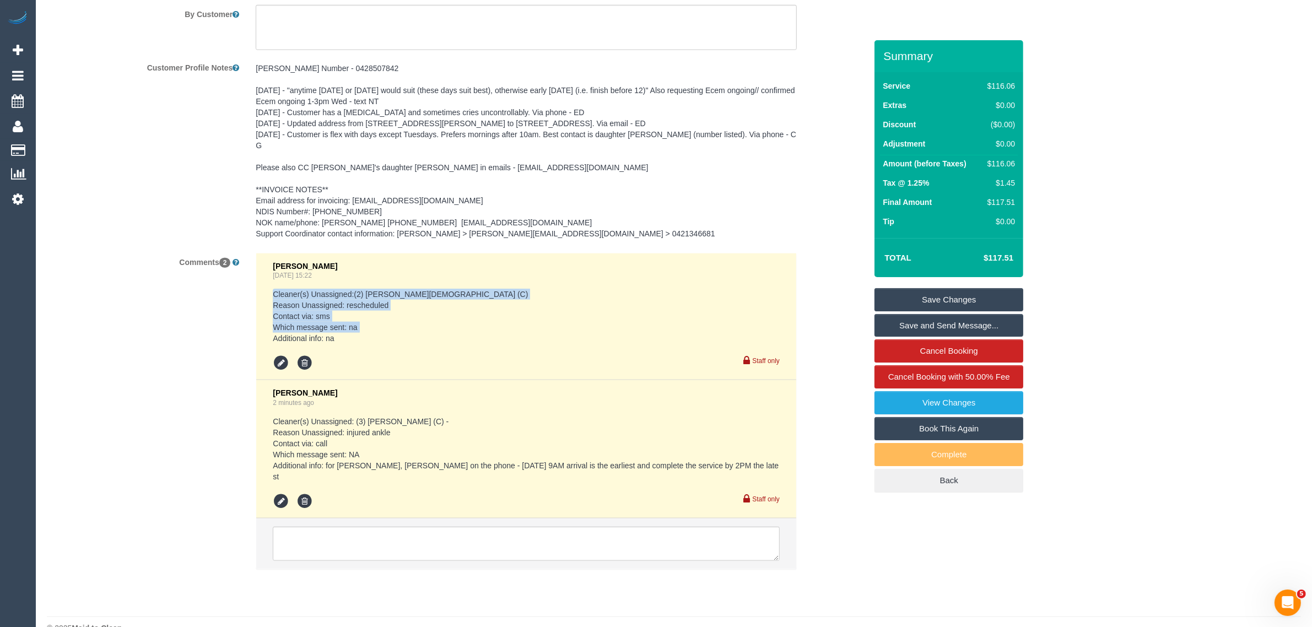
drag, startPoint x: 354, startPoint y: 332, endPoint x: 266, endPoint y: 284, distance: 100.3
click at [266, 284] on li "[PERSON_NAME] [DATE] 15:22 Cleaner(s) Unassigned:(2) [PERSON_NAME][DEMOGRAPHIC_…" at bounding box center [526, 316] width 540 height 127
copy pre "Cleaner(s) Unassigned:(2) [PERSON_NAME][DEMOGRAPHIC_DATA] (C) Reason Unassigned…"
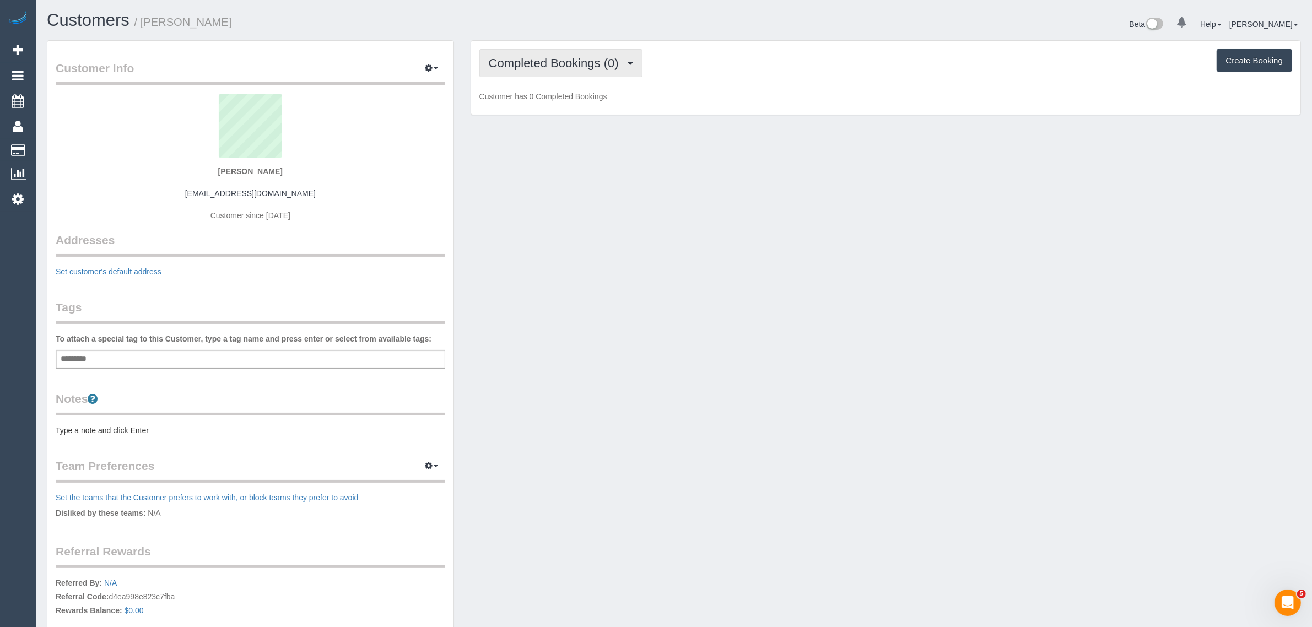
click at [603, 66] on span "Completed Bookings (0)" at bounding box center [557, 63] width 136 height 14
drag, startPoint x: 566, startPoint y: 105, endPoint x: 574, endPoint y: 106, distance: 7.8
click at [566, 105] on link "Upcoming Bookings (11)" at bounding box center [538, 103] width 116 height 14
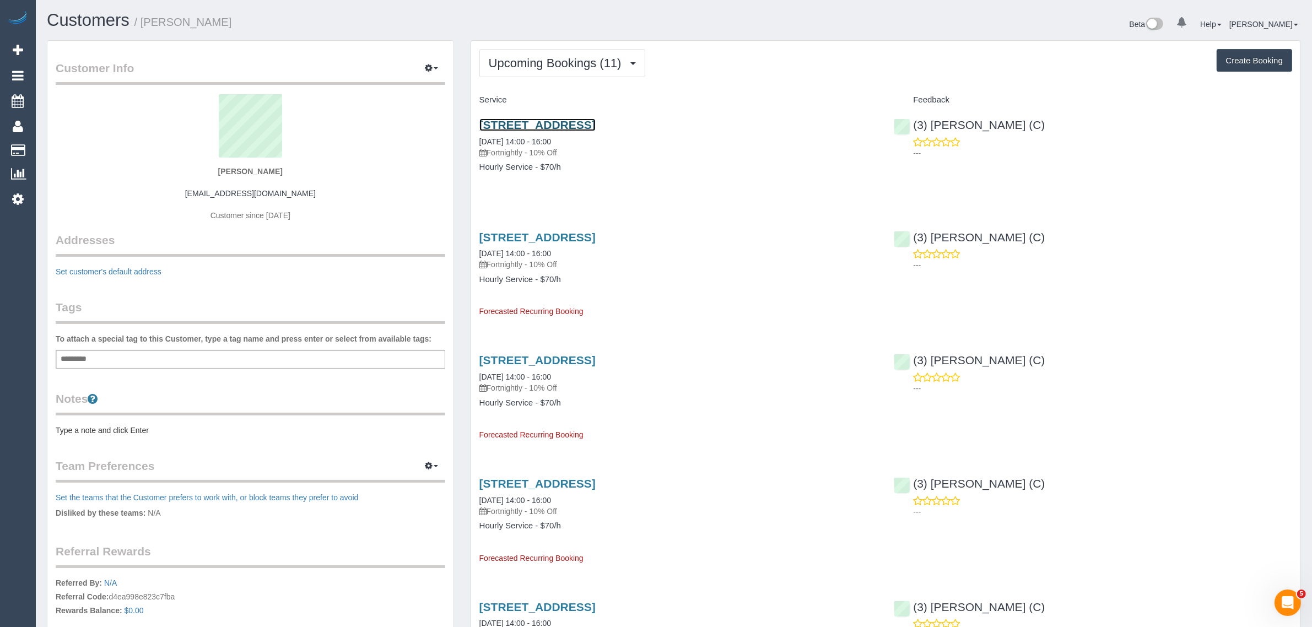
click at [546, 127] on link "[STREET_ADDRESS]" at bounding box center [537, 124] width 116 height 13
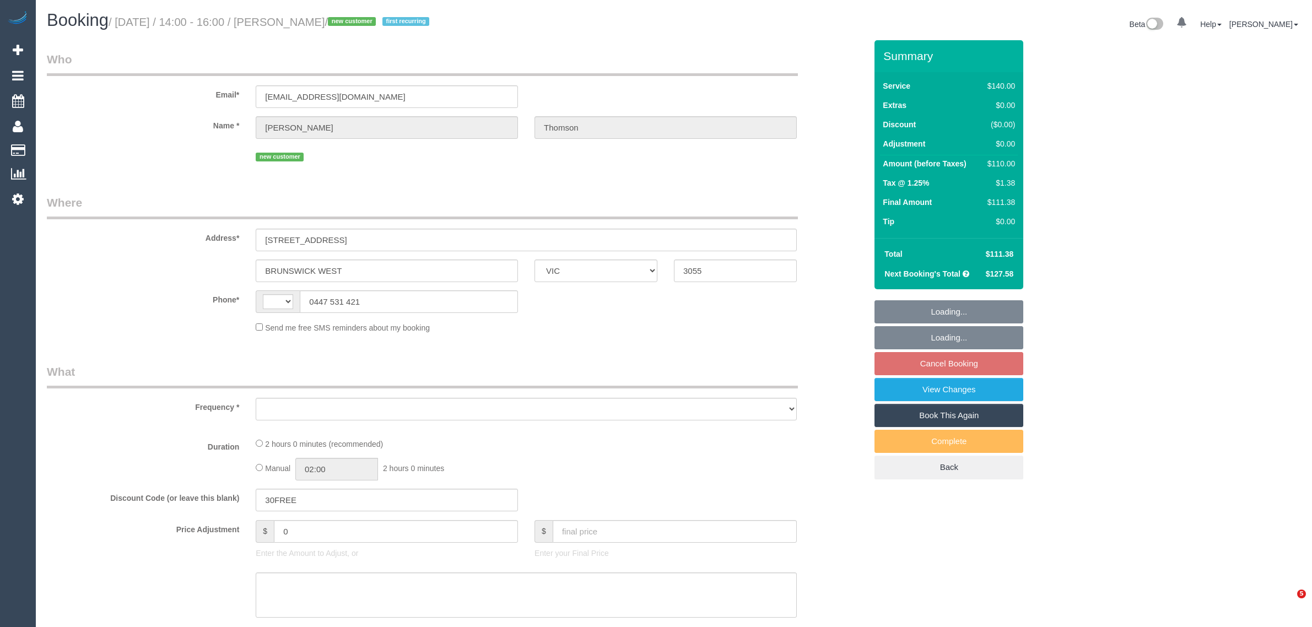
select select "VIC"
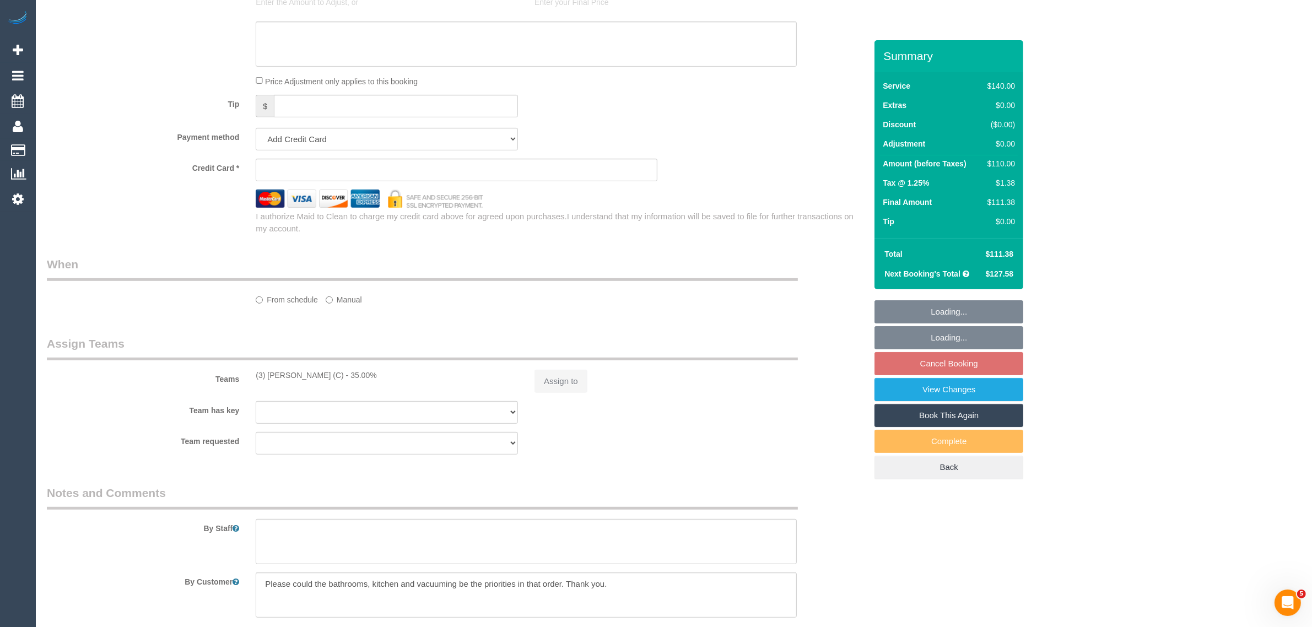
select select "string:AU"
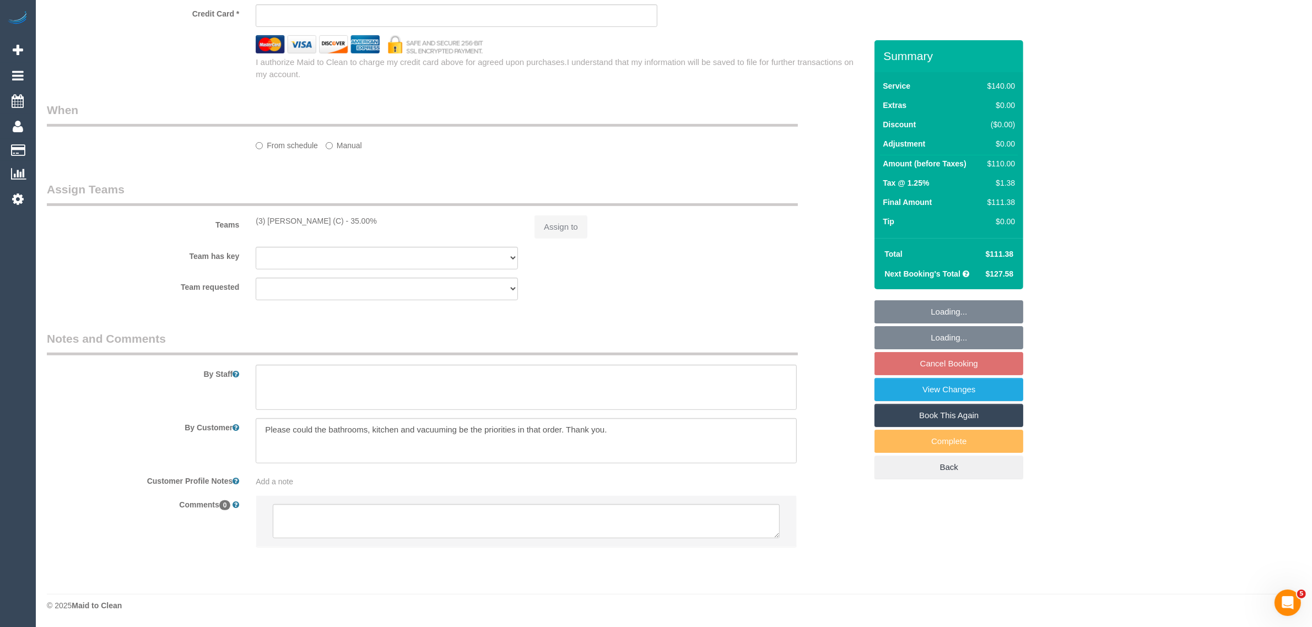
select select "object:708"
select select "string:stripe-pm_1S72Sf2GScqysDRVxwUJpnqu"
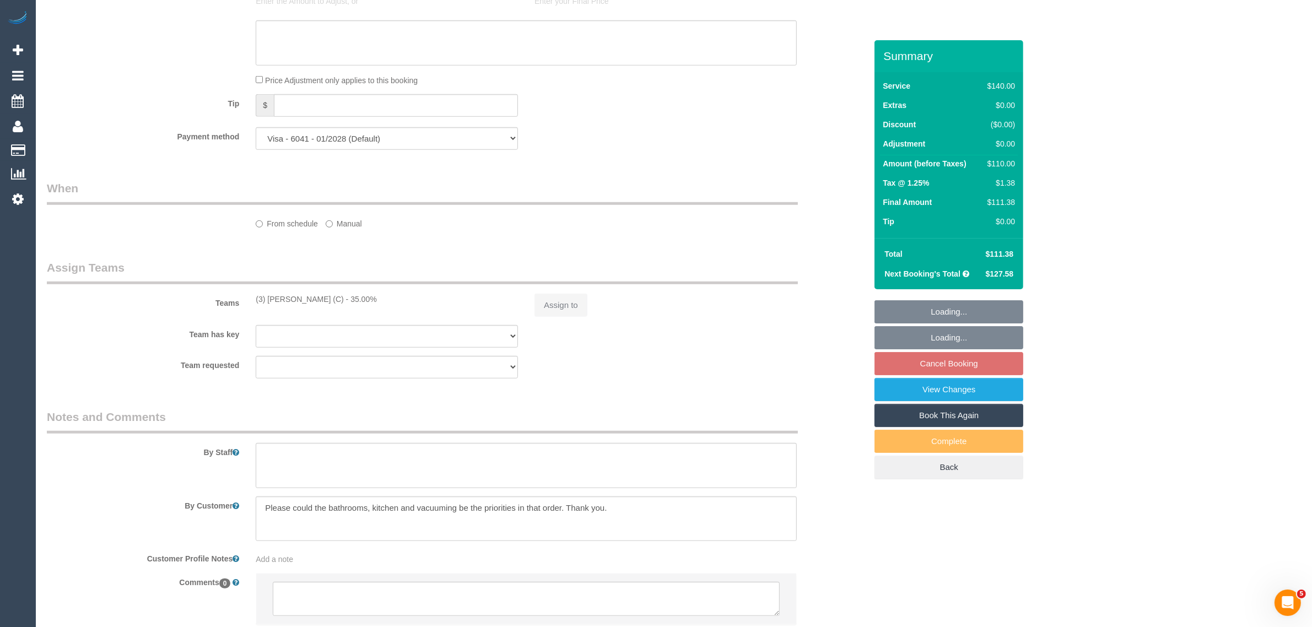
select select "spot1"
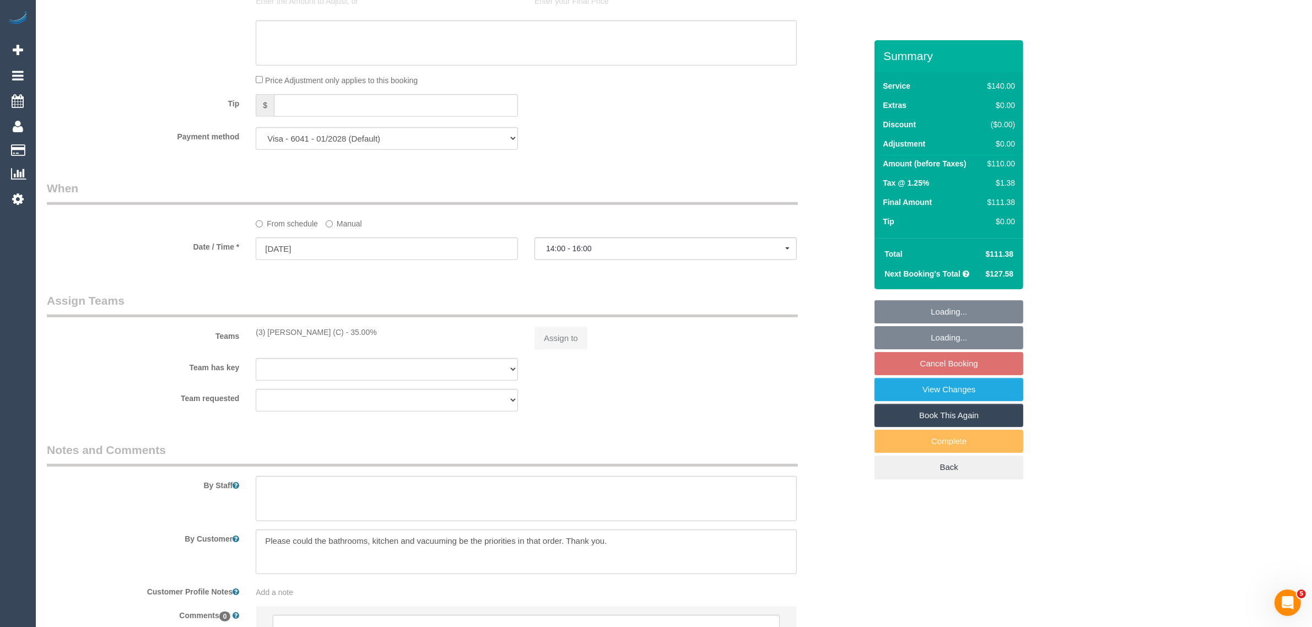
select select "number:30"
select select "number:14"
select select "number:19"
select select "number:24"
select select "number:34"
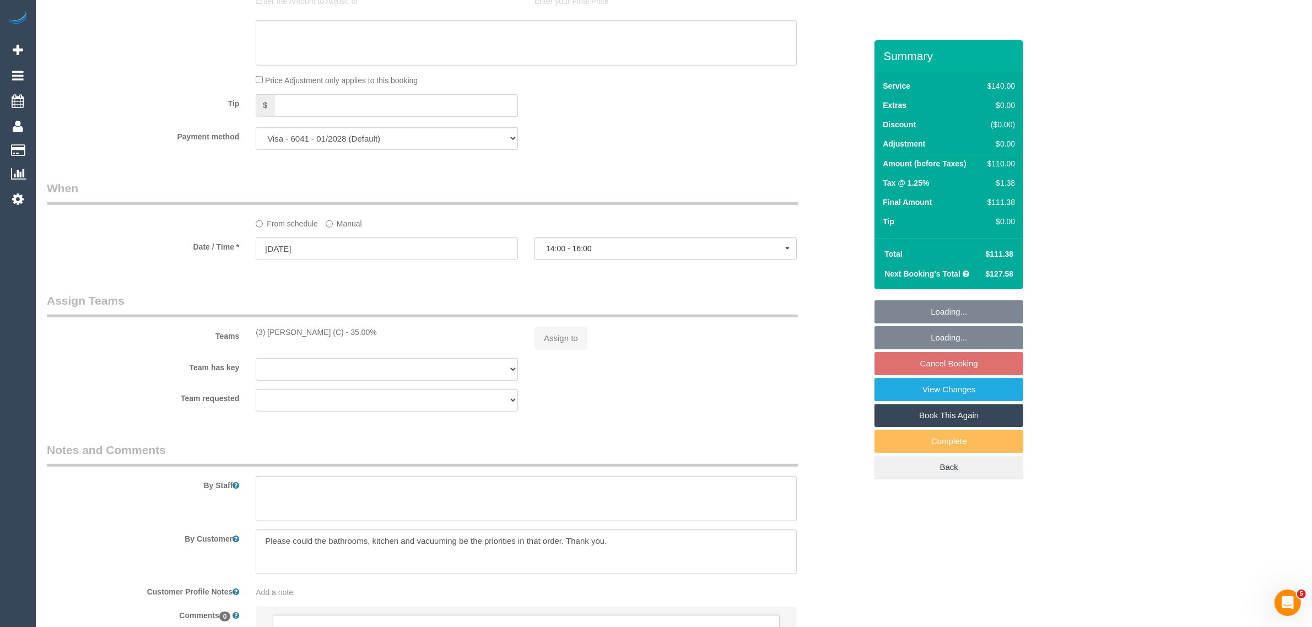
select select "number:26"
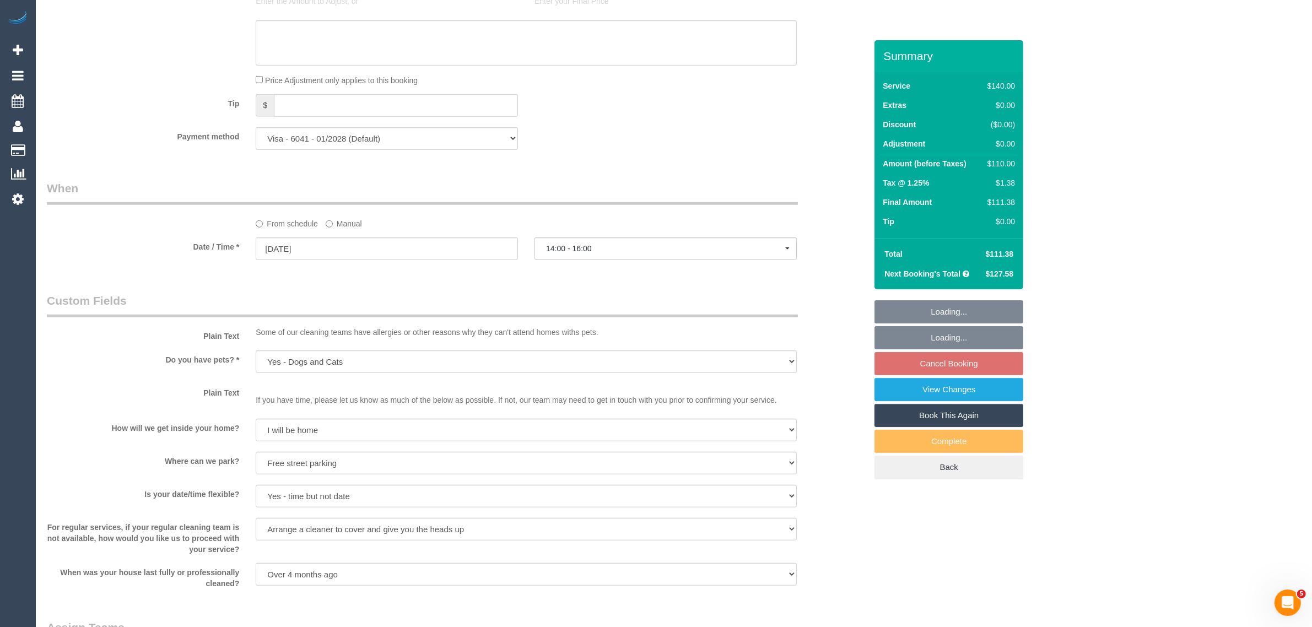
select select "object:1587"
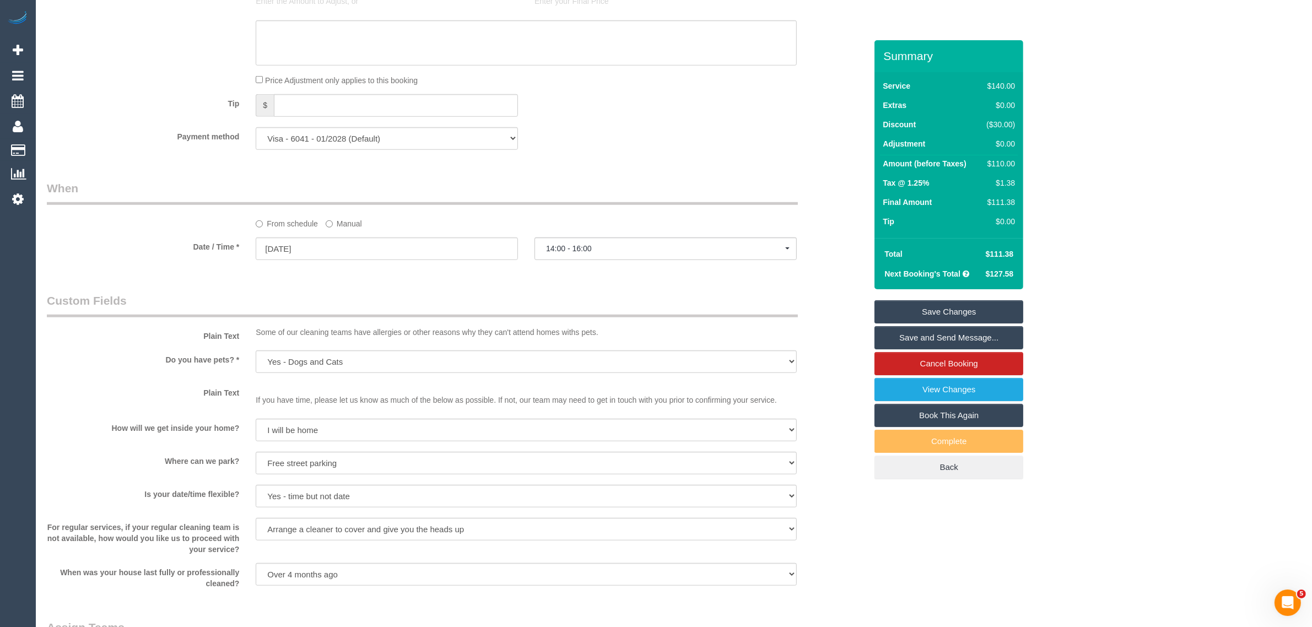
click at [784, 317] on div "Plain Text Some of our cleaning teams have allergies or other reasons why they …" at bounding box center [457, 318] width 836 height 50
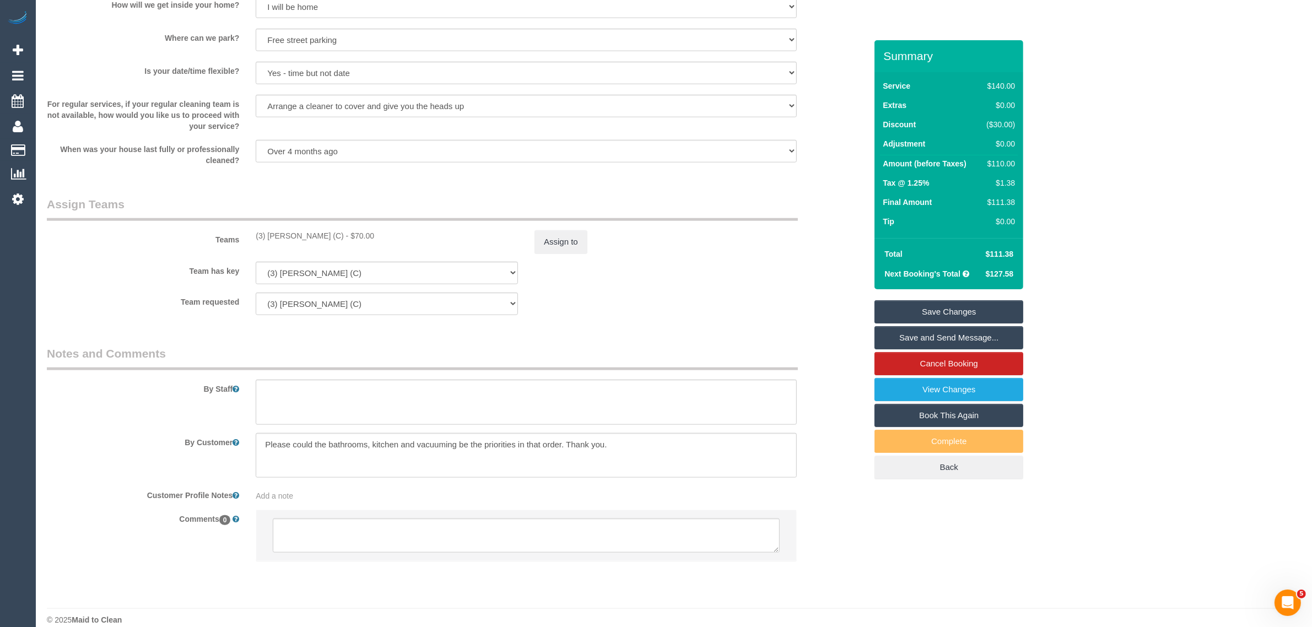
scroll to position [1441, 0]
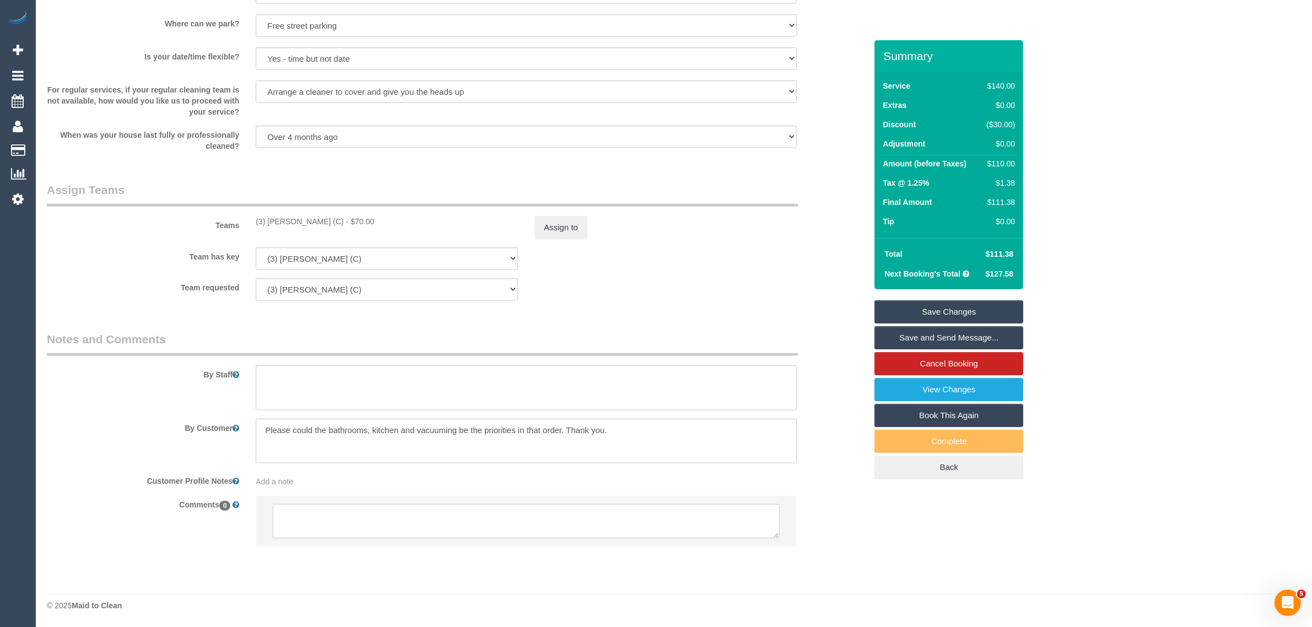
click at [558, 532] on textarea at bounding box center [526, 521] width 507 height 34
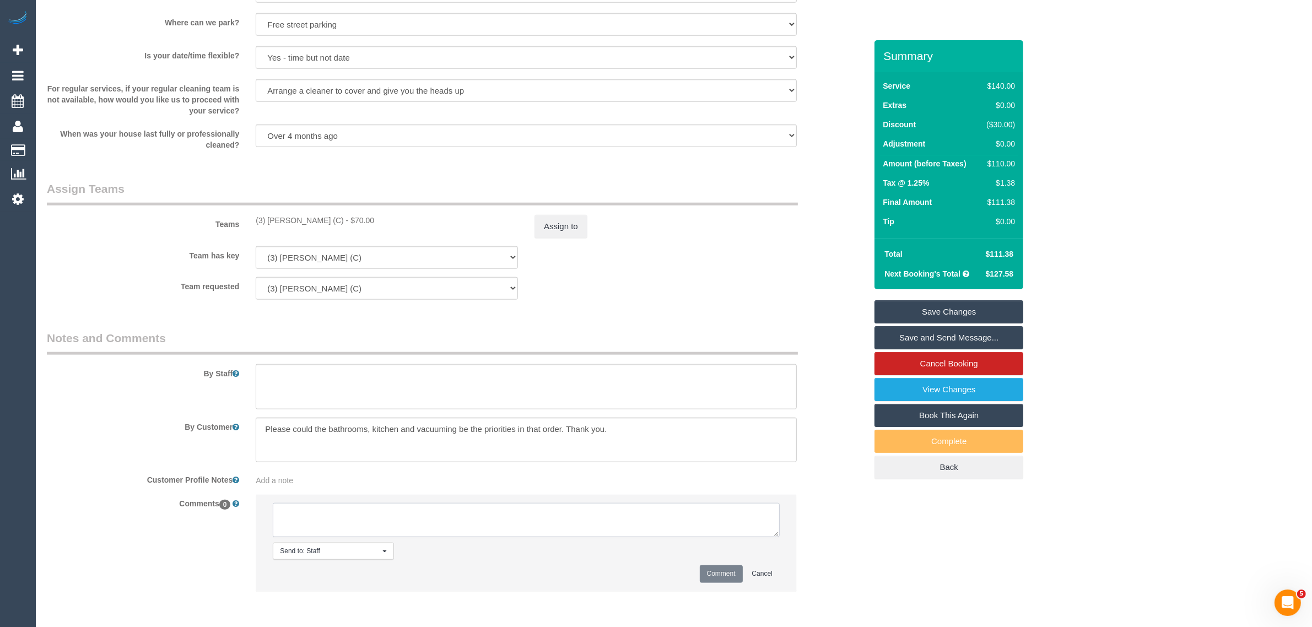
paste textarea "Cleaner(s) Unassigned: Reason Unassigned: Contact via: Which message sent: Addi…"
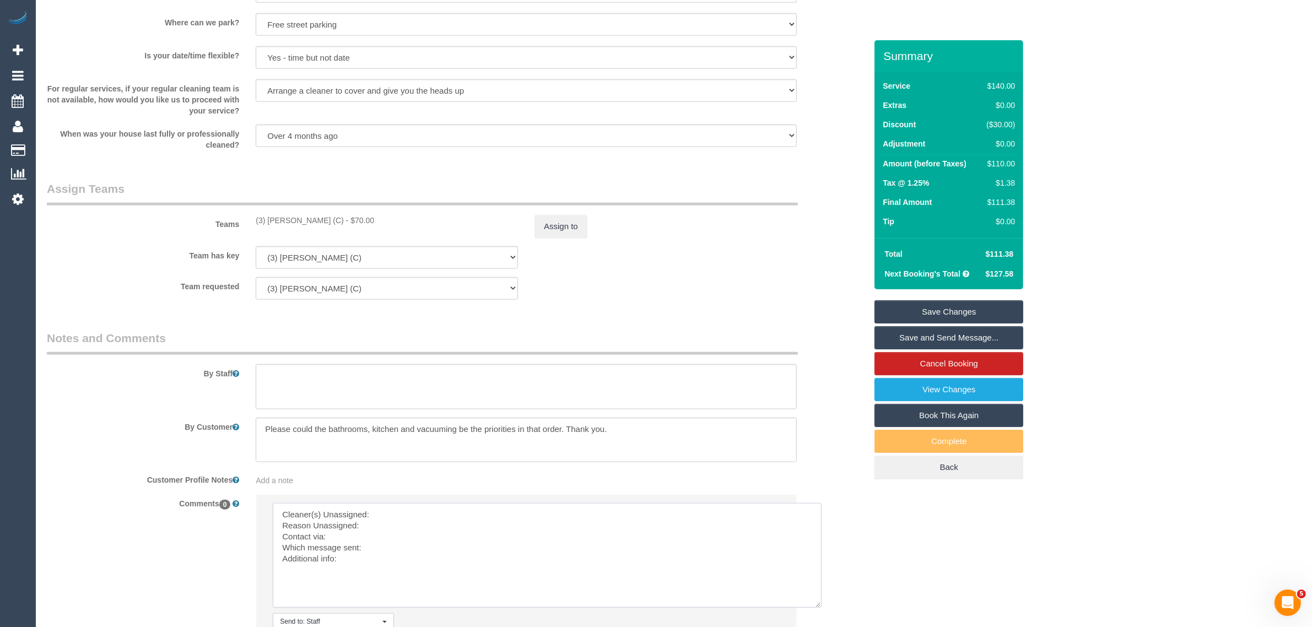
drag, startPoint x: 774, startPoint y: 535, endPoint x: 817, endPoint y: 605, distance: 81.8
click at [817, 605] on textarea at bounding box center [547, 555] width 549 height 105
click at [592, 523] on textarea at bounding box center [547, 555] width 549 height 105
drag, startPoint x: 251, startPoint y: 218, endPoint x: 310, endPoint y: 219, distance: 59.5
click at [310, 219] on div "(3) Luke HJ (C) - $70.00" at bounding box center [386, 220] width 279 height 11
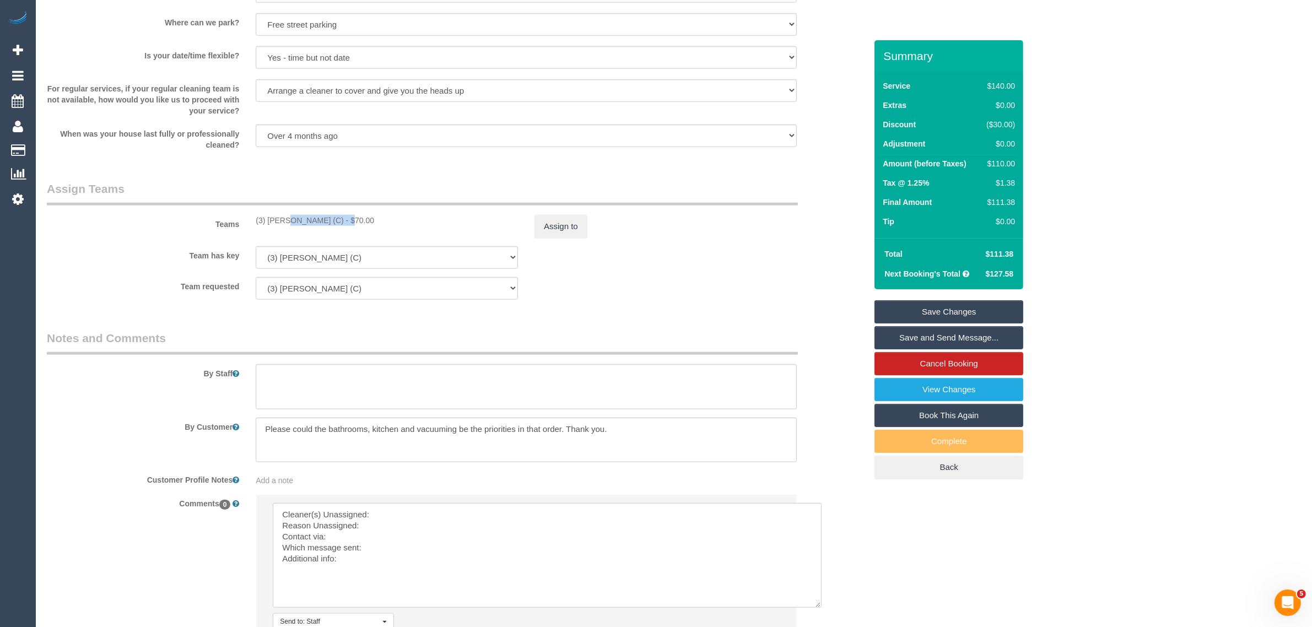
copy div "(3) [PERSON_NAME] (C)"
click at [434, 515] on textarea at bounding box center [547, 555] width 549 height 105
click at [430, 525] on textarea at bounding box center [547, 555] width 549 height 105
paste textarea "(3) [PERSON_NAME] (C)"
click at [373, 537] on textarea at bounding box center [547, 555] width 549 height 105
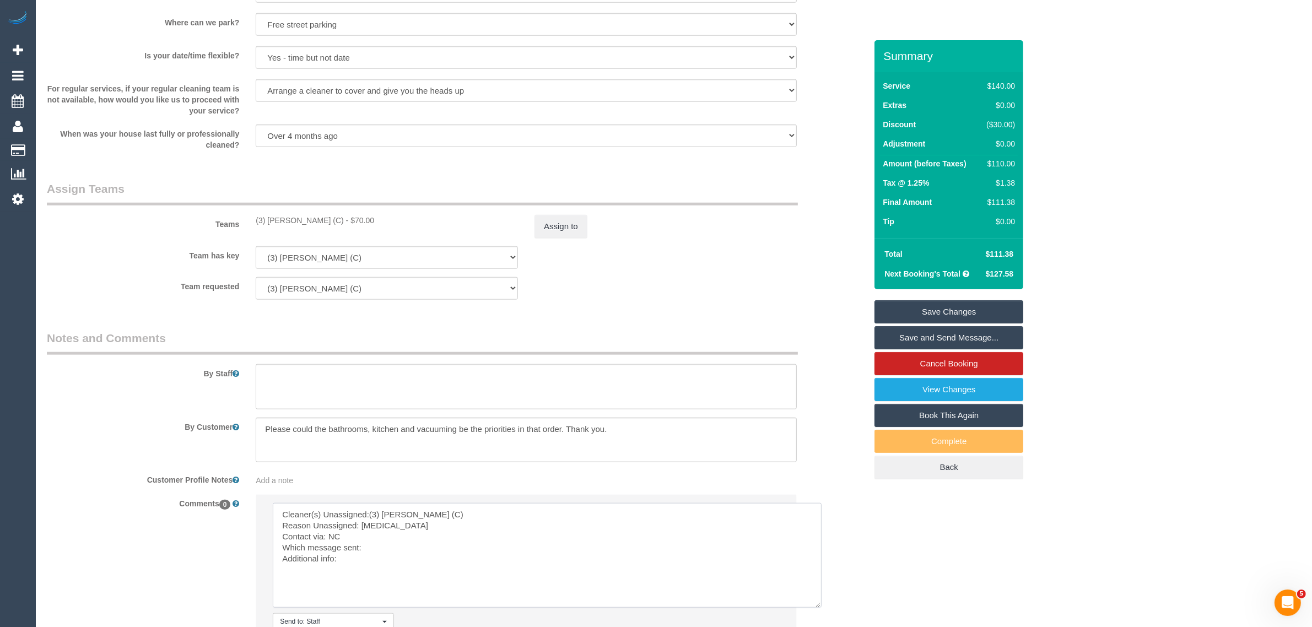
click at [437, 568] on textarea at bounding box center [547, 555] width 549 height 105
click at [463, 561] on textarea at bounding box center [547, 555] width 549 height 105
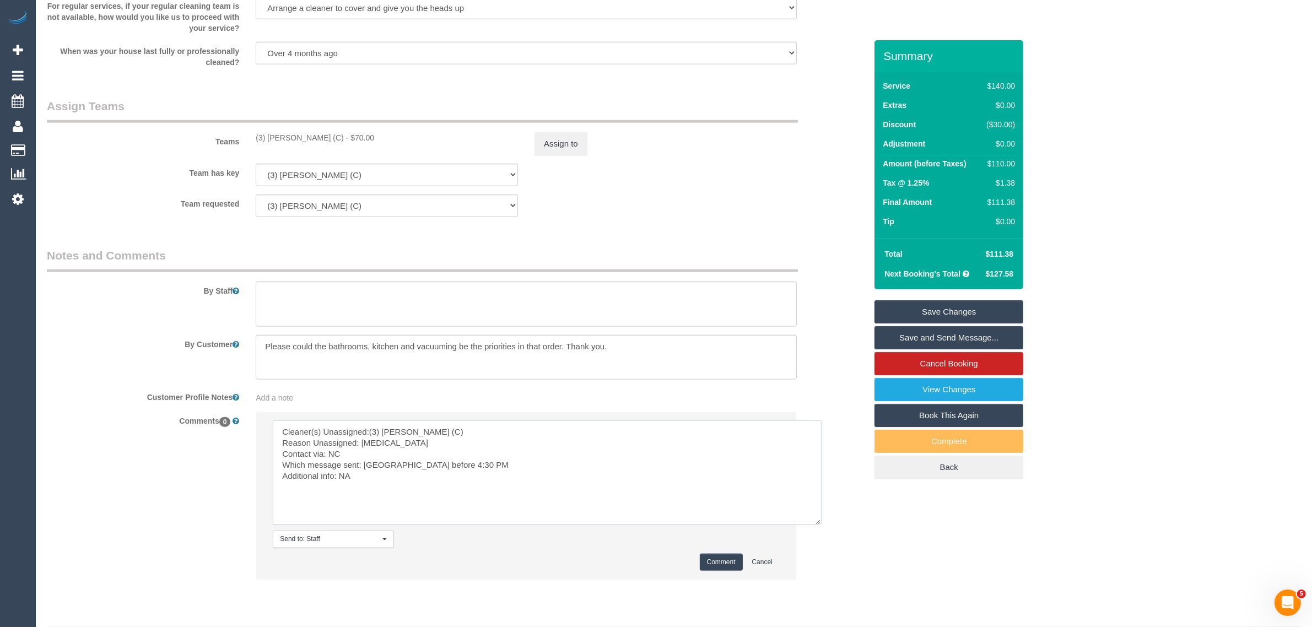
scroll to position [1558, 0]
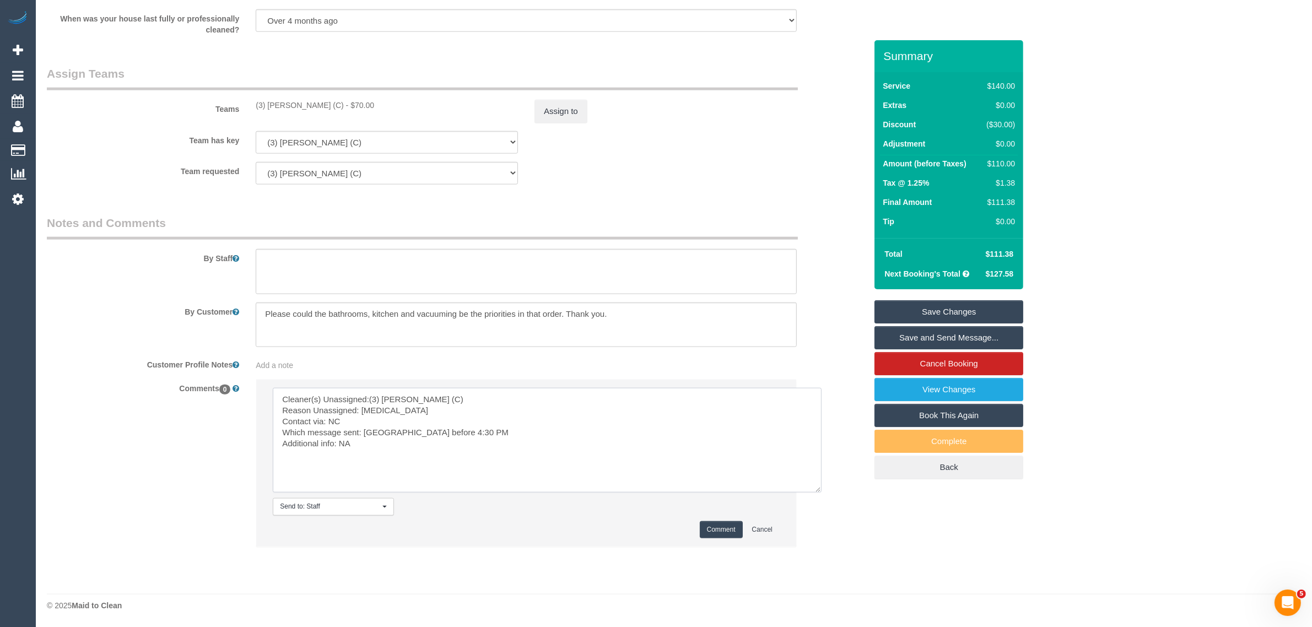
type textarea "Cleaner(s) Unassigned:(3) Luke HJ (C) Reason Unassigned: sprained ankle Contact…"
click at [710, 527] on button "Comment" at bounding box center [721, 529] width 43 height 17
click at [570, 101] on button "Assign to" at bounding box center [560, 111] width 53 height 23
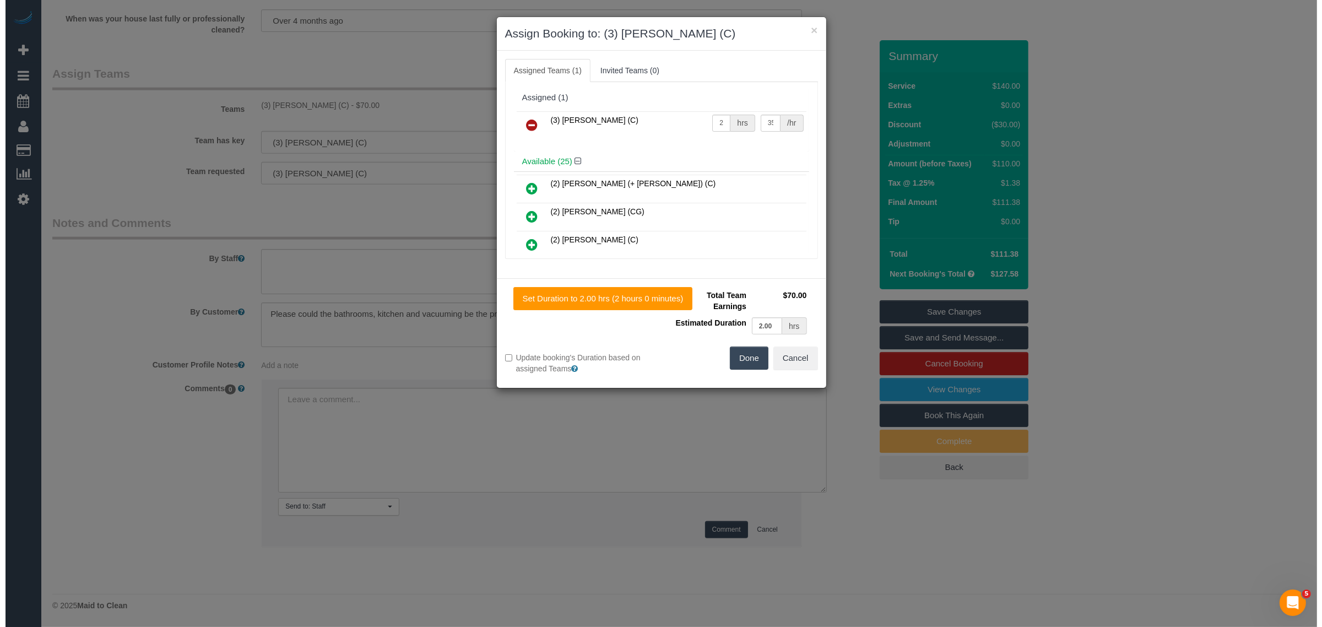
scroll to position [1511, 0]
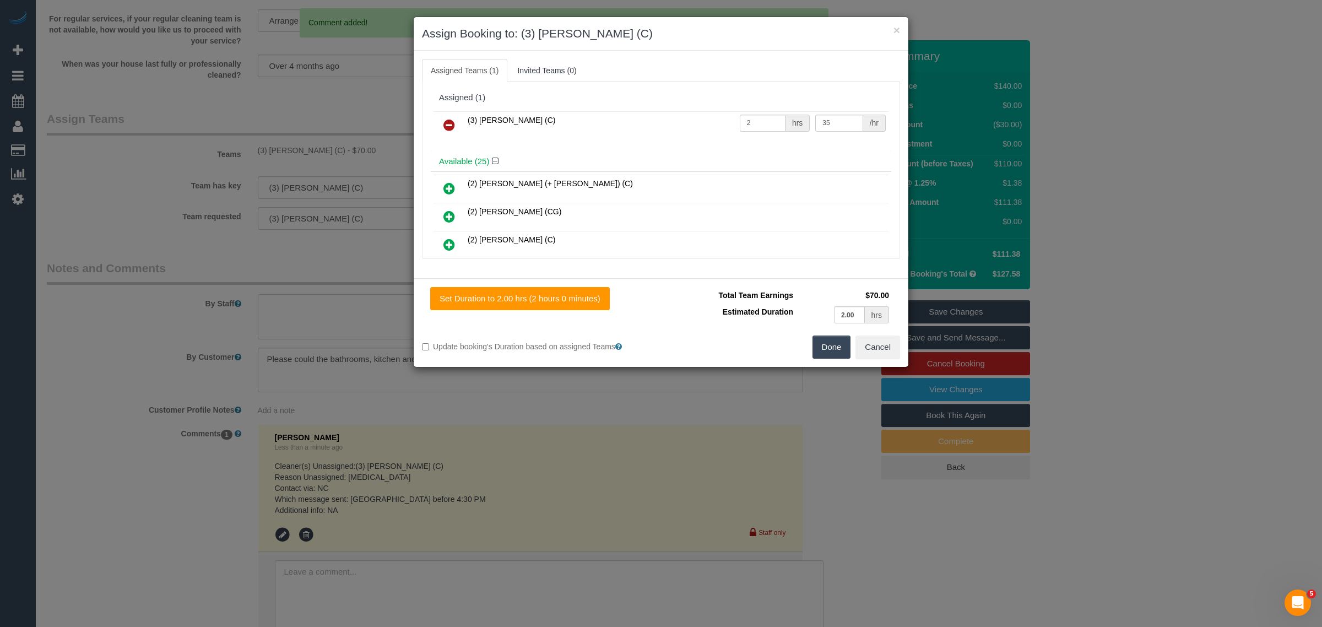
click at [447, 120] on icon at bounding box center [450, 124] width 12 height 13
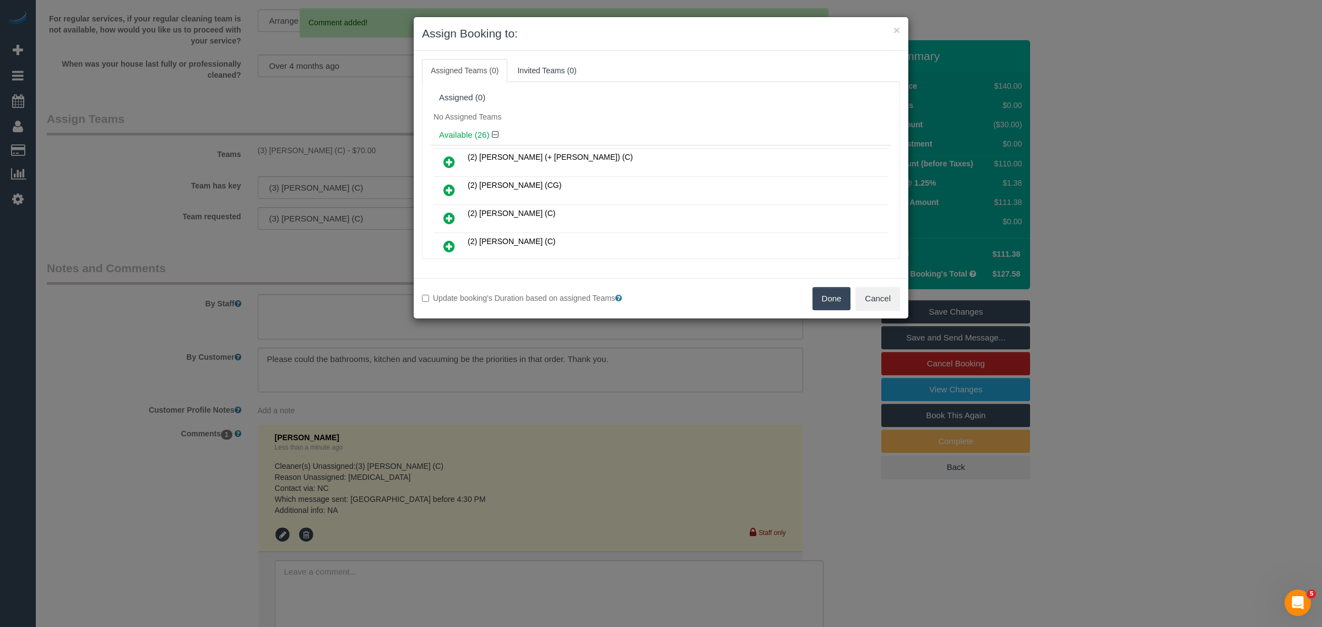
click at [821, 301] on button "Done" at bounding box center [832, 298] width 39 height 23
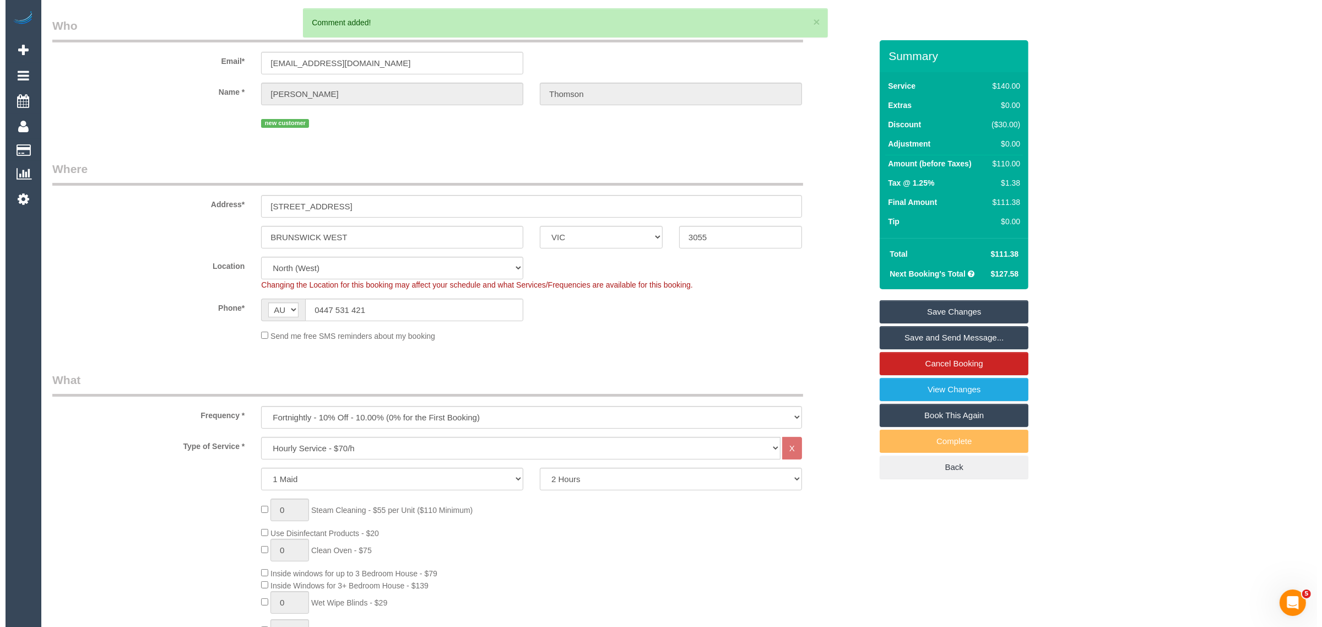
scroll to position [0, 0]
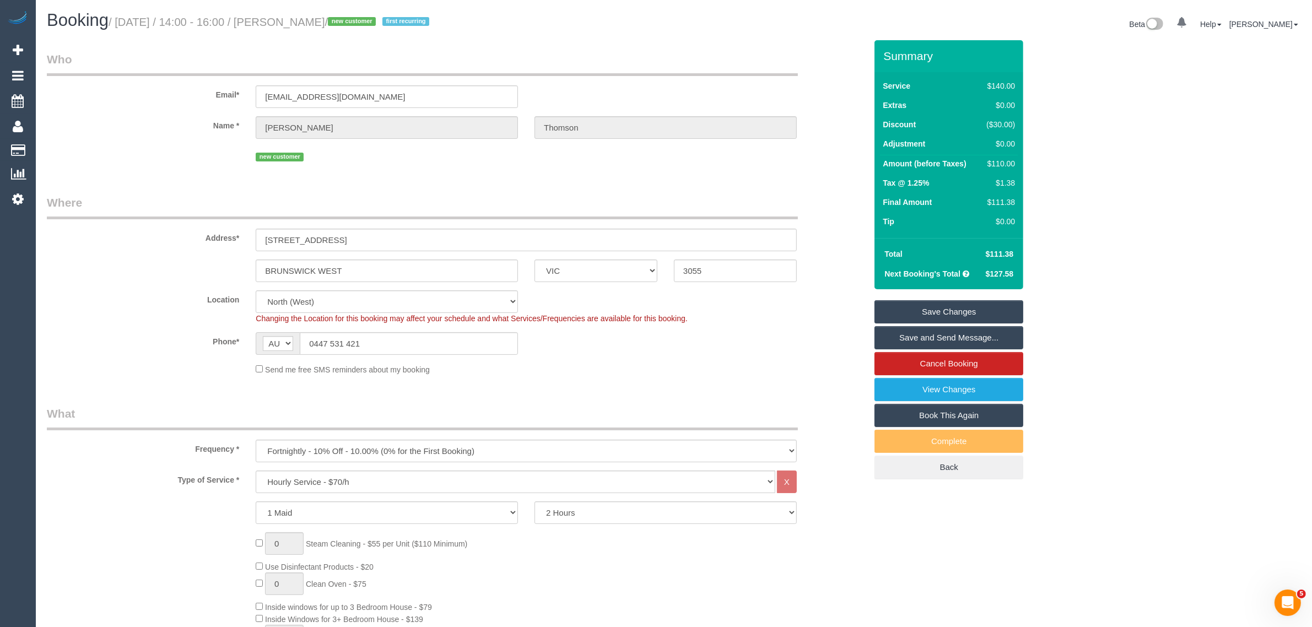
click at [946, 310] on link "Save Changes" at bounding box center [948, 311] width 149 height 23
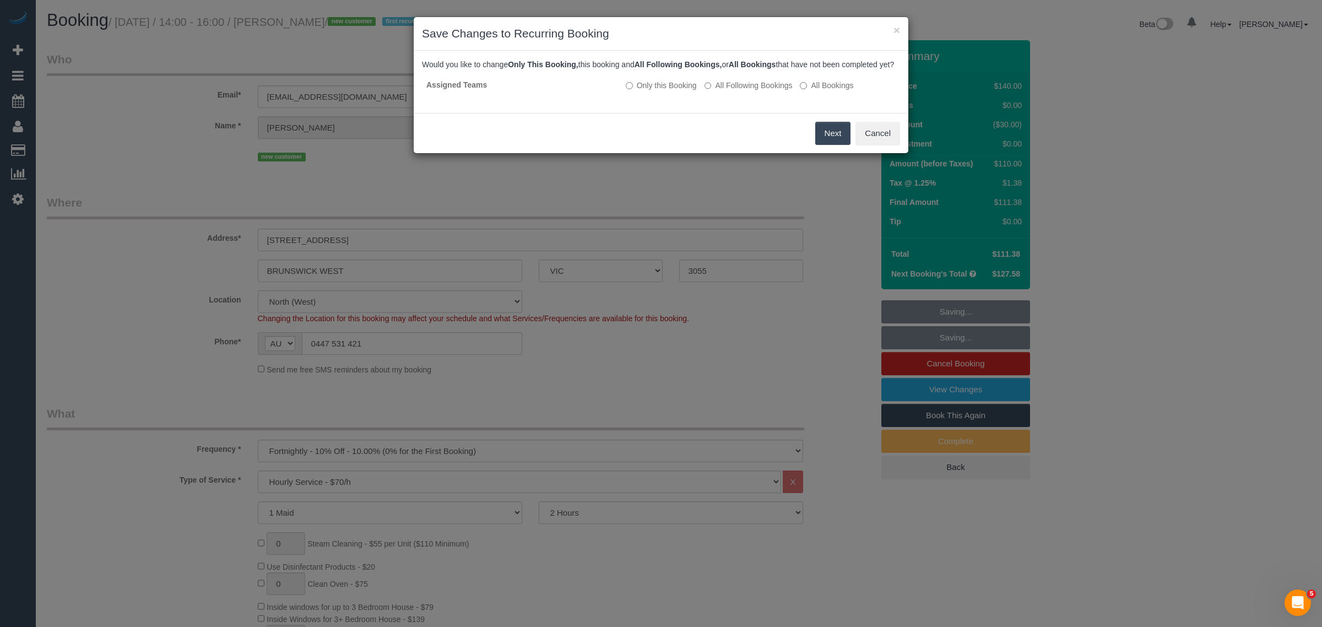
click at [824, 139] on button "Next" at bounding box center [833, 133] width 36 height 23
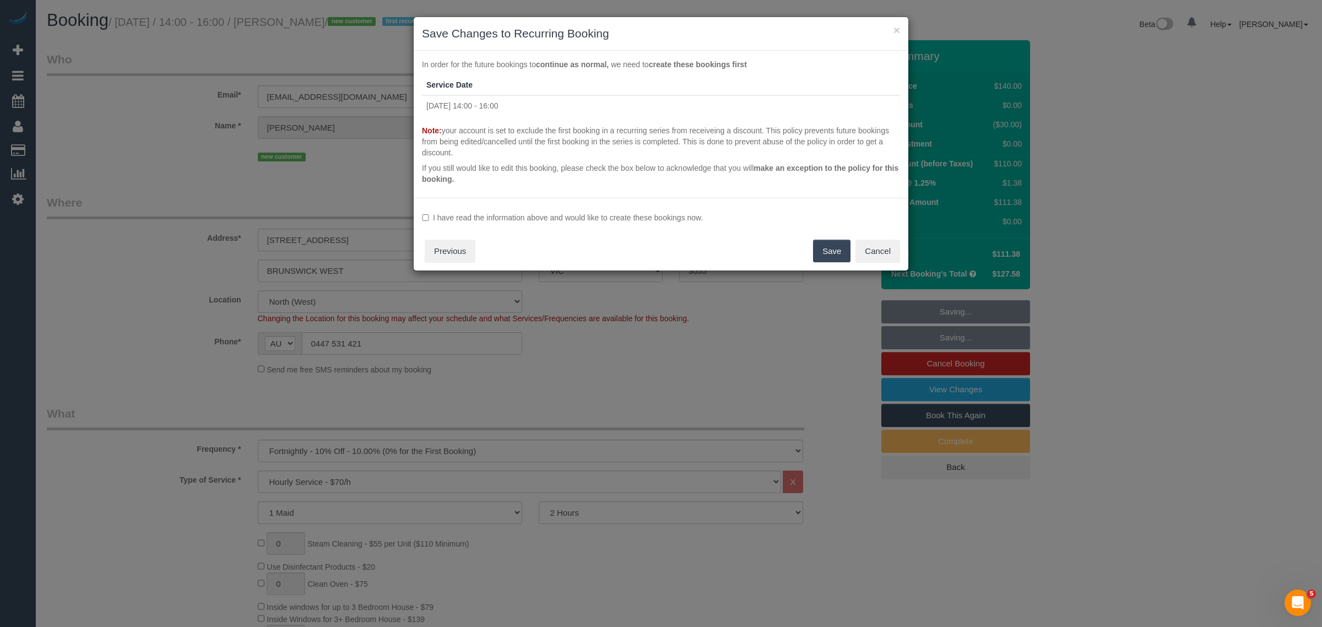
click at [430, 219] on label "I have read the information above and would like to create these bookings now." at bounding box center [661, 217] width 478 height 11
click at [824, 246] on button "Save" at bounding box center [831, 251] width 37 height 23
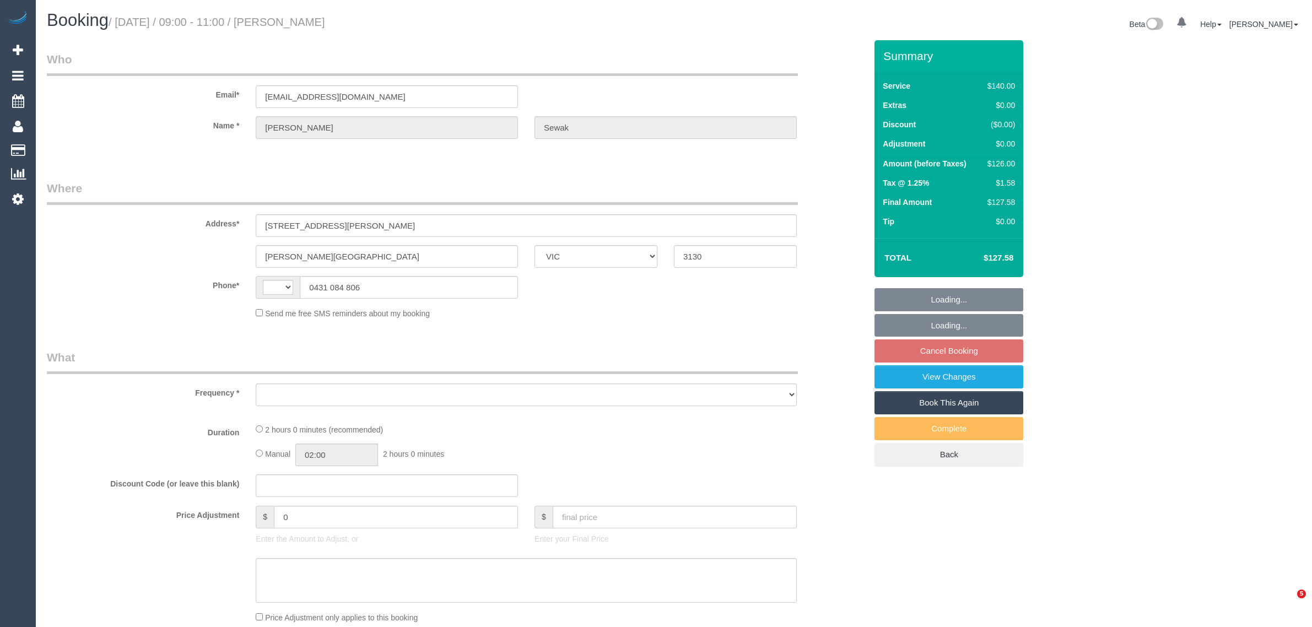
select select "VIC"
select select "string:AU"
select select "object:528"
select select "string:stripe-pm_1RRMl22GScqysDRVGyB8BGQZ"
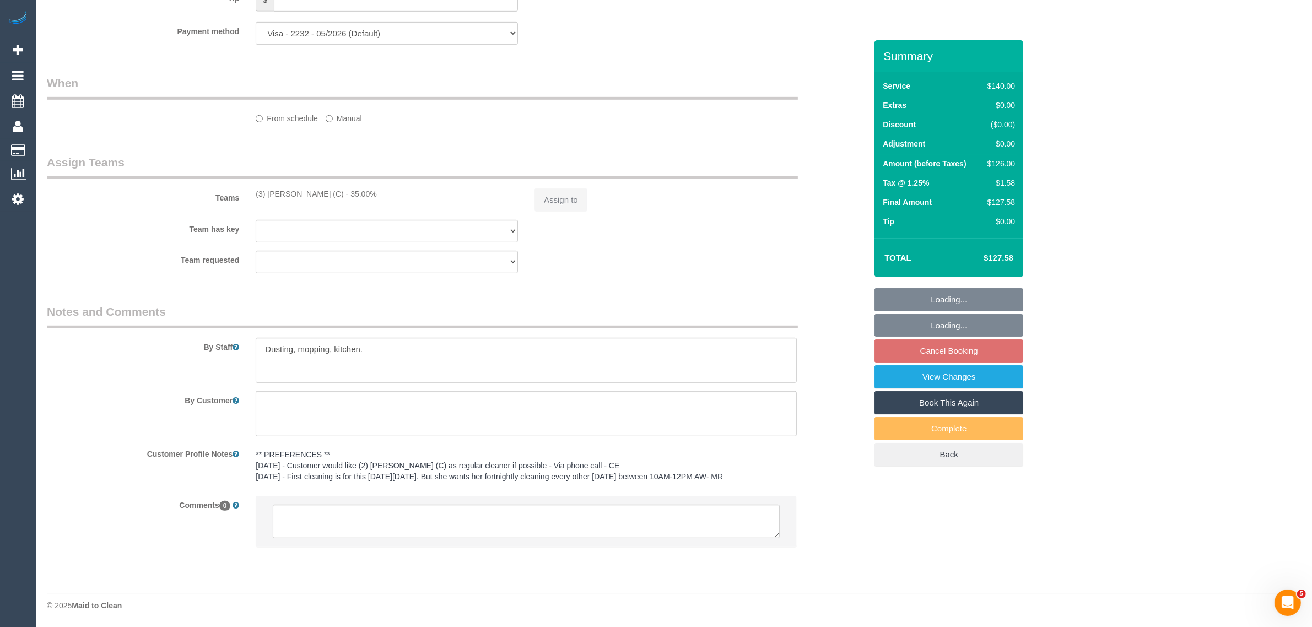
scroll to position [134, 0]
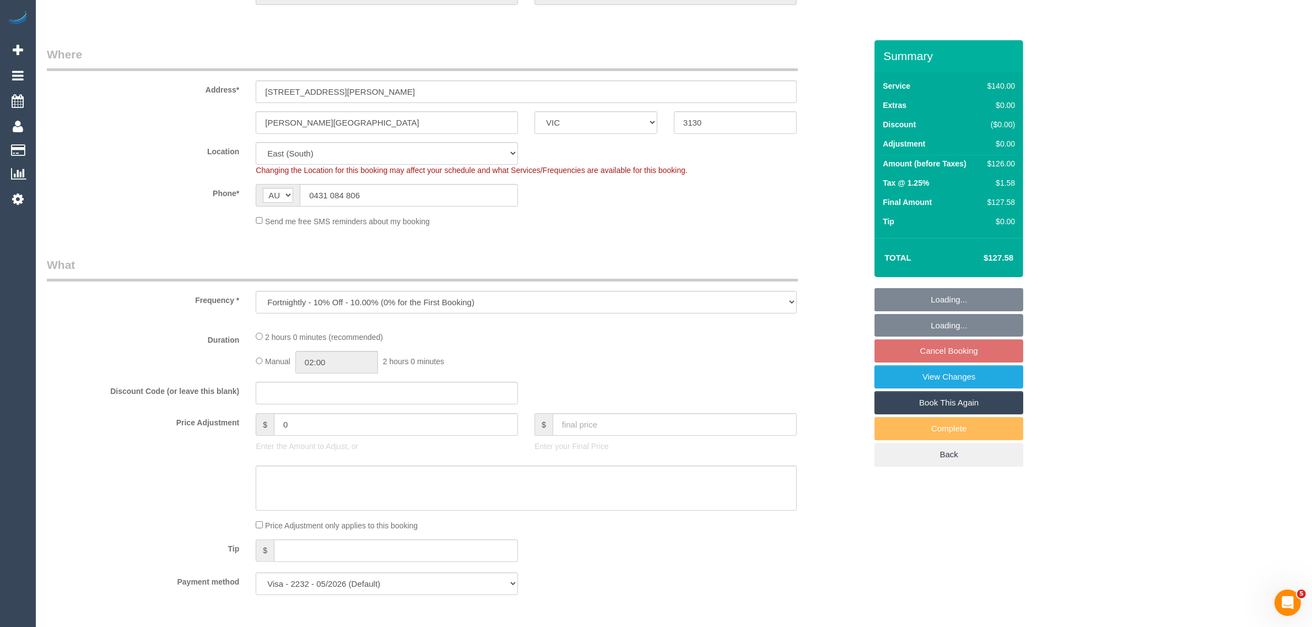
select select "object:699"
select select "number:29"
select select "number:14"
select select "number:19"
select select "number:36"
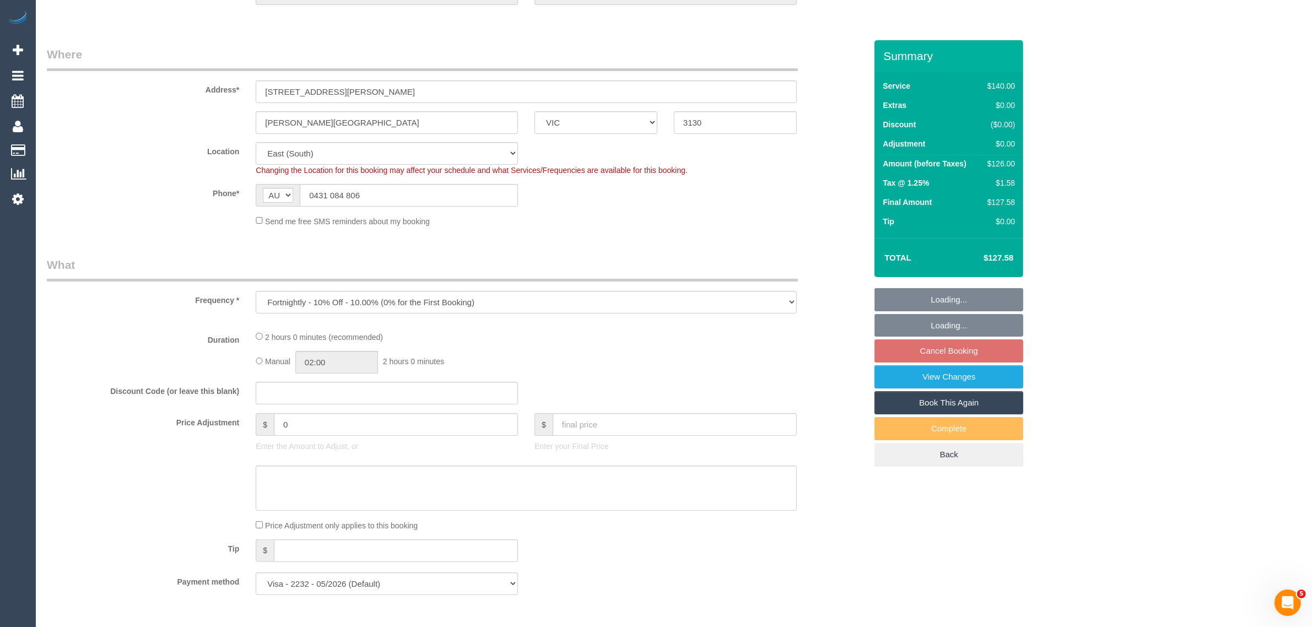
select select "number:34"
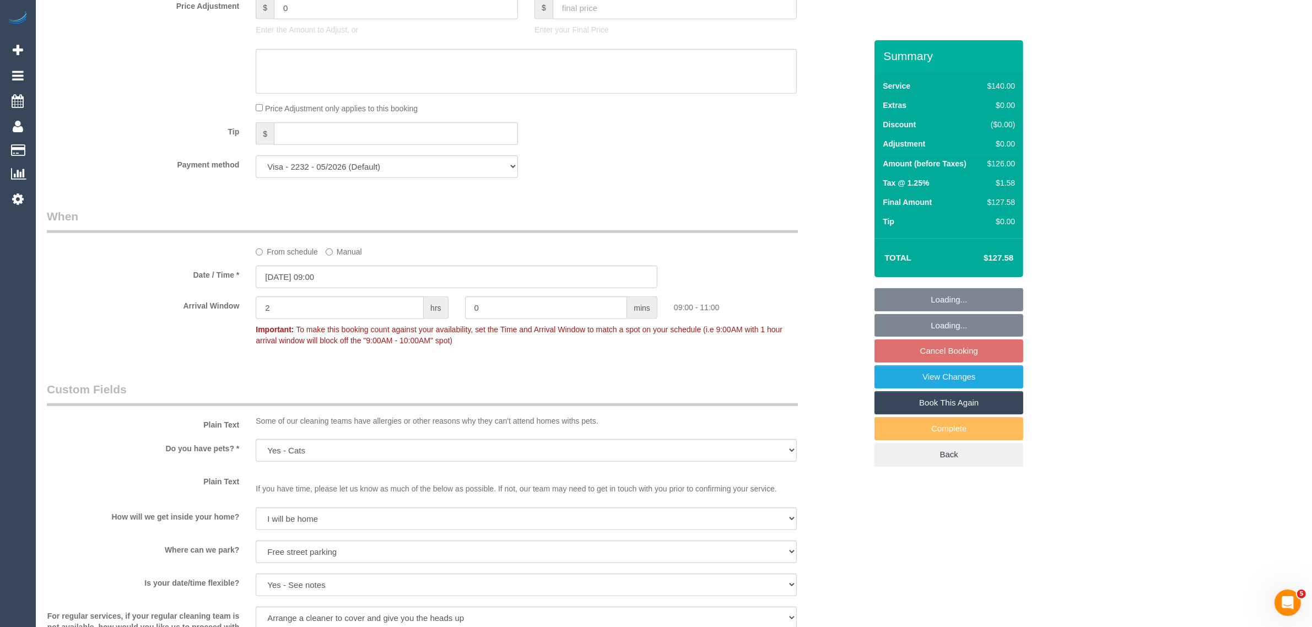
scroll to position [960, 0]
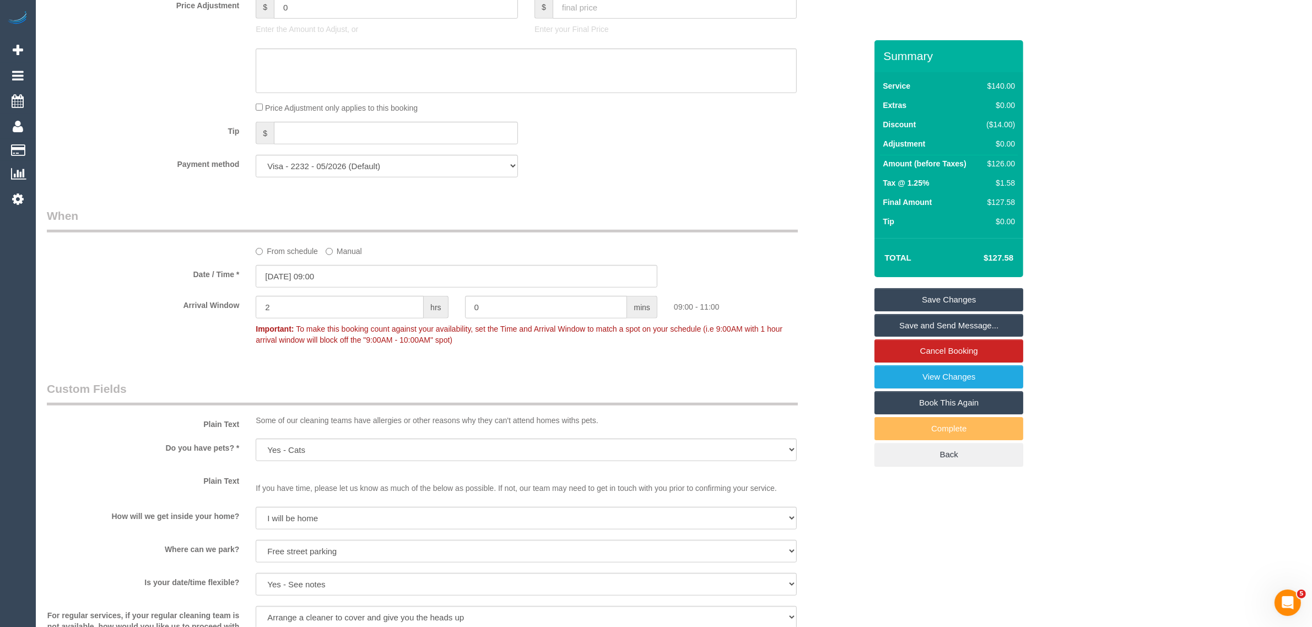
click at [298, 254] on label "From schedule" at bounding box center [287, 249] width 62 height 15
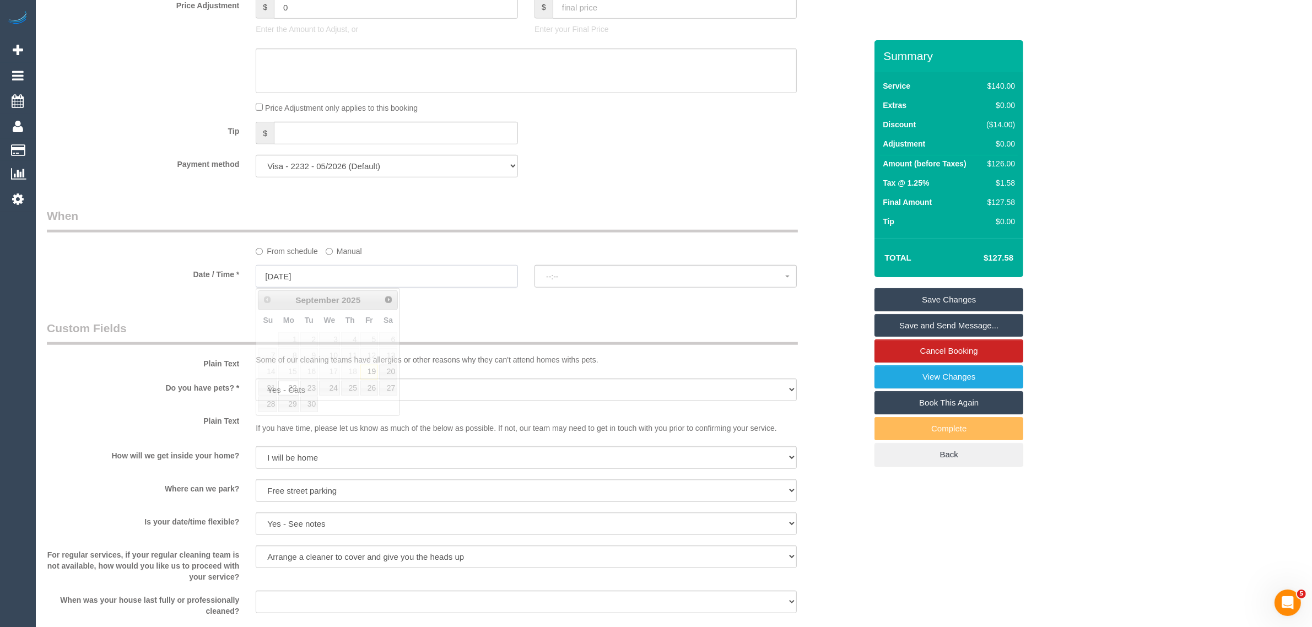
click at [353, 270] on input "[DATE]" at bounding box center [387, 276] width 262 height 23
select select "spot6"
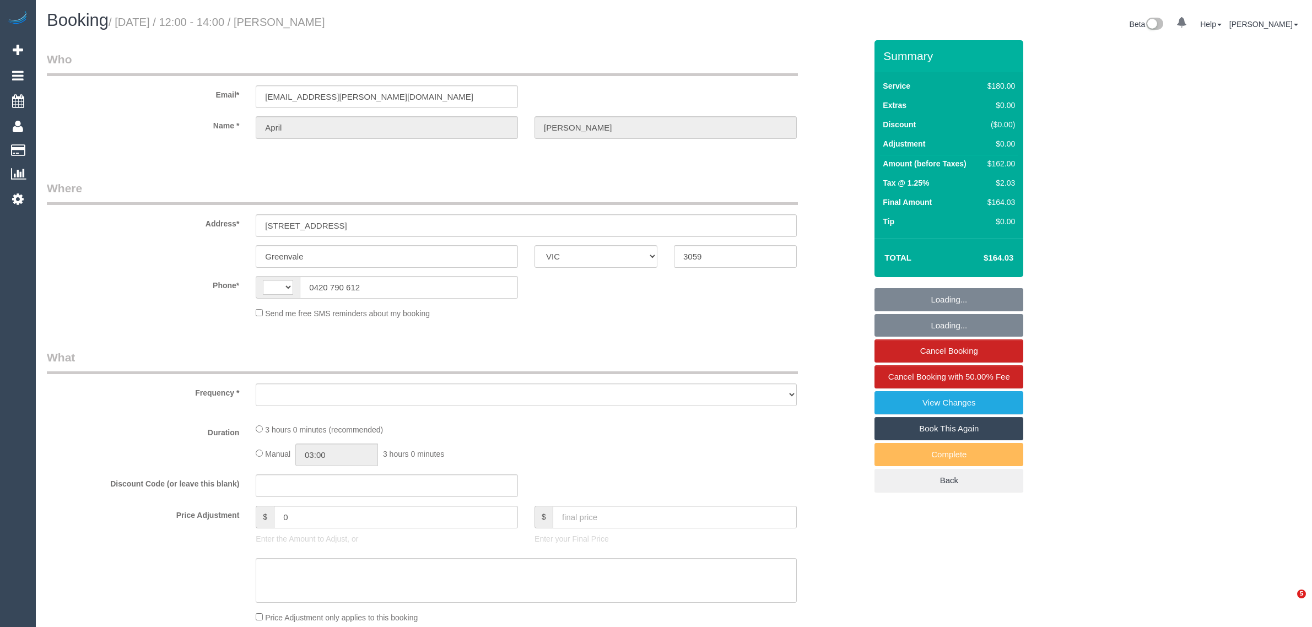
select select "VIC"
select select "string:AU"
select select "object:591"
select select "string:stripe-pm_1OujM22GScqysDRVV6ggUq2G"
select select "180"
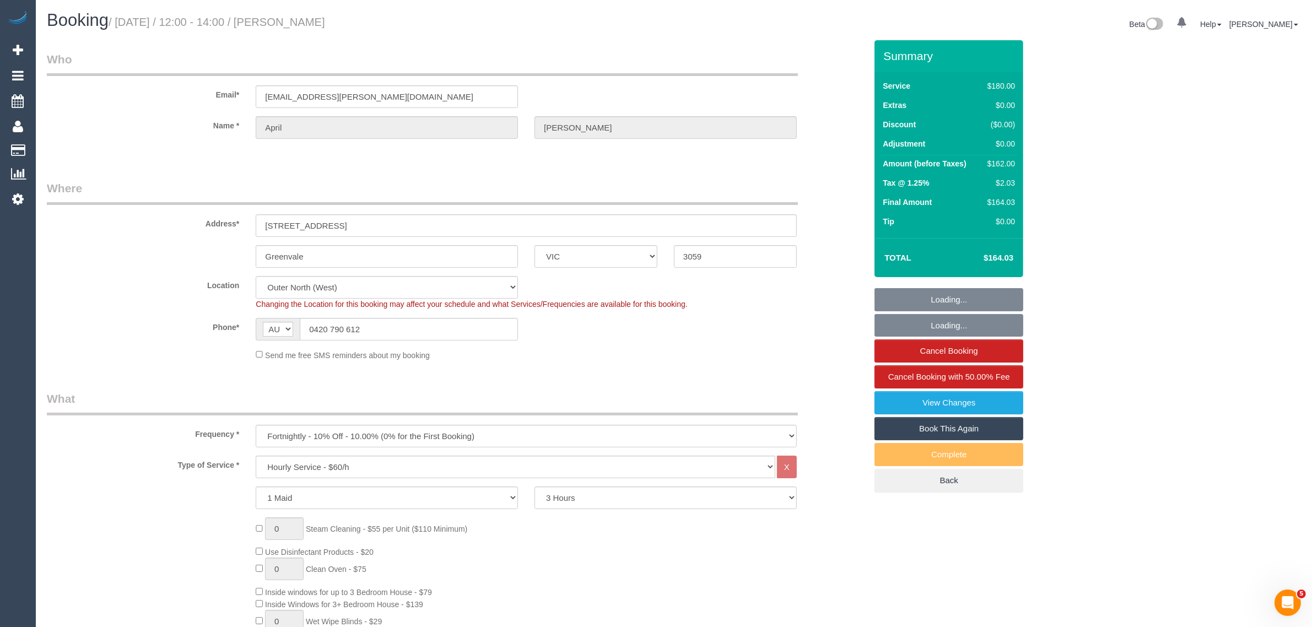
click at [449, 288] on select "Office [GEOGRAPHIC_DATA] (North) East (South) [GEOGRAPHIC_DATA] (East) [GEOGRAP…" at bounding box center [387, 287] width 262 height 23
select select "object:760"
select select "number:27"
select select "number:19"
select select "number:33"
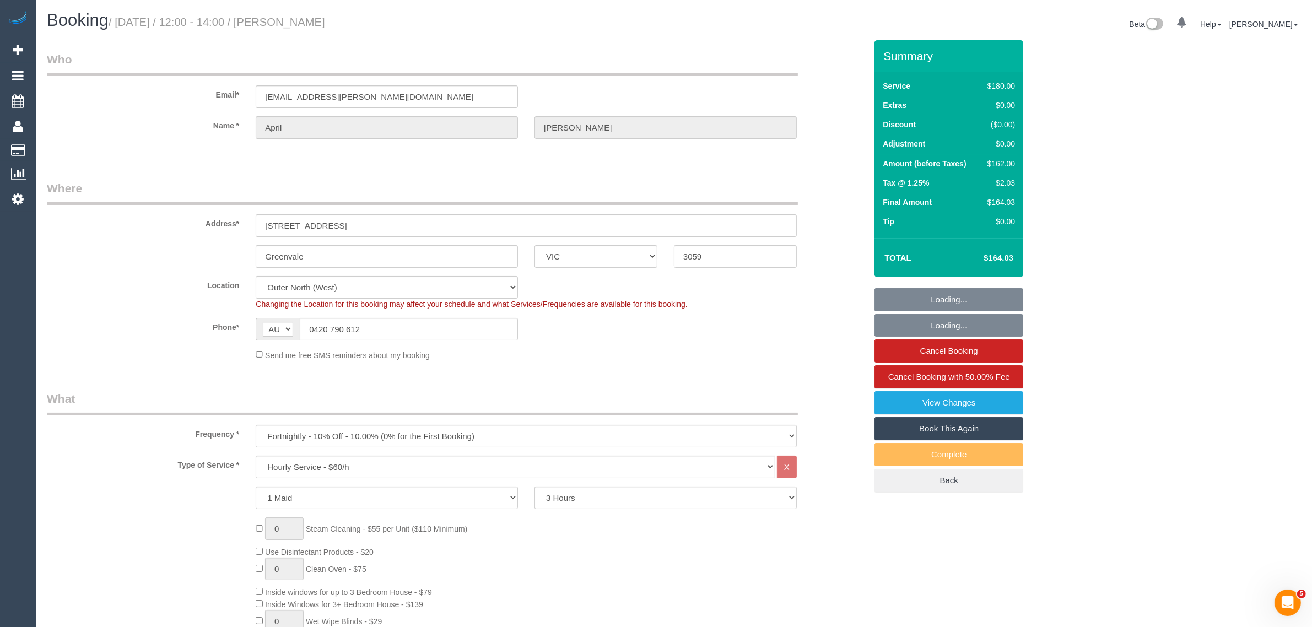
drag, startPoint x: 647, startPoint y: 357, endPoint x: 510, endPoint y: 337, distance: 138.7
click at [647, 357] on div "Send me free SMS reminders about my booking" at bounding box center [526, 355] width 558 height 12
click at [466, 324] on input "0420 790 612" at bounding box center [409, 329] width 218 height 23
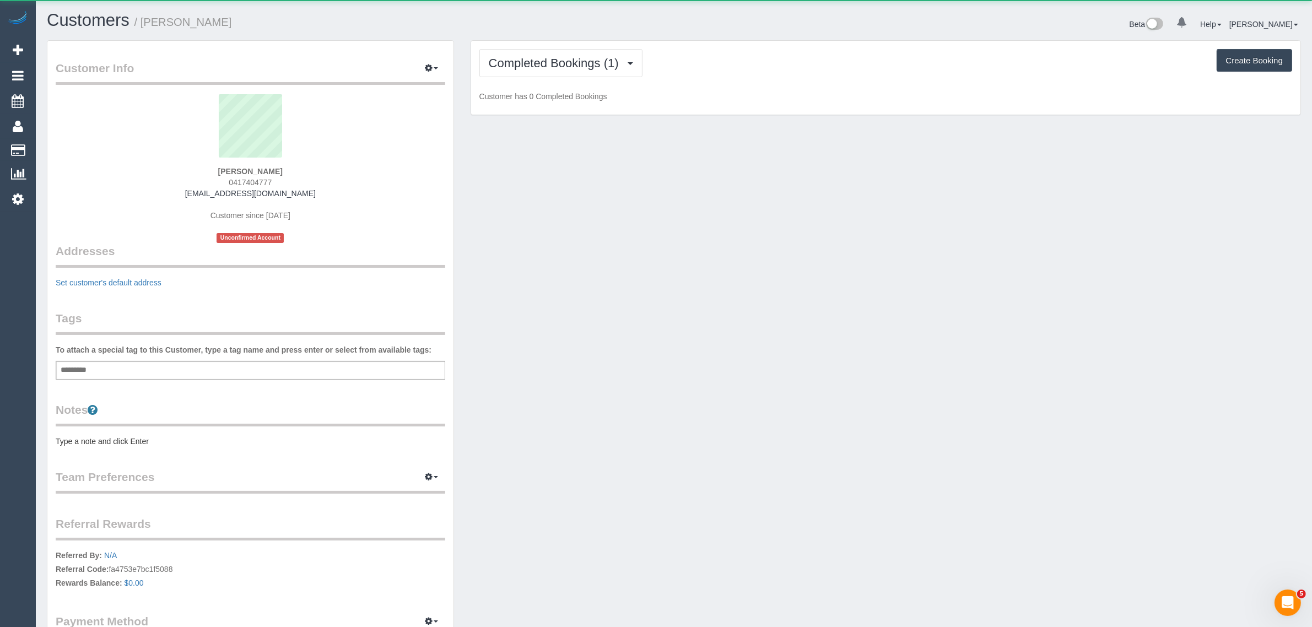
scroll to position [752, 1312]
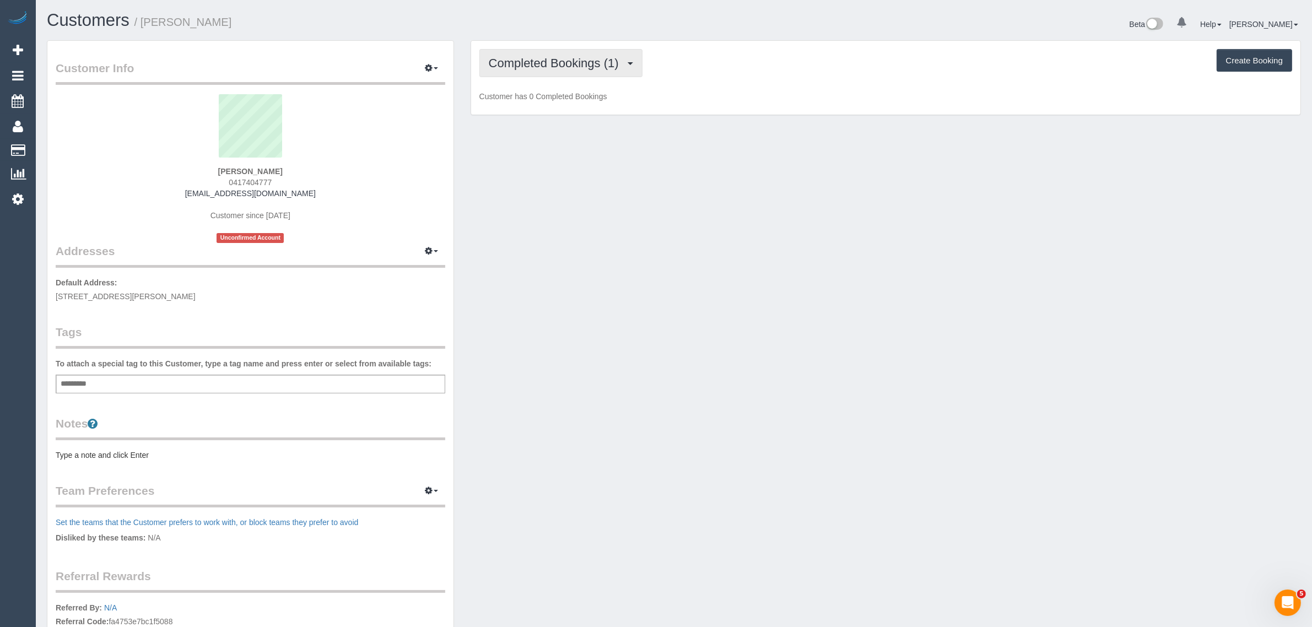
click at [538, 63] on span "Completed Bookings (1)" at bounding box center [557, 63] width 136 height 14
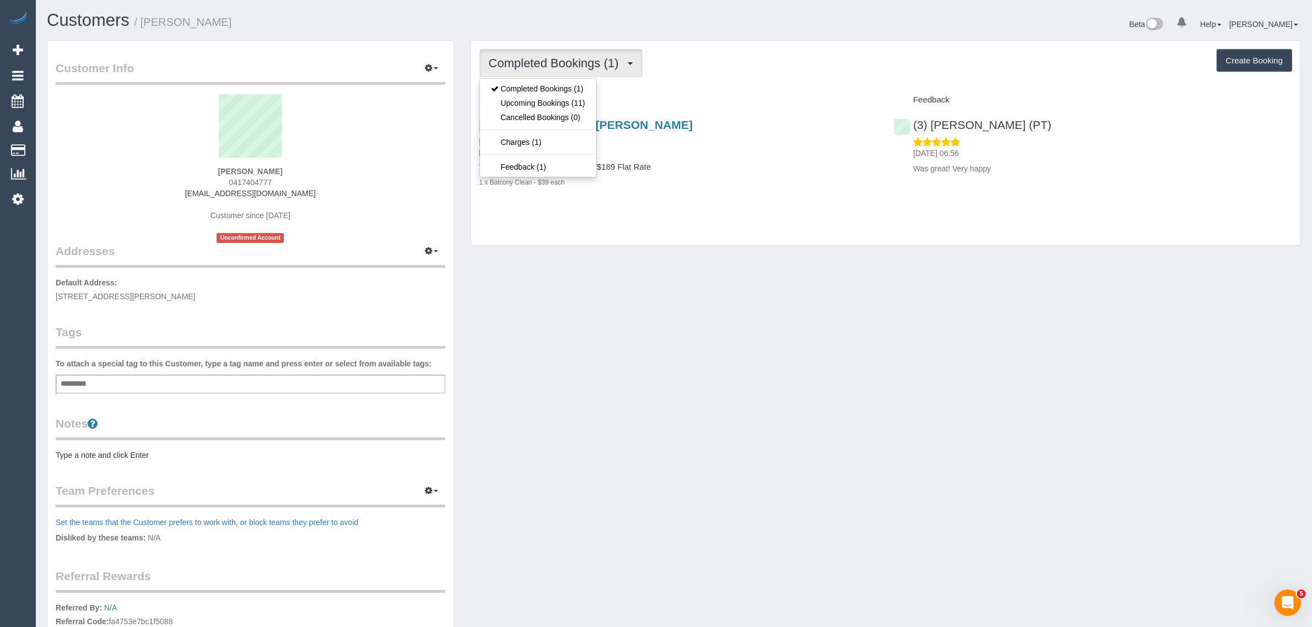
click at [734, 68] on div "Completed Bookings (1) Completed Bookings (1) Upcoming Bookings (11) Cancelled …" at bounding box center [885, 63] width 813 height 28
click at [541, 53] on button "Completed Bookings (1)" at bounding box center [560, 63] width 163 height 28
click at [512, 106] on link "Upcoming Bookings (11)" at bounding box center [538, 103] width 116 height 14
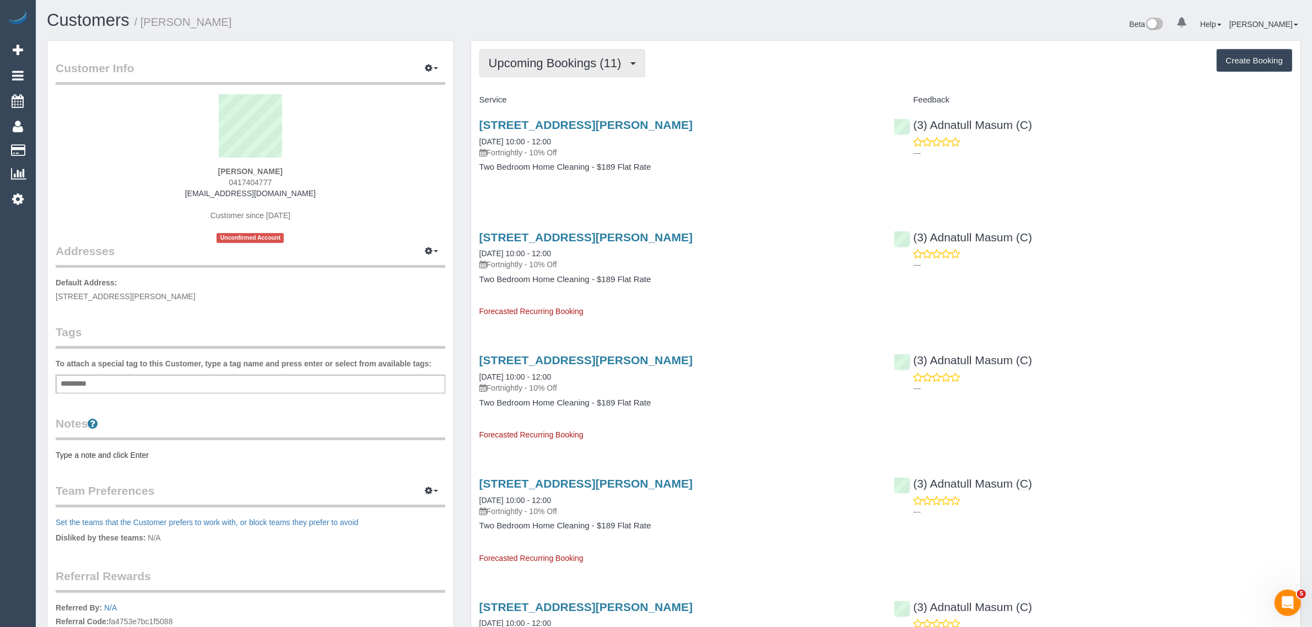
scroll to position [53588, 53787]
click at [568, 67] on span "Upcoming Bookings (11)" at bounding box center [558, 63] width 138 height 14
click at [546, 88] on link "Completed Bookings (1)" at bounding box center [538, 89] width 116 height 14
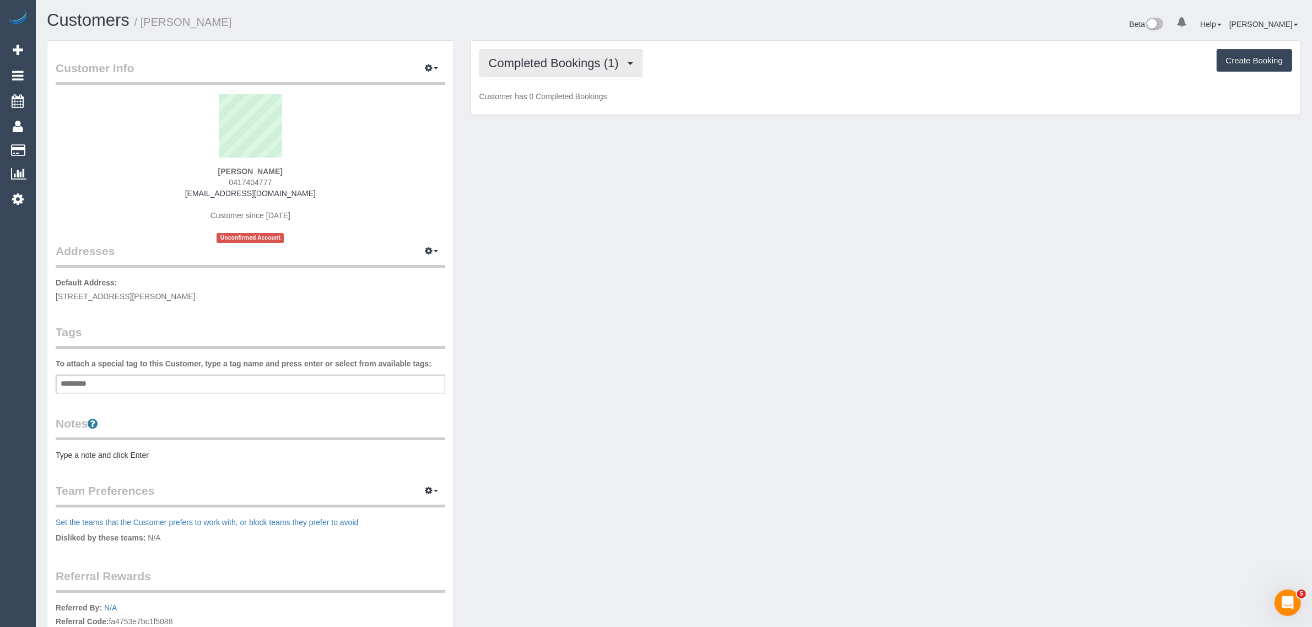
scroll to position [54305, 53787]
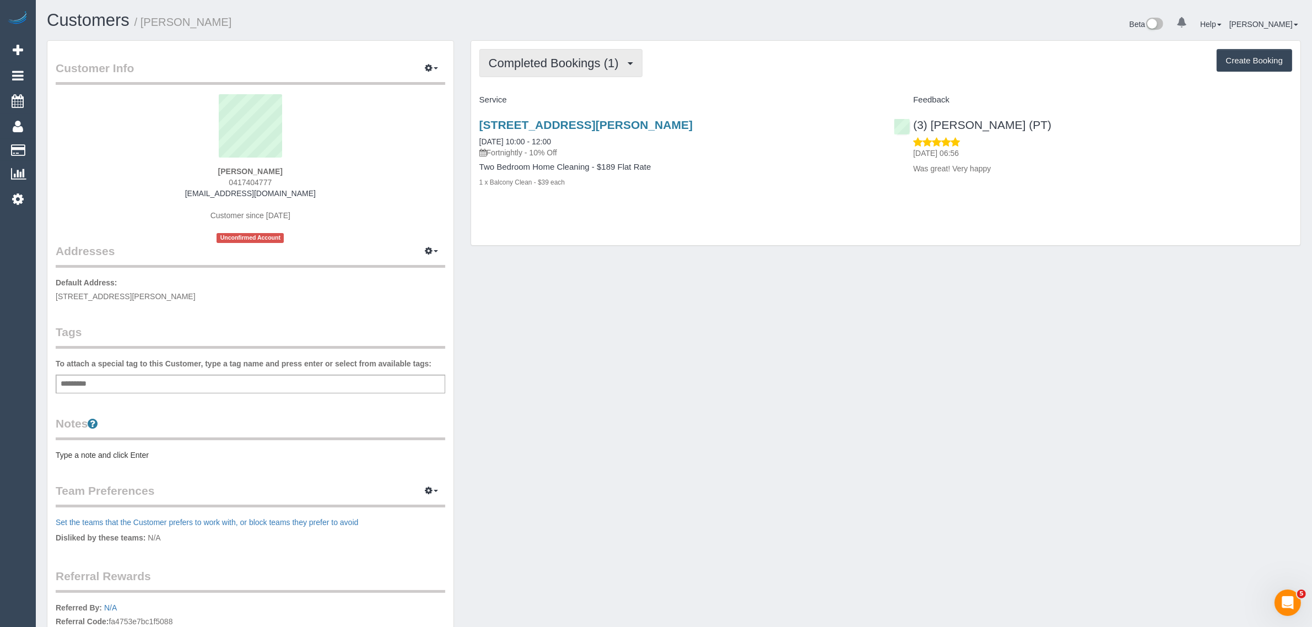
click at [568, 56] on span "Completed Bookings (1)" at bounding box center [557, 63] width 136 height 14
click at [536, 100] on link "Upcoming Bookings (11)" at bounding box center [538, 103] width 116 height 14
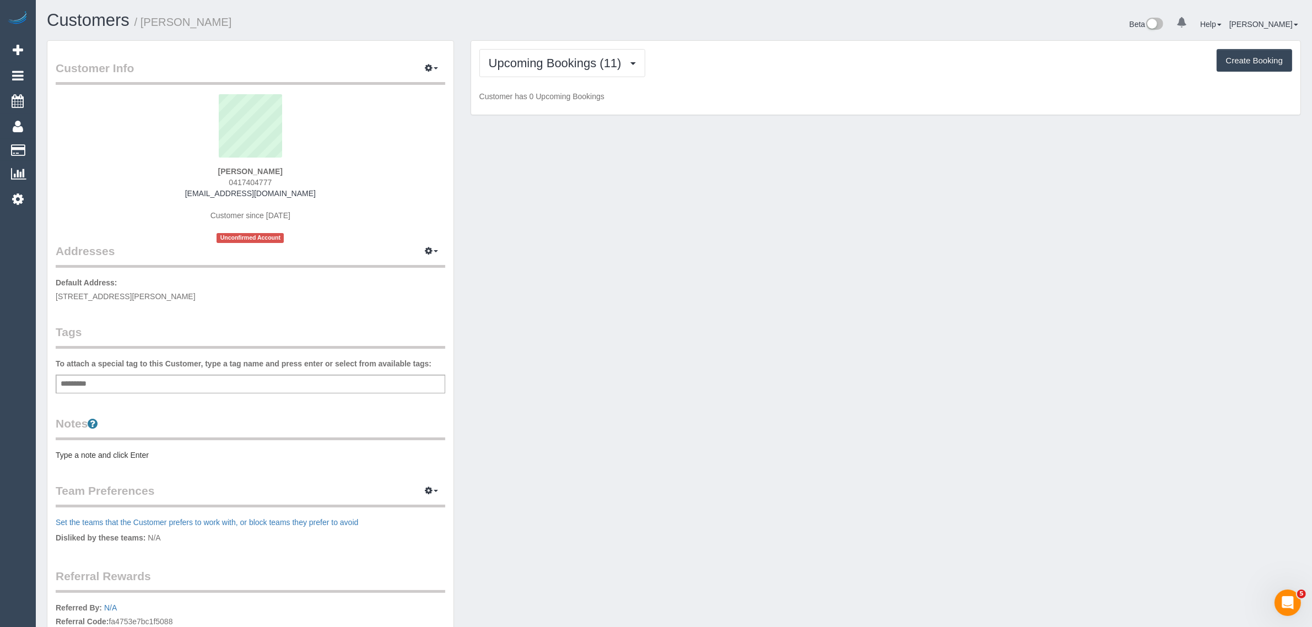
scroll to position [1511, 1312]
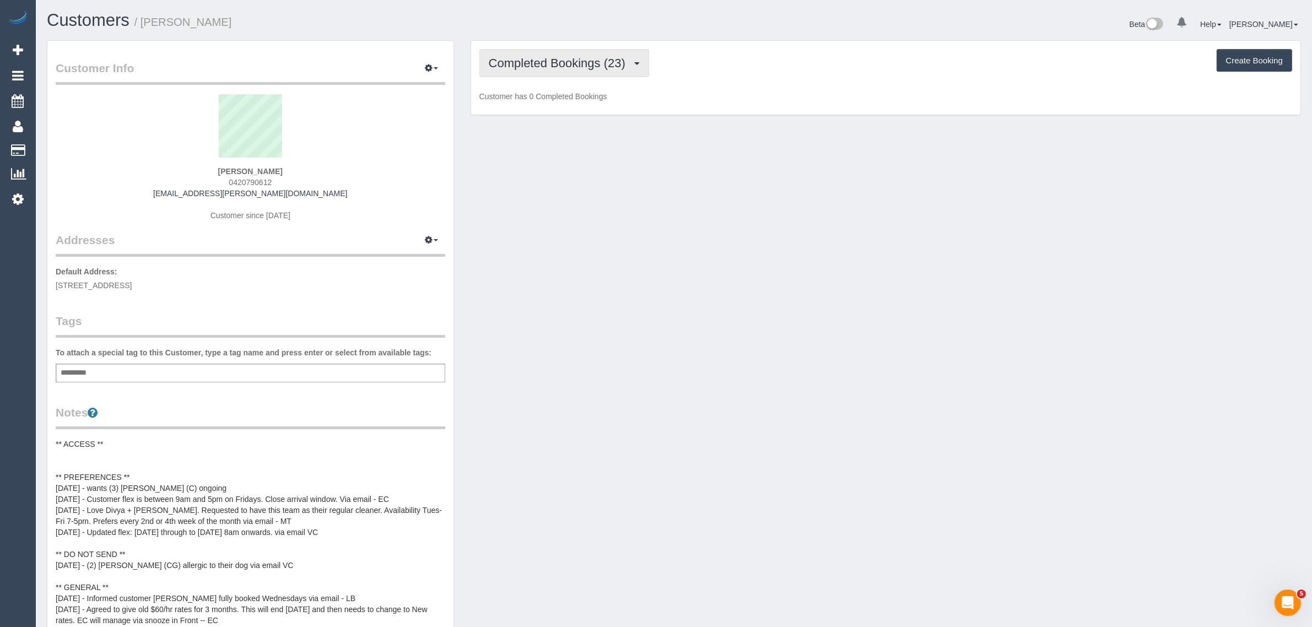
click at [584, 64] on span "Completed Bookings (23)" at bounding box center [560, 63] width 142 height 14
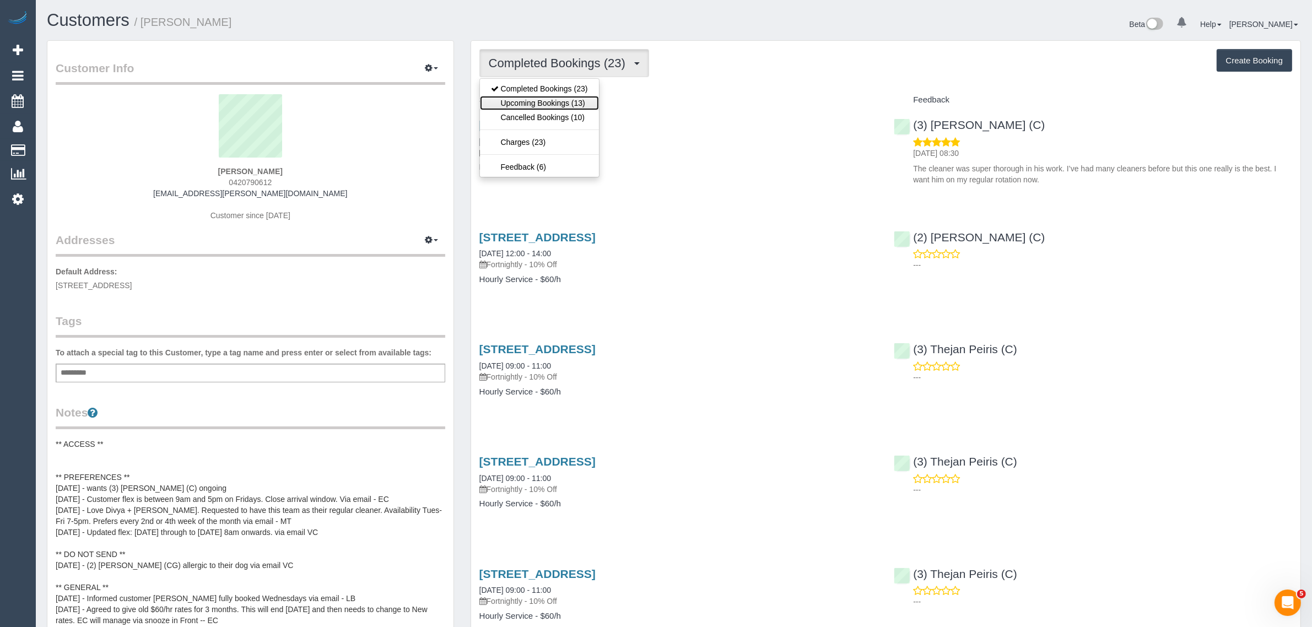
click at [562, 96] on link "Upcoming Bookings (13)" at bounding box center [539, 103] width 119 height 14
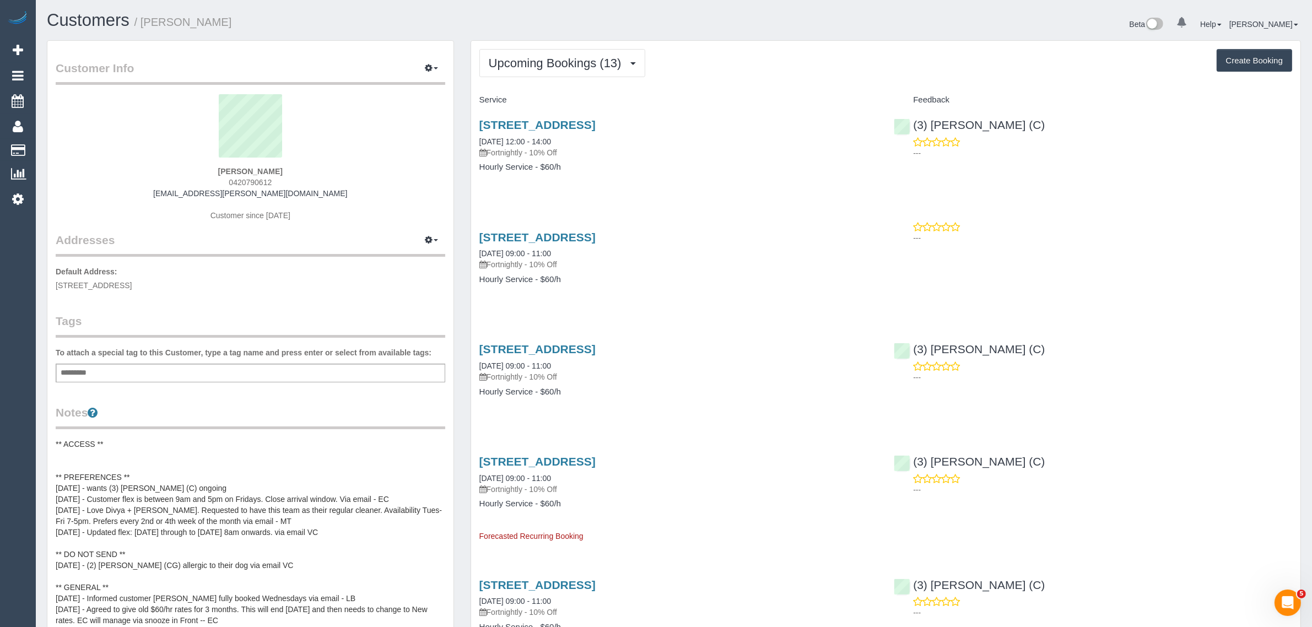
drag, startPoint x: 604, startPoint y: 139, endPoint x: 566, endPoint y: 143, distance: 38.3
click at [566, 143] on div "10 Map Road, Greenvale, VIC 3059 19/09/2025 12:00 - 14:00 Fortnightly - 10% Off" at bounding box center [678, 138] width 398 height 40
click at [690, 131] on div "10 Map Road, Greenvale, VIC 3059 19/09/2025 12:00 - 14:00 Fortnightly - 10% Off" at bounding box center [678, 138] width 398 height 40
drag, startPoint x: 687, startPoint y: 121, endPoint x: 474, endPoint y: 122, distance: 212.7
click at [474, 122] on div "10 Map Road, Greenvale, VIC 3059 19/09/2025 12:00 - 14:00 Fortnightly - 10% Off…" at bounding box center [678, 151] width 415 height 85
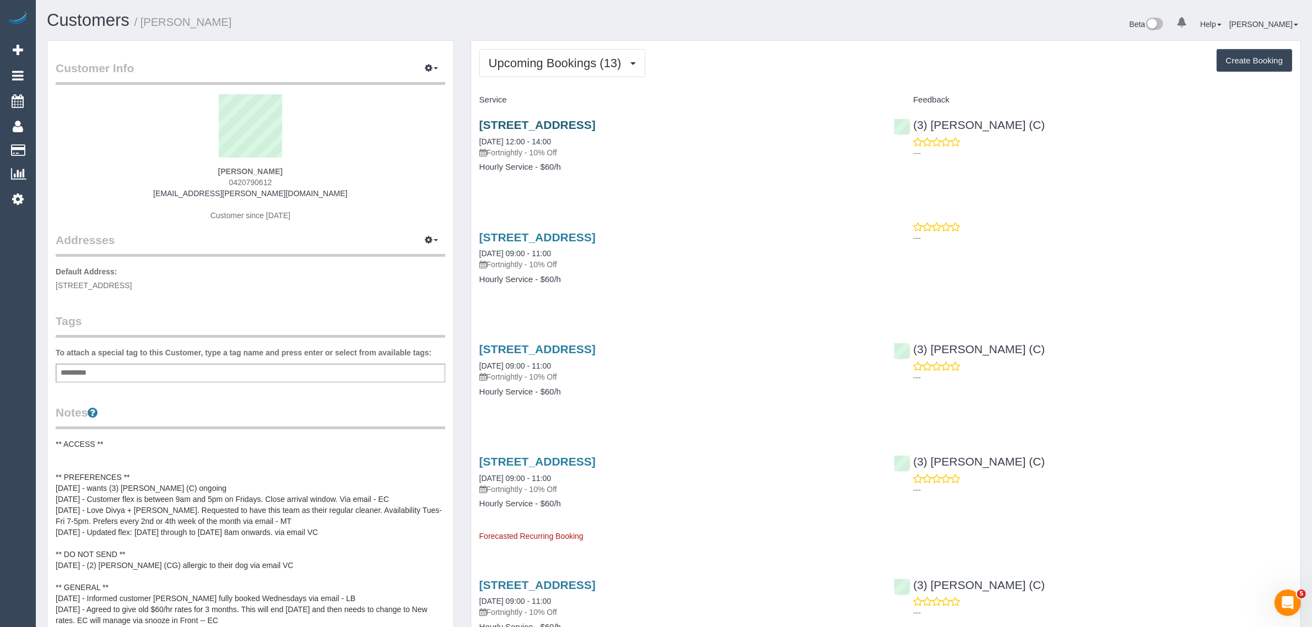
copy link "10 Map Road, Greenvale, VIC 3059"
click at [501, 12] on h1 "Customers / April Carreon" at bounding box center [356, 20] width 619 height 19
click at [53, 144] on link "Customers" at bounding box center [105, 150] width 138 height 22
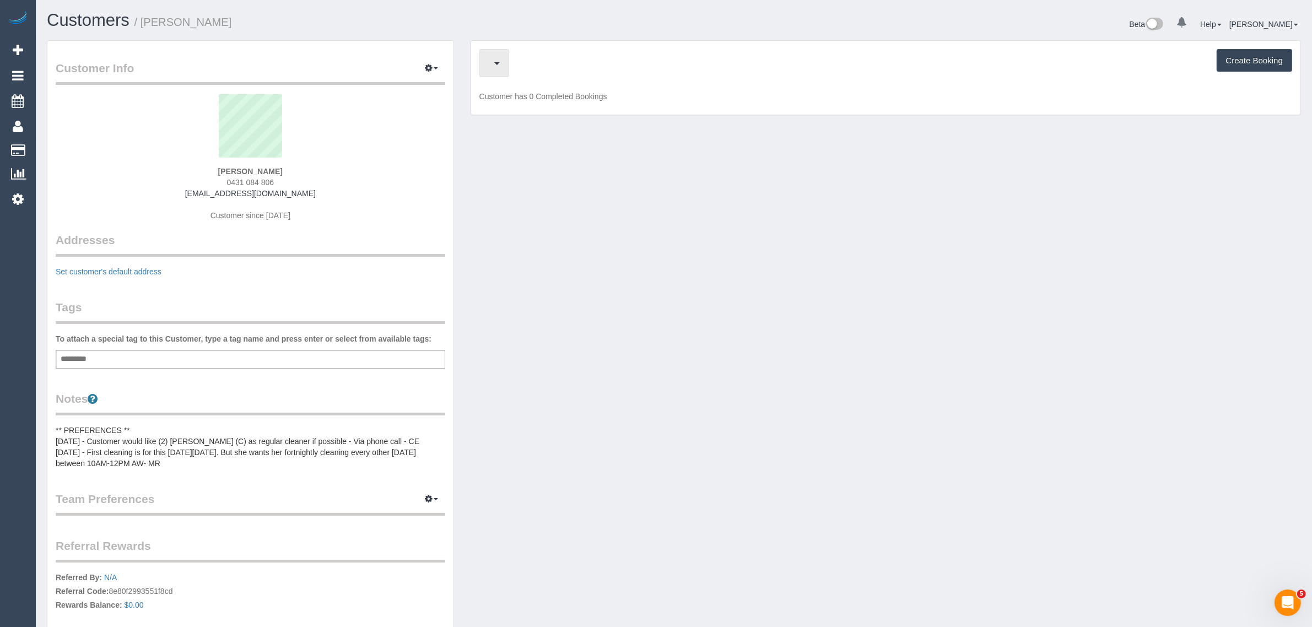
click at [503, 63] on button "button" at bounding box center [494, 63] width 30 height 28
click at [515, 106] on link "Upcoming Bookings (11)" at bounding box center [538, 103] width 116 height 14
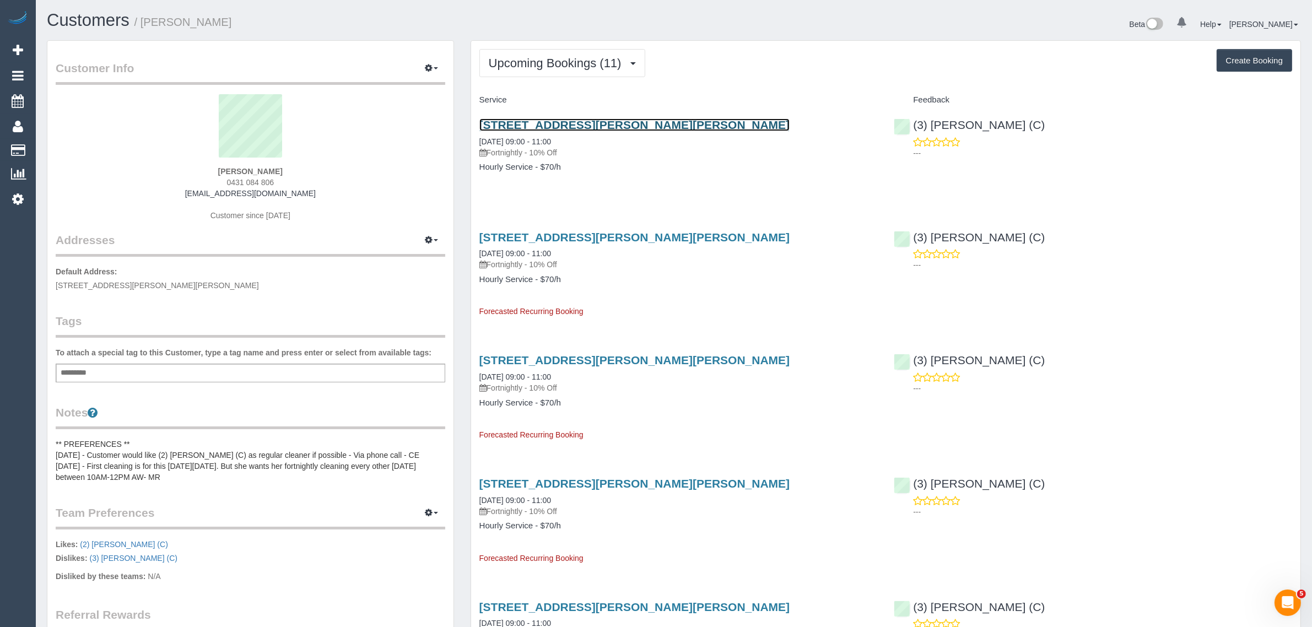
click at [532, 125] on link "[STREET_ADDRESS][PERSON_NAME][PERSON_NAME]" at bounding box center [634, 124] width 311 height 13
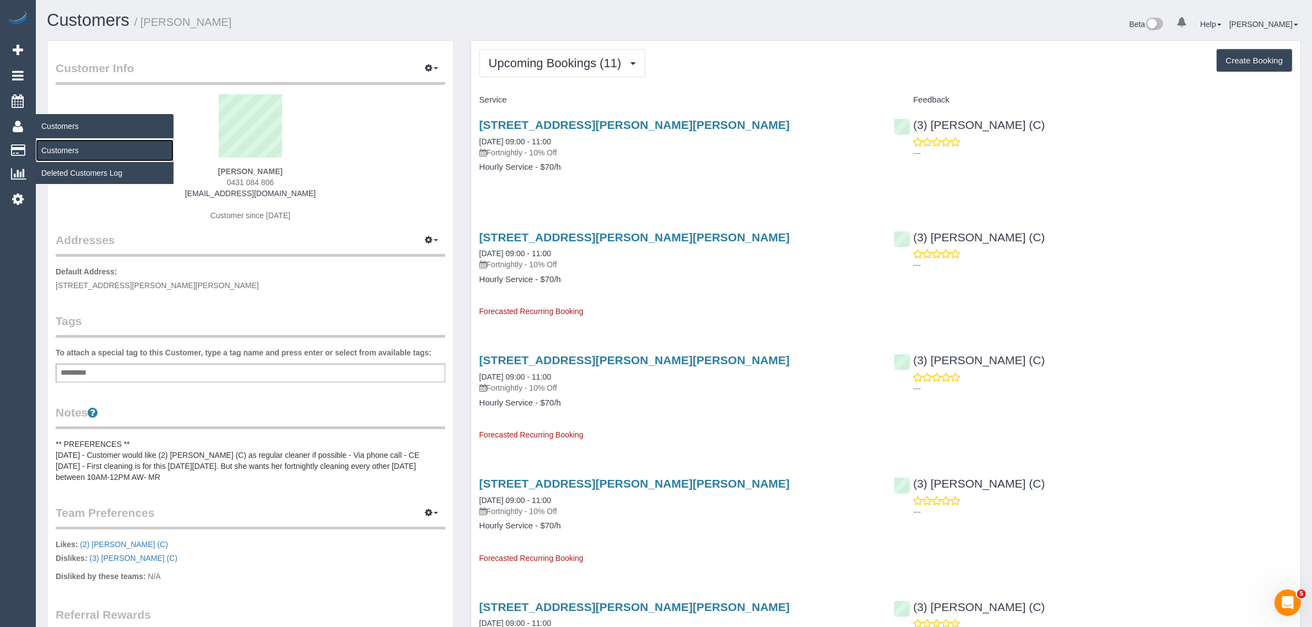
click at [45, 141] on link "Customers" at bounding box center [105, 150] width 138 height 22
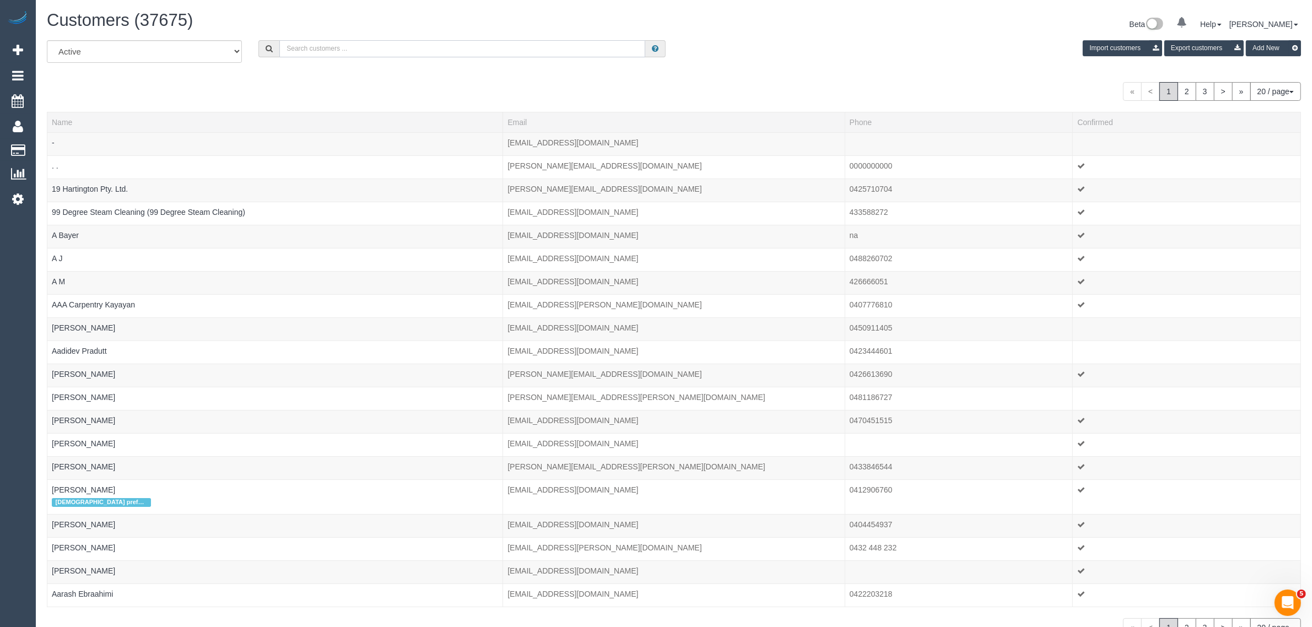
click at [390, 42] on input "text" at bounding box center [462, 48] width 366 height 17
paste input "[PHONE_NUMBER]"
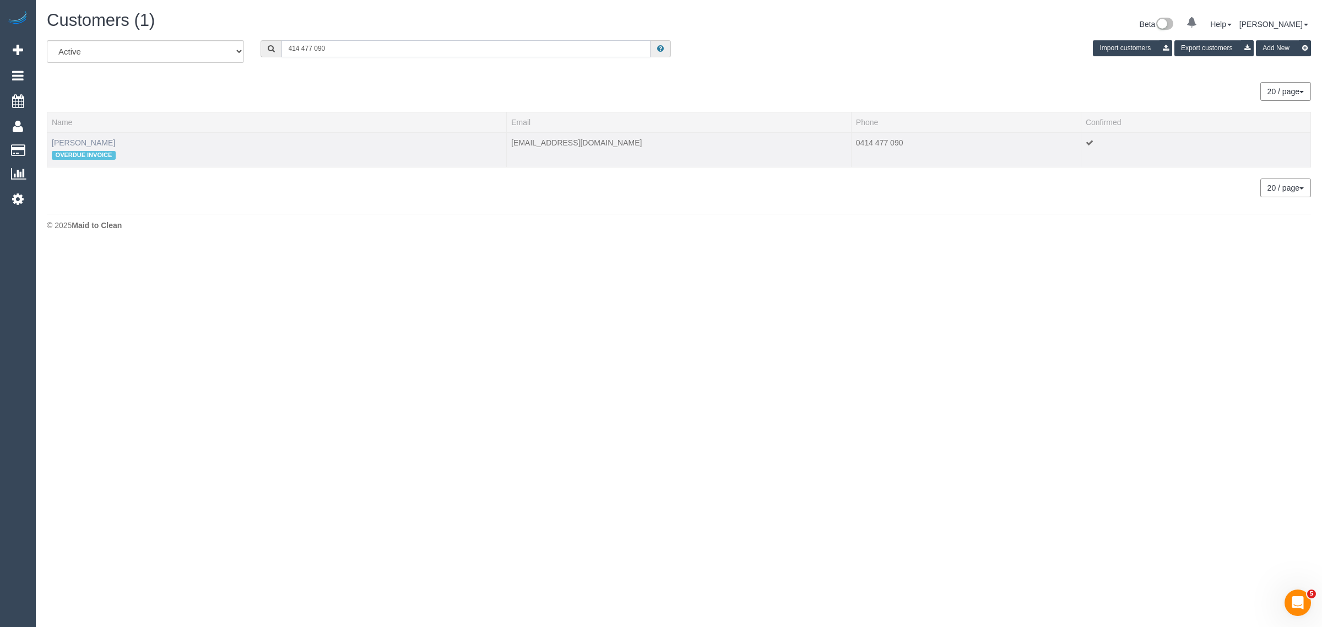
type input "414 477 090"
click at [84, 139] on link "[PERSON_NAME]" at bounding box center [83, 142] width 63 height 9
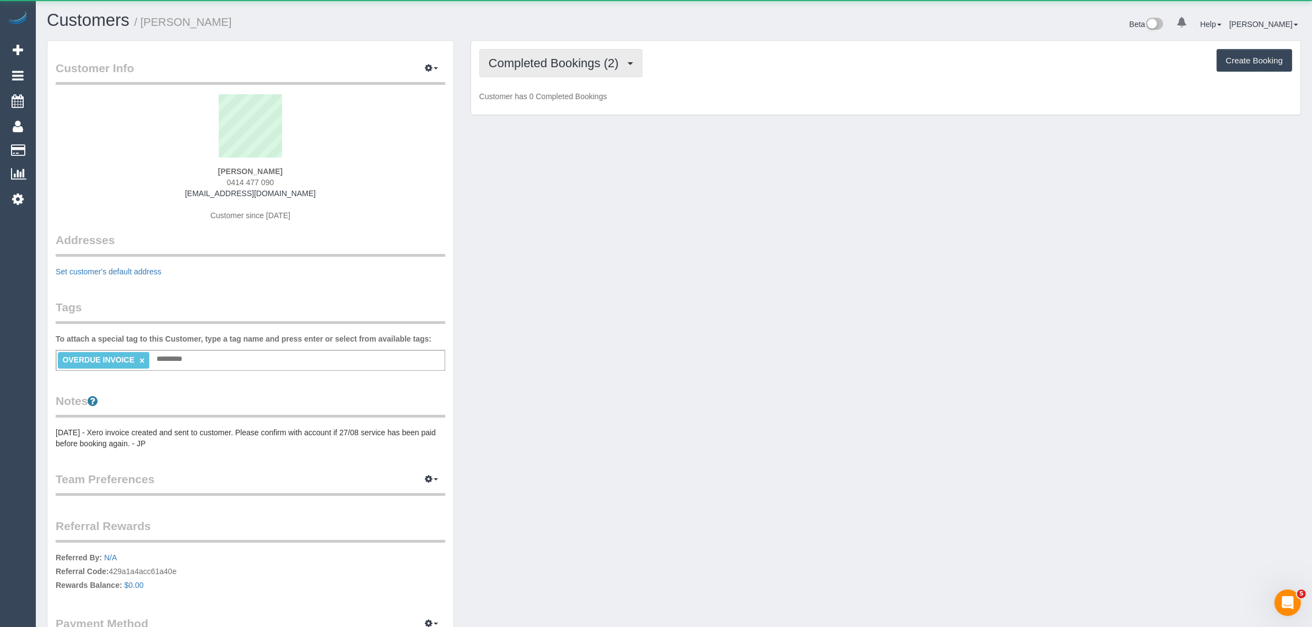
click at [530, 60] on span "Completed Bookings (2)" at bounding box center [557, 63] width 136 height 14
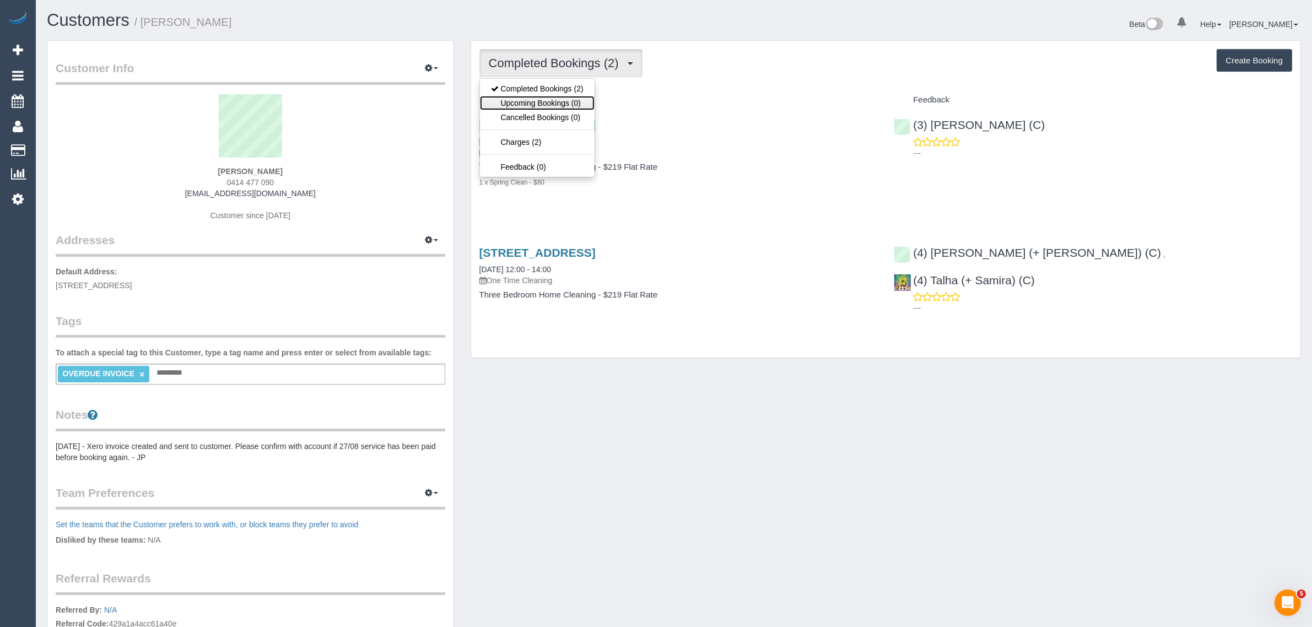
click at [519, 100] on link "Upcoming Bookings (0)" at bounding box center [537, 103] width 115 height 14
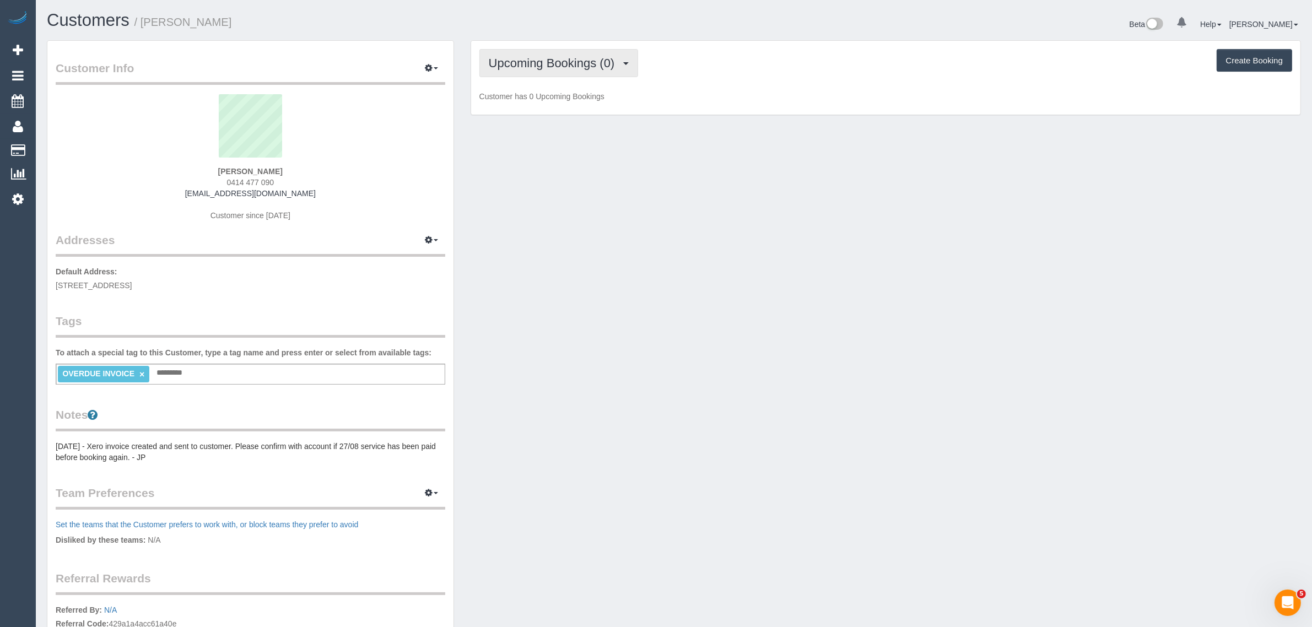
click at [584, 59] on span "Upcoming Bookings (0)" at bounding box center [555, 63] width 132 height 14
click at [552, 87] on link "Completed Bookings (2)" at bounding box center [537, 89] width 115 height 14
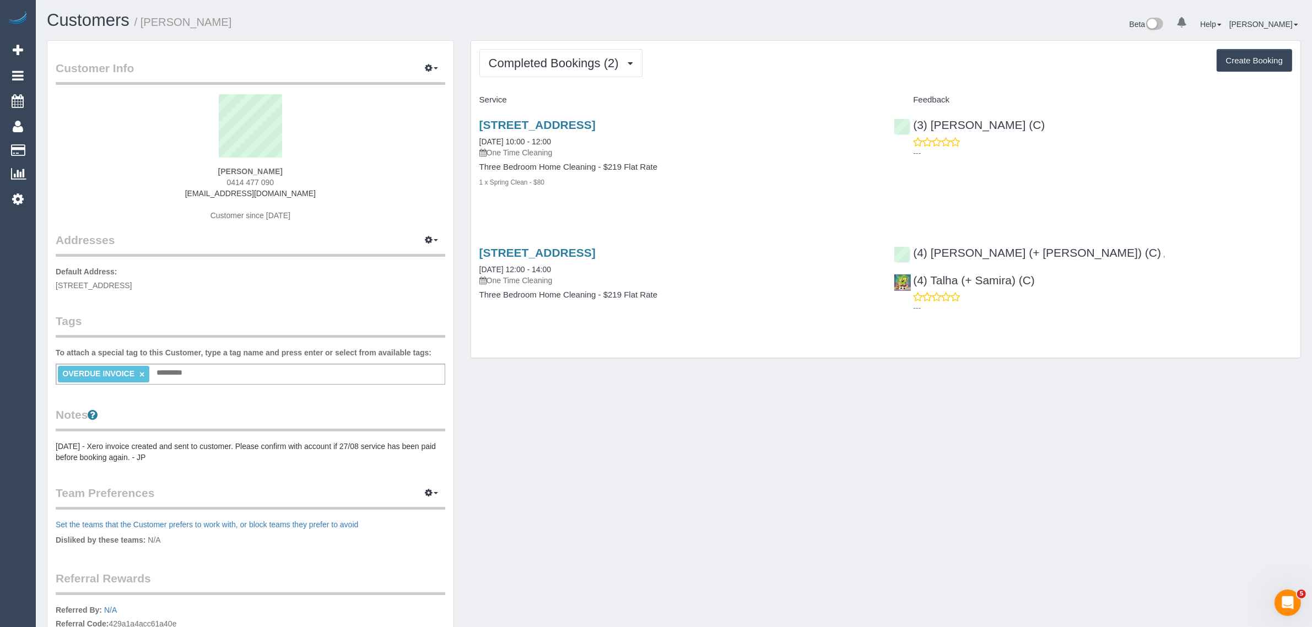
drag, startPoint x: 599, startPoint y: 141, endPoint x: 477, endPoint y: 137, distance: 122.9
click at [477, 137] on div "14 Edmonton Avenue, Truganina, VIC 3029 27/08/2025 10:00 - 12:00 One Time Clean…" at bounding box center [678, 159] width 415 height 100
copy link "27/08/2025 10:00 - 12:00"
click at [861, 186] on div "1 x Spring Clean - $80" at bounding box center [678, 181] width 398 height 11
drag, startPoint x: 1025, startPoint y: 120, endPoint x: 913, endPoint y: 122, distance: 111.9
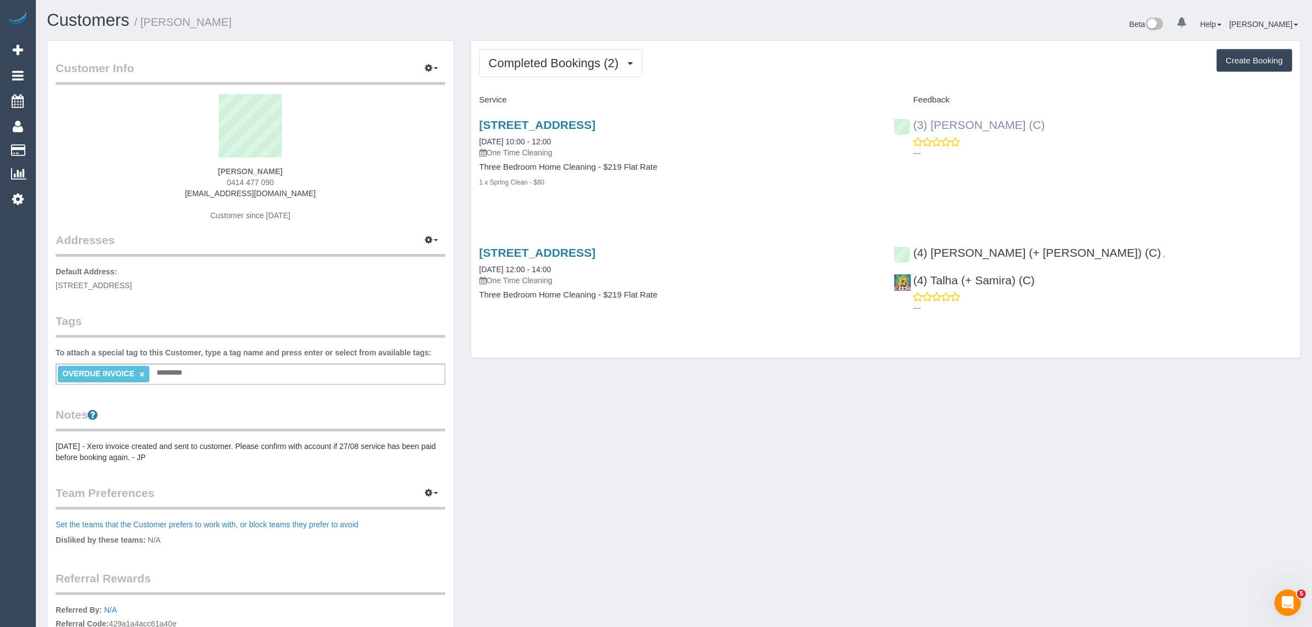
click at [913, 122] on div "(3) Vishal Kumar (C) ---" at bounding box center [1092, 136] width 415 height 54
copy link "(3) Vishal Kumar (C)"
drag, startPoint x: 299, startPoint y: 165, endPoint x: 199, endPoint y: 161, distance: 99.8
click at [199, 161] on div "Angad Chandok 0414 477 090 angadchandok18@gmail.com Customer since 2025" at bounding box center [251, 163] width 390 height 138
copy div "Angad Chandok"
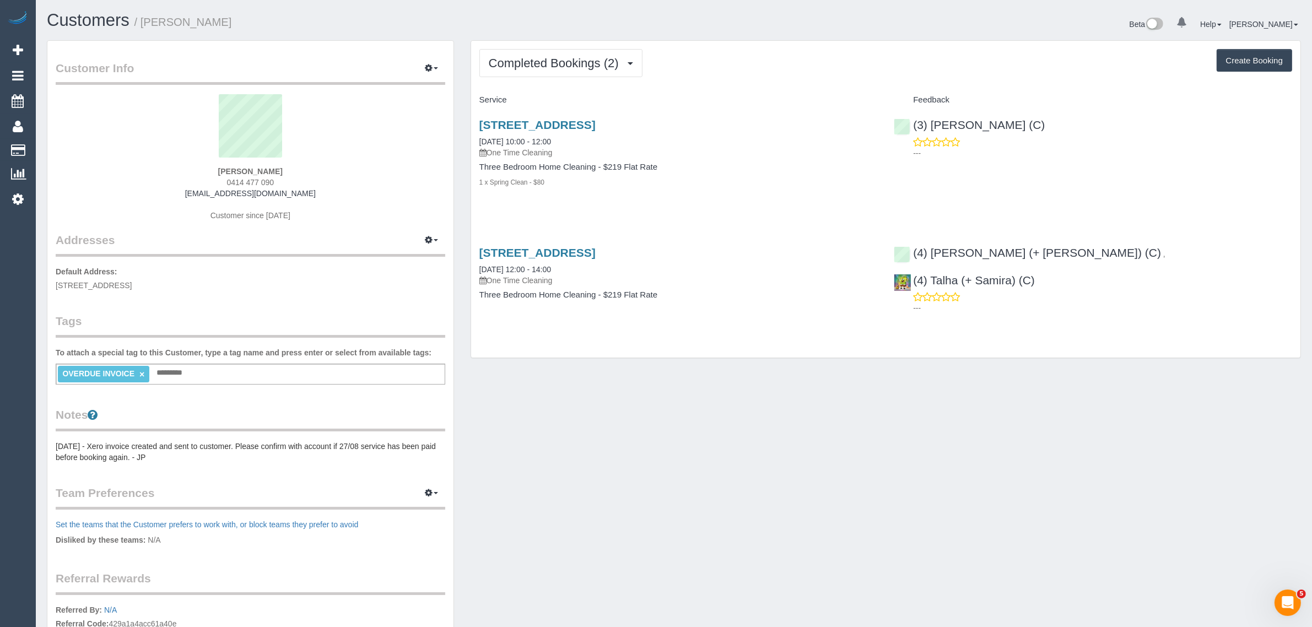
click at [690, 373] on div "Customer Info Edit Contact Info Send Message Email Preferences Special Sales Ta…" at bounding box center [674, 399] width 1271 height 718
click at [52, 149] on link "Customers" at bounding box center [105, 150] width 138 height 22
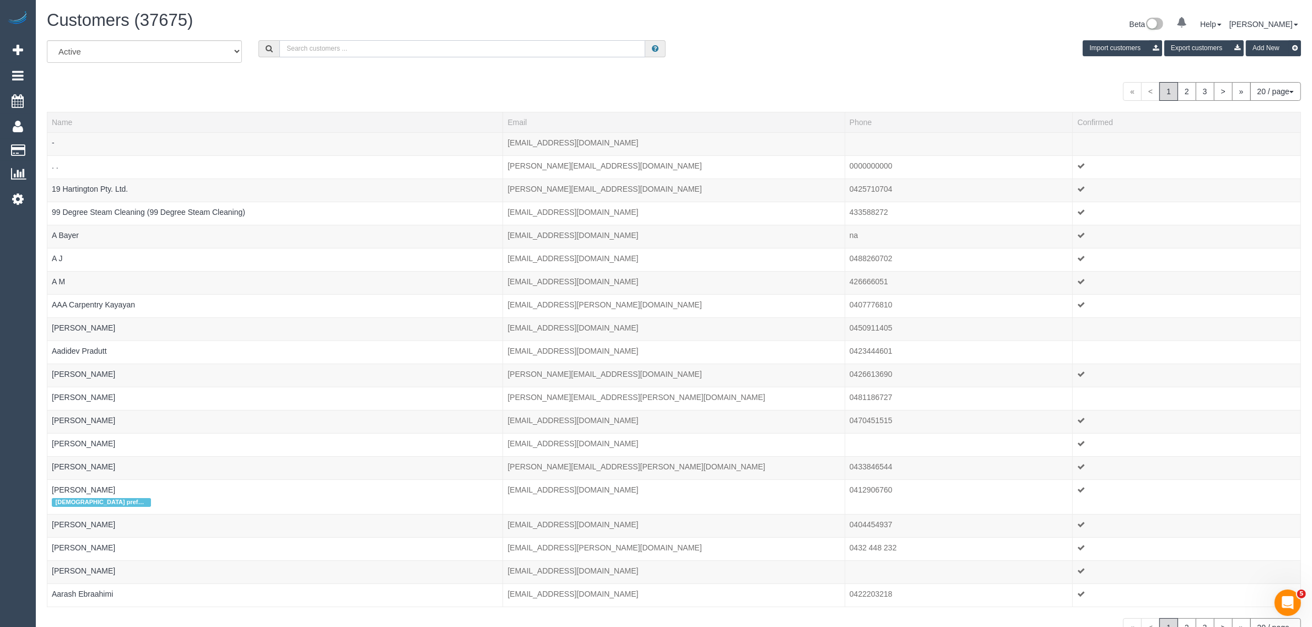
click at [370, 45] on input "text" at bounding box center [462, 48] width 366 height 17
paste input "Sarah Anne DeGuara"
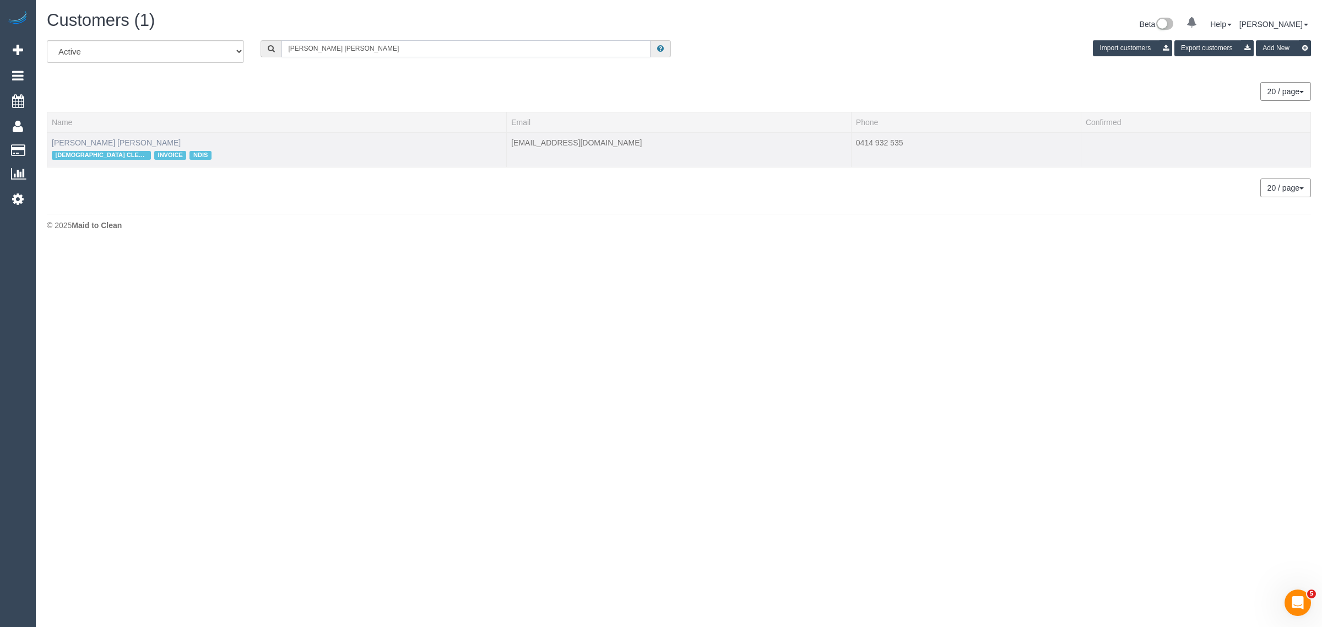
type input "Sarah Anne DeGuara"
drag, startPoint x: 83, startPoint y: 144, endPoint x: 89, endPoint y: 144, distance: 6.6
click at [83, 144] on link "Sarah Anne DeGuara" at bounding box center [116, 142] width 129 height 9
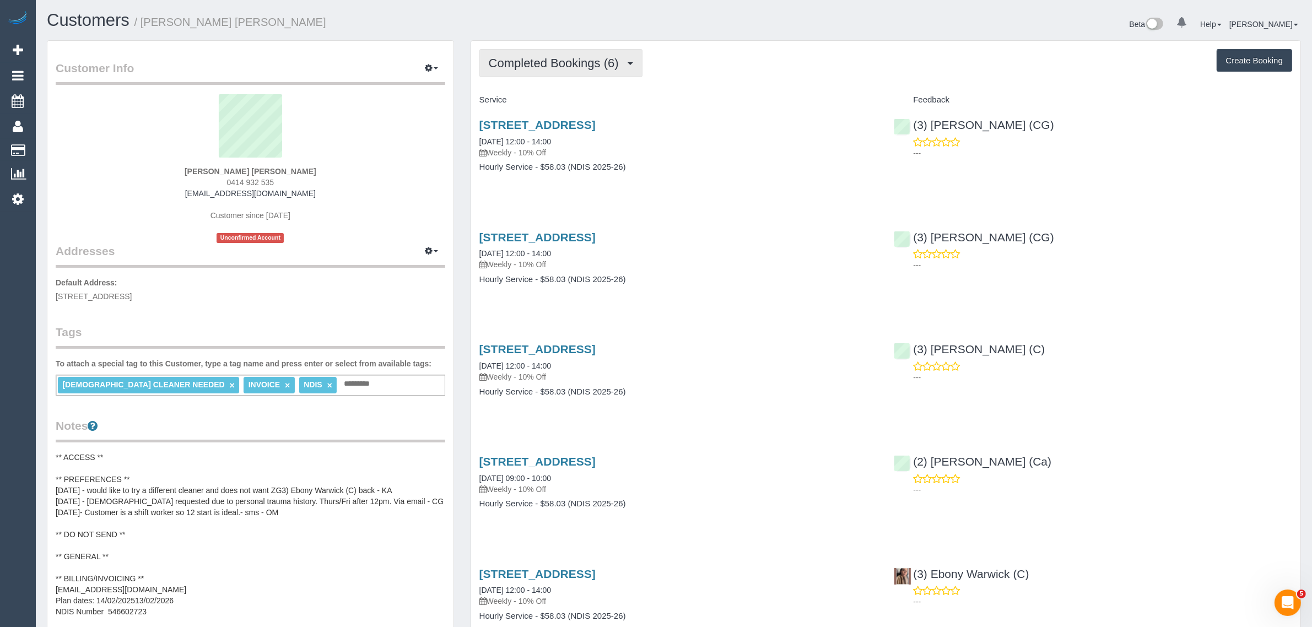
click at [568, 61] on span "Completed Bookings (6)" at bounding box center [557, 63] width 136 height 14
click at [549, 99] on link "Upcoming Bookings (12)" at bounding box center [538, 103] width 116 height 14
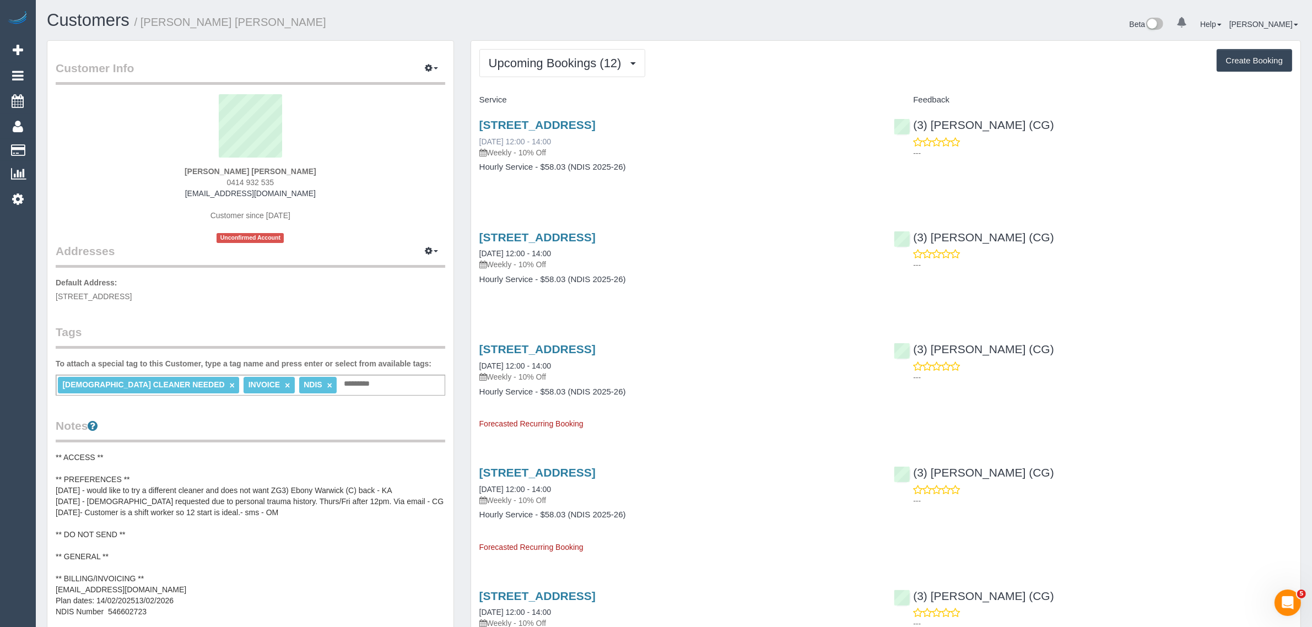
drag, startPoint x: 580, startPoint y: 139, endPoint x: 496, endPoint y: 143, distance: 84.4
copy link "19/09/2025 12:00 - 14:00"
click at [1024, 172] on div "516/29 Waterline Place, Williamstown, VIC 3016 19/09/2025 12:00 - 14:00 Weekly …" at bounding box center [885, 151] width 829 height 85
drag, startPoint x: 1054, startPoint y: 136, endPoint x: 918, endPoint y: 118, distance: 137.2
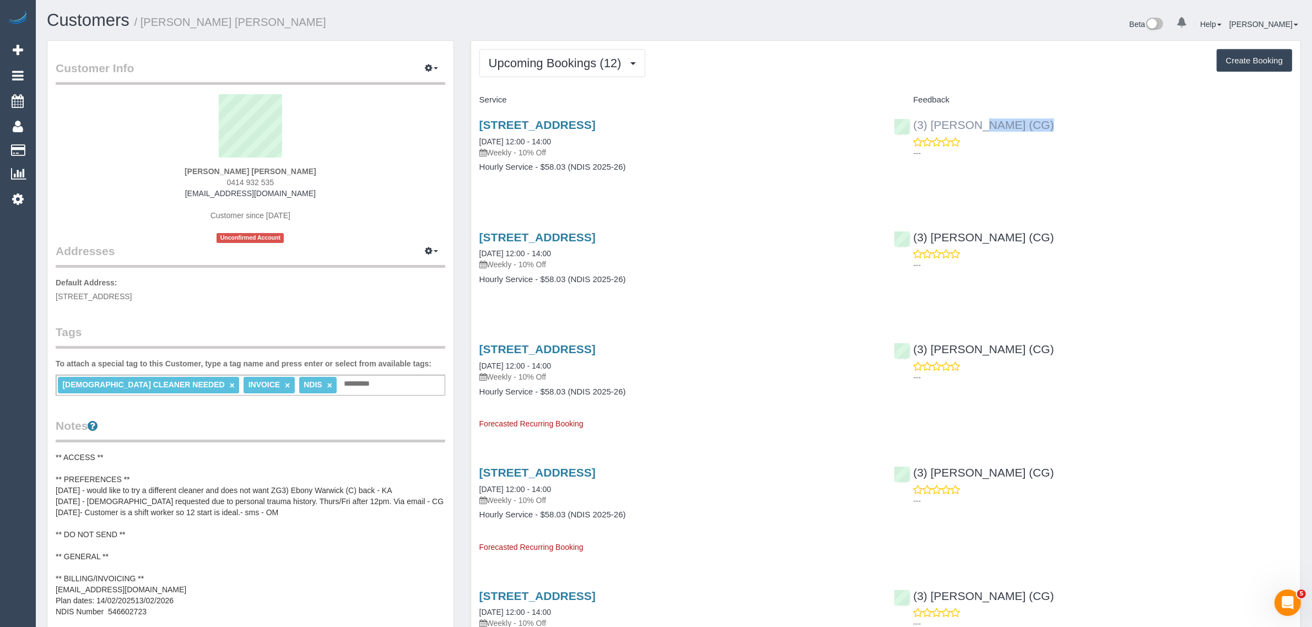
click at [918, 118] on div "(3) Suzana Phillips (CG) ---" at bounding box center [1092, 136] width 415 height 54
copy div "3) Suzana Phillips (CG)"
click at [132, 293] on span "516/29 Waterline Place, Williamstown, VIC 3016" at bounding box center [94, 296] width 76 height 9
click at [132, 292] on span "516/29 Waterline Place, Williamstown, VIC 3016" at bounding box center [94, 296] width 76 height 9
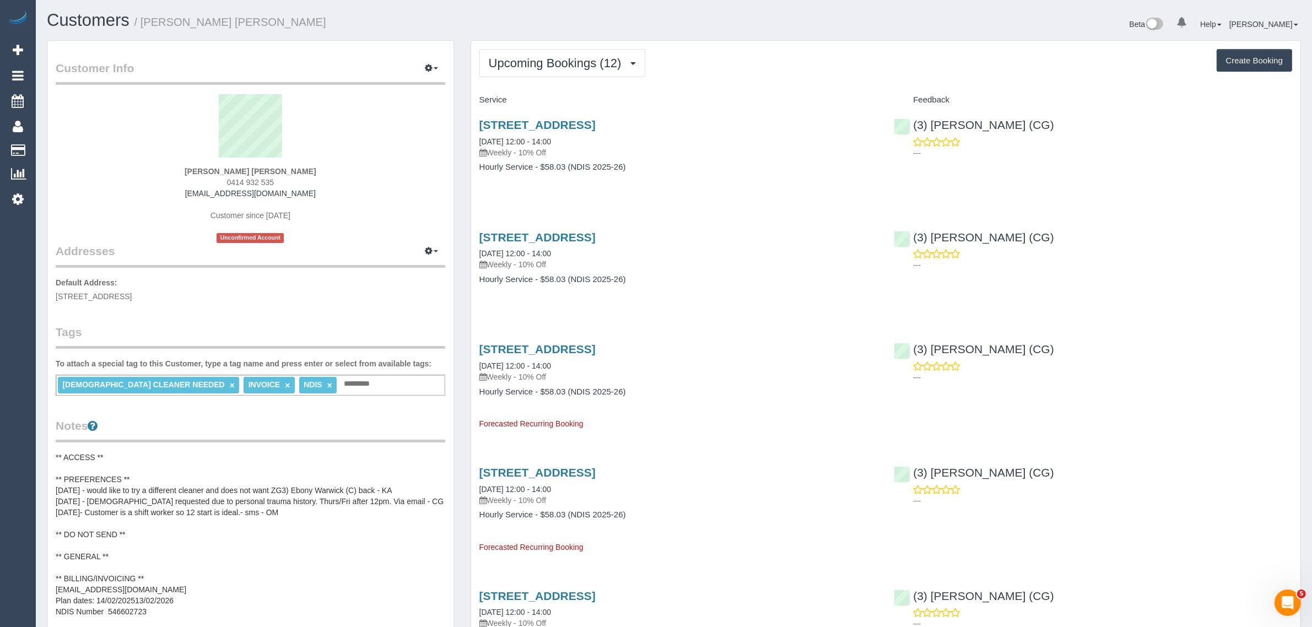
click at [132, 292] on span "516/29 Waterline Place, Williamstown, VIC 3016" at bounding box center [94, 296] width 76 height 9
click at [78, 149] on link "Customers" at bounding box center [105, 150] width 138 height 22
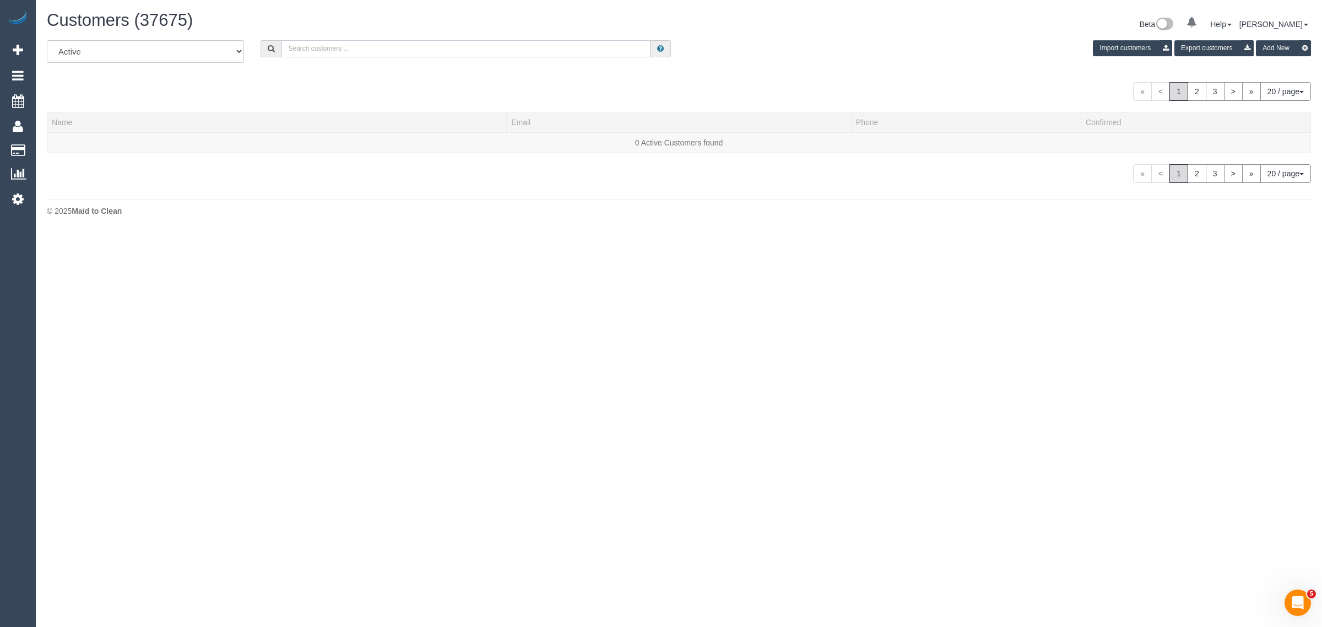
click at [356, 48] on input "text" at bounding box center [466, 48] width 369 height 17
paste input "Kate Mollison"
type input "Kate Mollison"
click at [96, 142] on link "Kate Mollison" at bounding box center [83, 142] width 63 height 9
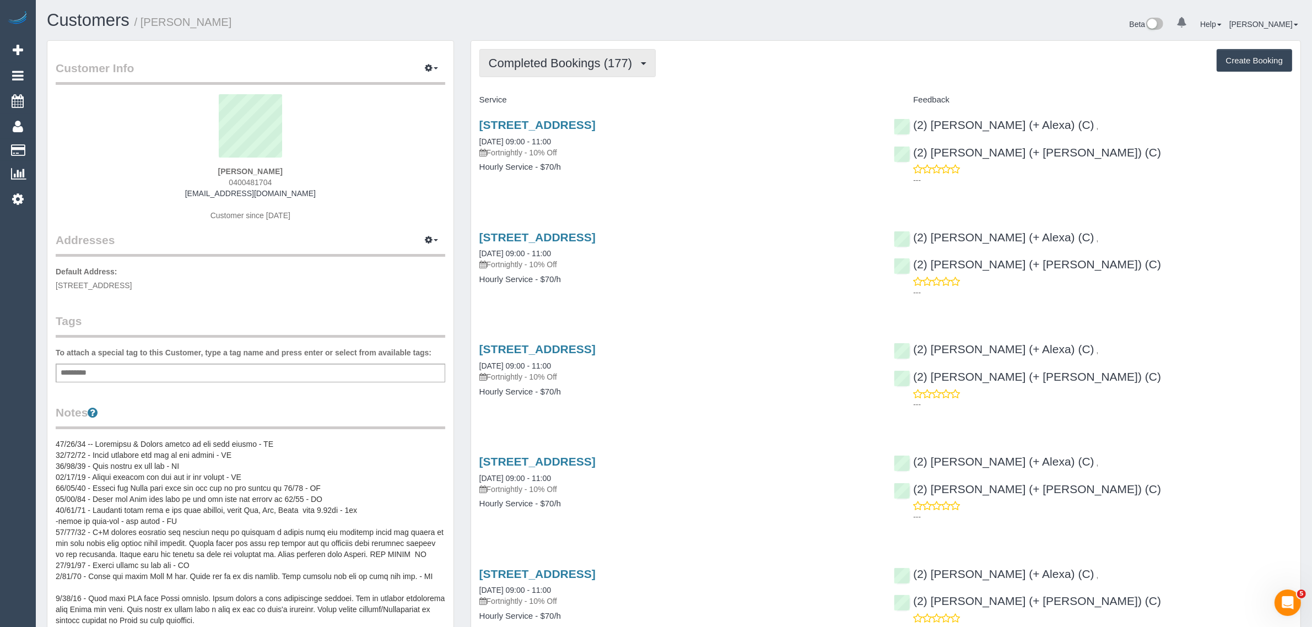
click at [570, 65] on span "Completed Bookings (177)" at bounding box center [563, 63] width 149 height 14
click at [532, 102] on link "Upcoming Bookings (11)" at bounding box center [541, 103] width 123 height 14
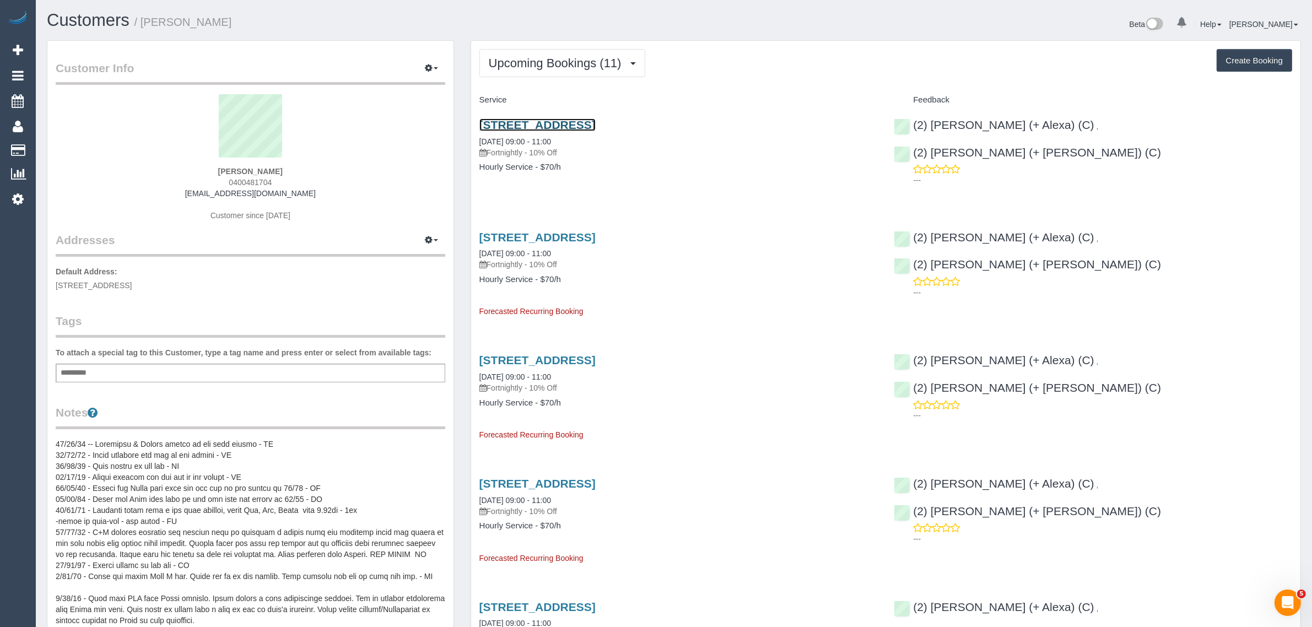
click at [549, 118] on link "9 Macrobertson Cl, Fitzroy, VIC 3065" at bounding box center [537, 124] width 116 height 13
drag, startPoint x: 579, startPoint y: 136, endPoint x: 479, endPoint y: 141, distance: 99.3
click at [479, 141] on div "9 Macrobertson Cl, Fitzroy, VIC 3065 01/10/2025 09:00 - 11:00 Fortnightly - 10%…" at bounding box center [678, 138] width 398 height 40
copy link "01/10/2025 09:00 - 11:00"
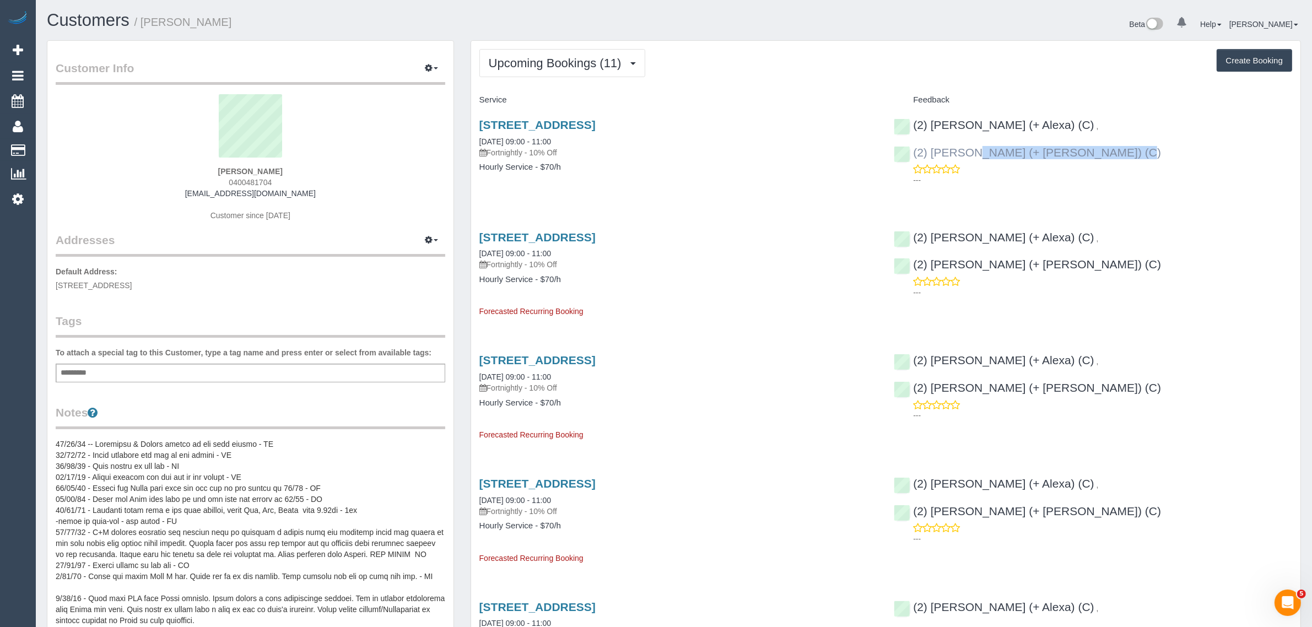
drag, startPoint x: 1224, startPoint y: 122, endPoint x: 1078, endPoint y: 125, distance: 145.5
click at [1078, 125] on div "(2) Alejandro (+ Alexa) (C) , (2) Alexa (+ Alejandro) (C) ---" at bounding box center [1092, 150] width 415 height 82
copy link "(2) [PERSON_NAME] (+ [PERSON_NAME]) (C)"
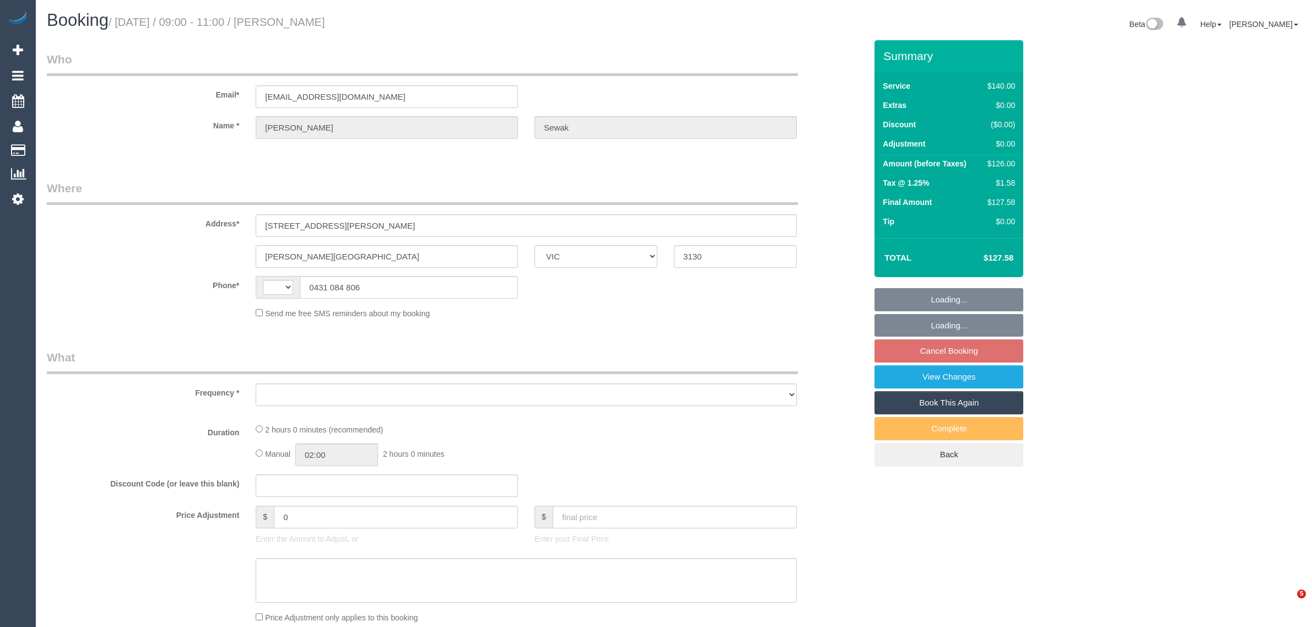
select select "VIC"
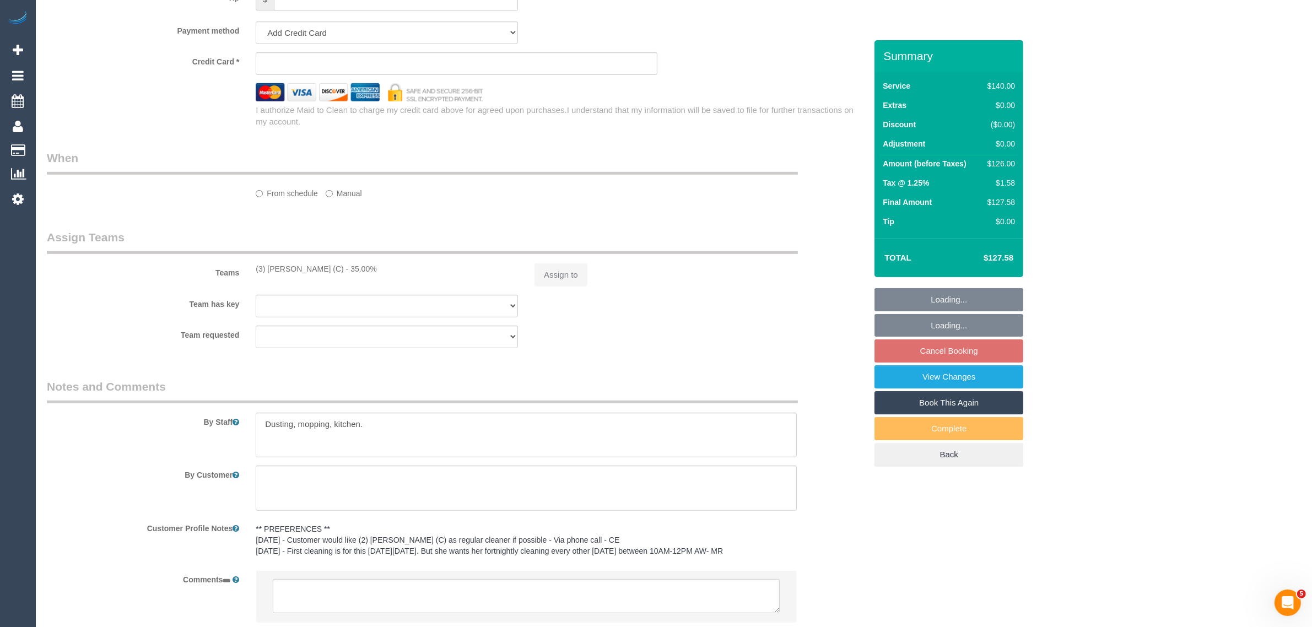
select select "string:AU"
select select "string:stripe-pm_1RRMl22GScqysDRVGyB8BGQZ"
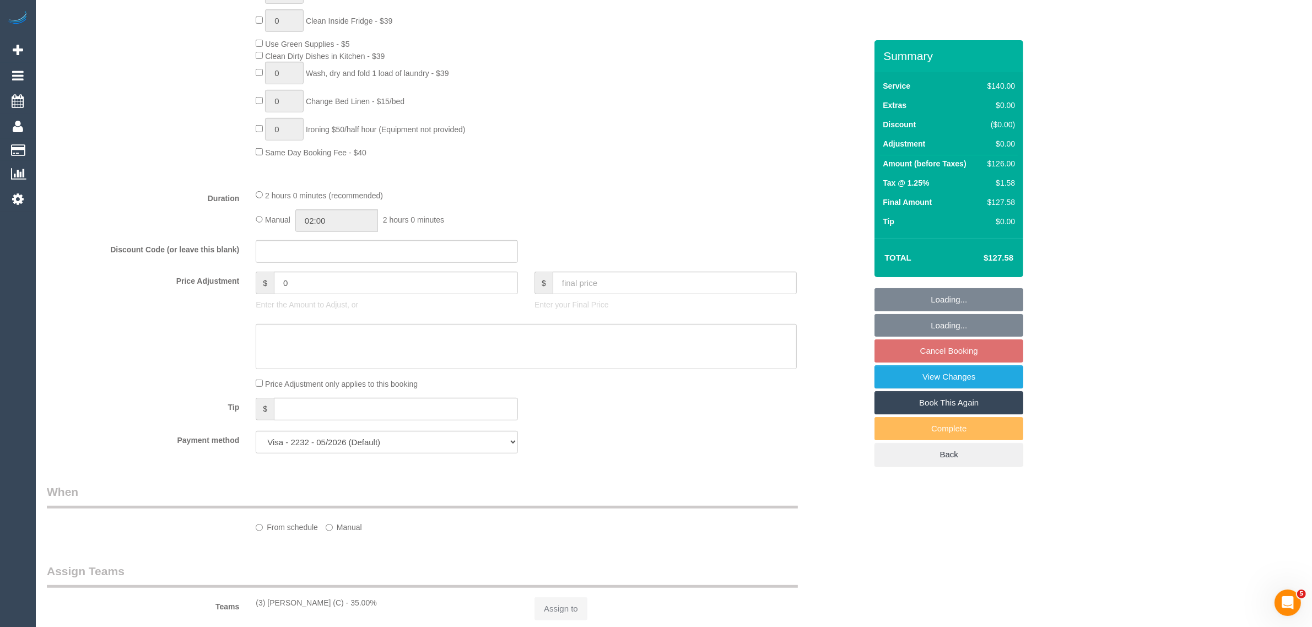
select select "object:694"
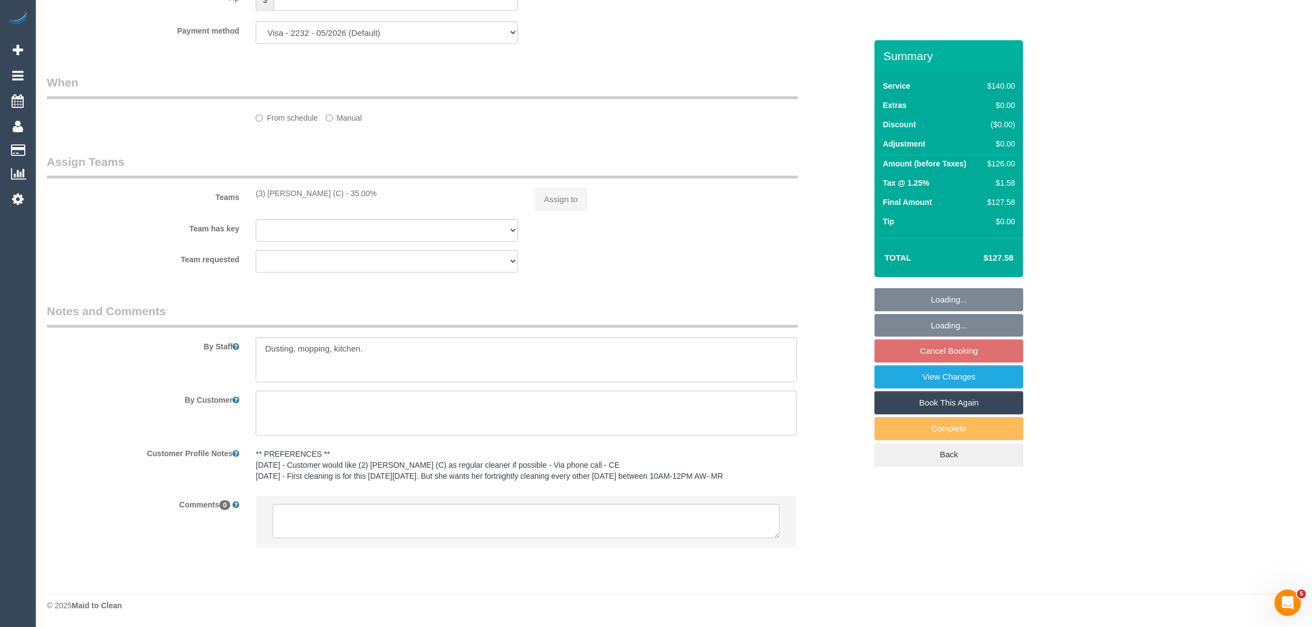
select select "number:29"
select select "number:14"
select select "number:19"
select select "number:36"
select select "number:34"
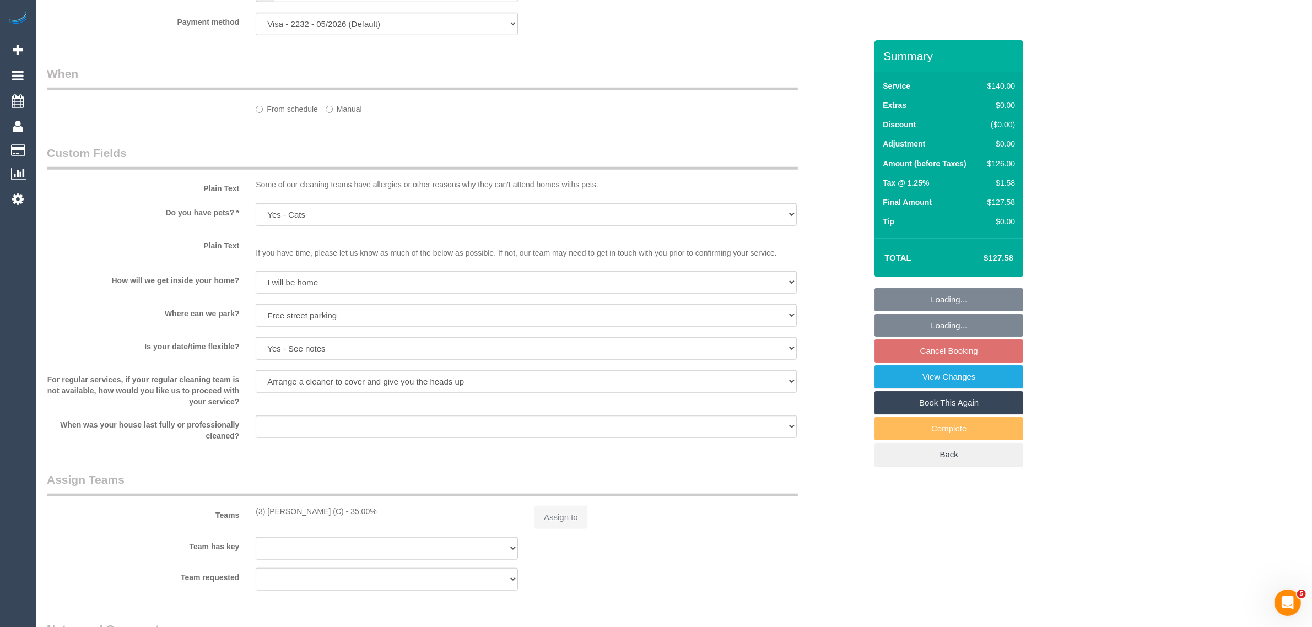
select select "object:1293"
click at [591, 527] on div "Assign to" at bounding box center [665, 517] width 279 height 23
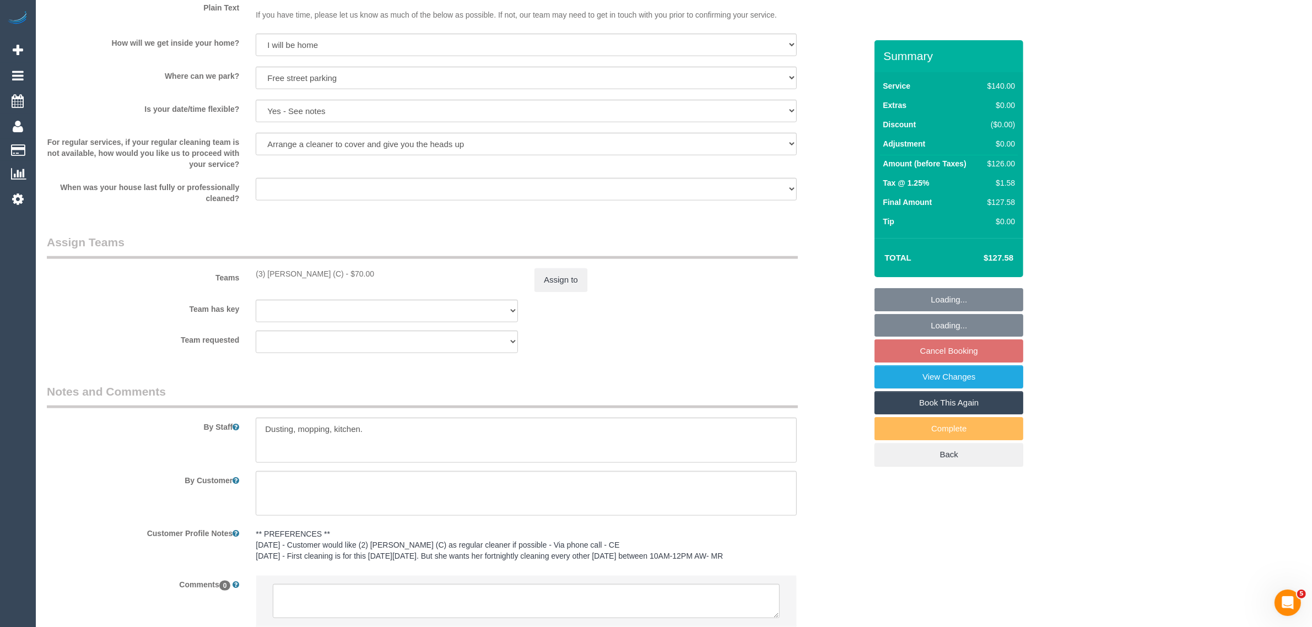
scroll to position [1514, 0]
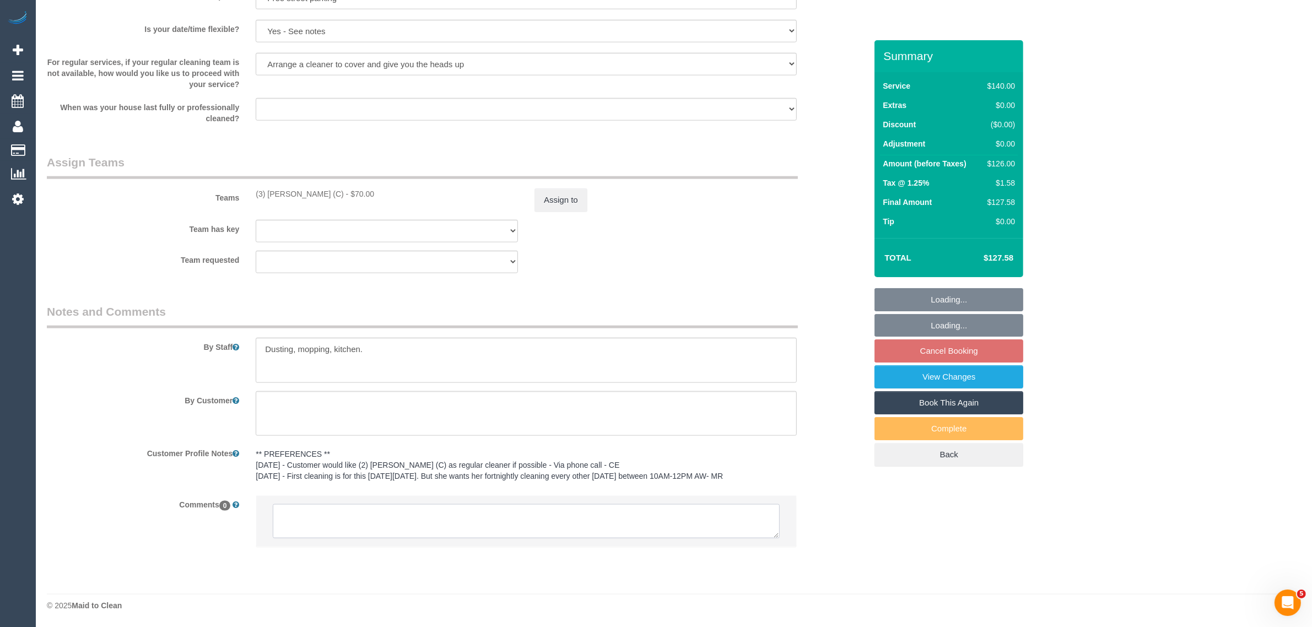
click at [653, 522] on textarea at bounding box center [526, 521] width 507 height 34
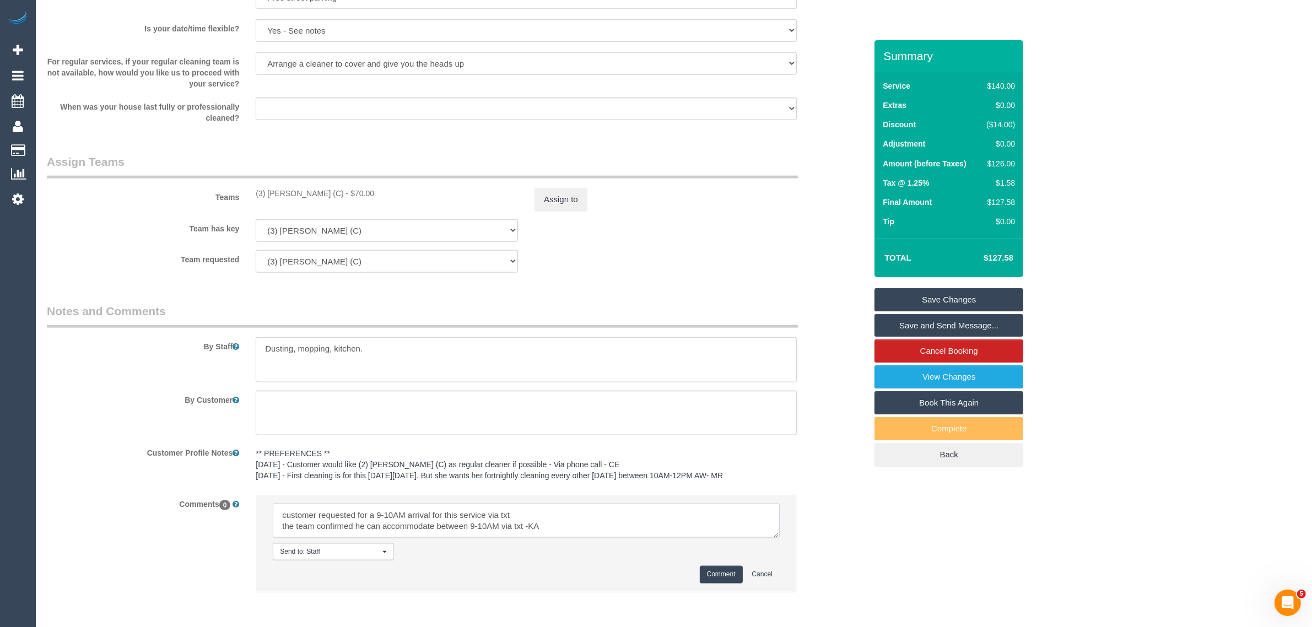
type textarea "customer requested for a 9-10AM arrival for this service via txt the team confi…"
click at [706, 569] on button "Comment" at bounding box center [721, 574] width 43 height 17
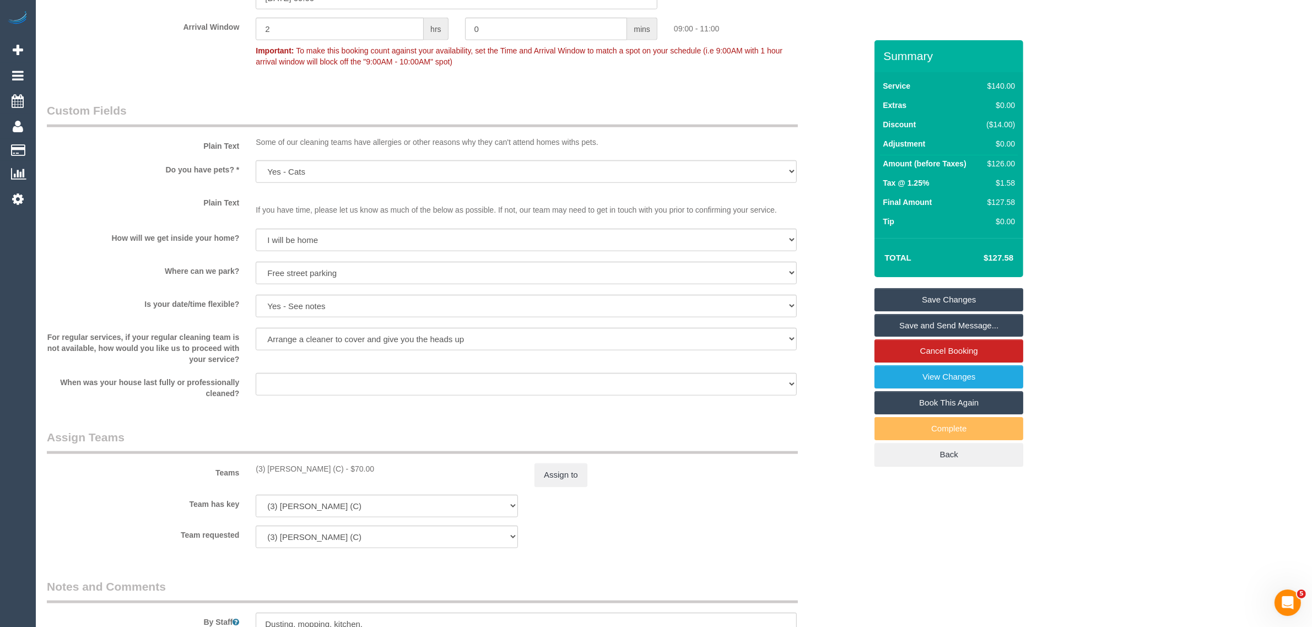
scroll to position [963, 0]
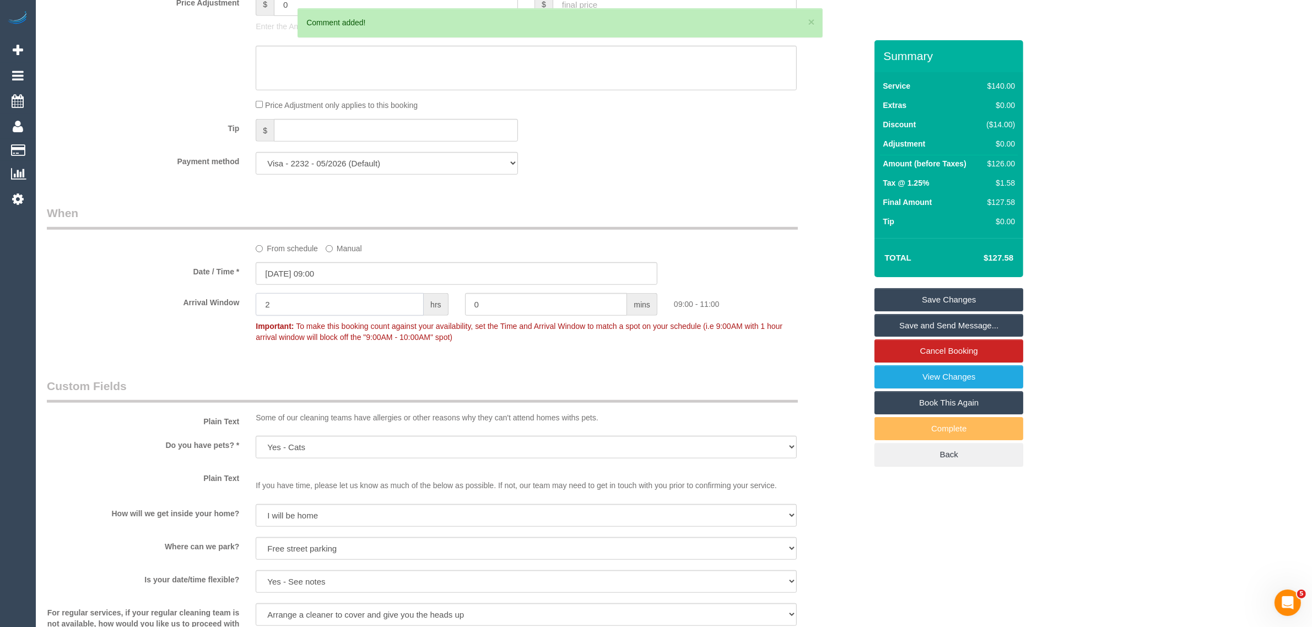
click at [332, 307] on input "2" at bounding box center [340, 304] width 168 height 23
type input "1"
drag, startPoint x: 590, startPoint y: 348, endPoint x: 717, endPoint y: 318, distance: 130.3
click at [590, 349] on fieldset "When From schedule Manual Date / Time * [DATE] 09:00 Arrival Window 1 hrs 0 min…" at bounding box center [456, 280] width 819 height 151
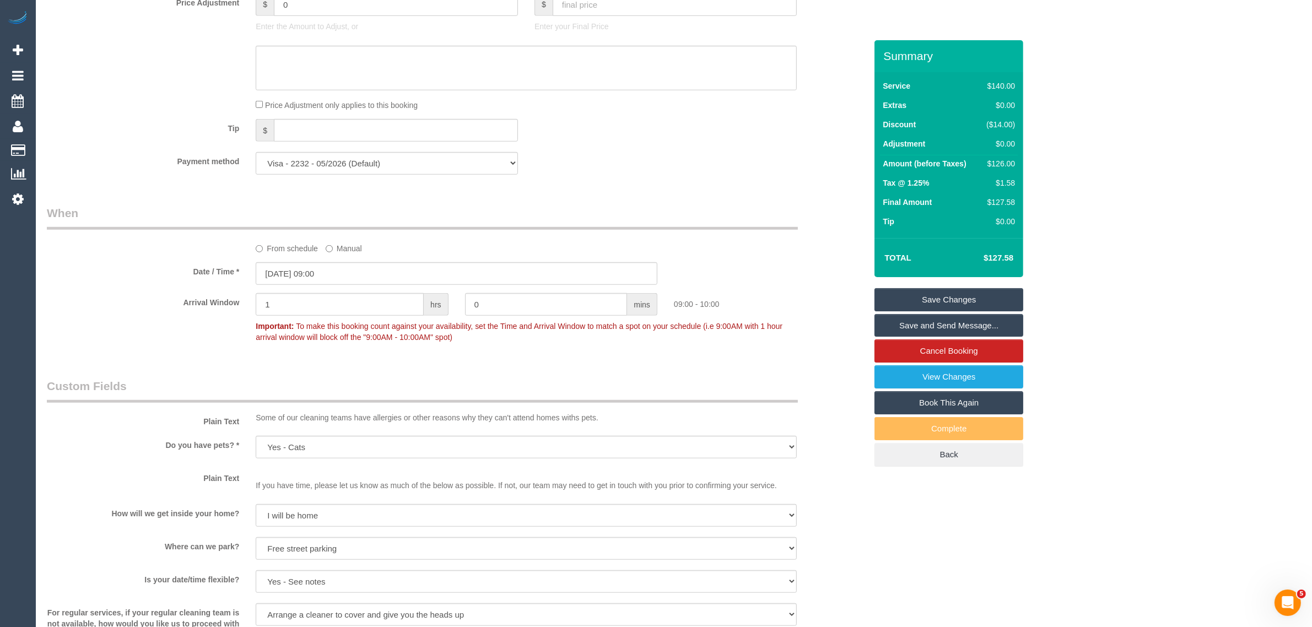
click at [942, 301] on link "Save Changes" at bounding box center [948, 299] width 149 height 23
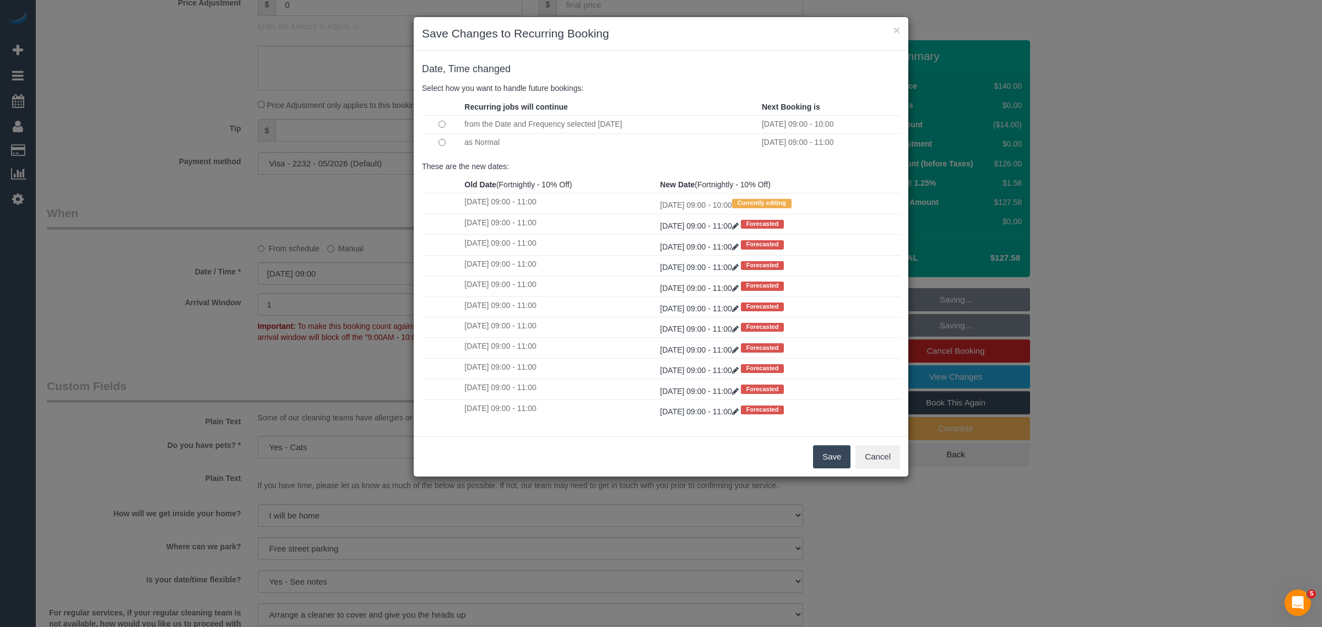
click at [822, 456] on button "Save" at bounding box center [831, 456] width 37 height 23
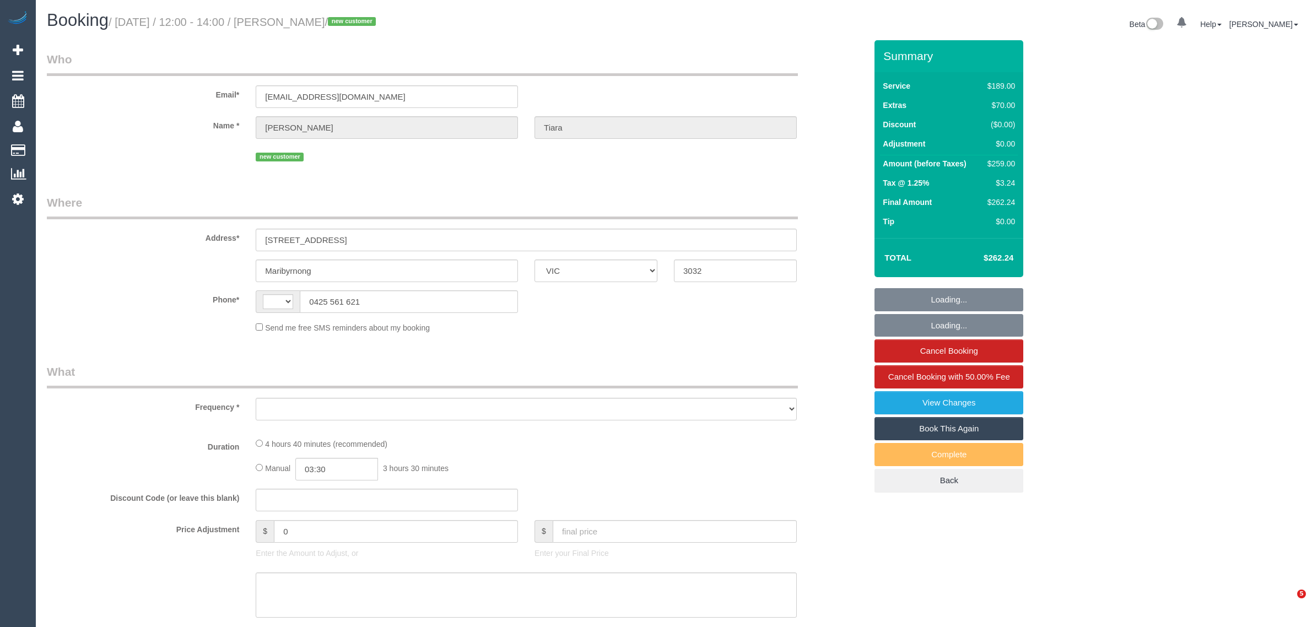
select select "VIC"
select select "object:294"
select select "string:stripe-pm_1S5zmc2GScqysDRVyz7m8t0B"
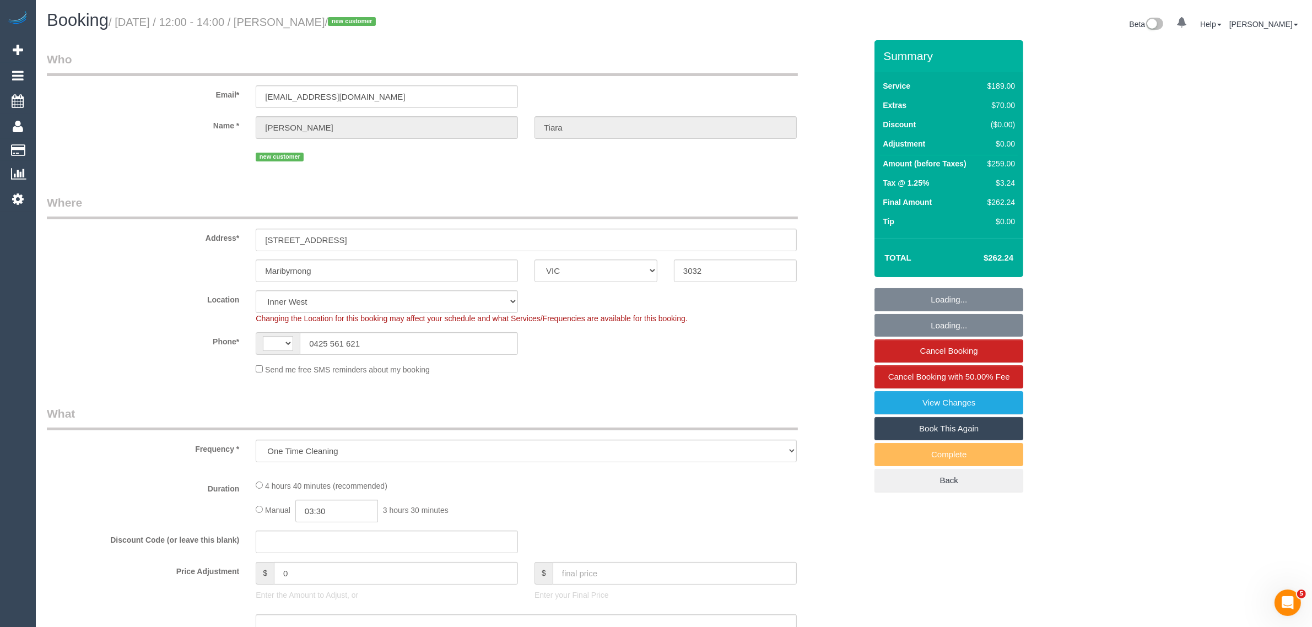
select select "spot1"
select select "object:480"
select select "string:AU"
select select "number:28"
select select "number:14"
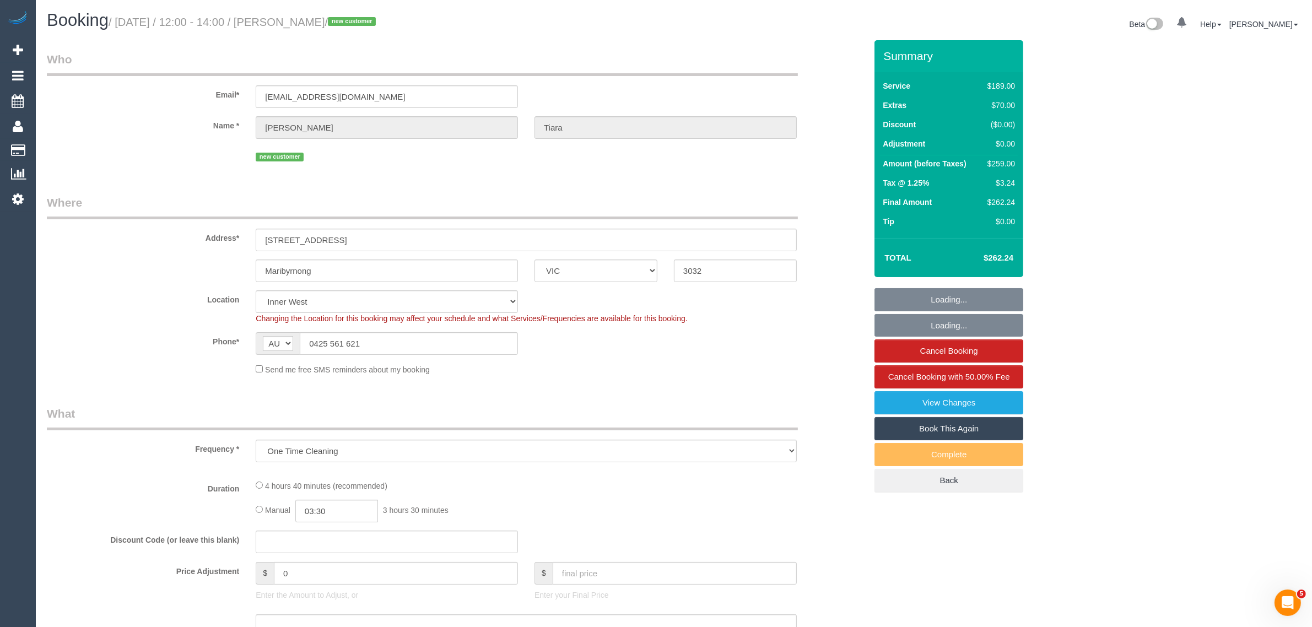
select select "number:19"
select select "number:24"
select select "number:26"
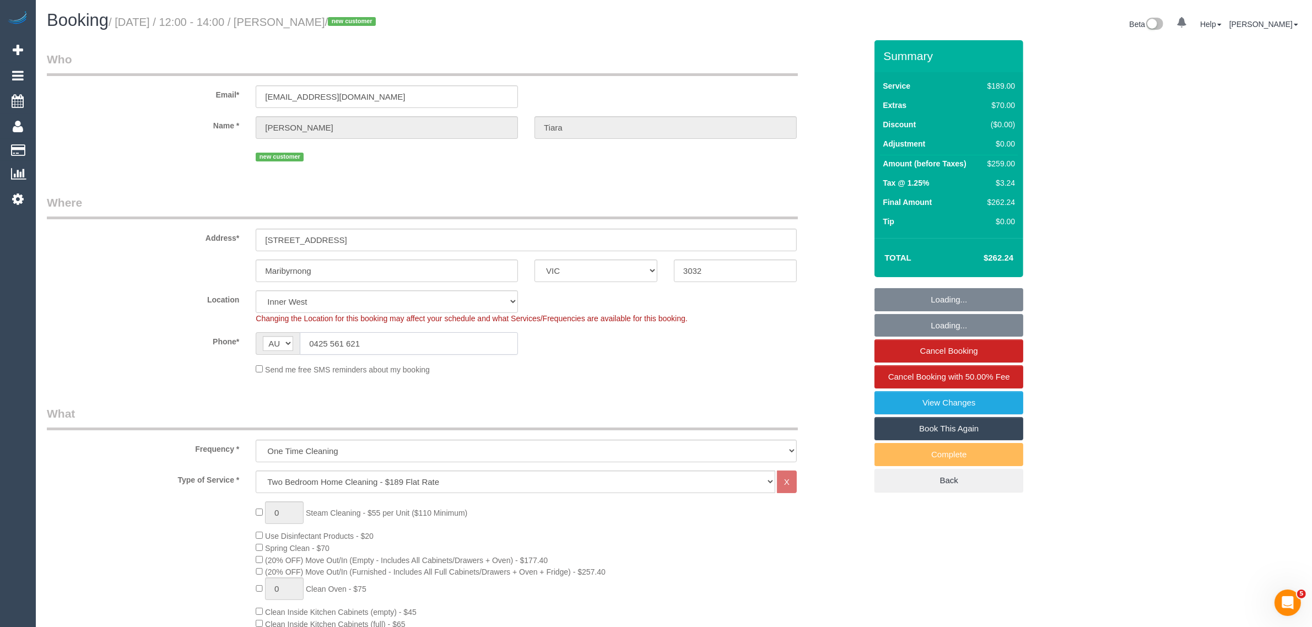
click at [376, 341] on input "0425 561 621" at bounding box center [409, 343] width 218 height 23
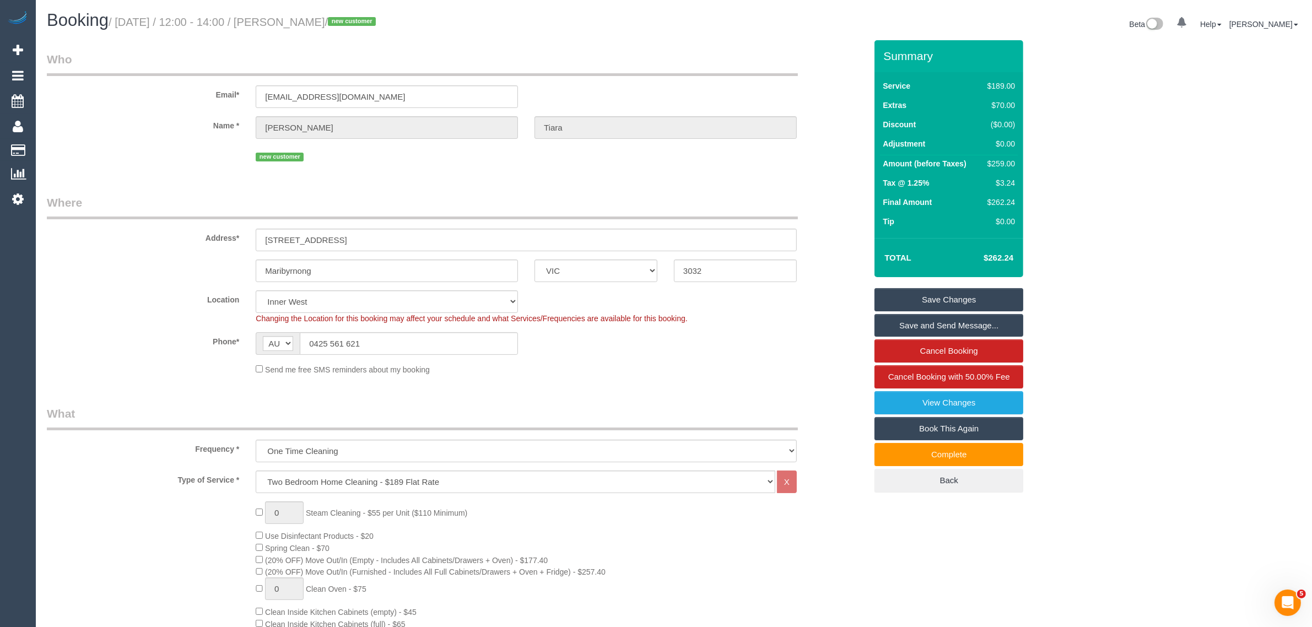
click at [739, 349] on div "Phone* AF AL DZ AD AO AI AQ AG AR AM AW AU AT AZ BS BH BD BB BY BE BZ BJ BM BT …" at bounding box center [457, 343] width 836 height 23
click at [736, 375] on fieldset "Where Address* [STREET_ADDRESS] [GEOGRAPHIC_DATA] ACT [GEOGRAPHIC_DATA] NT [GEO…" at bounding box center [456, 289] width 819 height 189
click at [399, 343] on input "0425 561 621" at bounding box center [409, 343] width 218 height 23
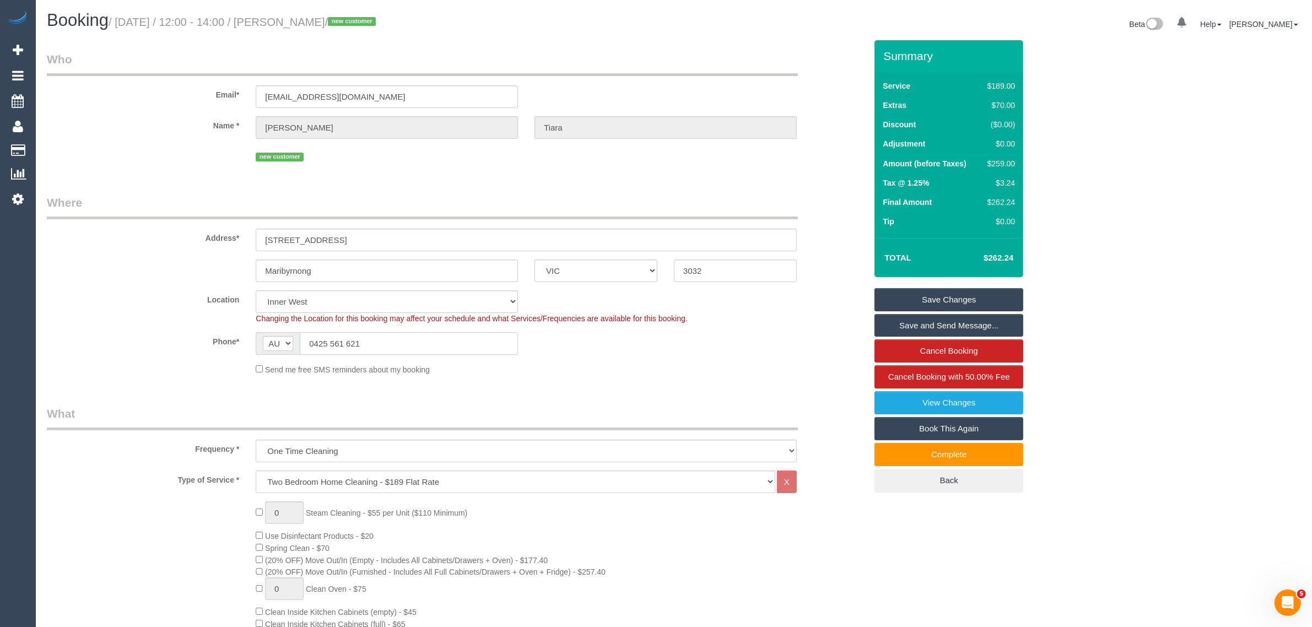
click at [399, 343] on input "0425 561 621" at bounding box center [409, 343] width 218 height 23
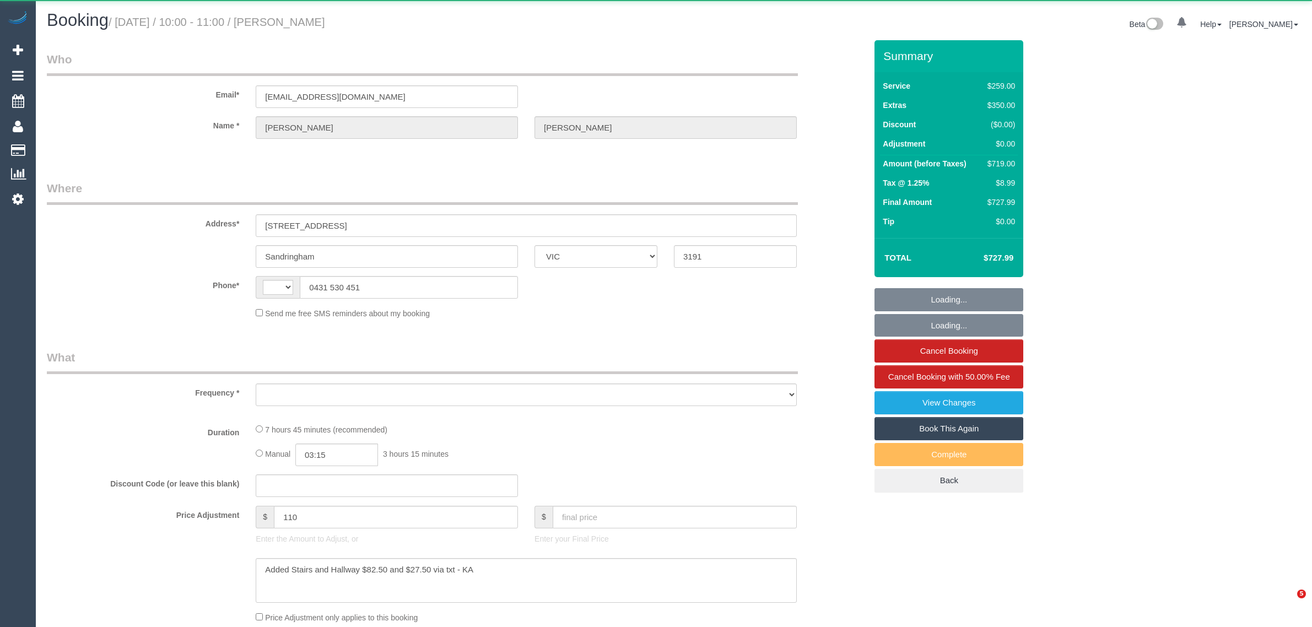
select select "VIC"
select select "string:AU"
select select "object:621"
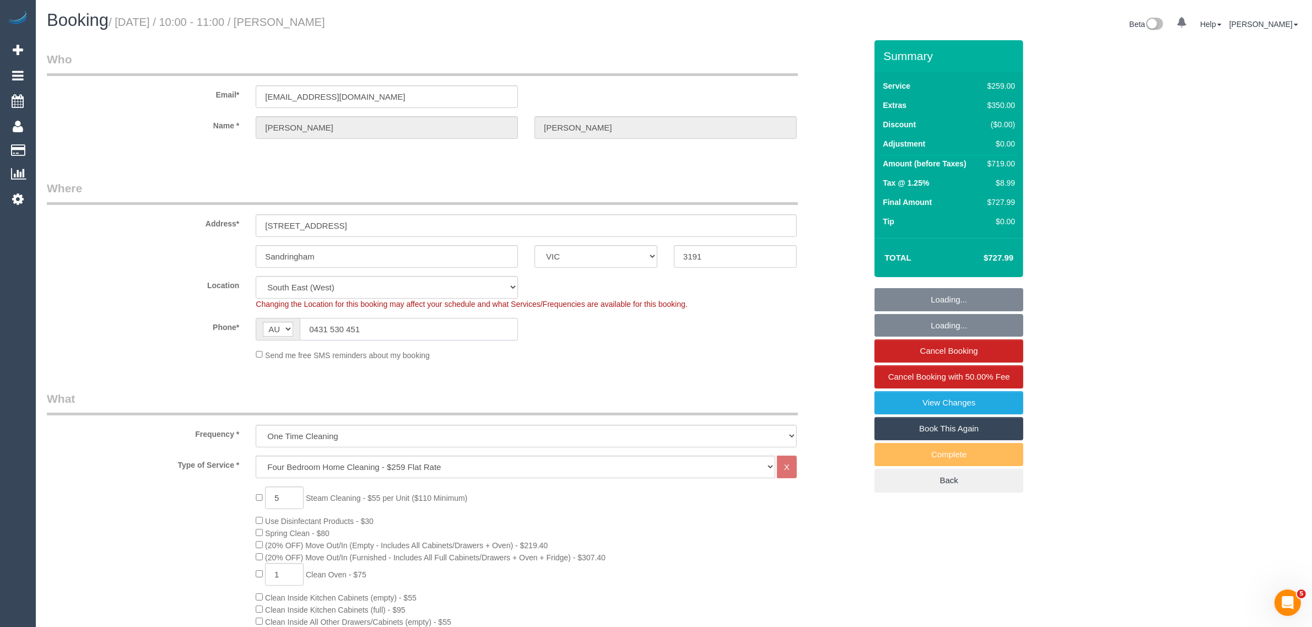
click at [380, 320] on input "0431 530 451" at bounding box center [409, 329] width 218 height 23
select select "string:stripe-pm_1QuiJU2GScqysDRVA8fU0KcC"
select select "number:28"
select select "number:14"
select select "number:19"
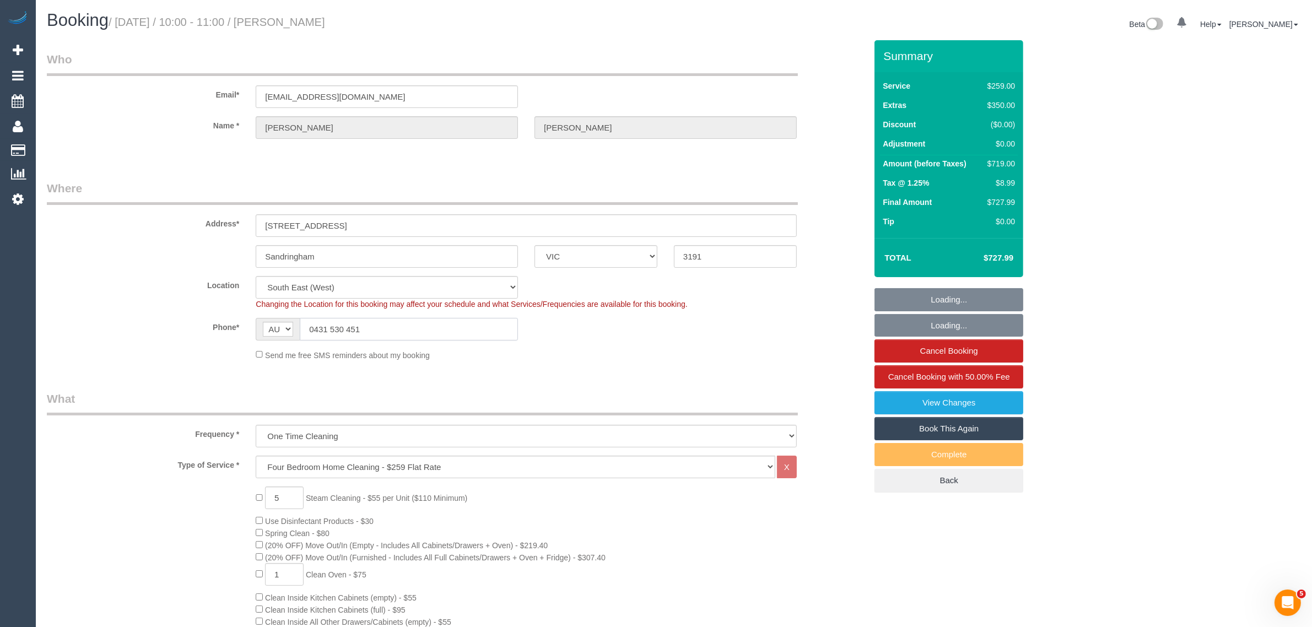
select select "number:36"
select select "object:1411"
click at [380, 320] on input "0431 530 451" at bounding box center [409, 329] width 218 height 23
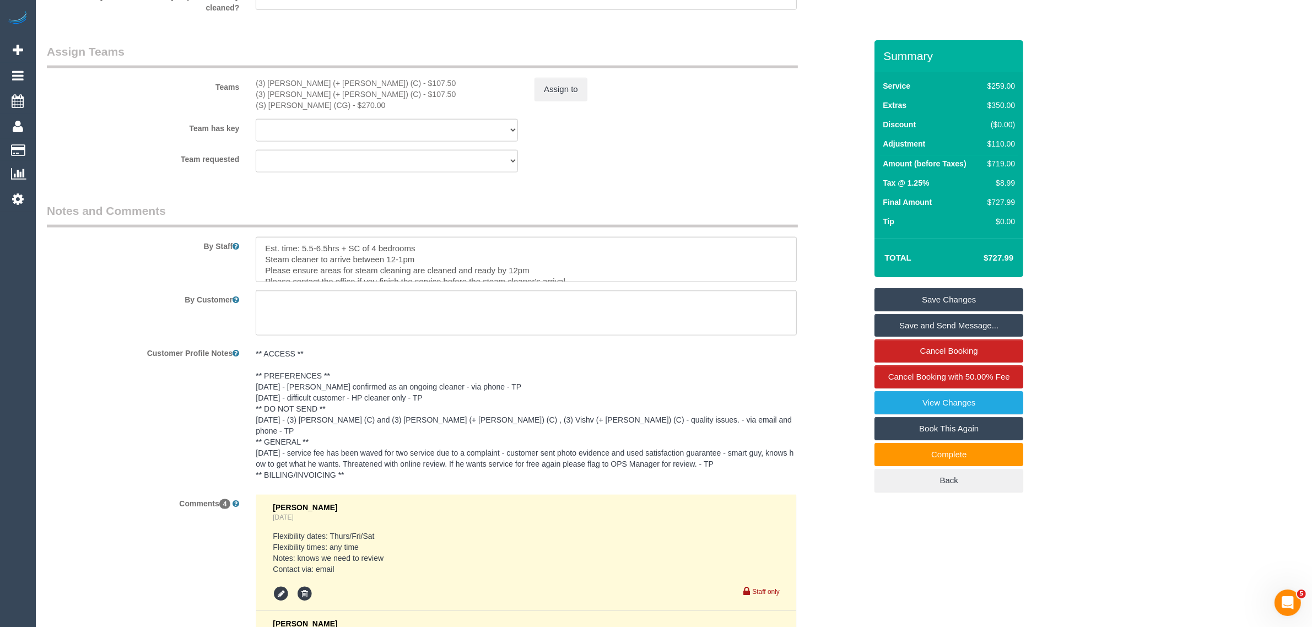
scroll to position [1653, 0]
click at [701, 121] on div "Team has key (3) Rayhan (+ Shahida) (C) (3) Shahida (+ Rayhan) (C) (S) Mark Yen…" at bounding box center [457, 131] width 836 height 23
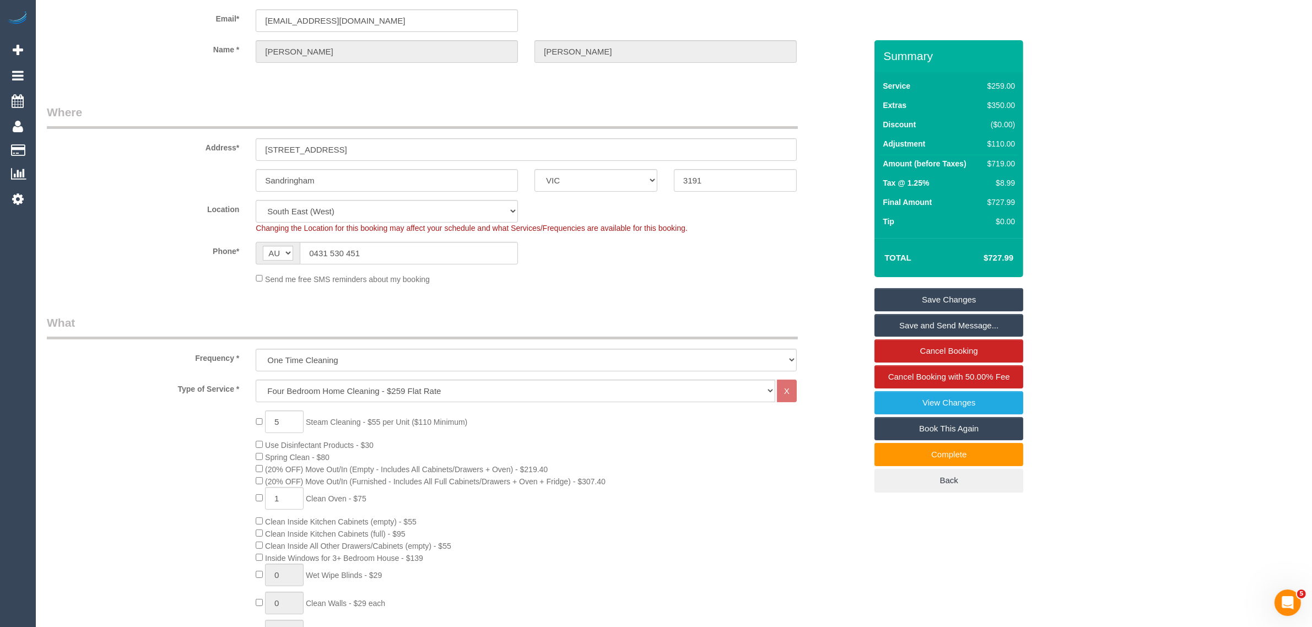
scroll to position [0, 0]
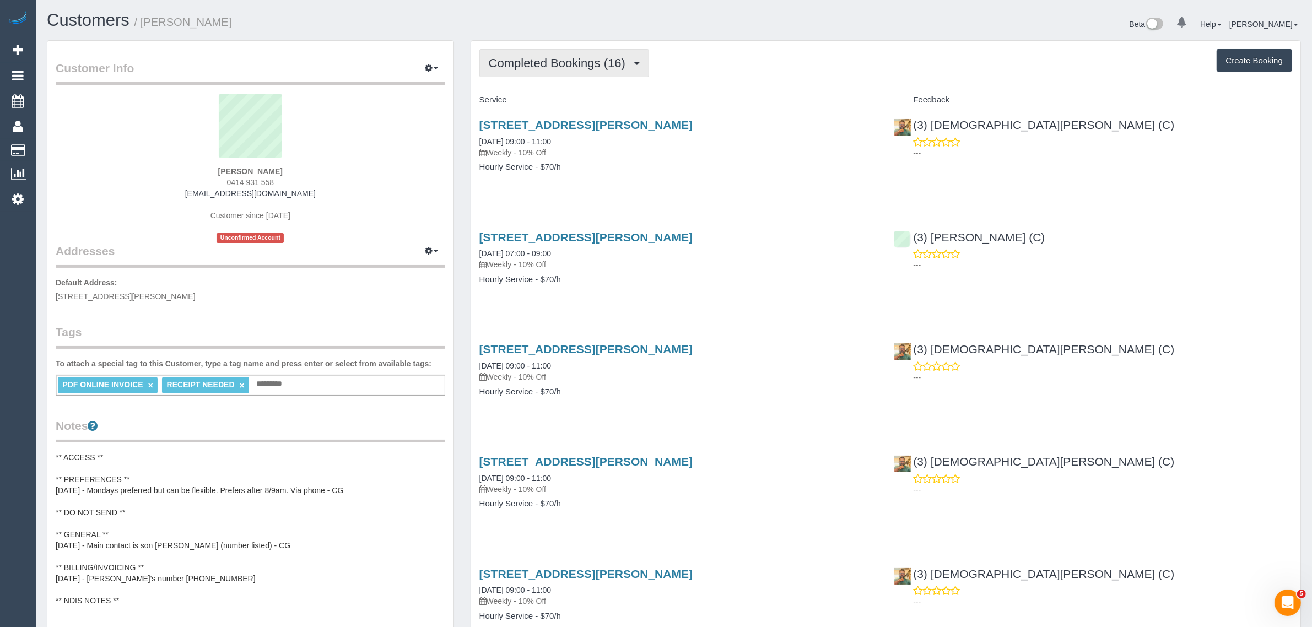
click at [574, 69] on button "Completed Bookings (16)" at bounding box center [564, 63] width 170 height 28
click at [754, 95] on h4 "Service" at bounding box center [678, 99] width 398 height 9
click at [596, 57] on span "Completed Bookings (16)" at bounding box center [560, 63] width 142 height 14
click at [559, 102] on link "Upcoming Bookings (12)" at bounding box center [539, 103] width 119 height 14
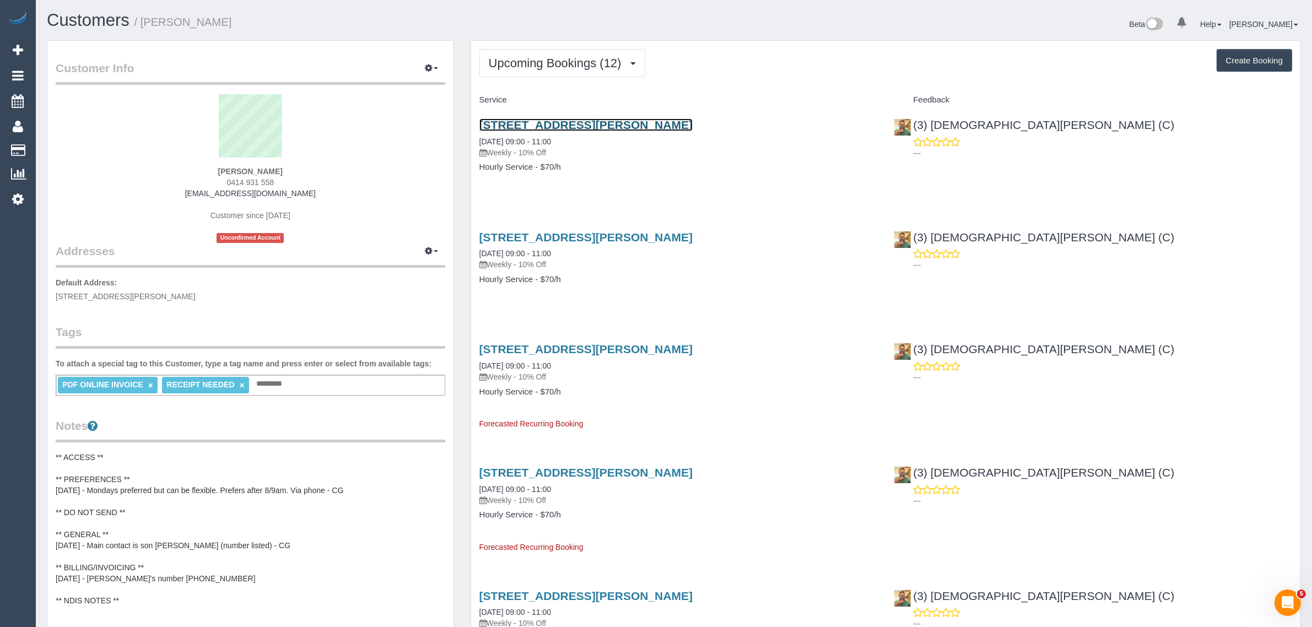
click at [620, 118] on link "[STREET_ADDRESS][PERSON_NAME]" at bounding box center [585, 124] width 213 height 13
drag, startPoint x: 574, startPoint y: 141, endPoint x: 476, endPoint y: 141, distance: 98.6
click at [476, 141] on div "16 Viola Street, Donnybrook, VIC 3064 19/09/2025 09:00 - 11:00 Weekly - 10% Off…" at bounding box center [678, 151] width 415 height 85
copy link "19/09/2025 09:00 - 11:00"
click at [255, 178] on span "0414 931 558" at bounding box center [250, 182] width 47 height 9
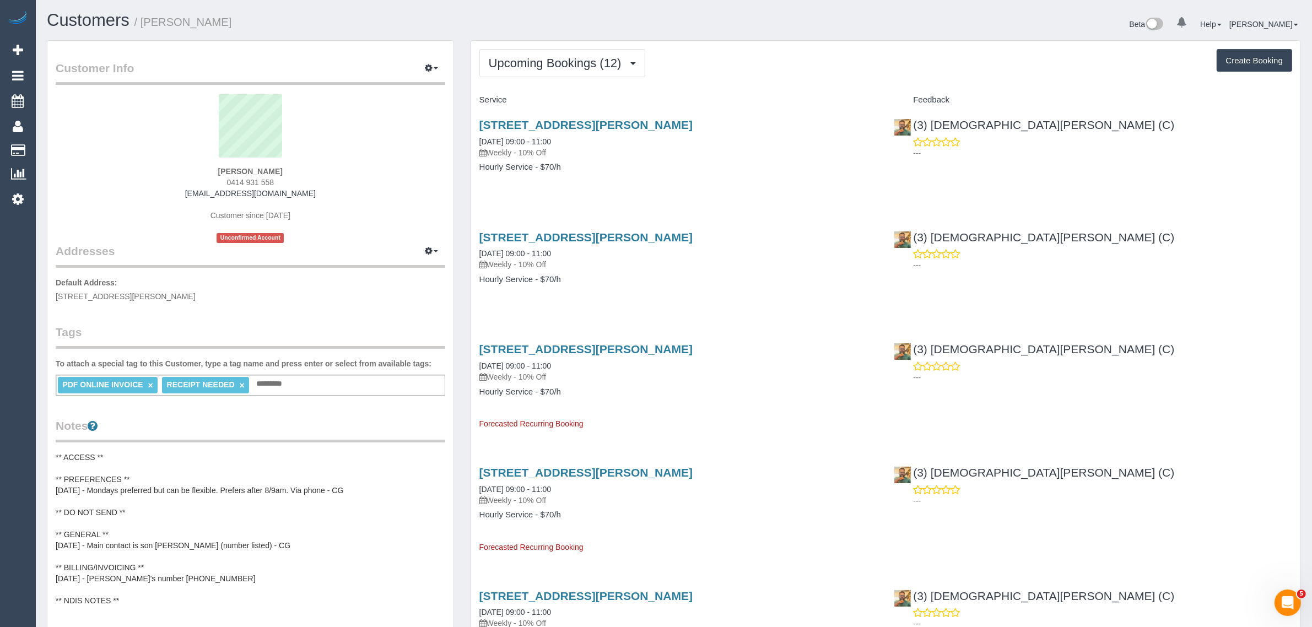
click at [255, 178] on span "0414 931 558" at bounding box center [250, 182] width 47 height 9
copy div "0414 931 558"
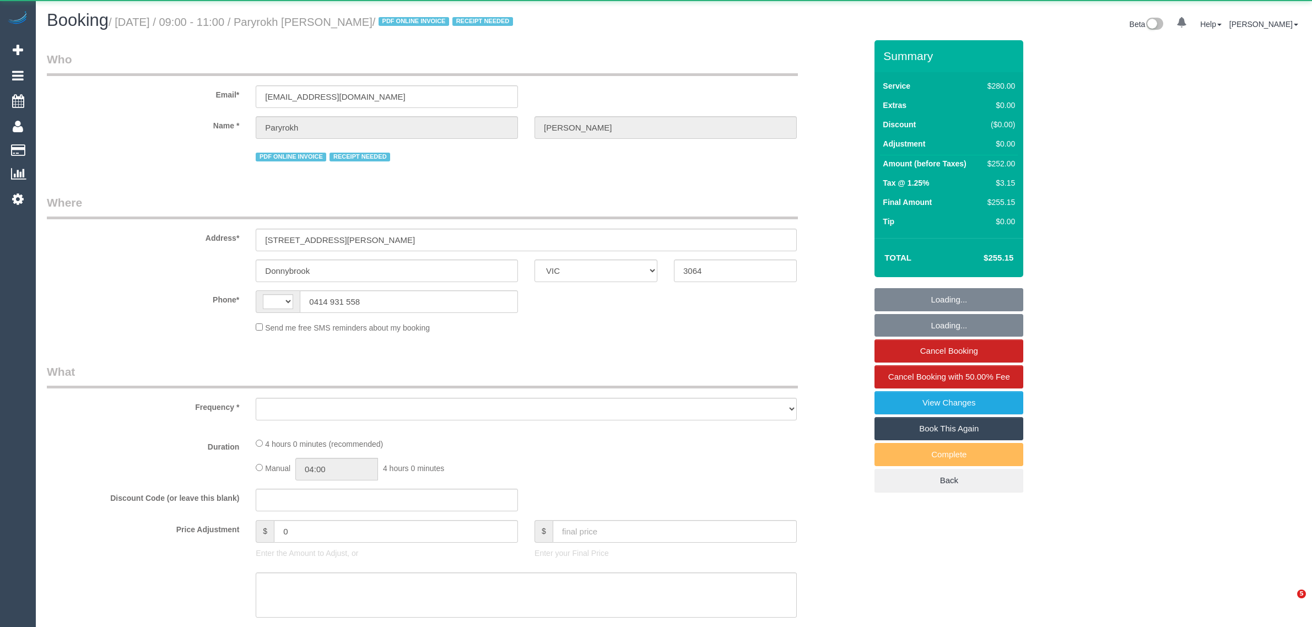
select select "VIC"
select select "string:AU"
select select "string:stripe-pm_1RIkwB2GScqysDRVO7FxyKXl"
select select "number:29"
select select "number:14"
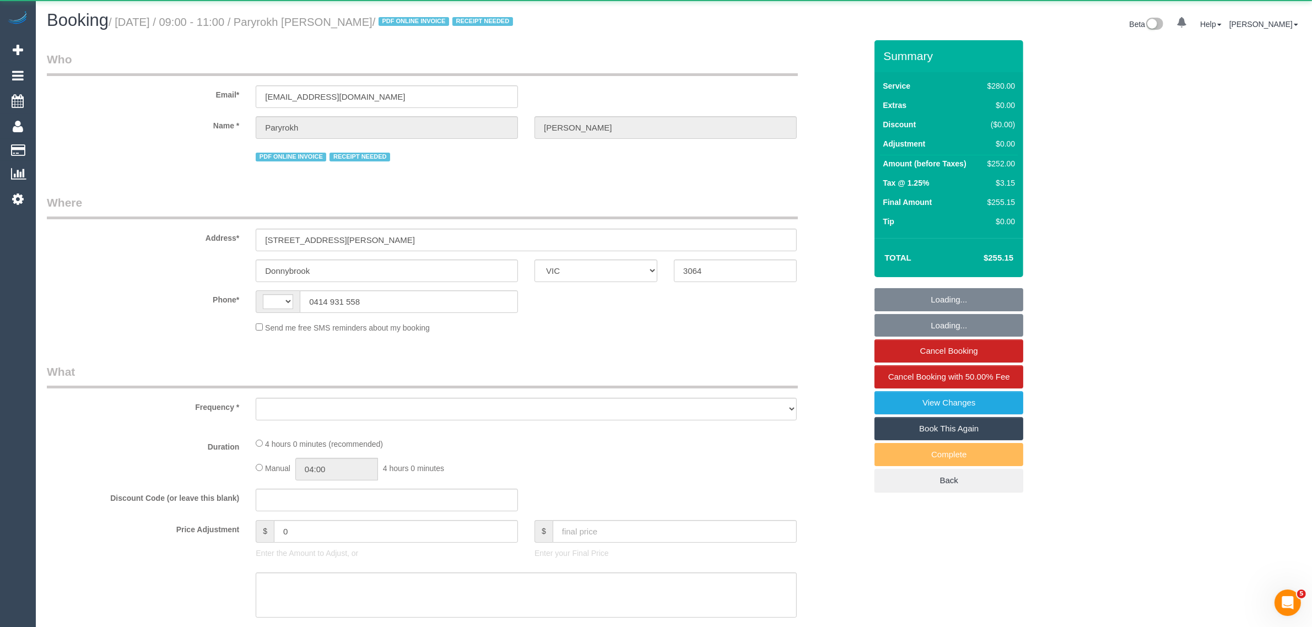
select select "number:19"
select select "number:22"
select select "number:34"
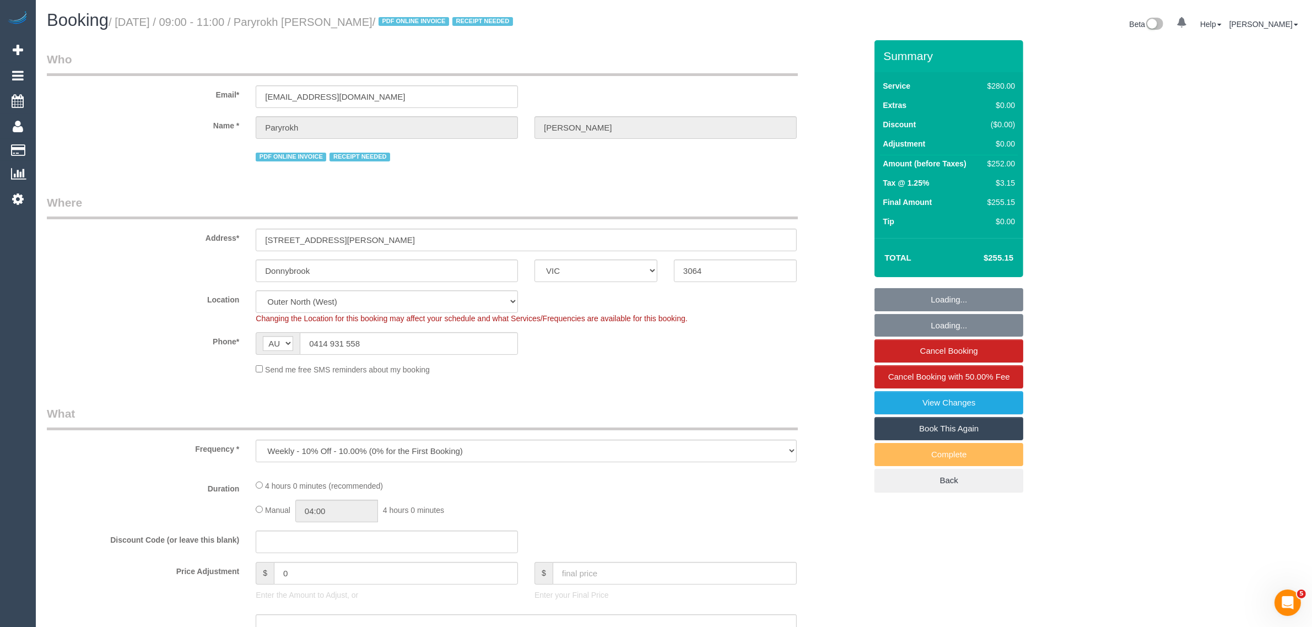
select select "object:1254"
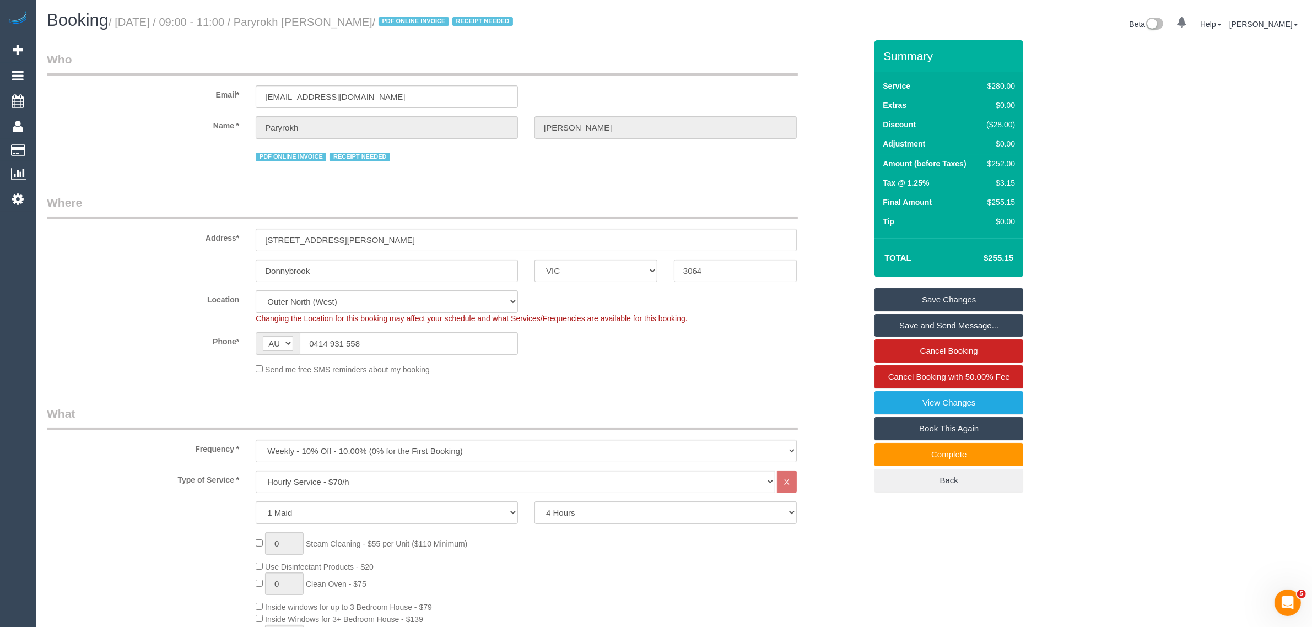
drag, startPoint x: 635, startPoint y: 513, endPoint x: 630, endPoint y: 502, distance: 12.3
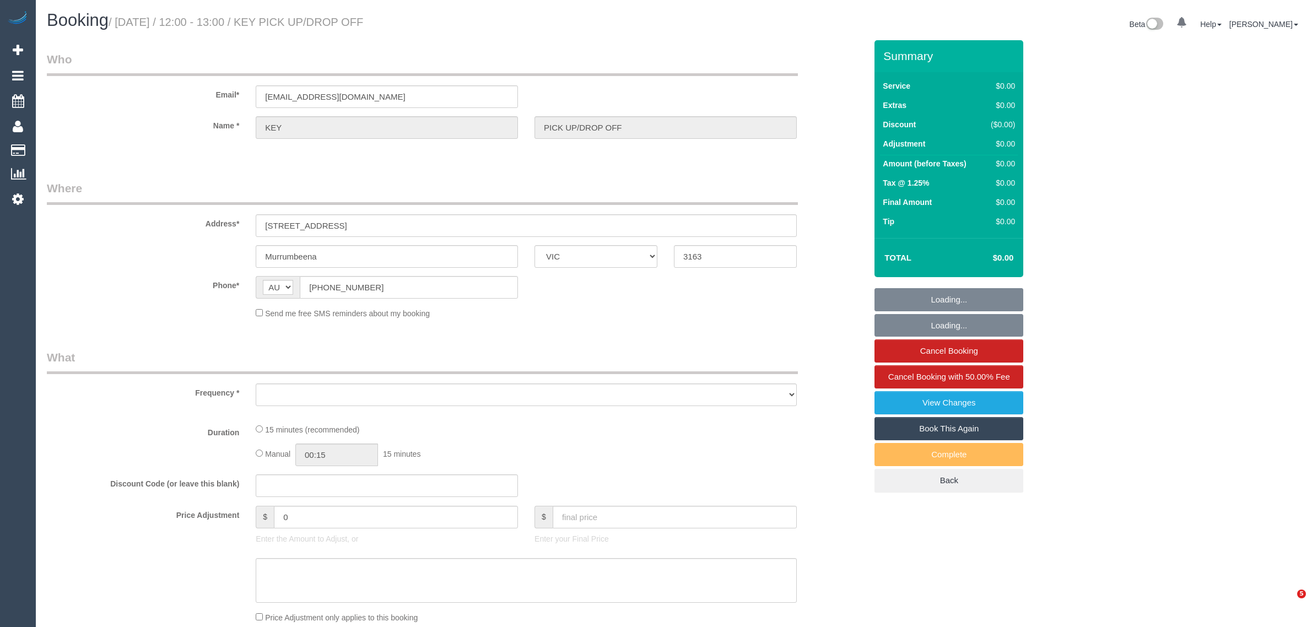
select select "VIC"
select select "object:532"
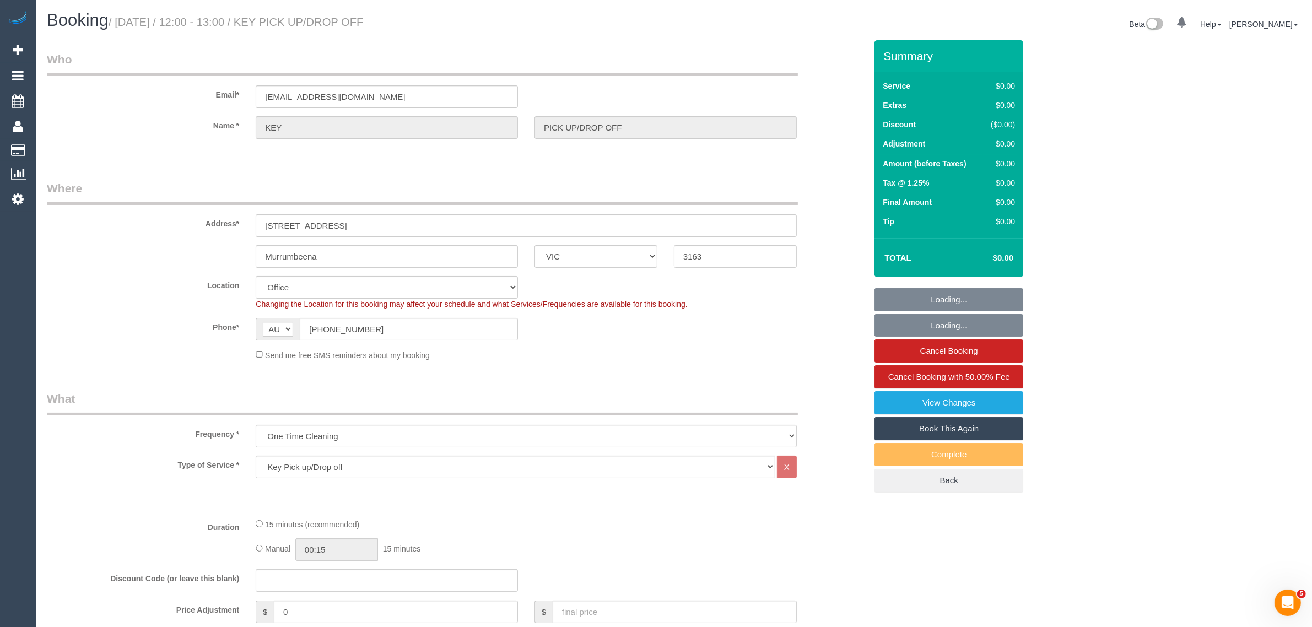
select select "number:28"
select select "object:2007"
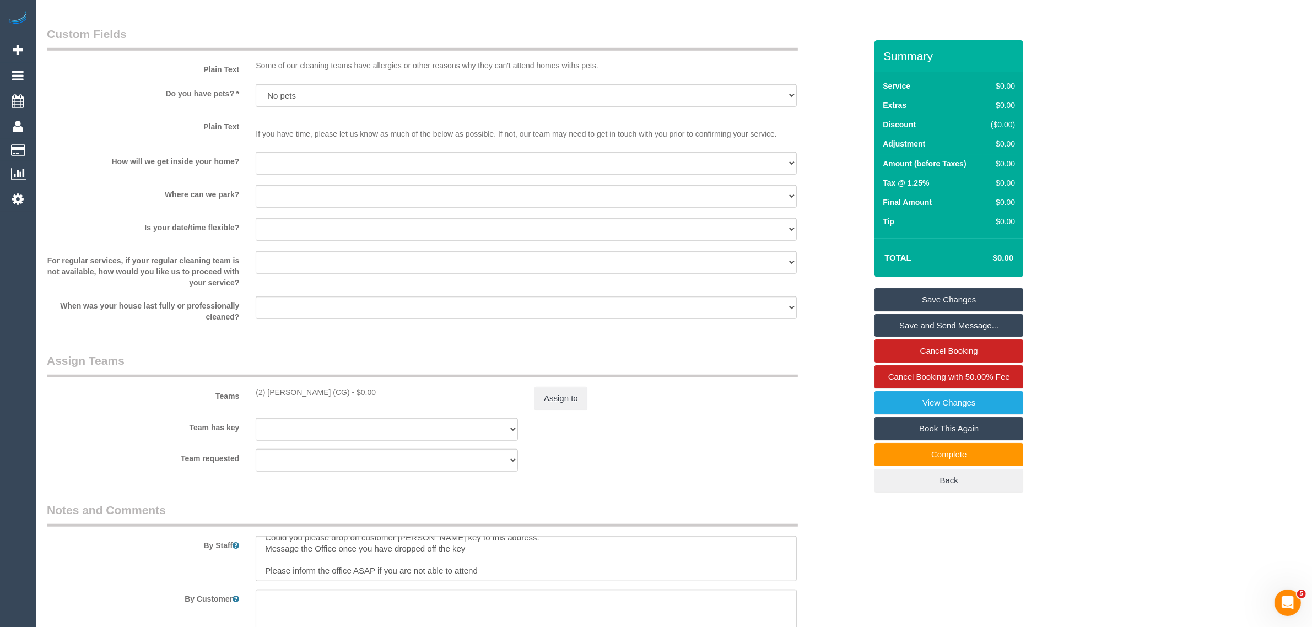
scroll to position [580, 0]
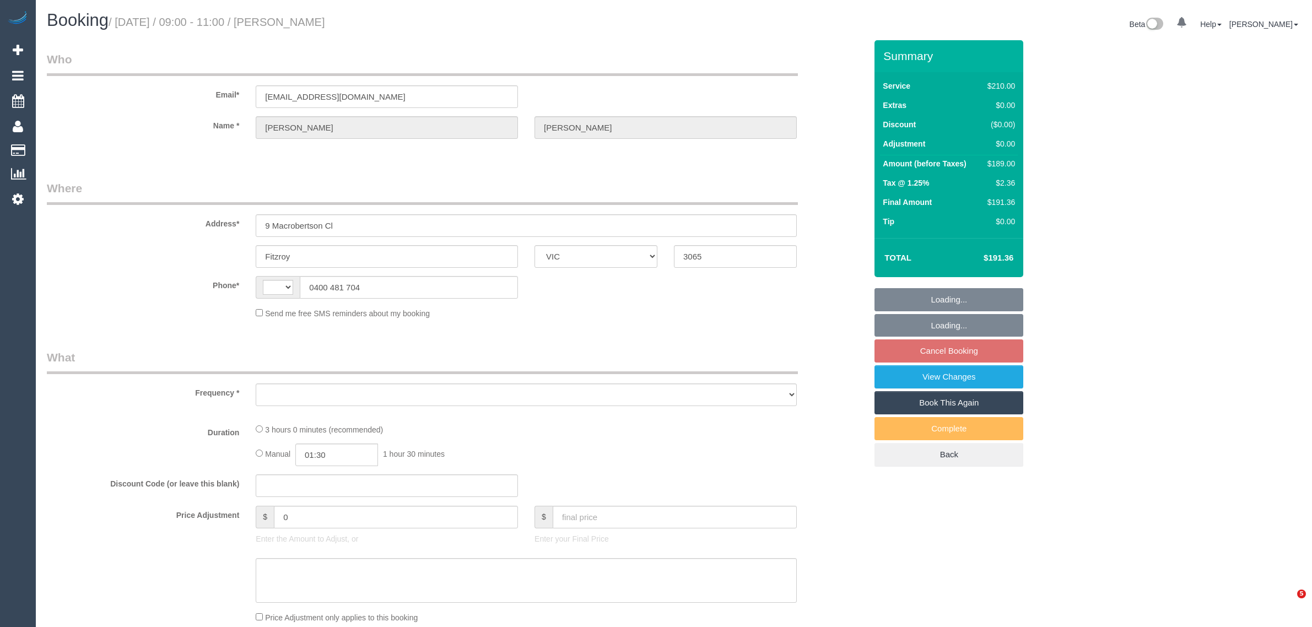
select select "VIC"
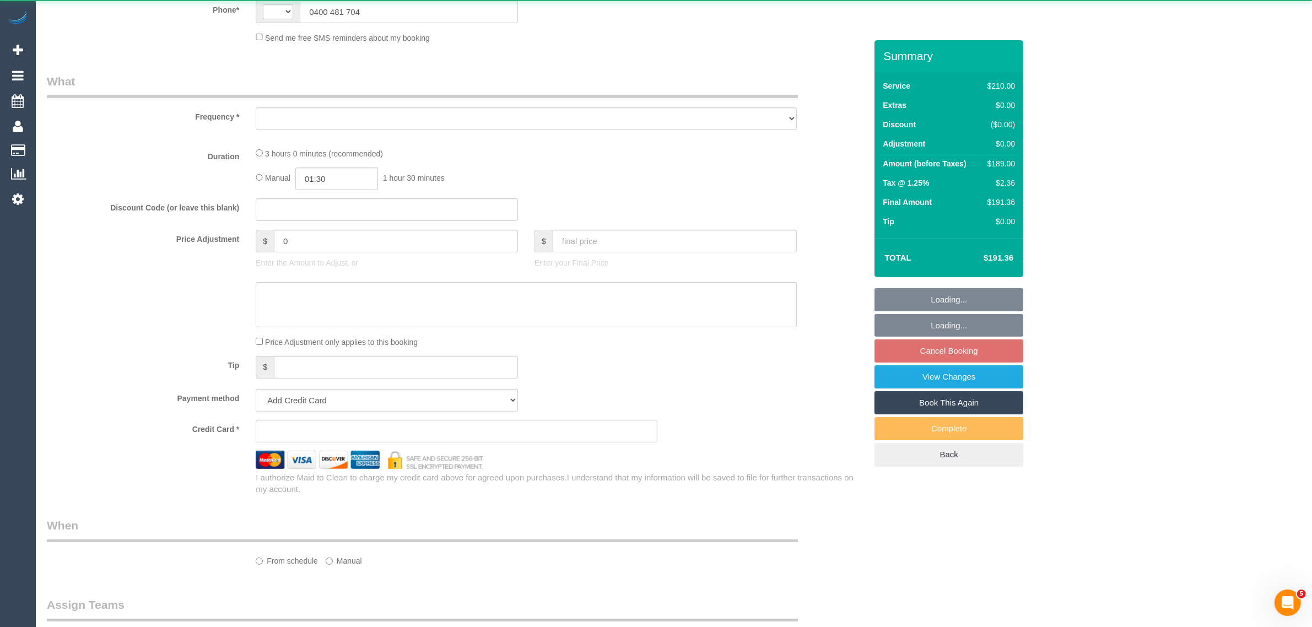
select select "object:290"
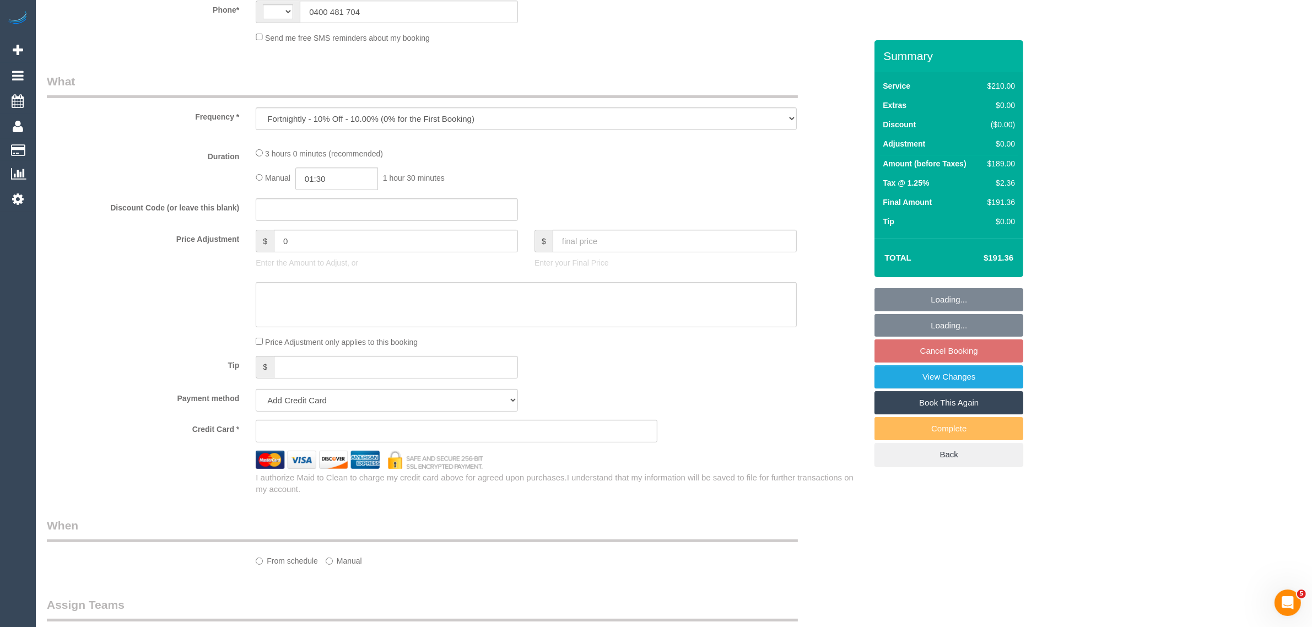
select select "string:AU"
select select "string:stripe-card_1CgXEF2GScqysDRVAmu6UeYN"
select select "180"
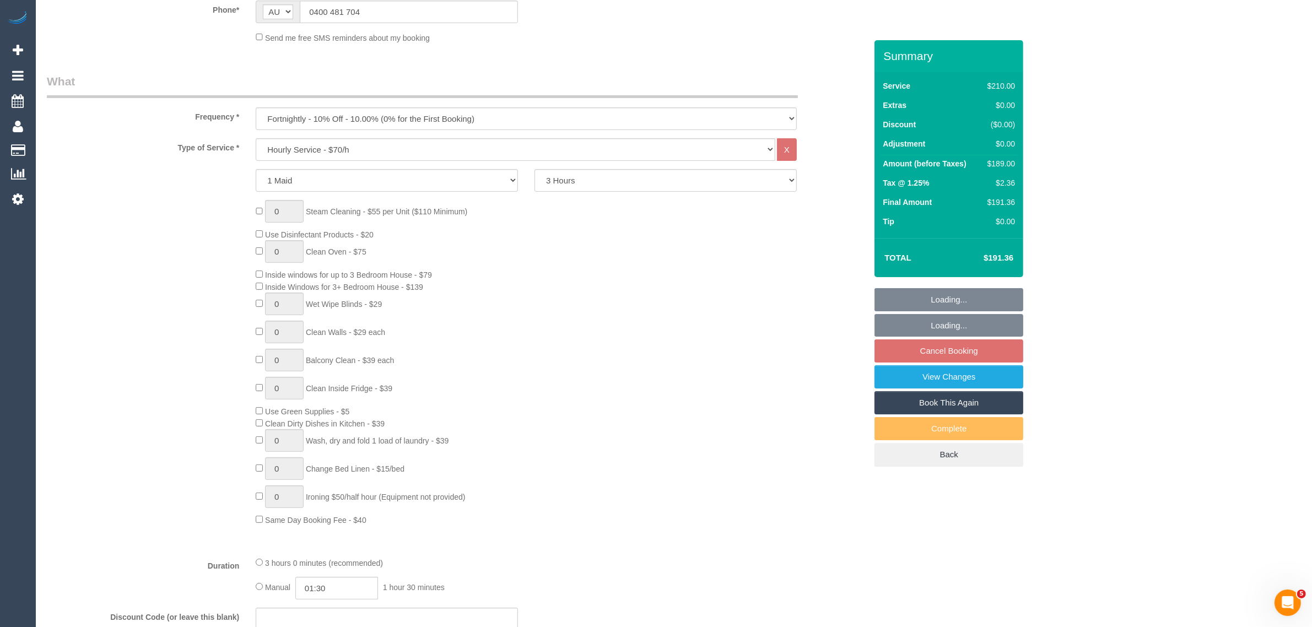
scroll to position [42, 0]
select select "object:1754"
select select "25666"
select select "spot3"
select select "number:32"
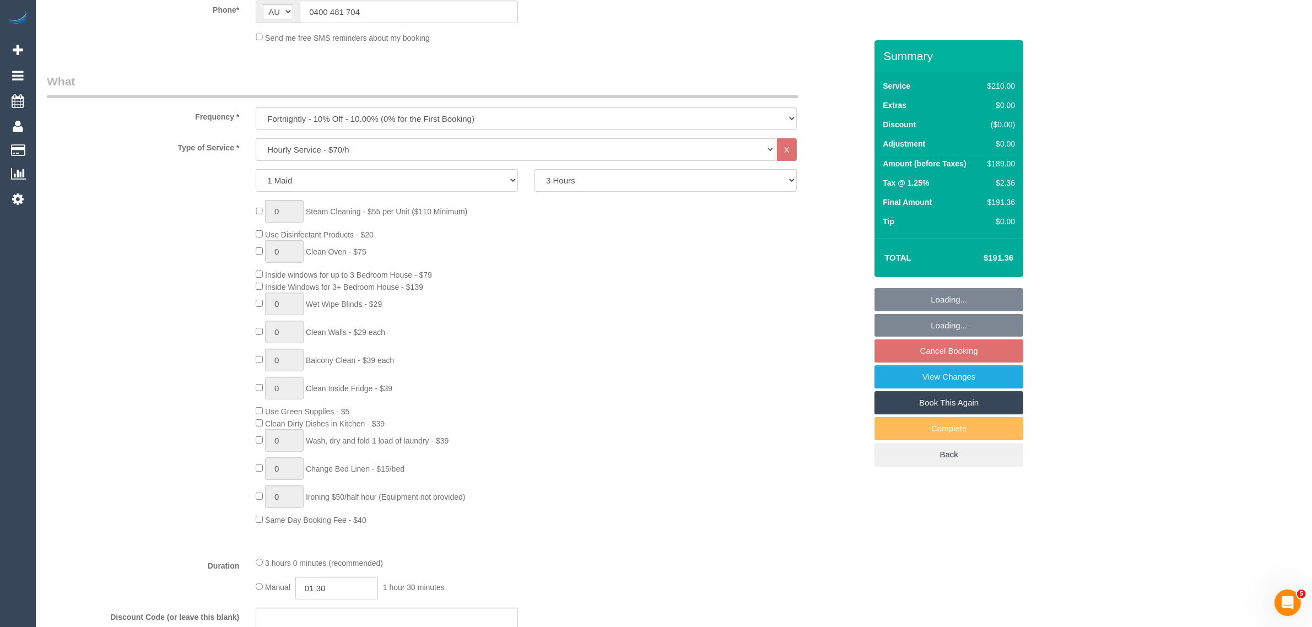
select select "number:35"
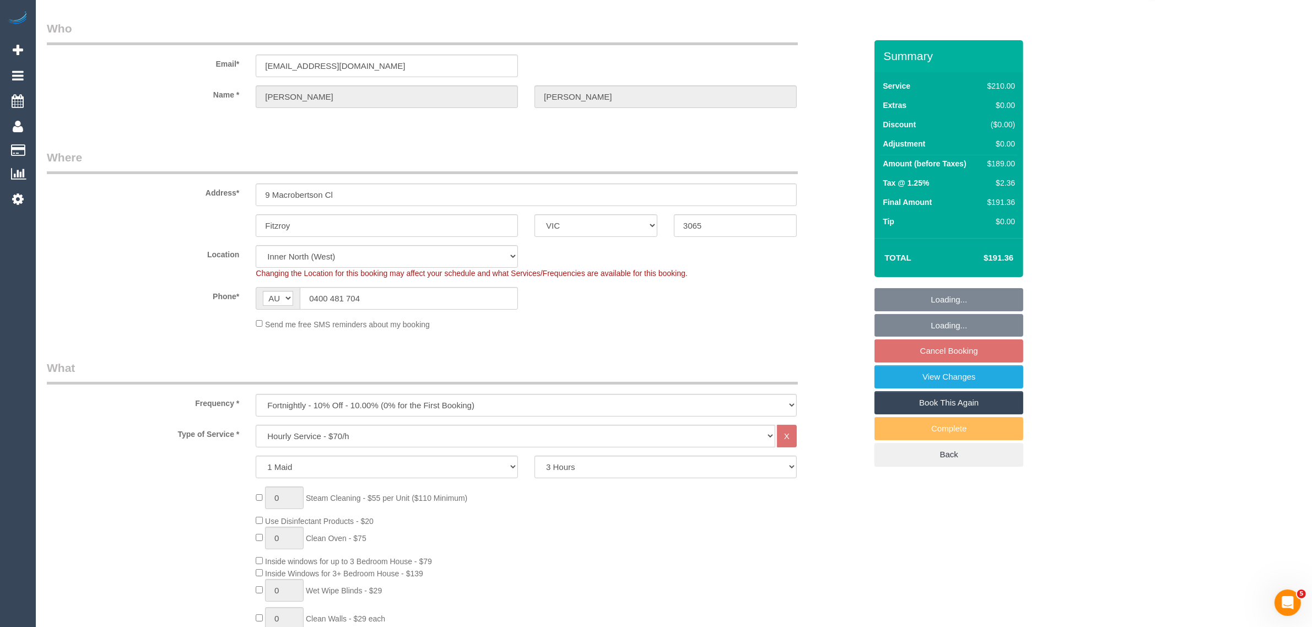
scroll to position [0, 0]
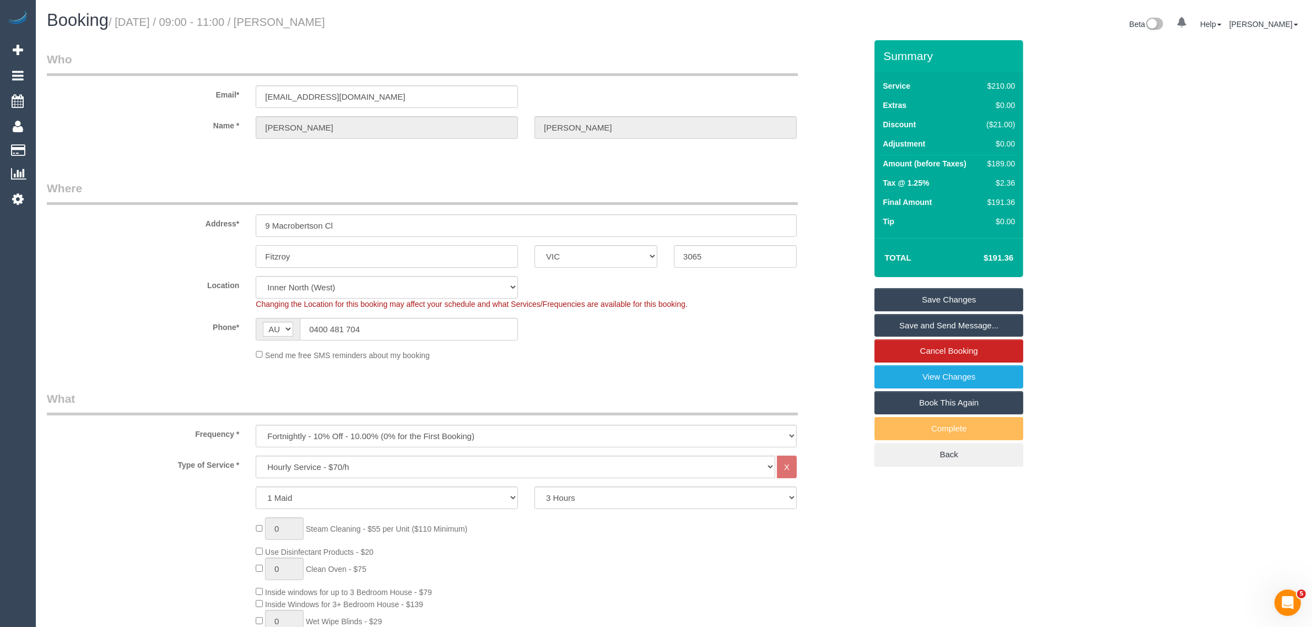
click at [343, 255] on input "Fitzroy" at bounding box center [387, 256] width 262 height 23
click at [345, 255] on input "Fitzroy" at bounding box center [387, 256] width 262 height 23
